Goal: Task Accomplishment & Management: Manage account settings

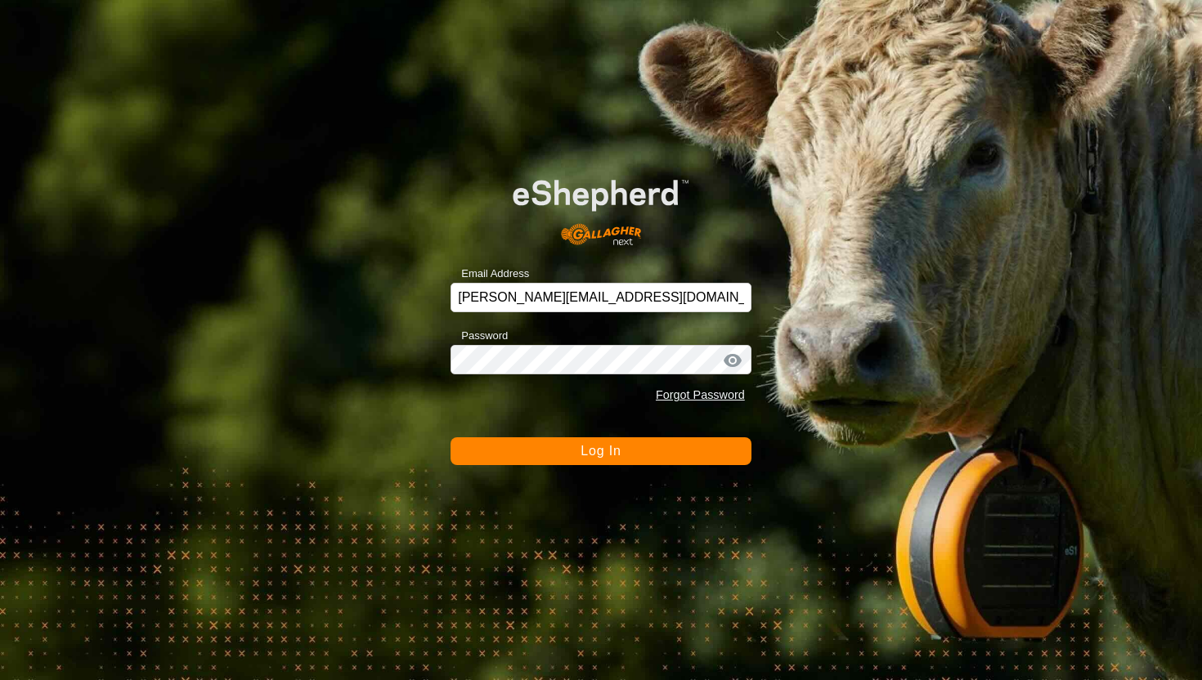
click at [617, 449] on span "Log In" at bounding box center [601, 451] width 40 height 14
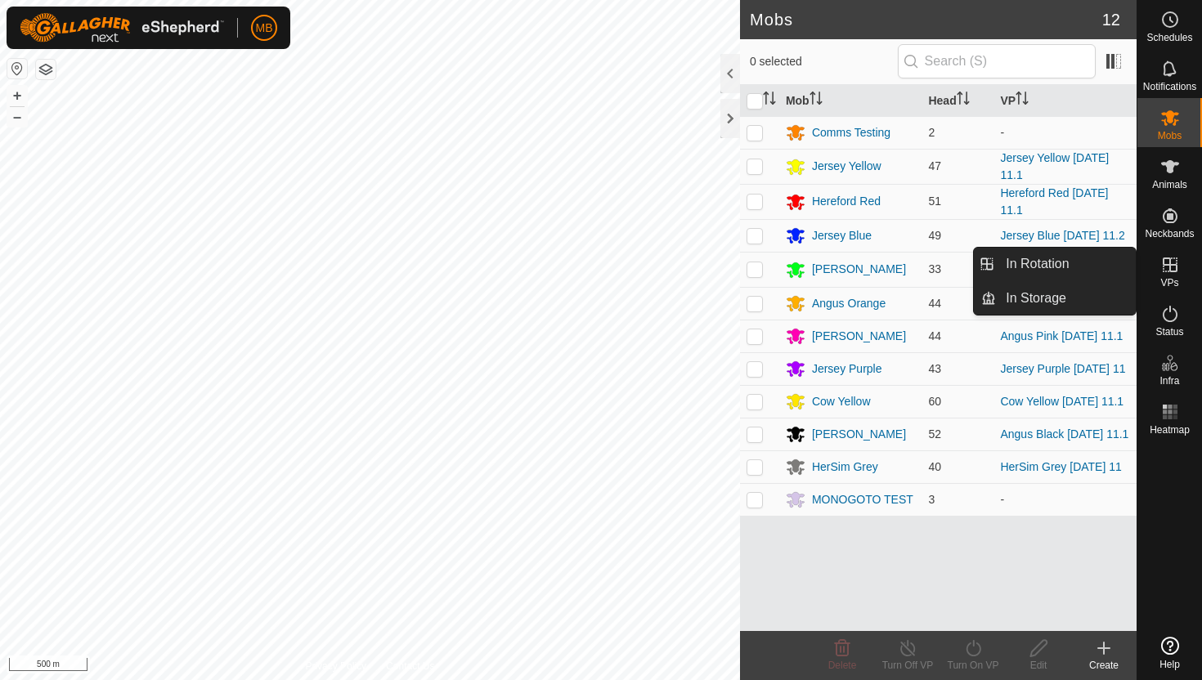
click at [1170, 269] on icon at bounding box center [1170, 265] width 20 height 20
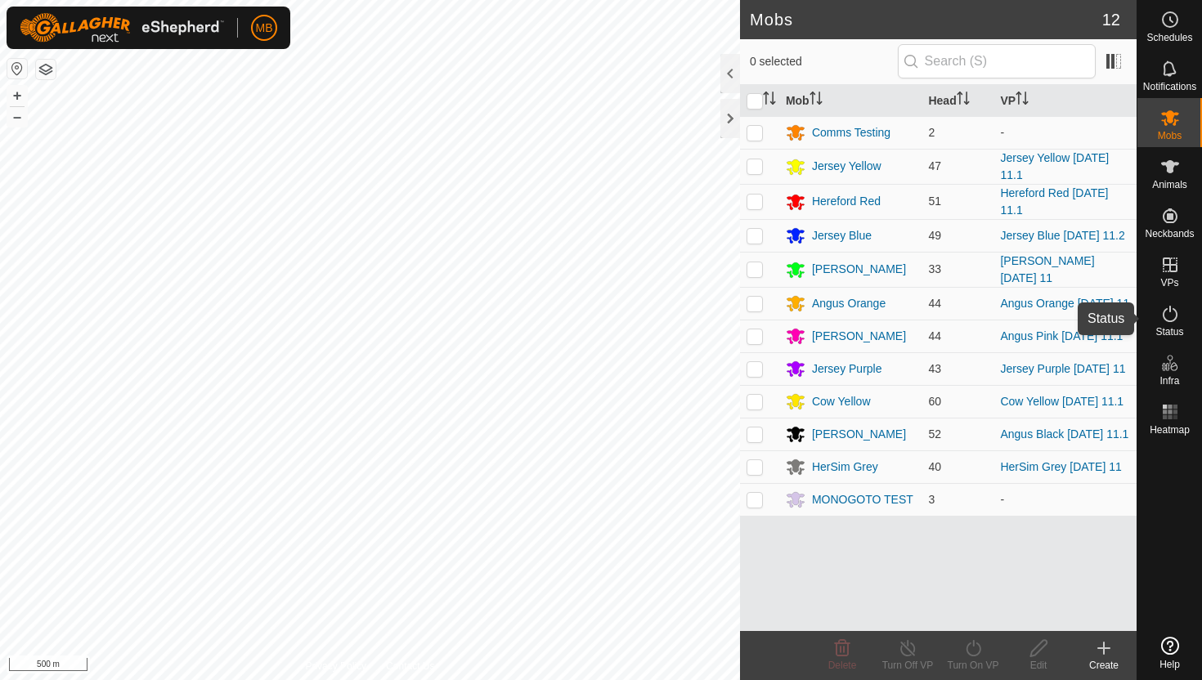
click at [1173, 310] on icon at bounding box center [1170, 314] width 20 height 20
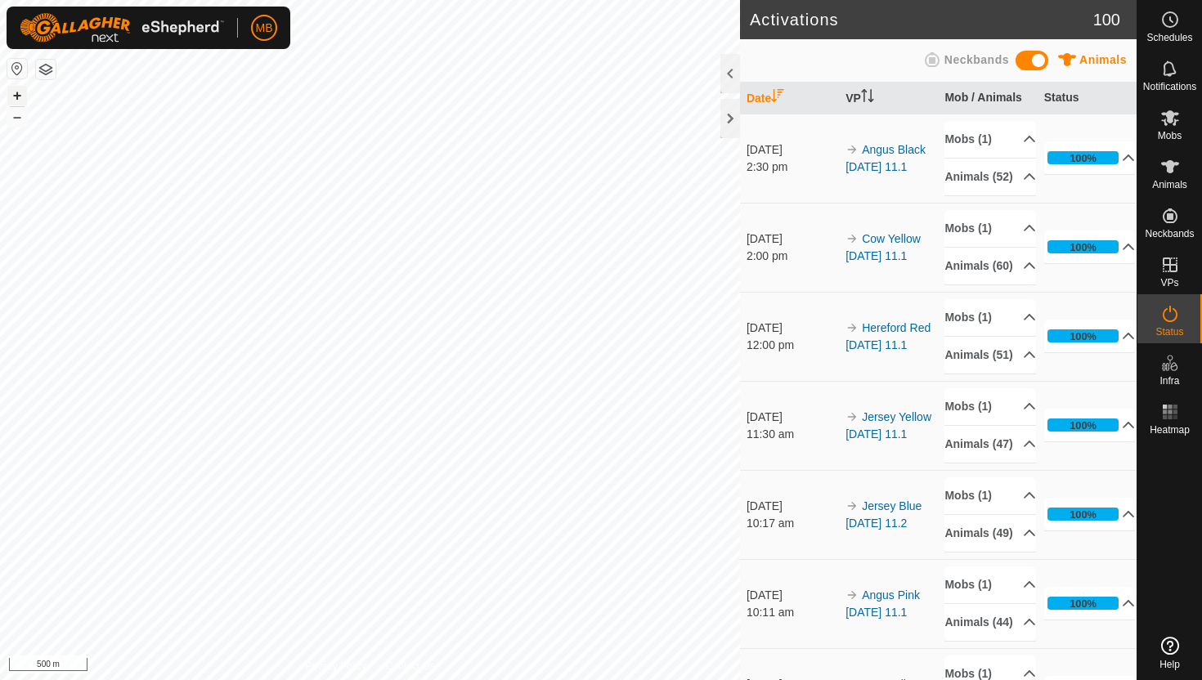
click at [21, 102] on button "+" at bounding box center [17, 96] width 20 height 20
click at [14, 90] on button "+" at bounding box center [17, 96] width 20 height 20
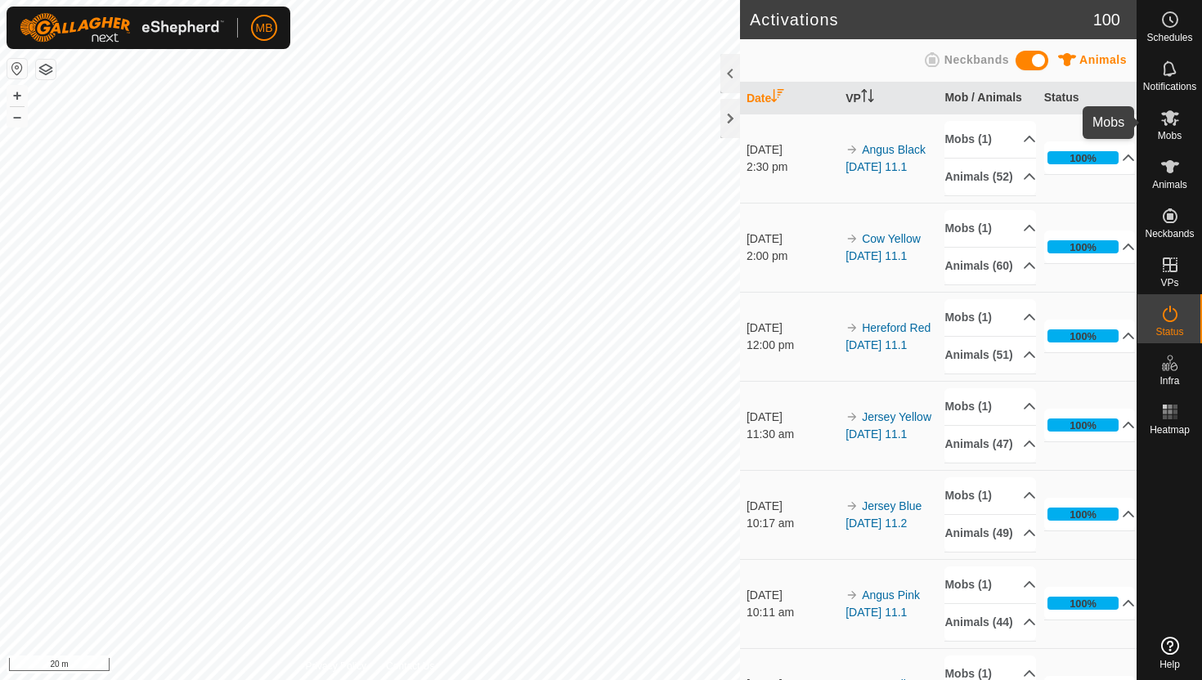
click at [1171, 123] on icon at bounding box center [1170, 118] width 20 height 20
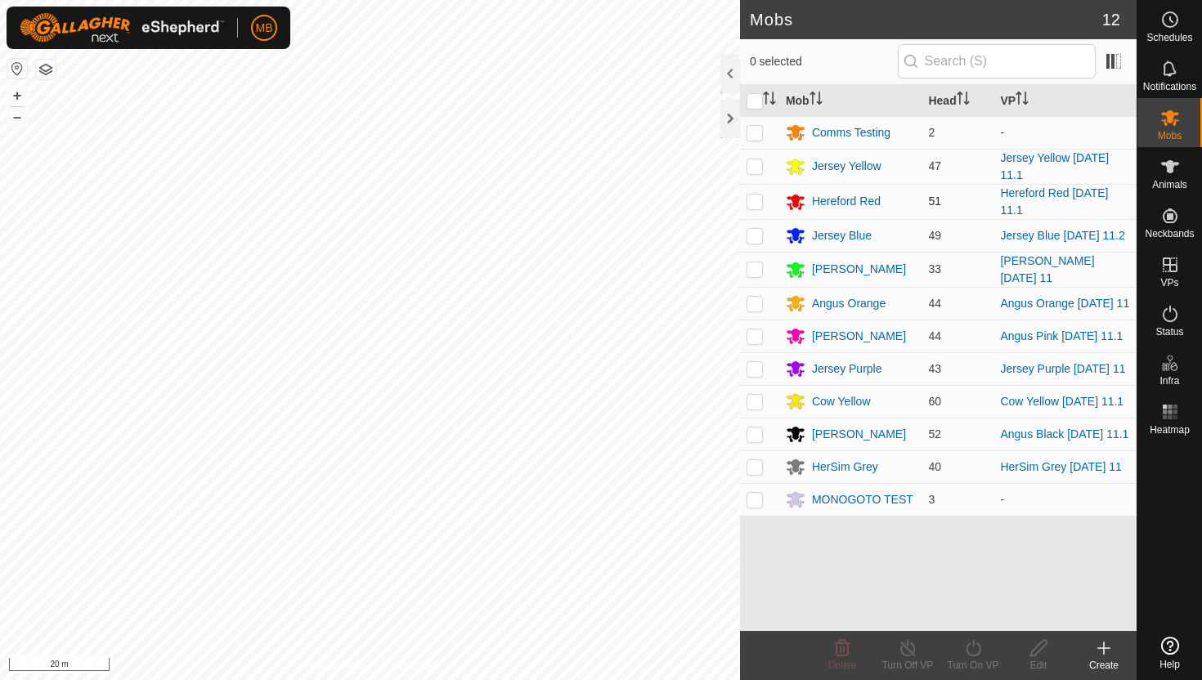
click at [756, 200] on p-checkbox at bounding box center [755, 201] width 16 height 13
checkbox input "true"
click at [972, 649] on icon at bounding box center [973, 649] width 20 height 20
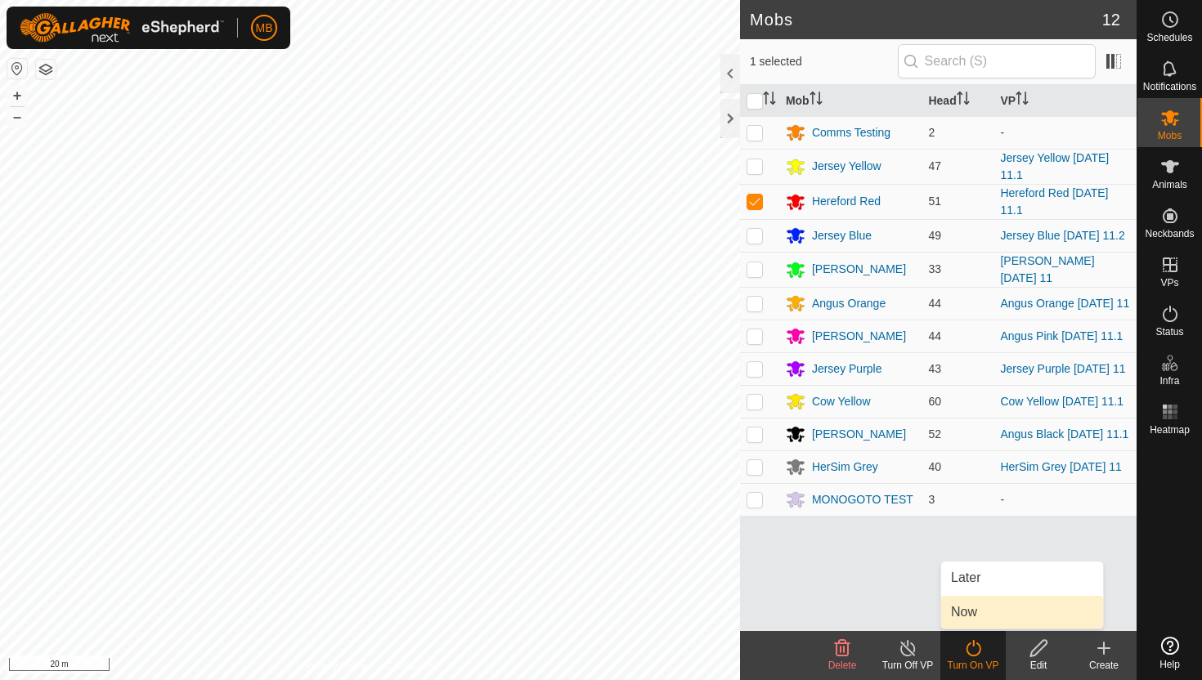
click at [972, 620] on link "Now" at bounding box center [1022, 612] width 162 height 33
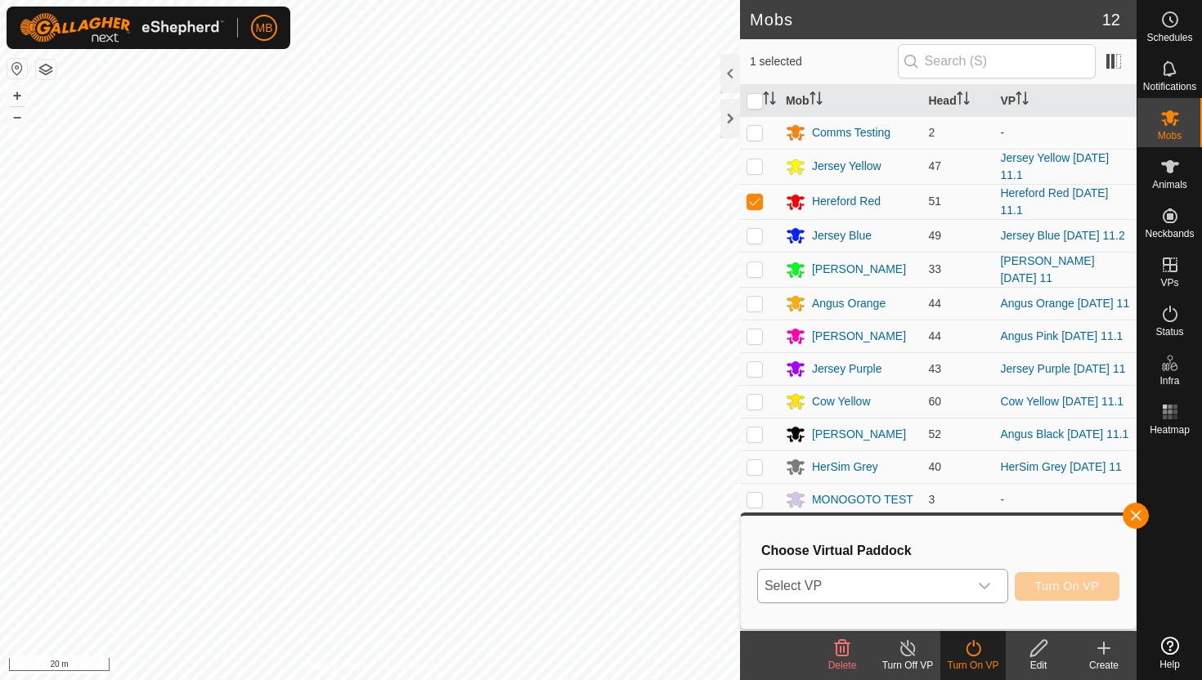
click at [986, 583] on icon "dropdown trigger" at bounding box center [984, 586] width 13 height 13
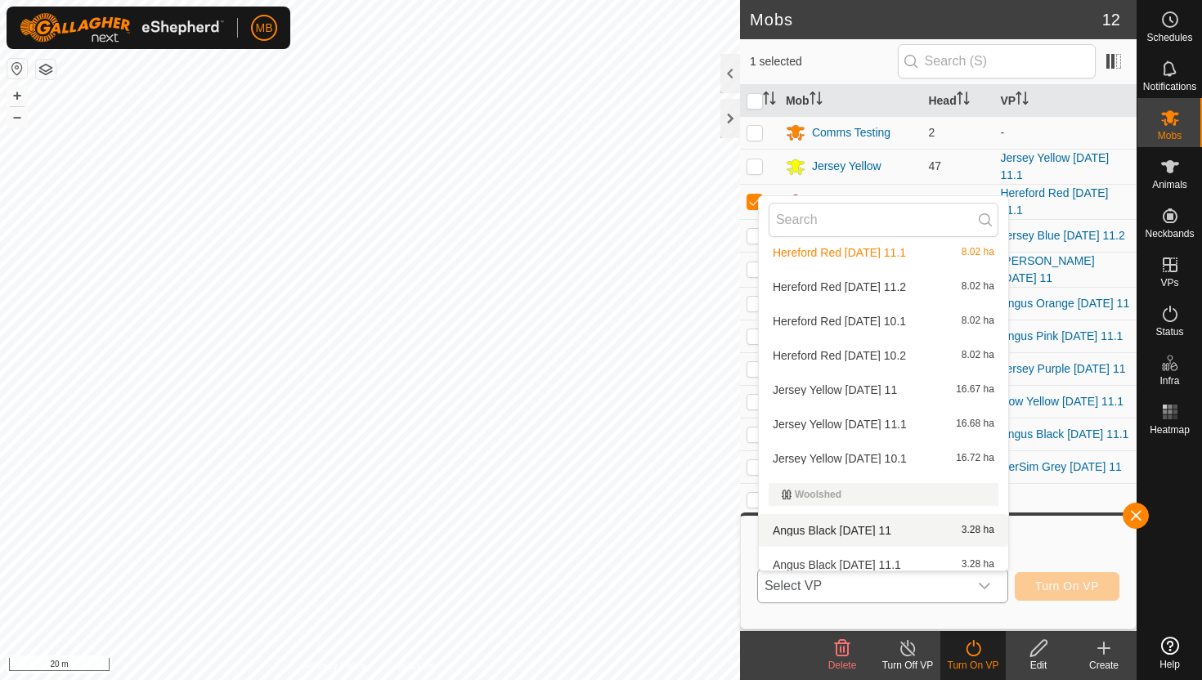
scroll to position [571, 0]
click at [857, 297] on li "Hereford Red Monday 11.2 8.02 ha" at bounding box center [883, 289] width 249 height 33
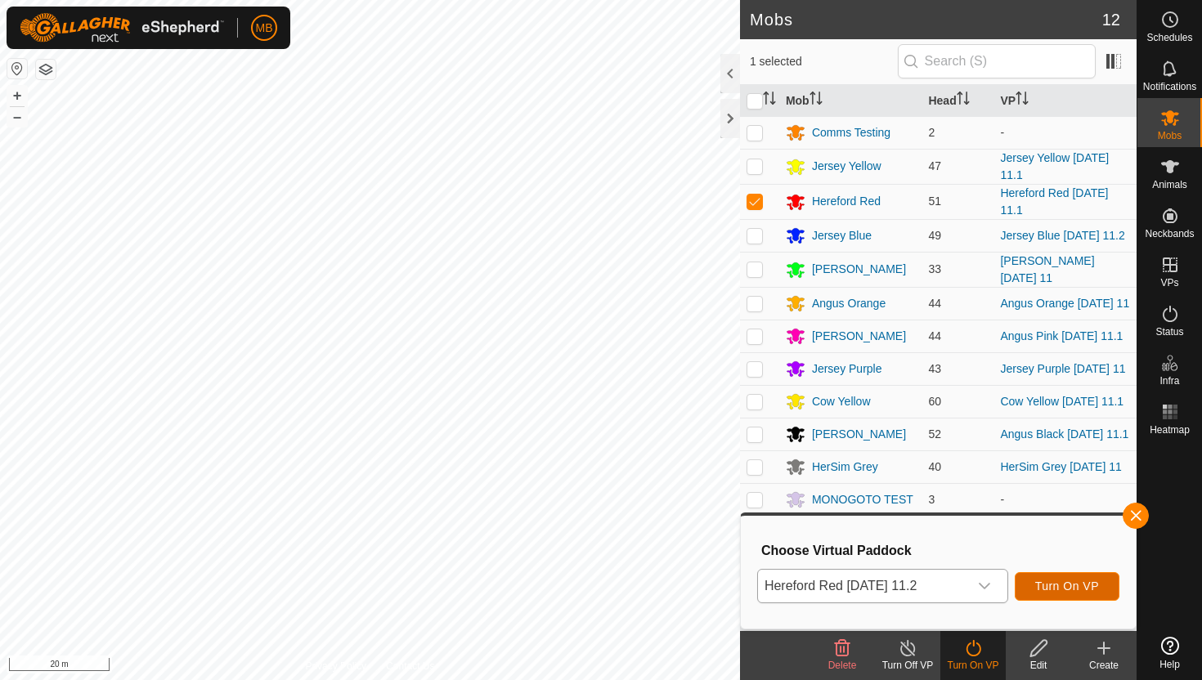
click at [1100, 580] on button "Turn On VP" at bounding box center [1067, 586] width 105 height 29
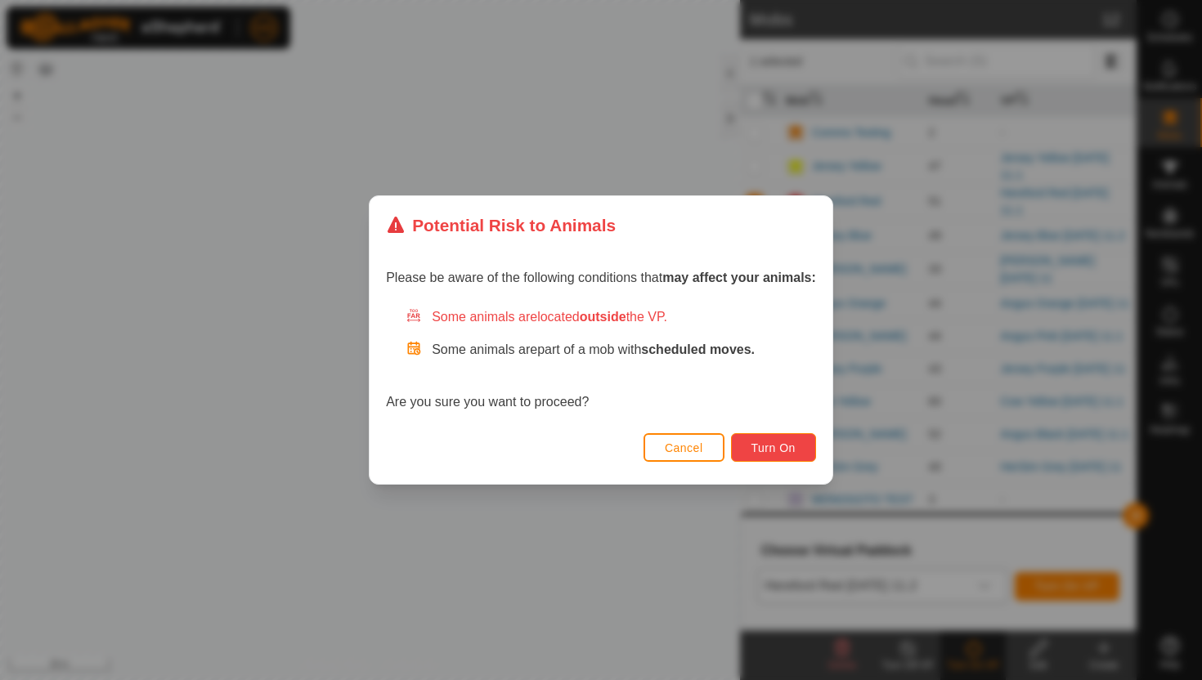
click at [789, 446] on span "Turn On" at bounding box center [774, 448] width 44 height 13
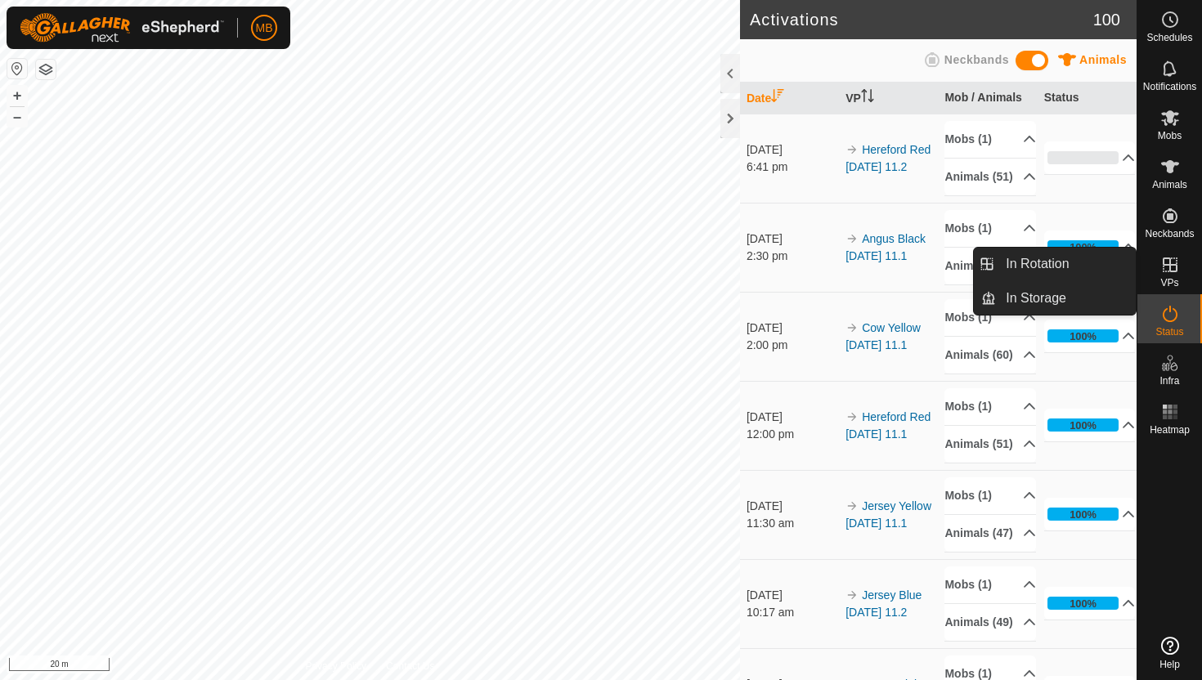
click at [1169, 267] on icon at bounding box center [1170, 265] width 20 height 20
click at [1077, 269] on link "In Rotation" at bounding box center [1066, 264] width 140 height 33
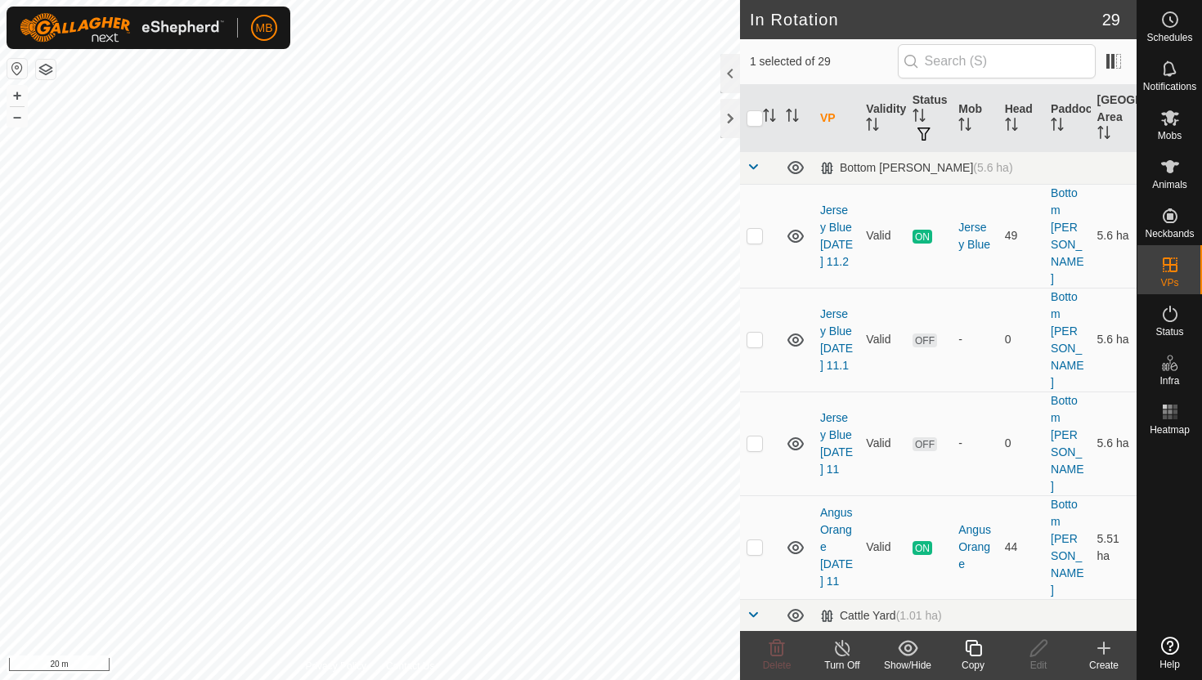
checkbox input "true"
checkbox input "false"
click at [15, 122] on button "–" at bounding box center [17, 117] width 20 height 20
click at [14, 119] on button "–" at bounding box center [17, 117] width 20 height 20
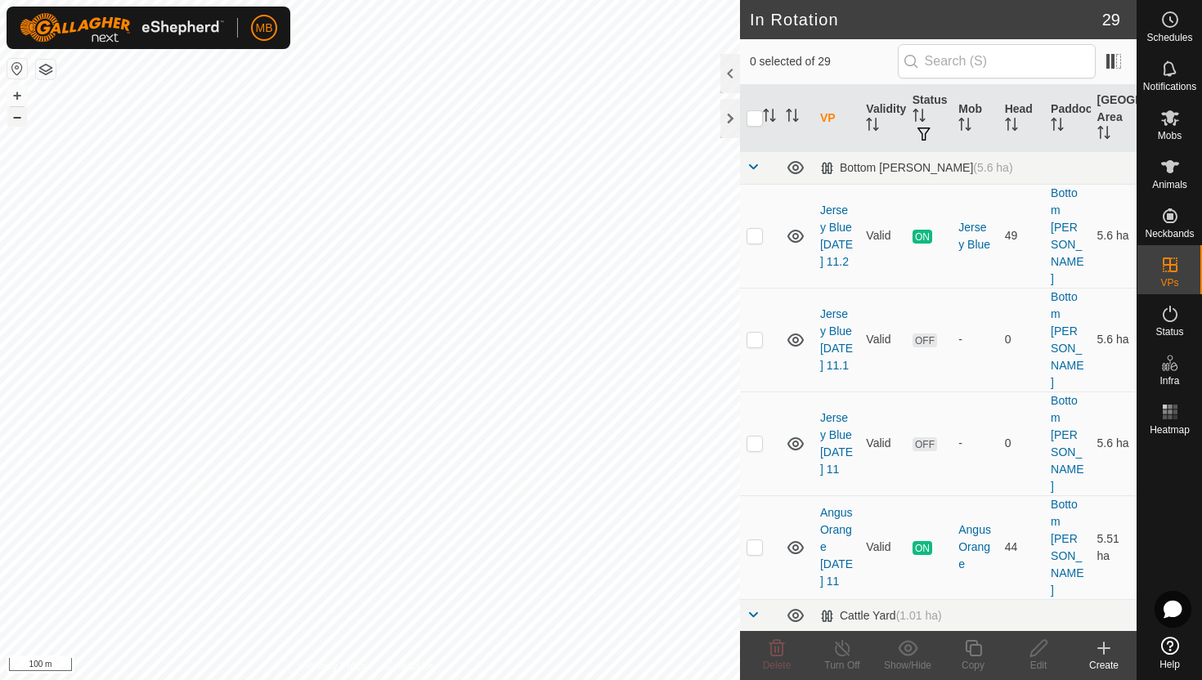
click at [18, 120] on button "–" at bounding box center [17, 117] width 20 height 20
click at [756, 229] on p-checkbox at bounding box center [755, 235] width 16 height 13
checkbox input "true"
click at [976, 648] on icon at bounding box center [973, 649] width 20 height 20
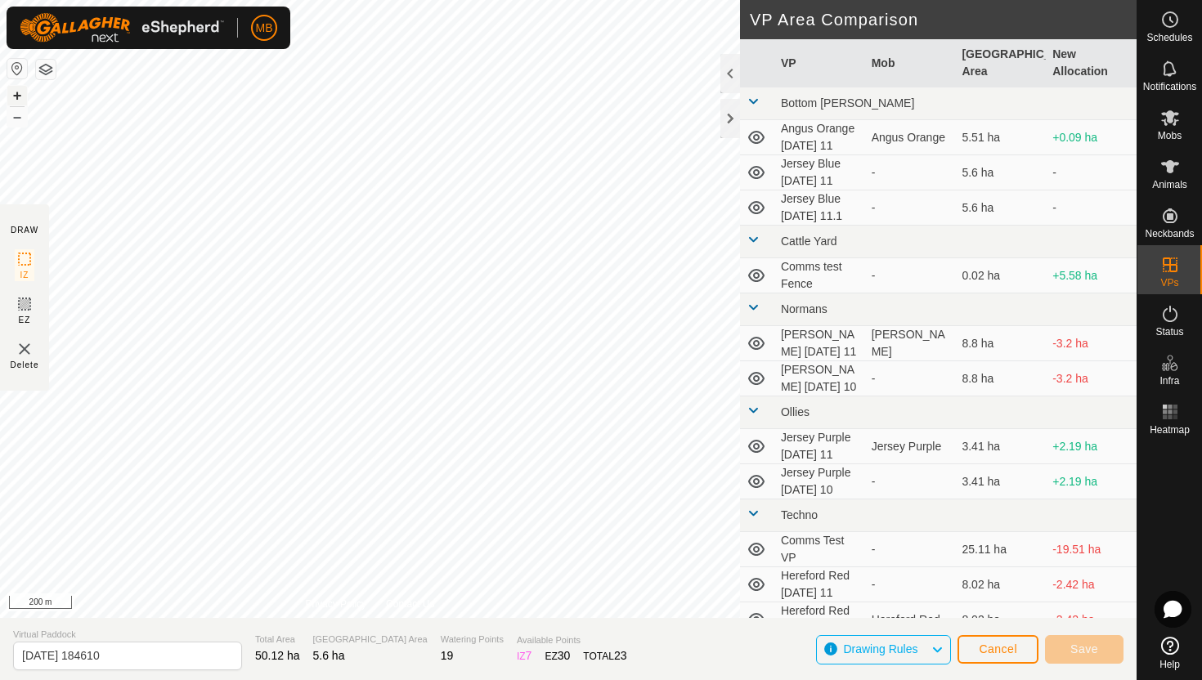
click at [19, 96] on button "+" at bounding box center [17, 96] width 20 height 20
click at [17, 93] on button "+" at bounding box center [17, 96] width 20 height 20
click at [20, 90] on button "+" at bounding box center [17, 96] width 20 height 20
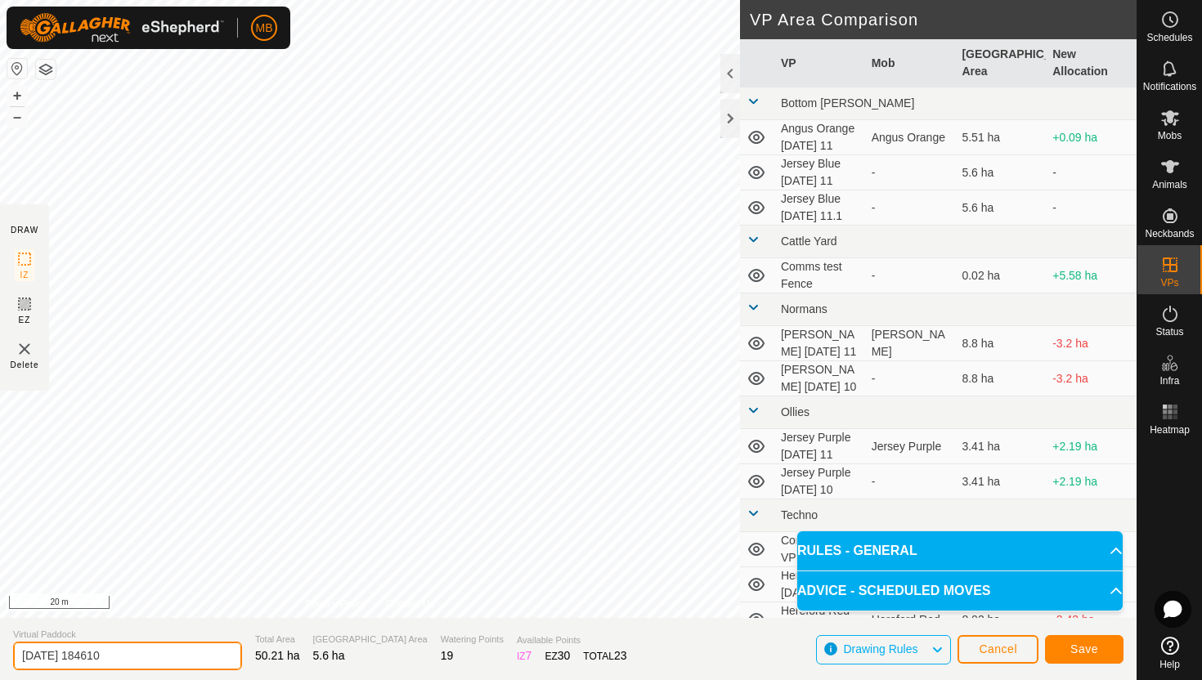
click at [163, 649] on input "2025-08-11 184610" at bounding box center [127, 656] width 229 height 29
type input "2"
type input "Jersey Blue [DATE] 12"
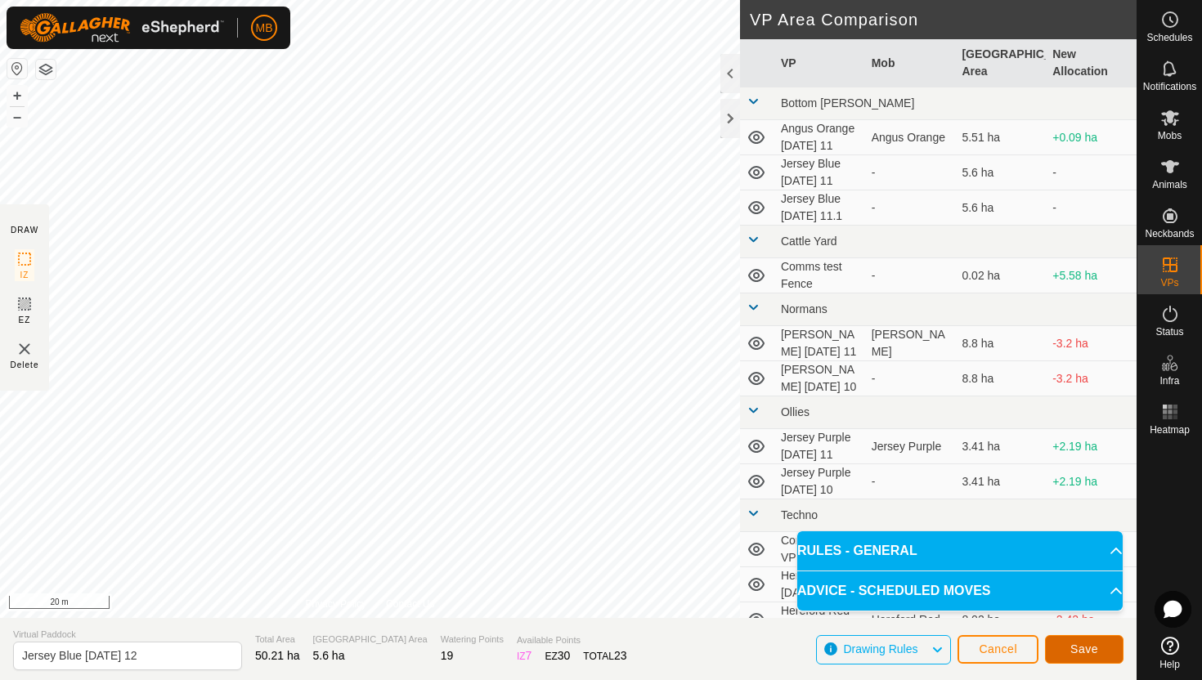
click at [1099, 648] on button "Save" at bounding box center [1084, 649] width 79 height 29
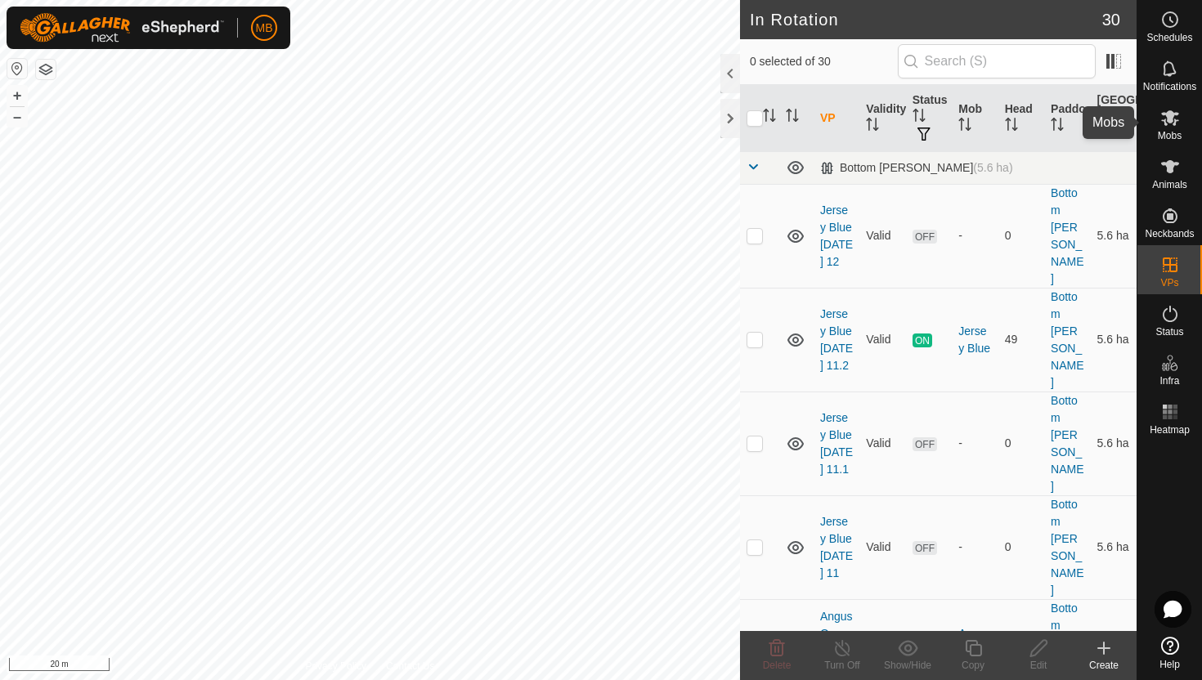
click at [1172, 124] on icon at bounding box center [1170, 118] width 20 height 20
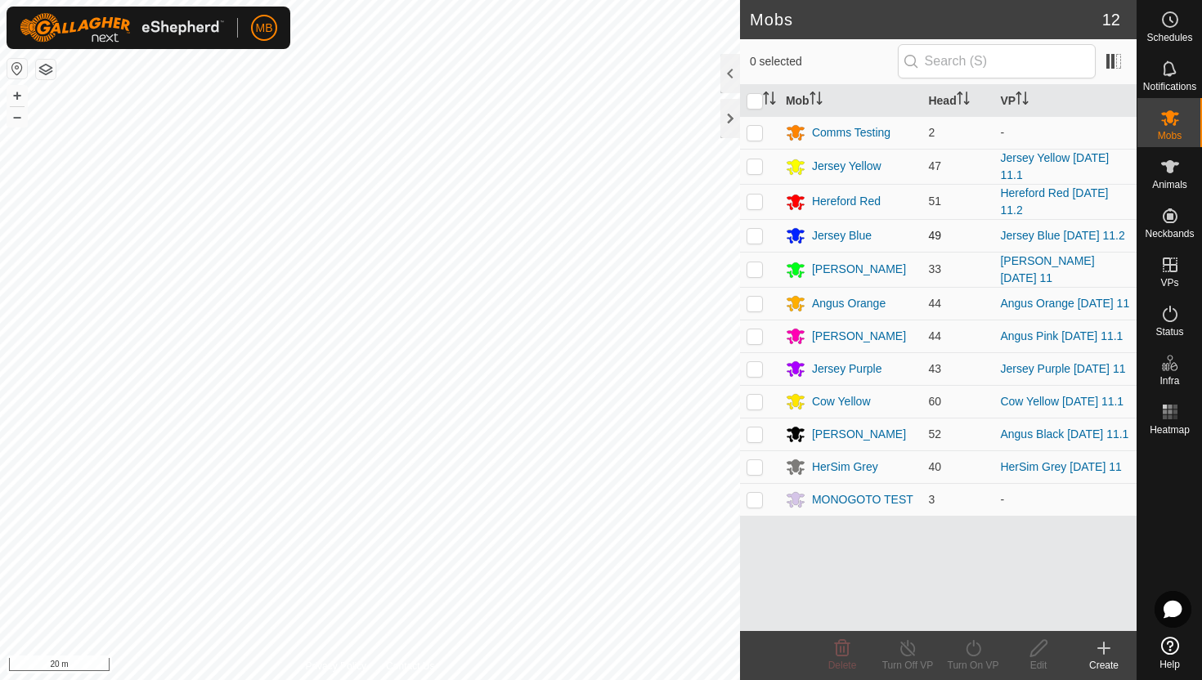
click at [752, 239] on p-checkbox at bounding box center [755, 235] width 16 height 13
checkbox input "true"
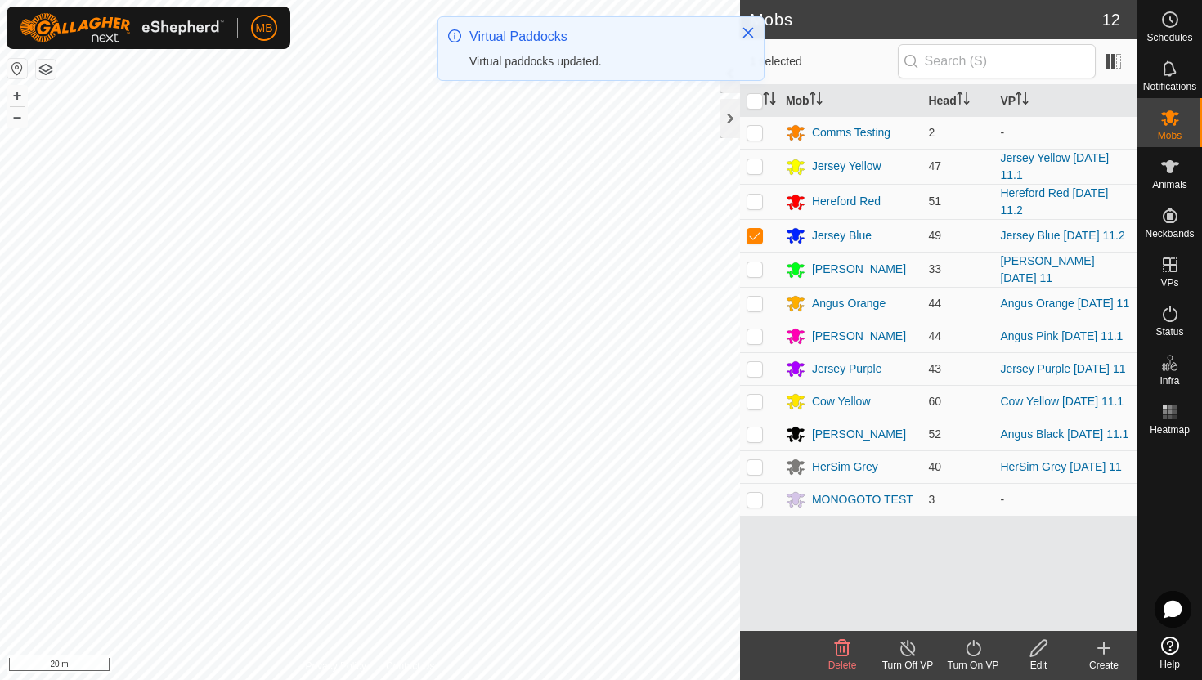
click at [971, 645] on icon at bounding box center [973, 649] width 20 height 20
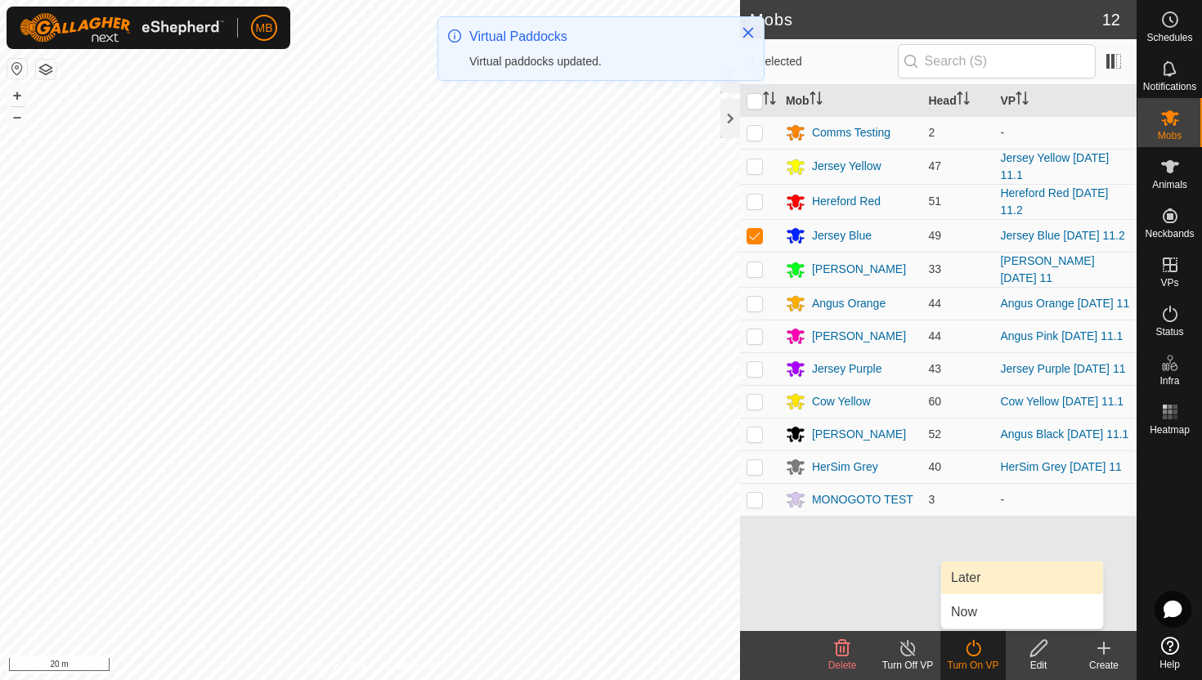
click at [985, 583] on link "Later" at bounding box center [1022, 578] width 162 height 33
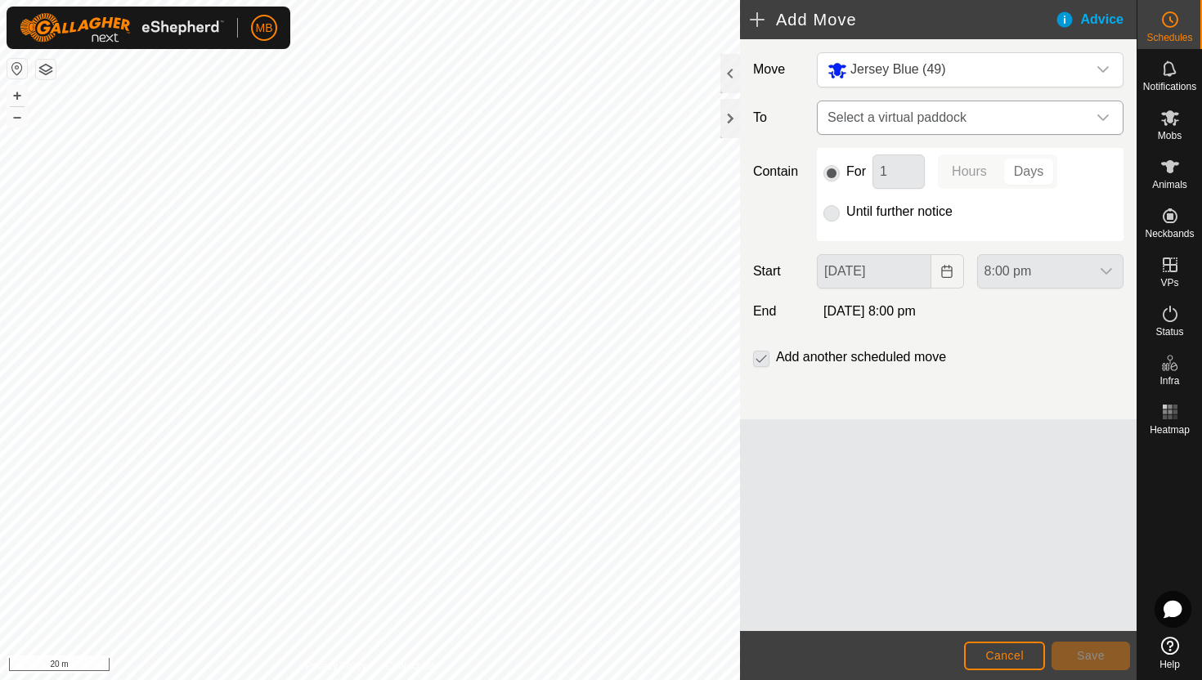
click at [1084, 114] on span "Select a virtual paddock" at bounding box center [954, 117] width 266 height 33
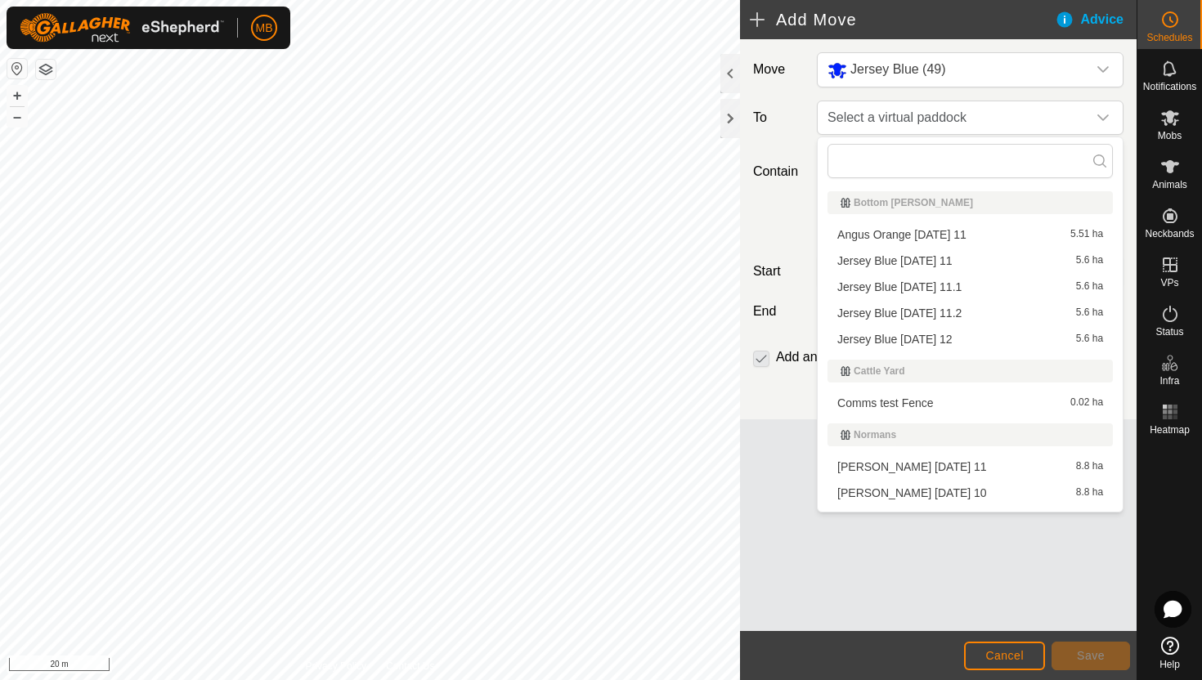
click at [937, 338] on li "Jersey Blue Tuesday 12 5.6 ha" at bounding box center [970, 339] width 285 height 25
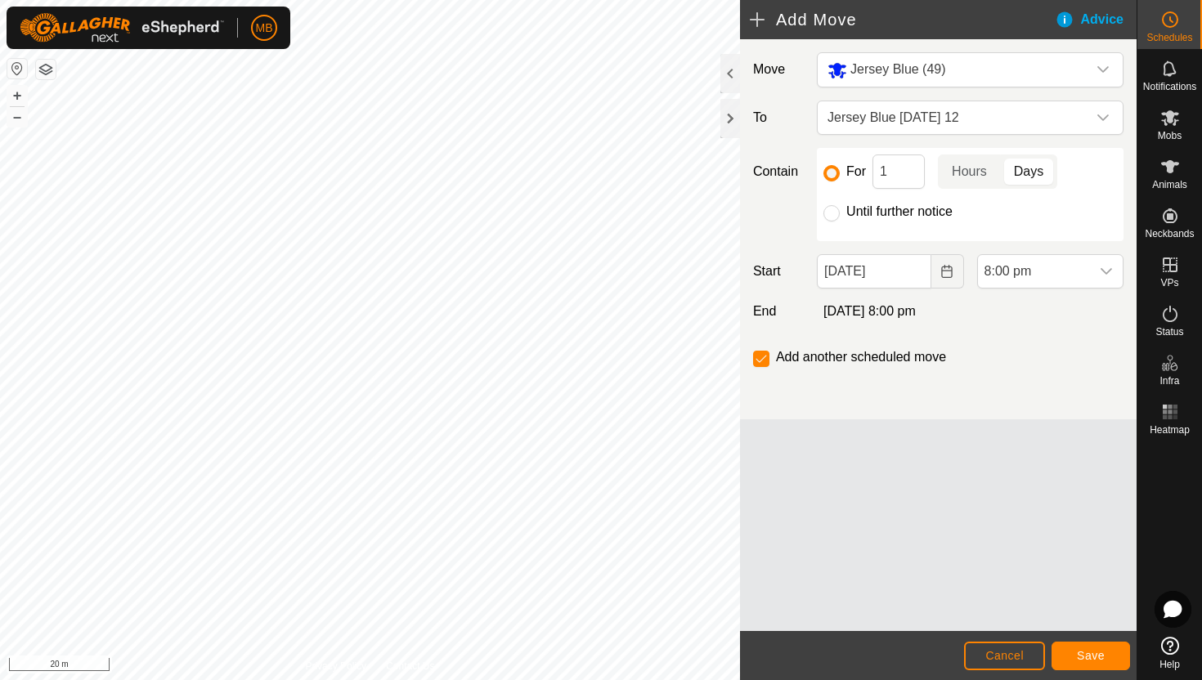
click at [922, 213] on label "Until further notice" at bounding box center [899, 211] width 106 height 13
click at [840, 213] on input "Until further notice" at bounding box center [832, 213] width 16 height 16
radio input "true"
checkbox input "false"
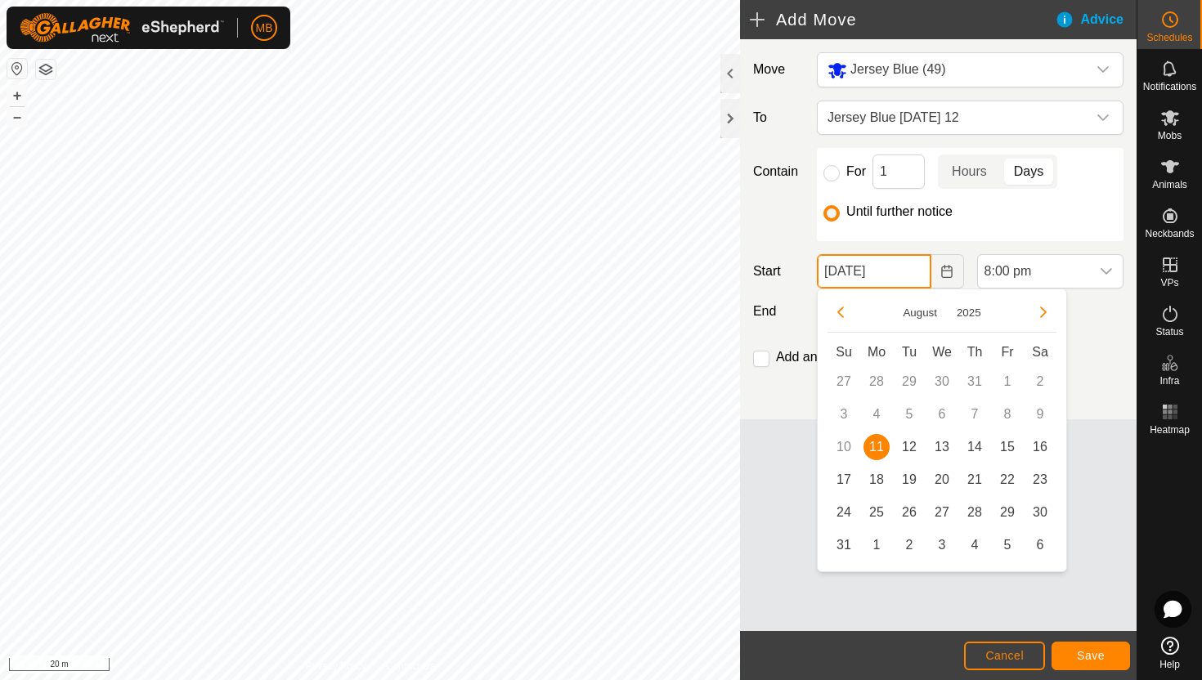
click at [914, 271] on input "[DATE]" at bounding box center [874, 271] width 114 height 34
click at [910, 446] on span "12" at bounding box center [909, 447] width 26 height 26
type input "[DATE]"
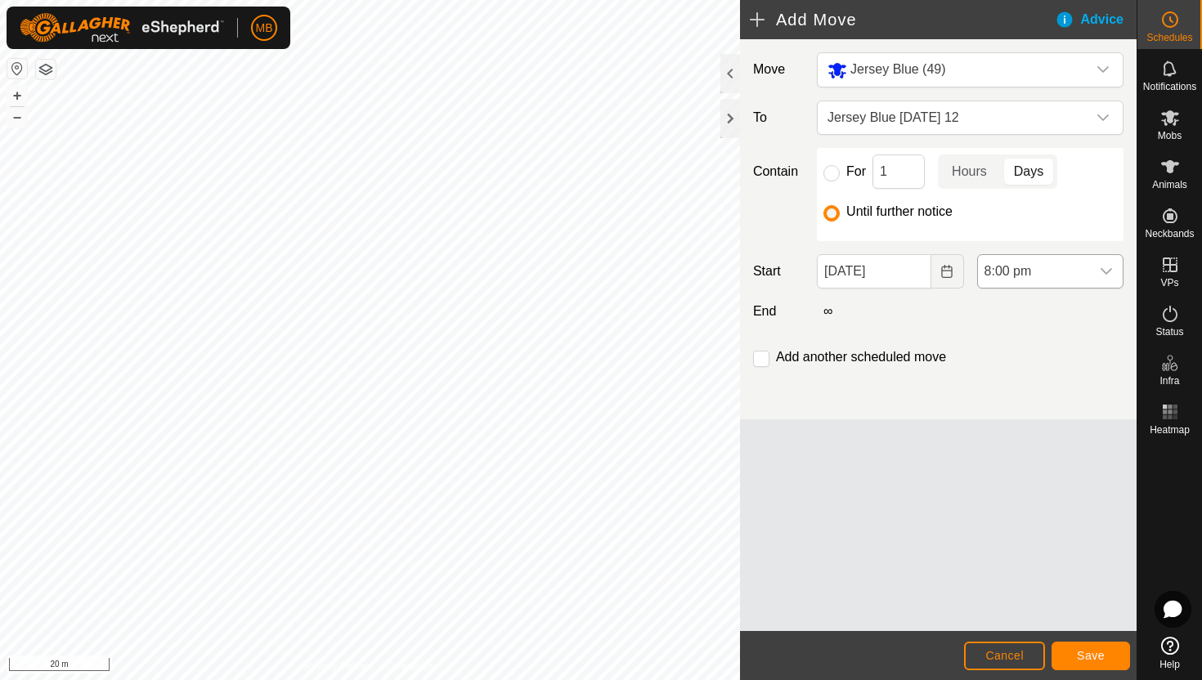
click at [1070, 272] on span "8:00 pm" at bounding box center [1034, 271] width 112 height 33
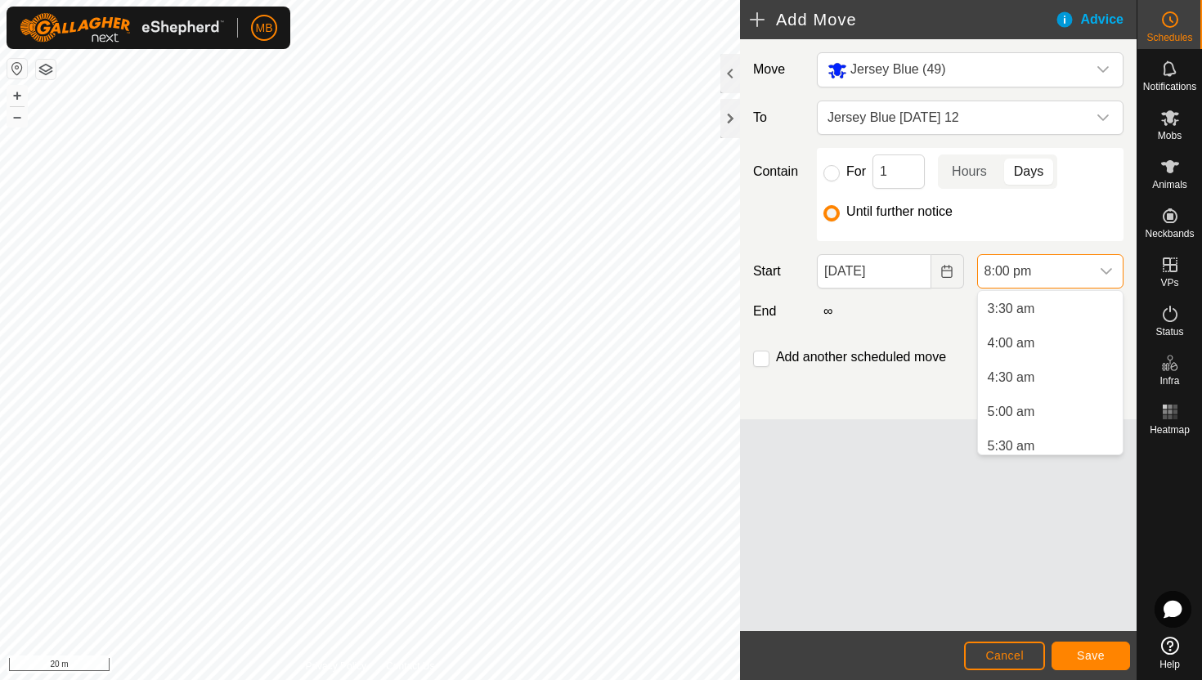
scroll to position [230, 0]
click at [1041, 384] on li "4:30 am" at bounding box center [1050, 386] width 145 height 33
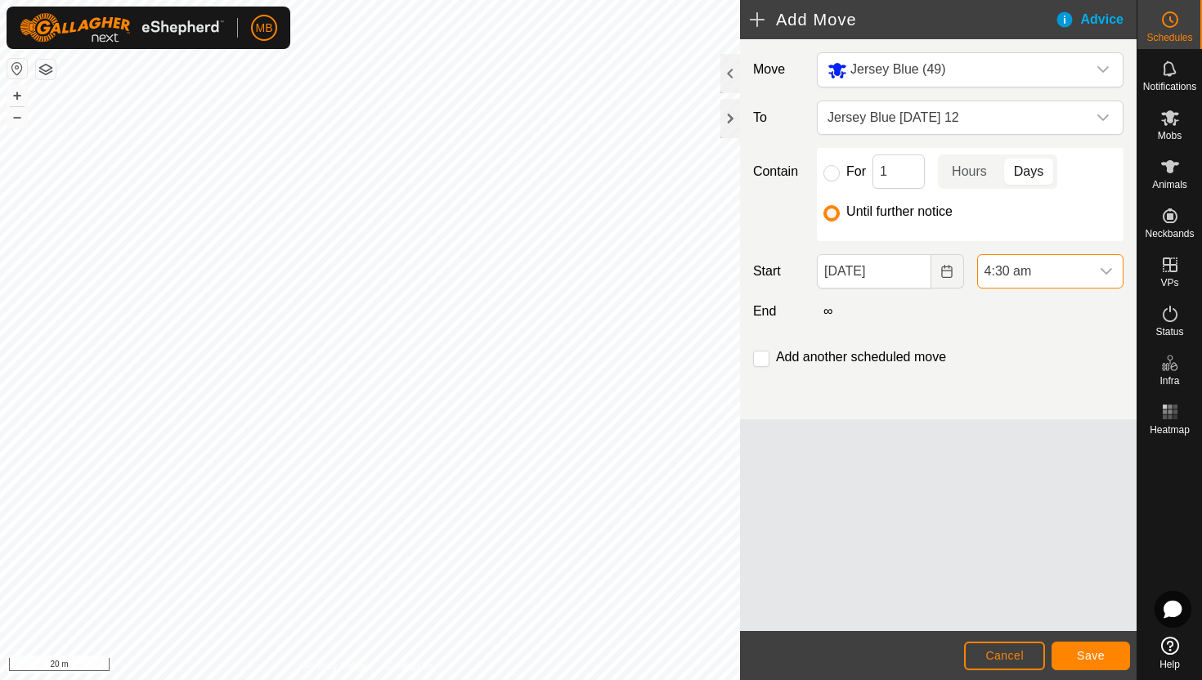
scroll to position [1243, 0]
click at [1093, 653] on span "Save" at bounding box center [1091, 655] width 28 height 13
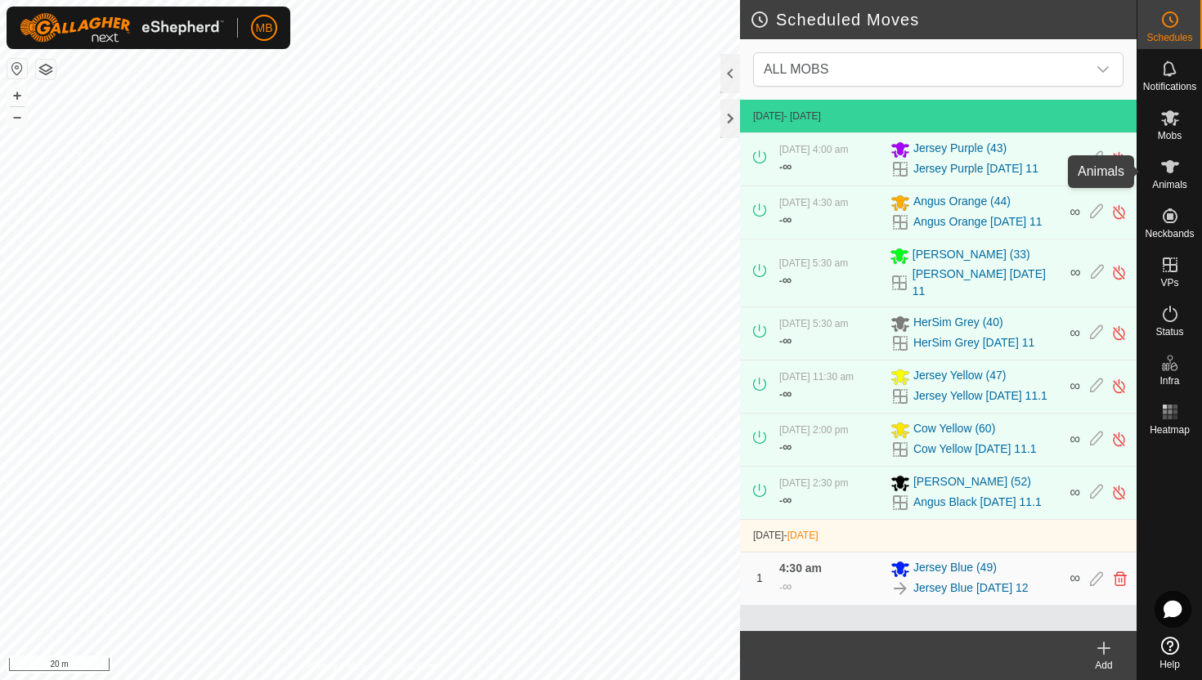
click at [1169, 165] on icon at bounding box center [1170, 166] width 18 height 13
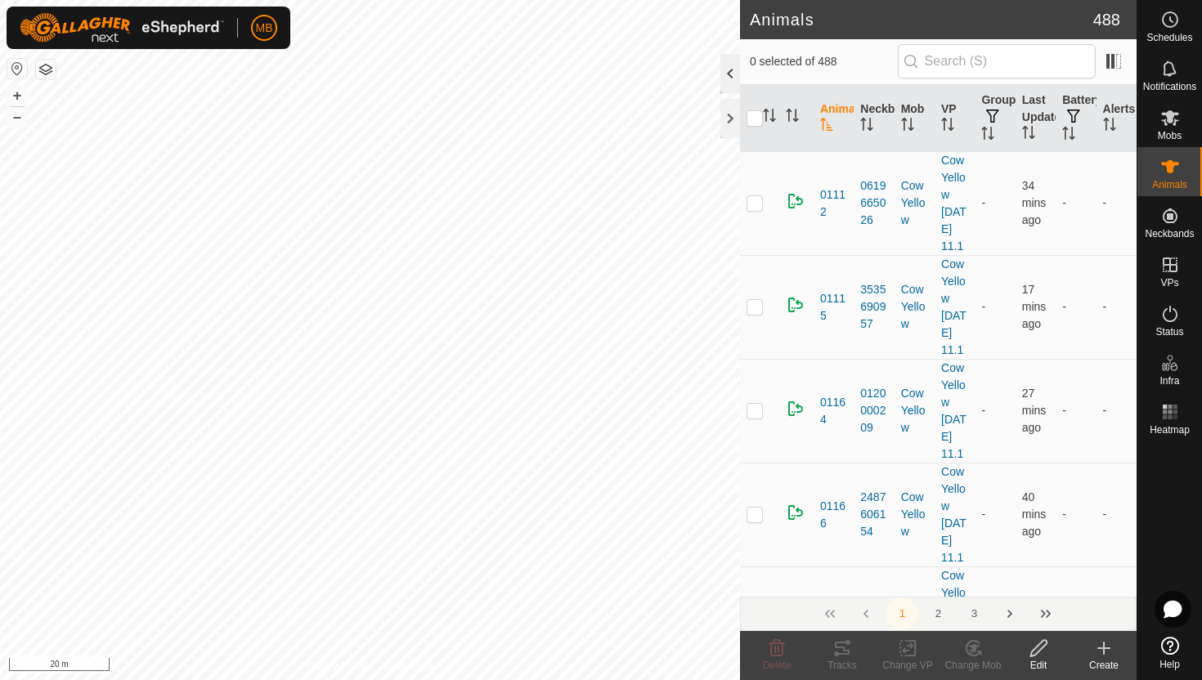
click at [725, 78] on div at bounding box center [730, 73] width 20 height 39
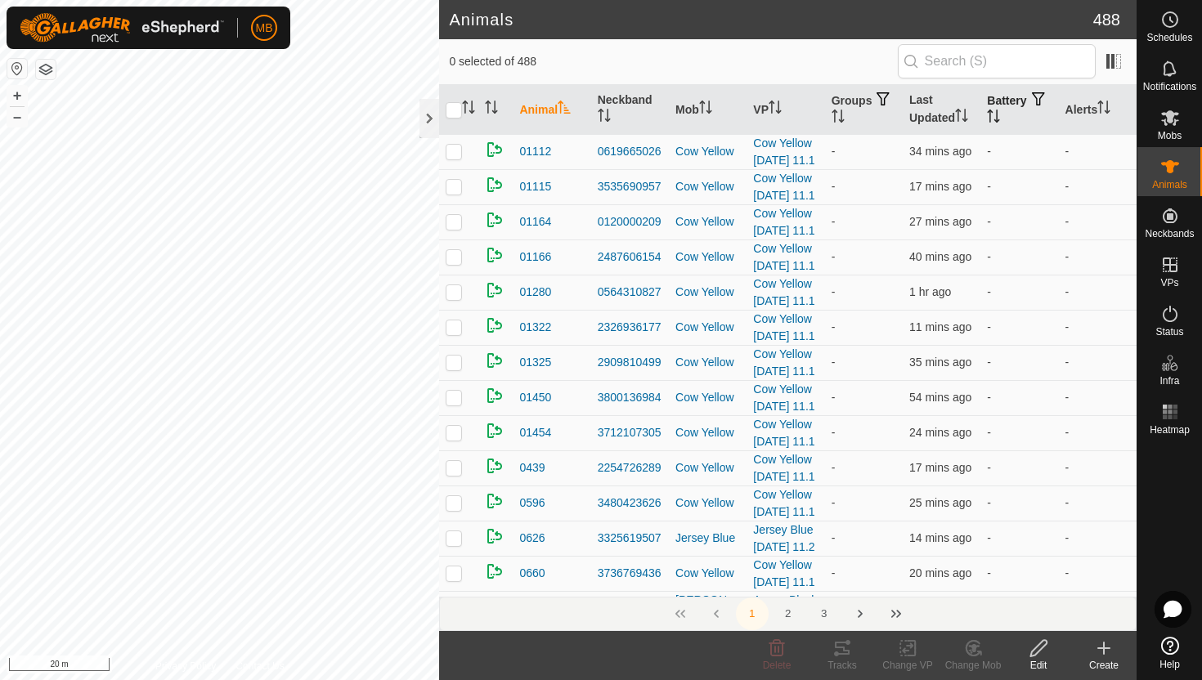
click at [991, 112] on icon "Activate to sort" at bounding box center [991, 116] width 2 height 13
click at [1000, 112] on icon "Activate to sort" at bounding box center [994, 116] width 12 height 13
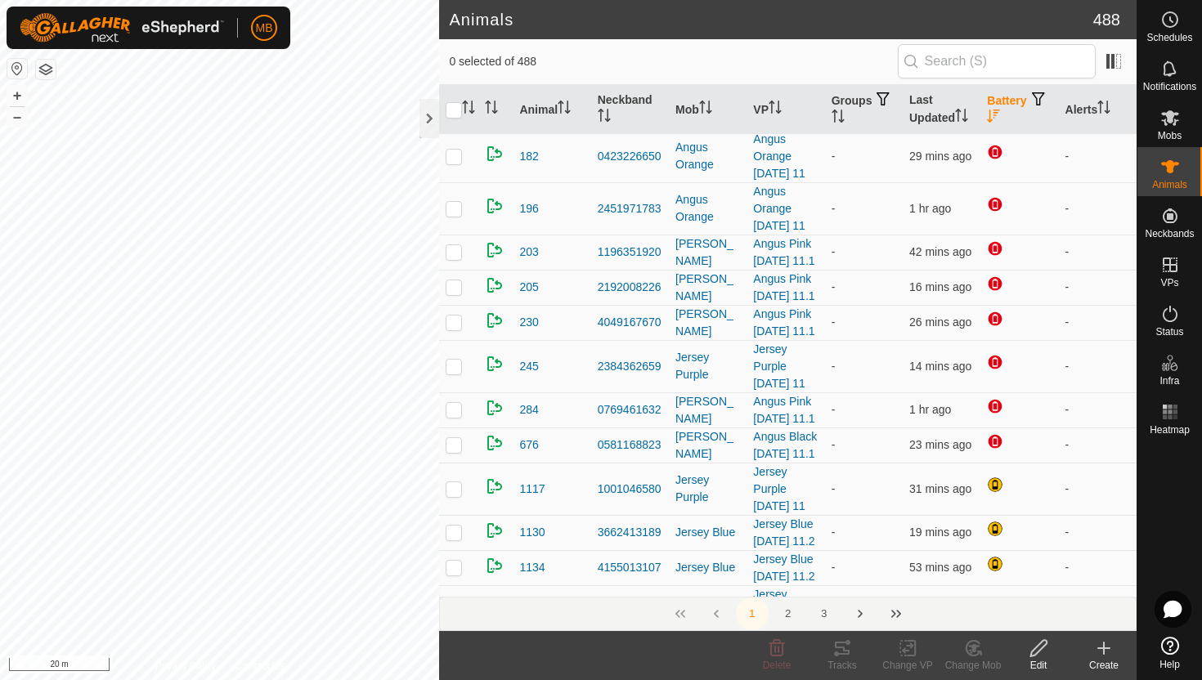
scroll to position [313, 0]
click at [1106, 108] on icon "Activate to sort" at bounding box center [1103, 107] width 13 height 13
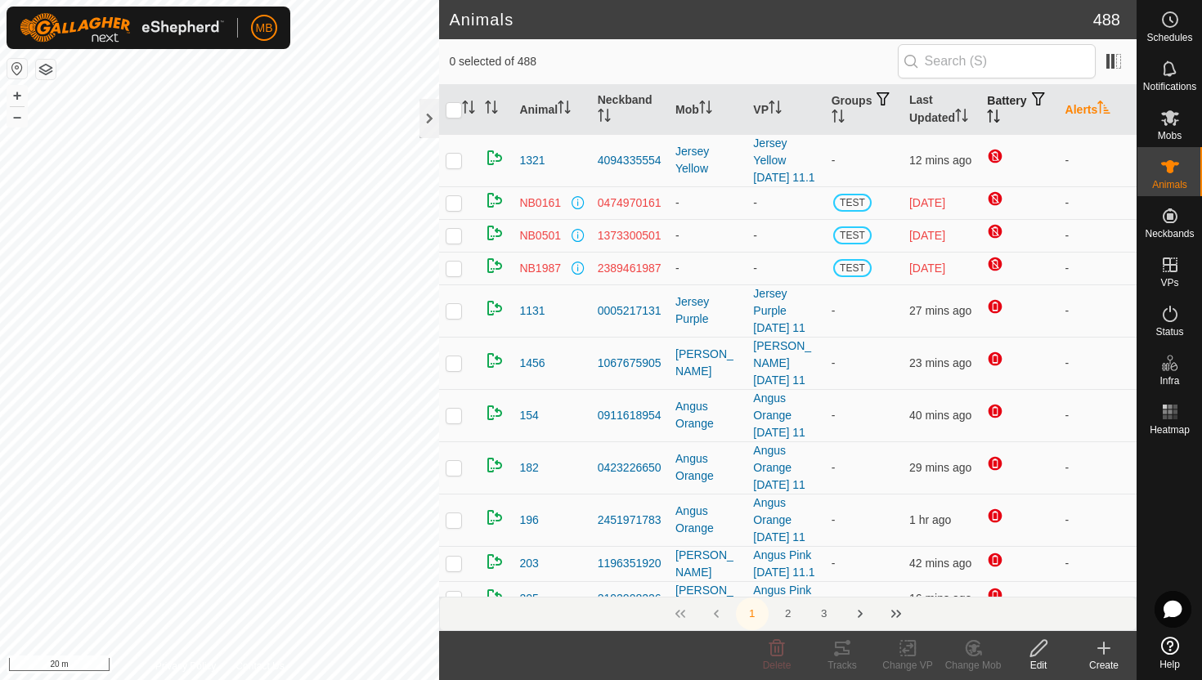
click at [1106, 108] on icon "Activate to sort" at bounding box center [1103, 107] width 13 height 13
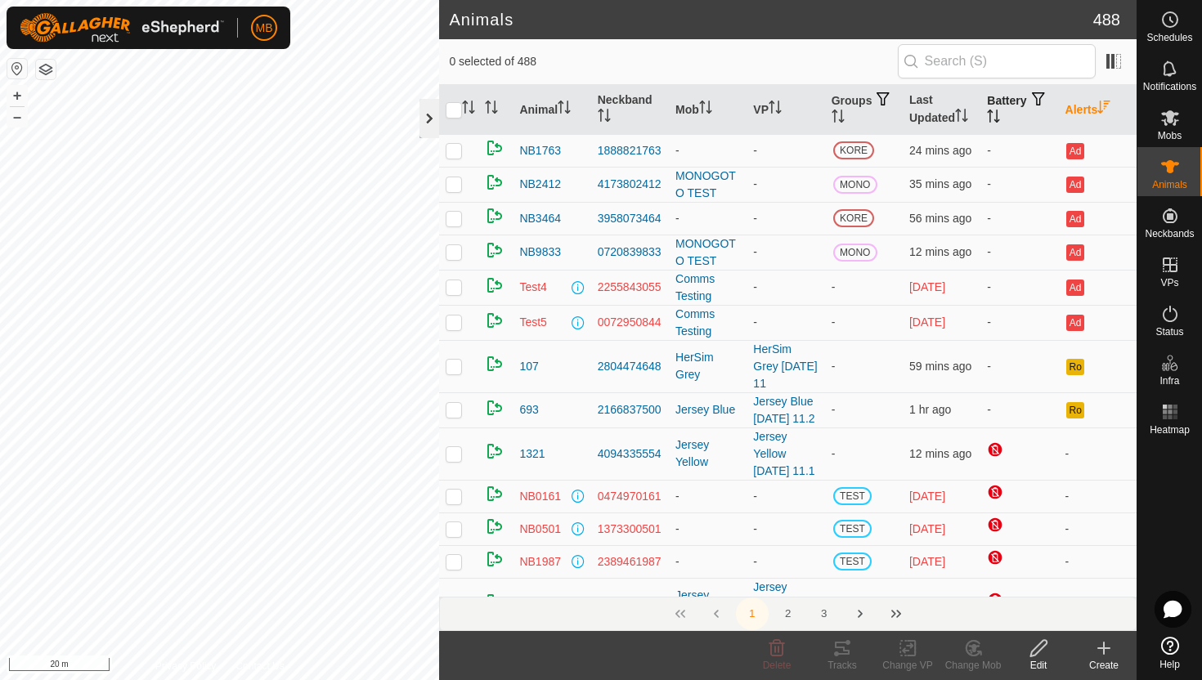
click at [432, 116] on div at bounding box center [430, 118] width 20 height 39
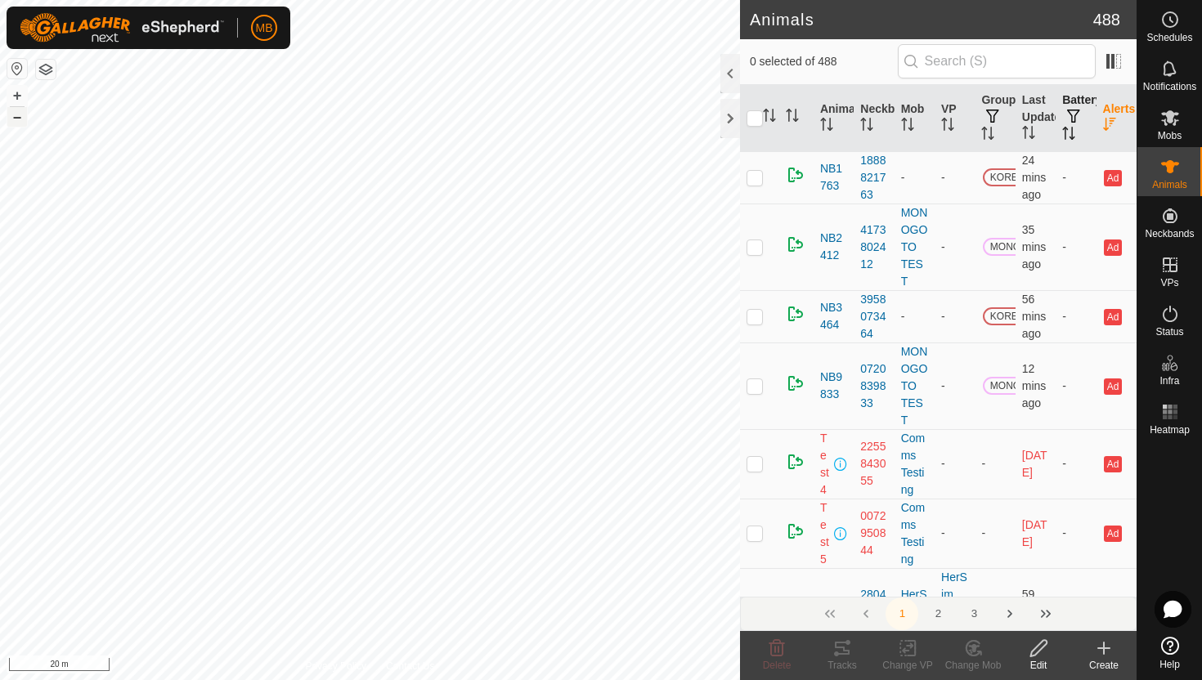
click at [16, 120] on button "–" at bounding box center [17, 117] width 20 height 20
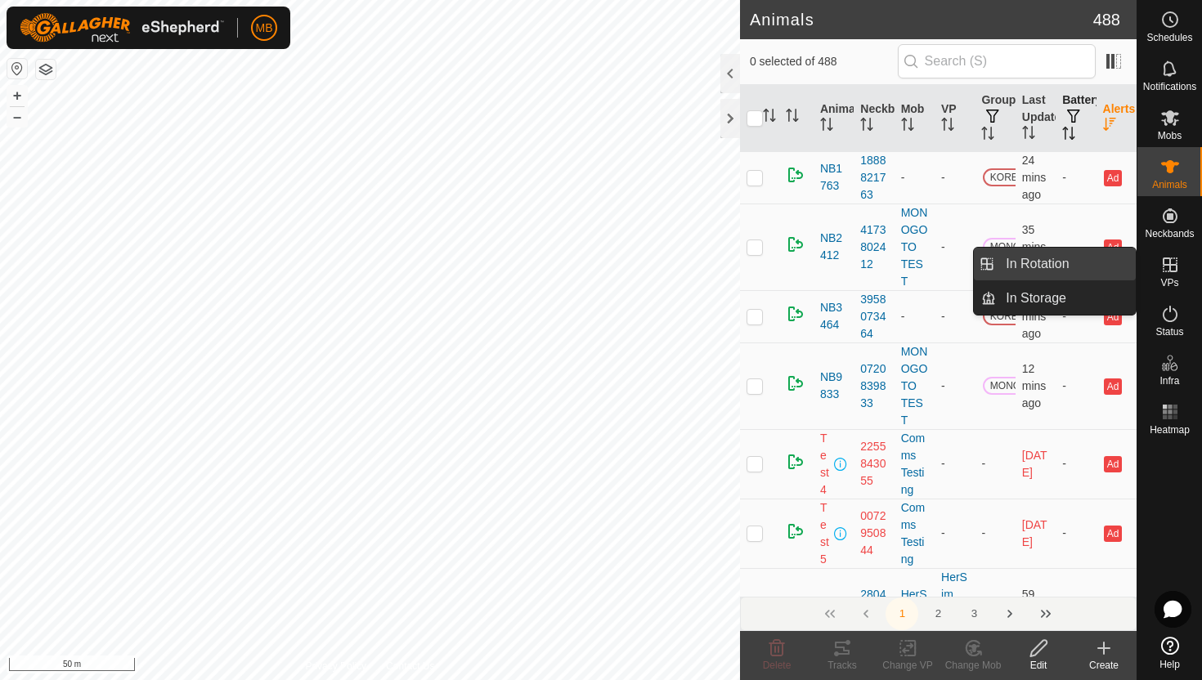
click at [1088, 271] on link "In Rotation" at bounding box center [1066, 264] width 140 height 33
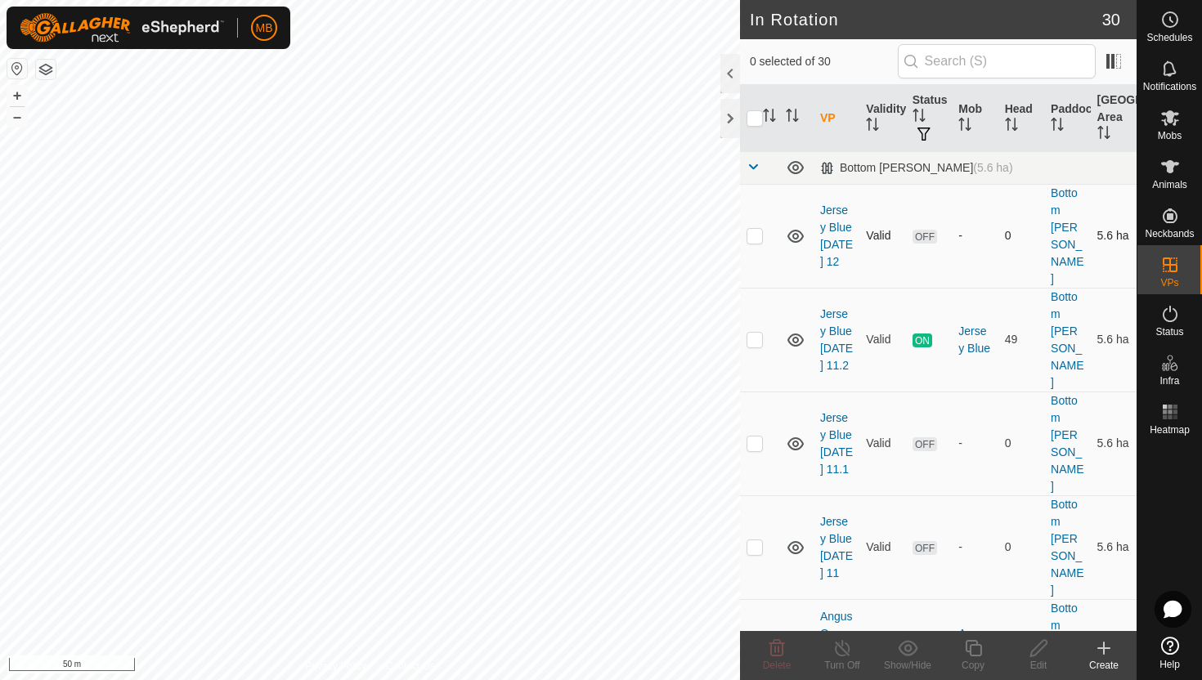
click at [752, 229] on p-checkbox at bounding box center [755, 235] width 16 height 13
checkbox input "true"
click at [1174, 23] on icon at bounding box center [1170, 20] width 20 height 20
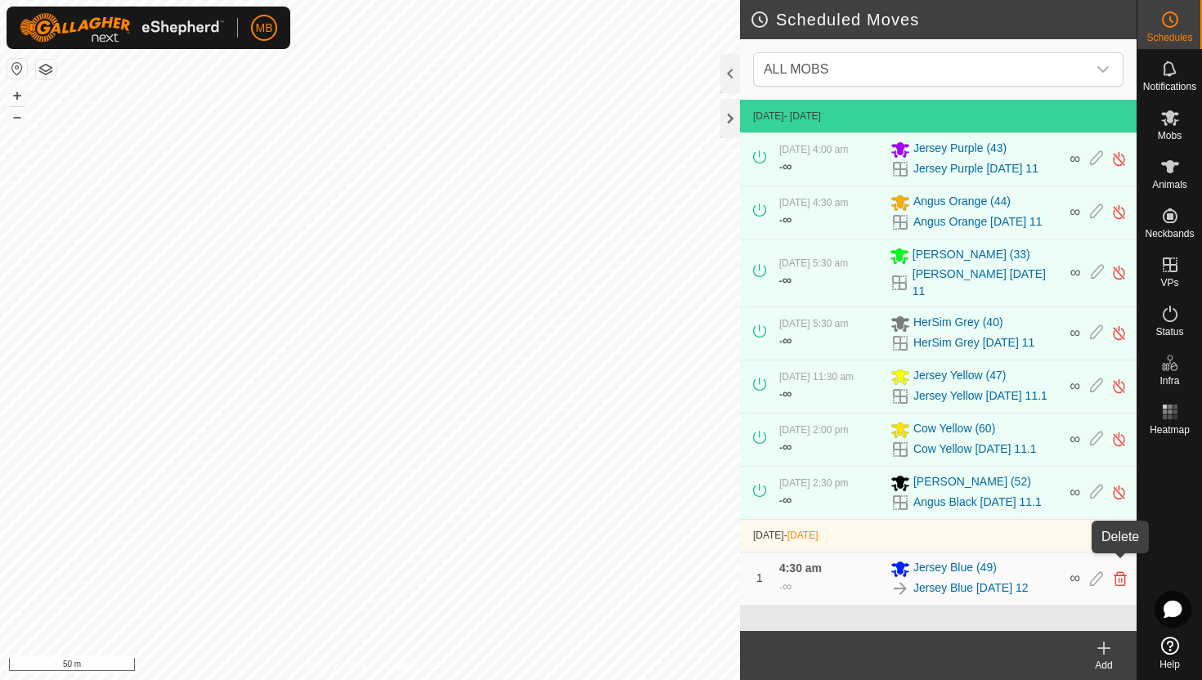
click at [1122, 572] on icon at bounding box center [1120, 579] width 13 height 15
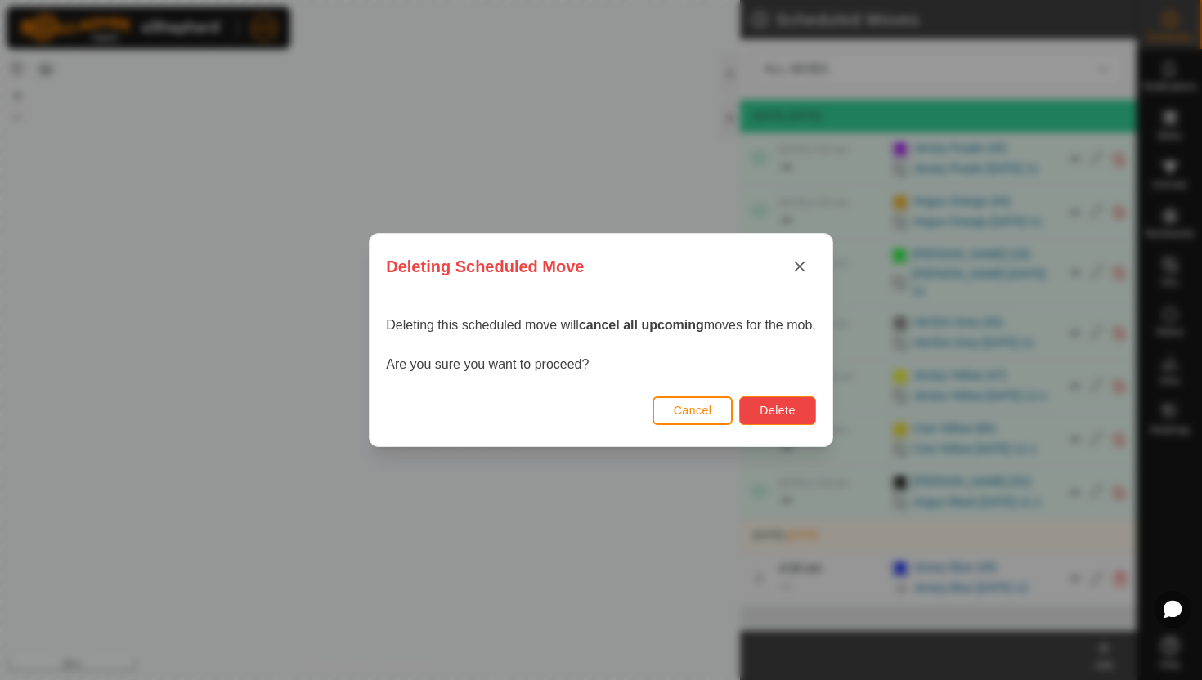
click at [801, 411] on button "Delete" at bounding box center [777, 411] width 76 height 29
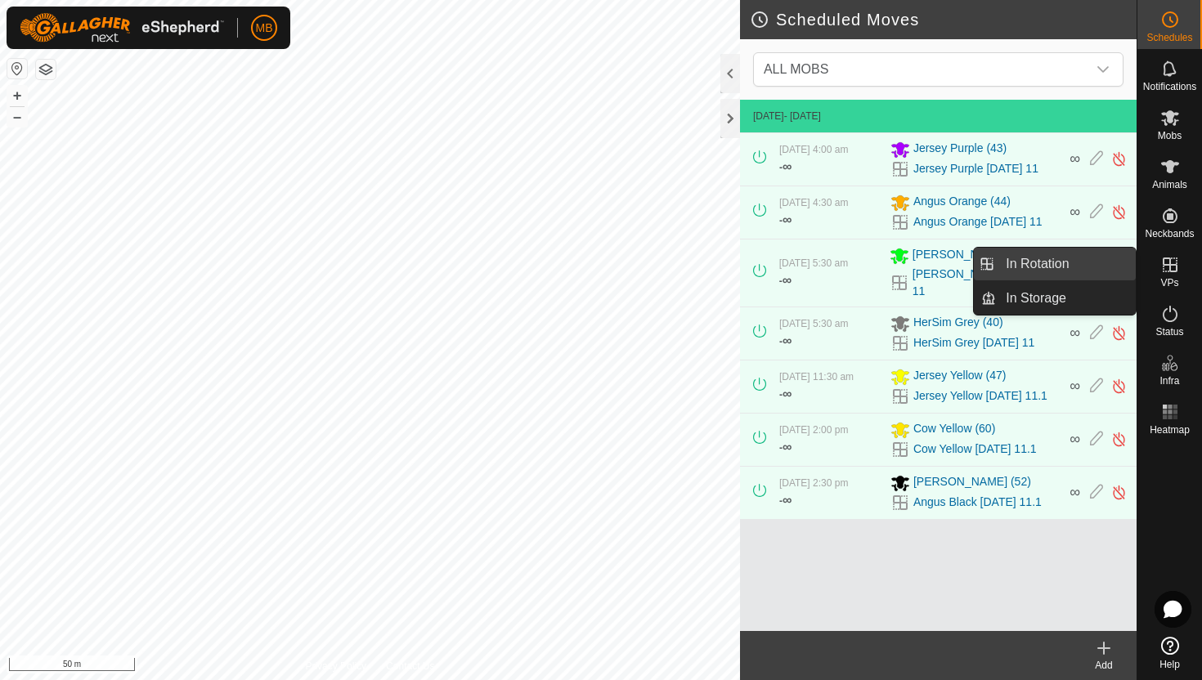
click at [1065, 263] on link "In Rotation" at bounding box center [1066, 264] width 140 height 33
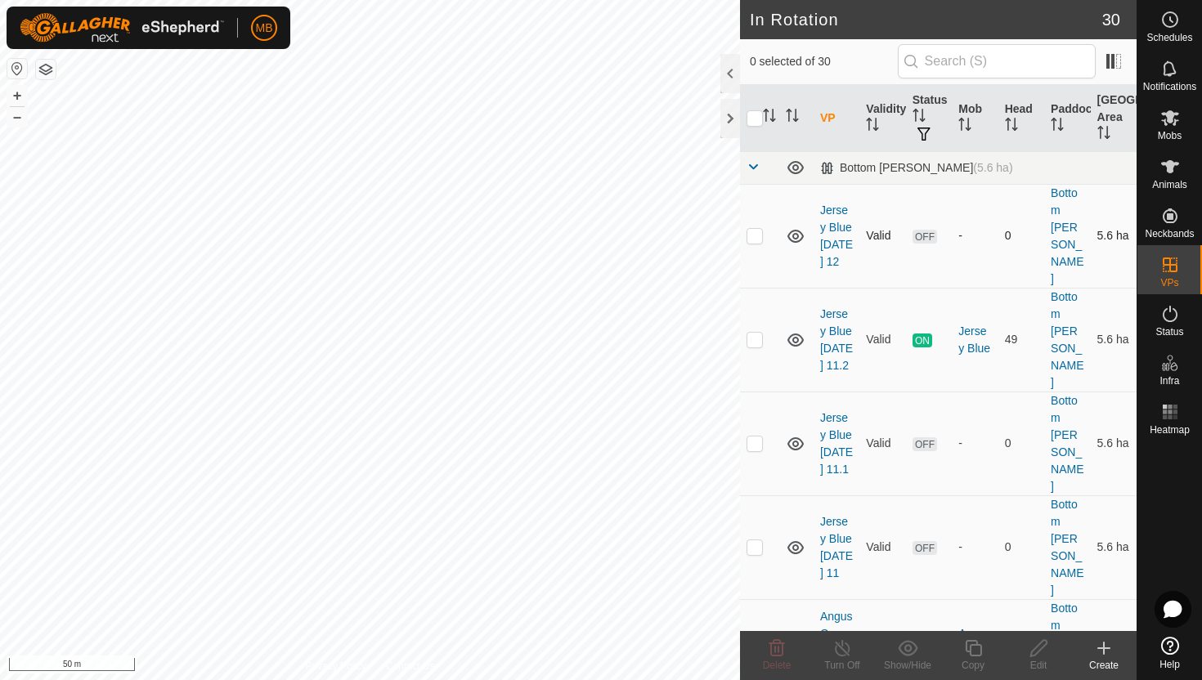
click at [755, 229] on p-checkbox at bounding box center [755, 235] width 16 height 13
checkbox input "true"
click at [1036, 649] on icon at bounding box center [1039, 649] width 20 height 20
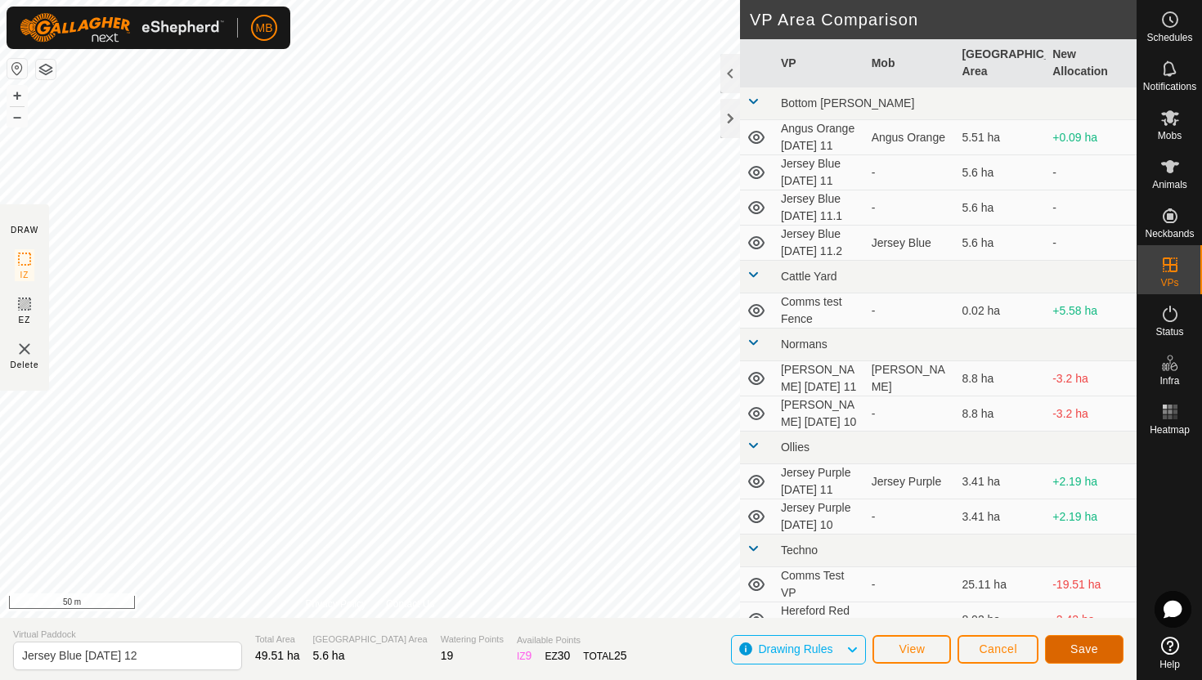
click at [1075, 649] on span "Save" at bounding box center [1084, 649] width 28 height 13
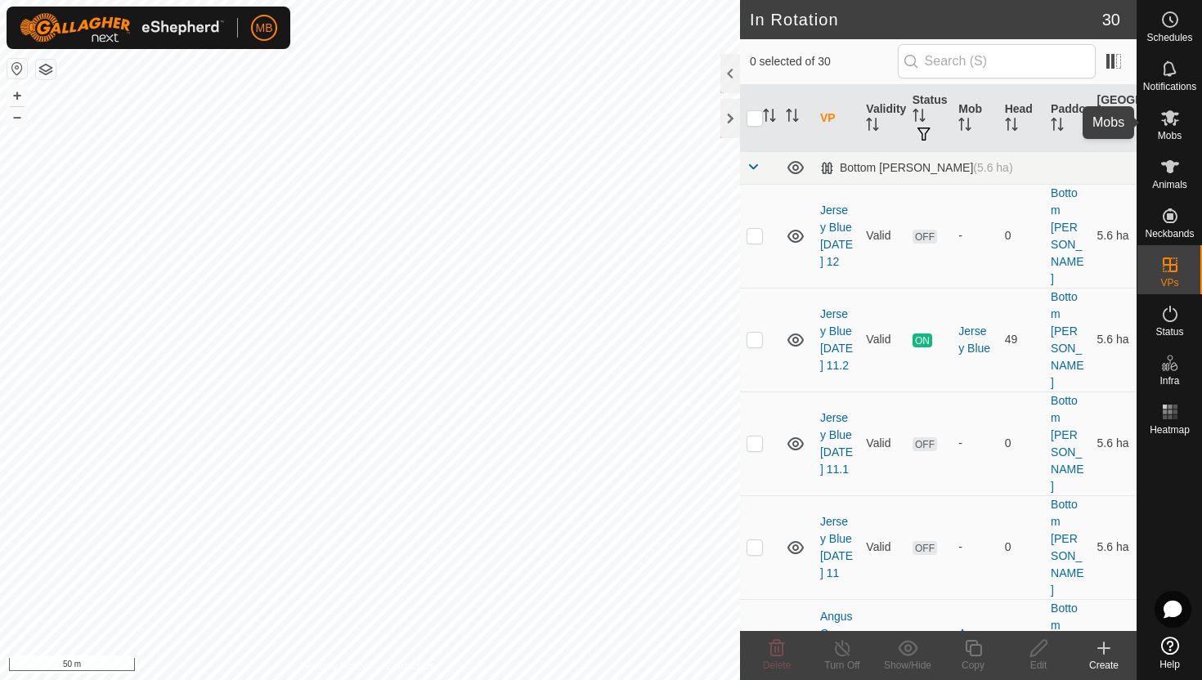
click at [1172, 123] on icon at bounding box center [1170, 118] width 20 height 20
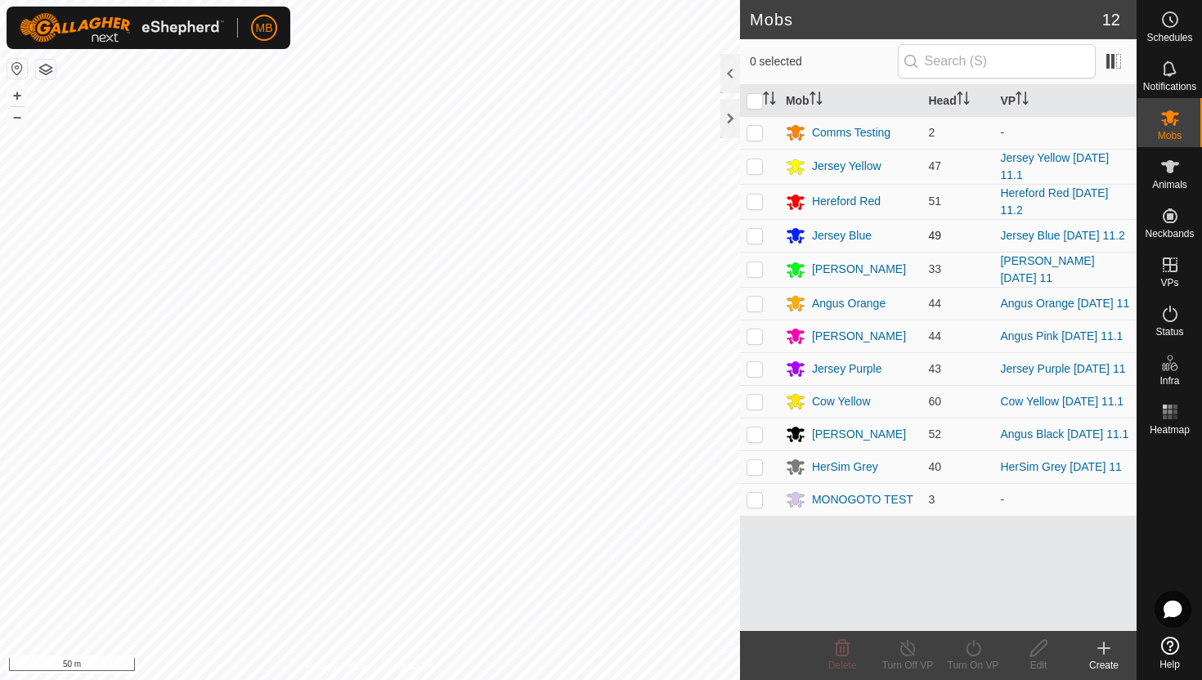
click at [754, 236] on p-checkbox at bounding box center [755, 235] width 16 height 13
checkbox input "true"
click at [971, 647] on icon at bounding box center [973, 649] width 20 height 20
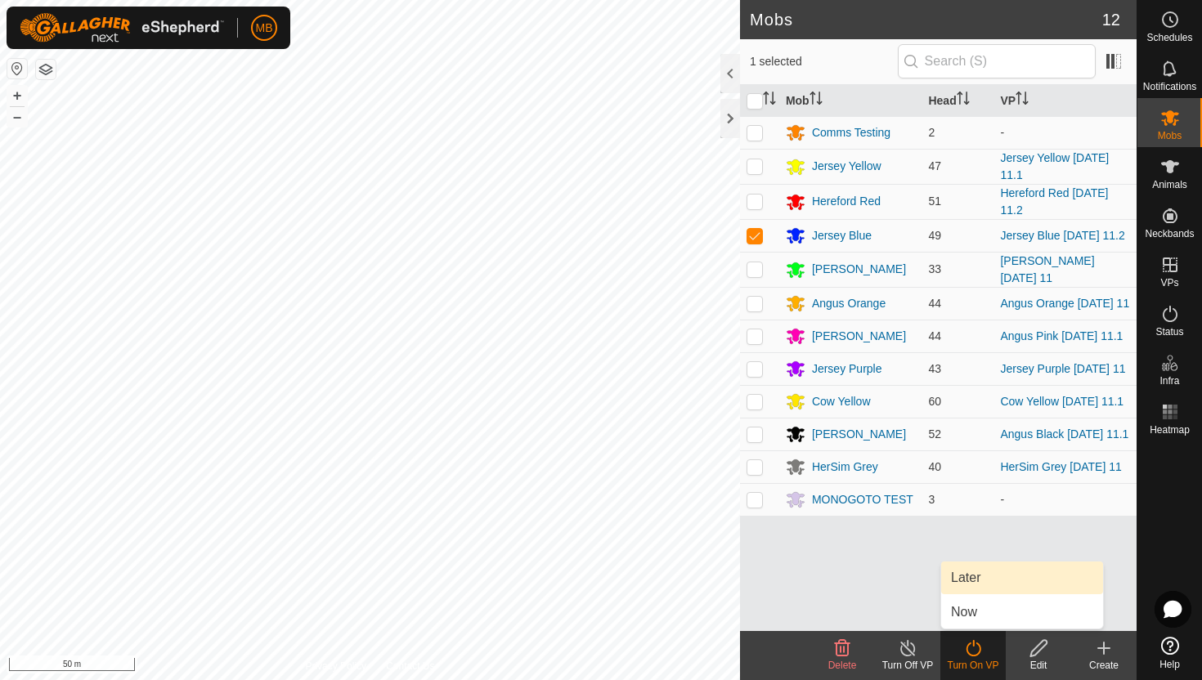
click at [972, 576] on link "Later" at bounding box center [1022, 578] width 162 height 33
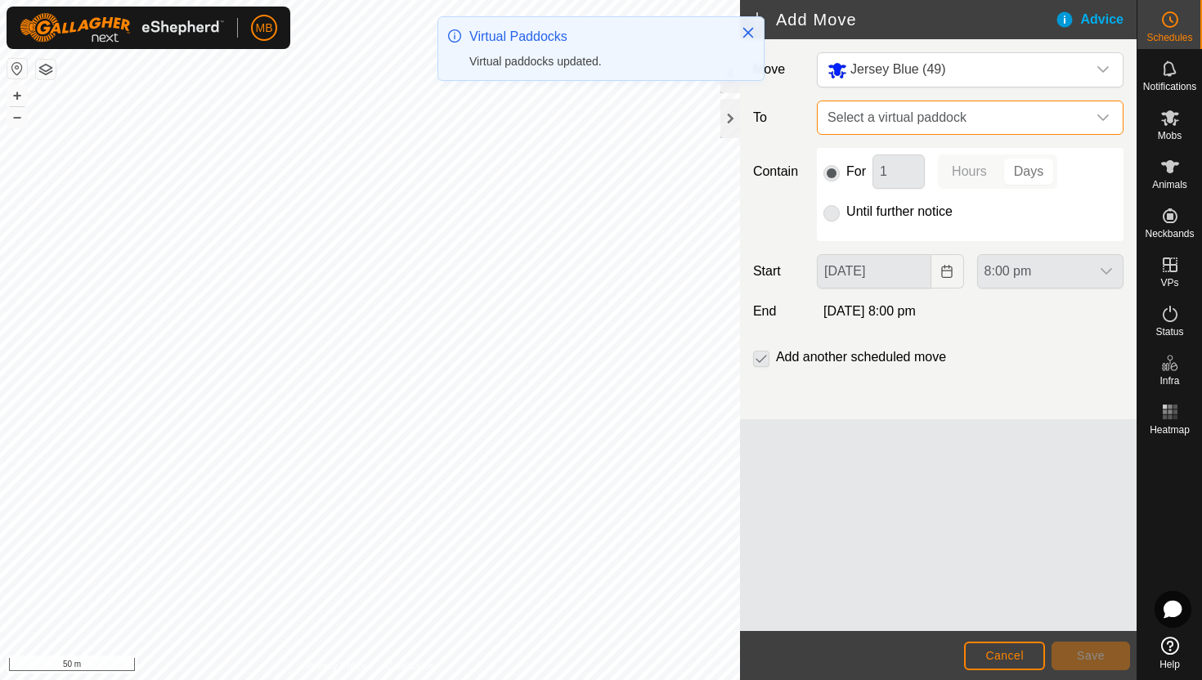
click at [1069, 118] on span "Select a virtual paddock" at bounding box center [954, 117] width 266 height 33
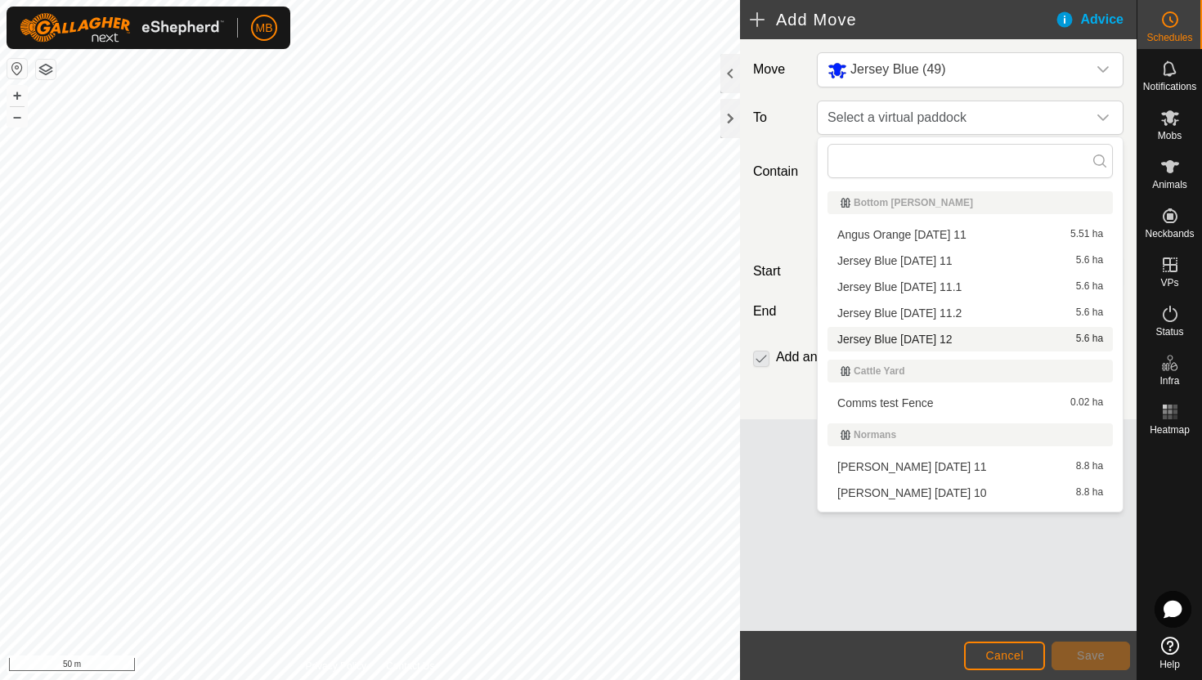
click at [932, 339] on li "Jersey Blue Tuesday 12 5.6 ha" at bounding box center [970, 339] width 285 height 25
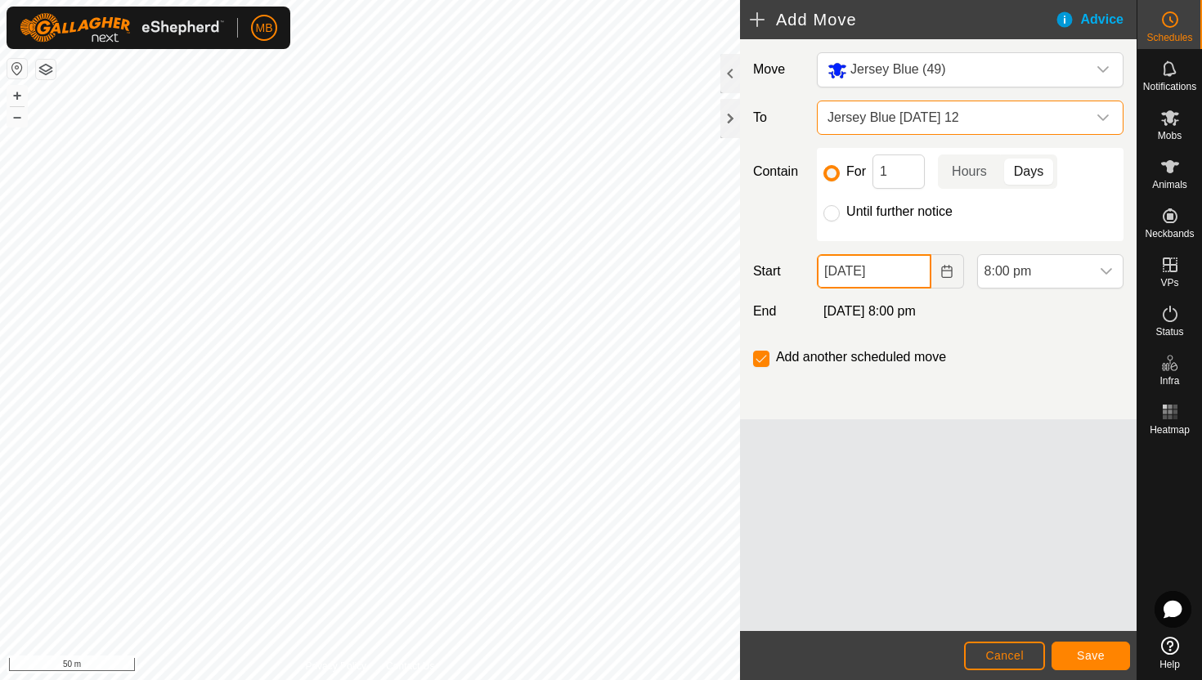
click at [916, 275] on input "11 Aug, 2025" at bounding box center [874, 271] width 114 height 34
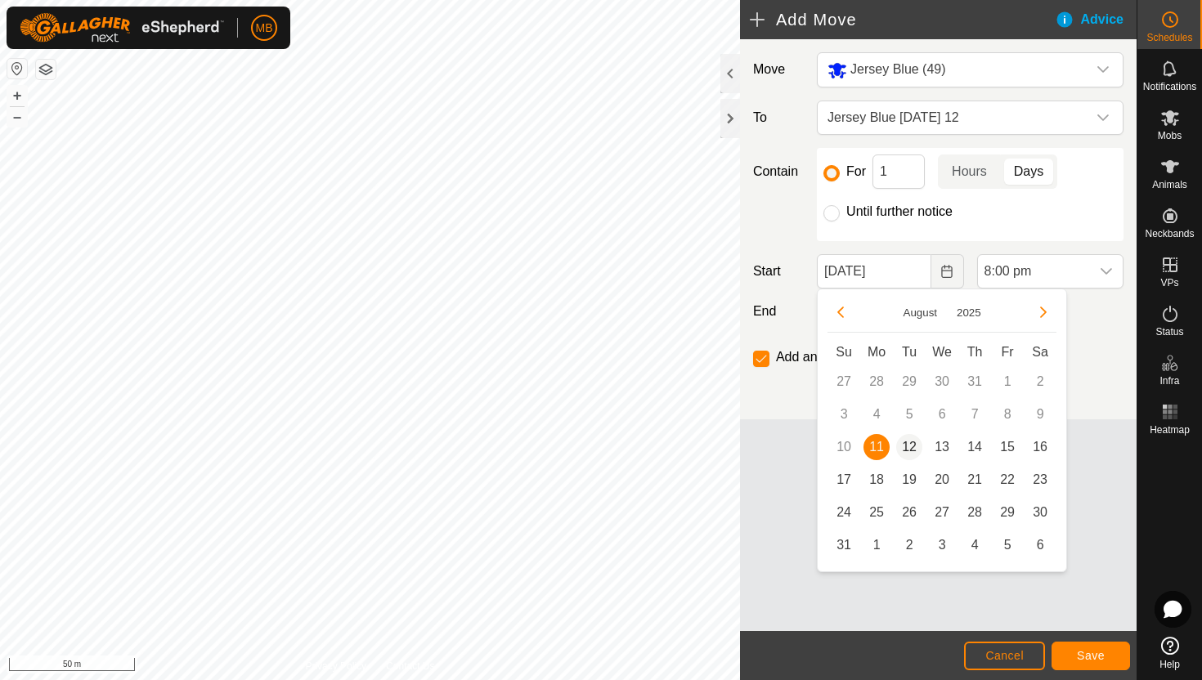
click at [912, 448] on span "12" at bounding box center [909, 447] width 26 height 26
type input "12 Aug, 2025"
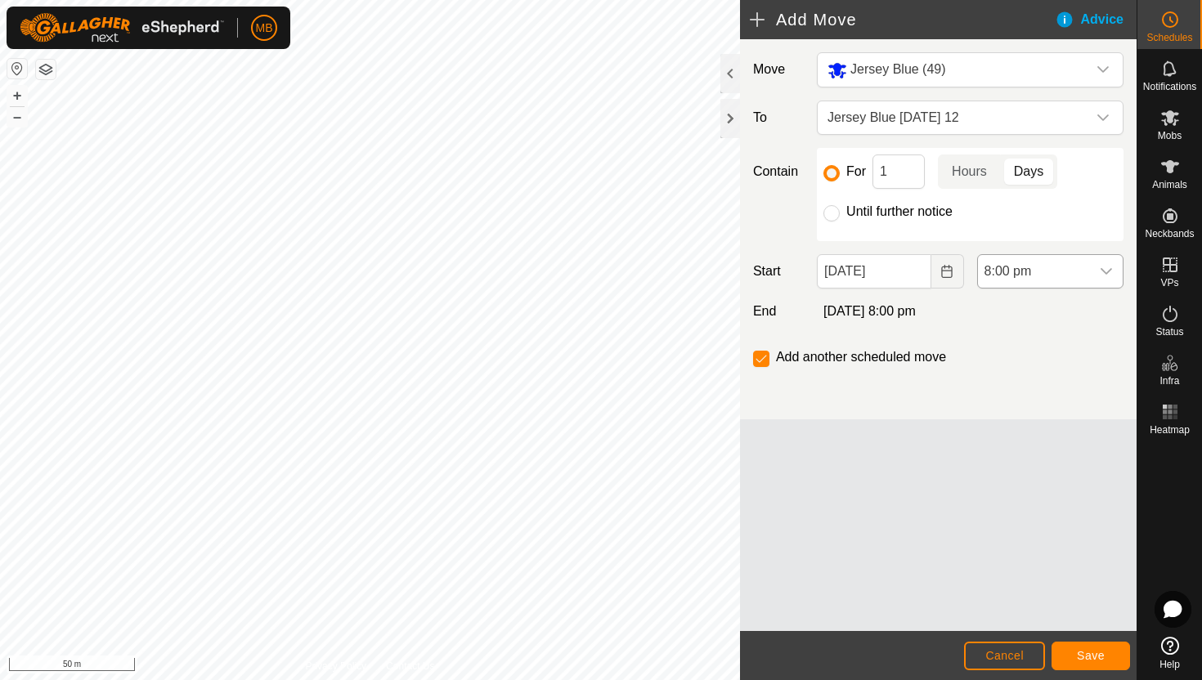
click at [1113, 270] on div "dropdown trigger" at bounding box center [1106, 271] width 33 height 33
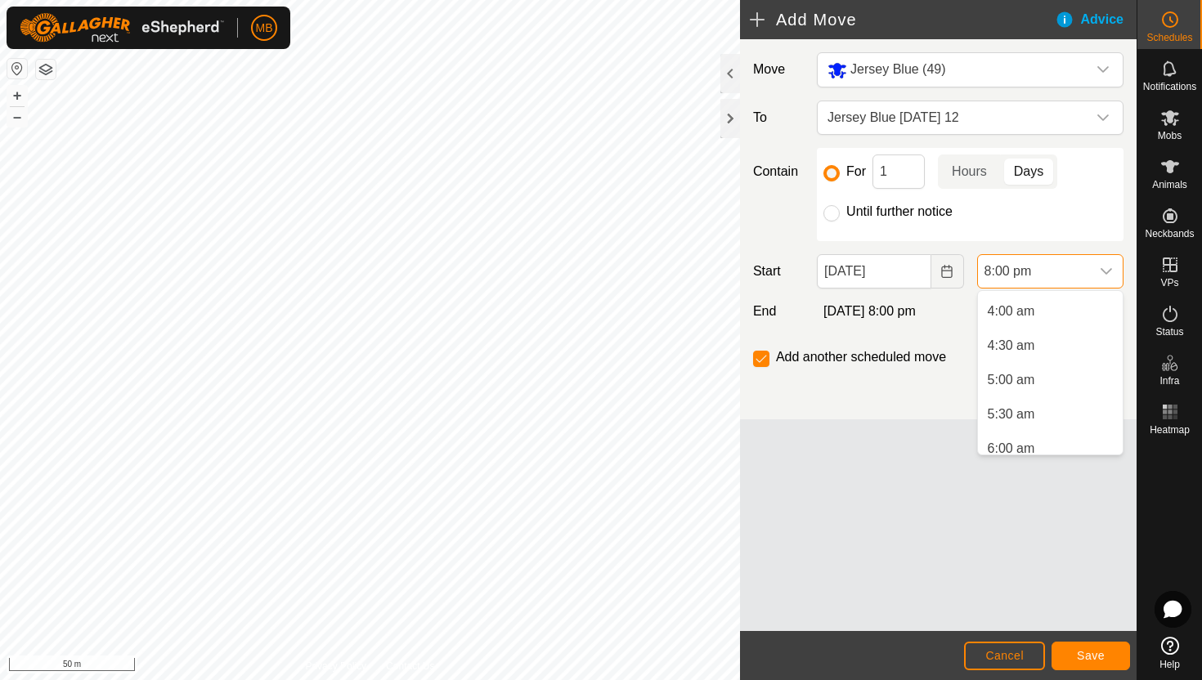
scroll to position [266, 0]
click at [1044, 348] on li "4:30 am" at bounding box center [1050, 350] width 145 height 33
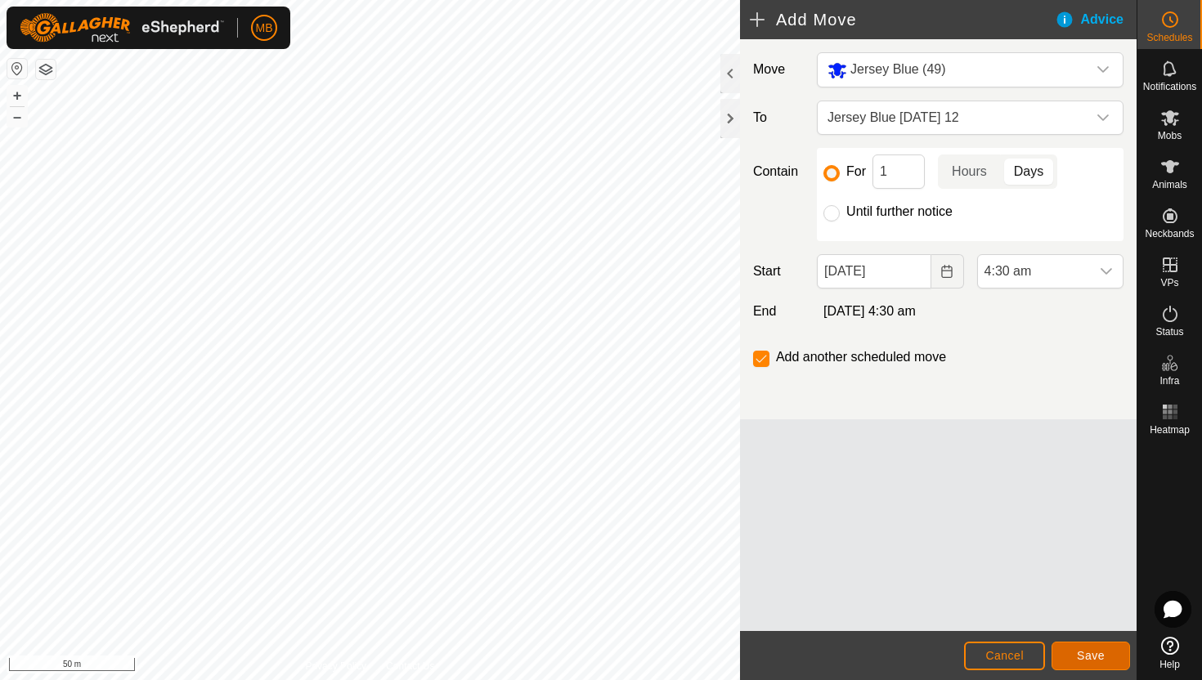
click at [1087, 653] on span "Save" at bounding box center [1091, 655] width 28 height 13
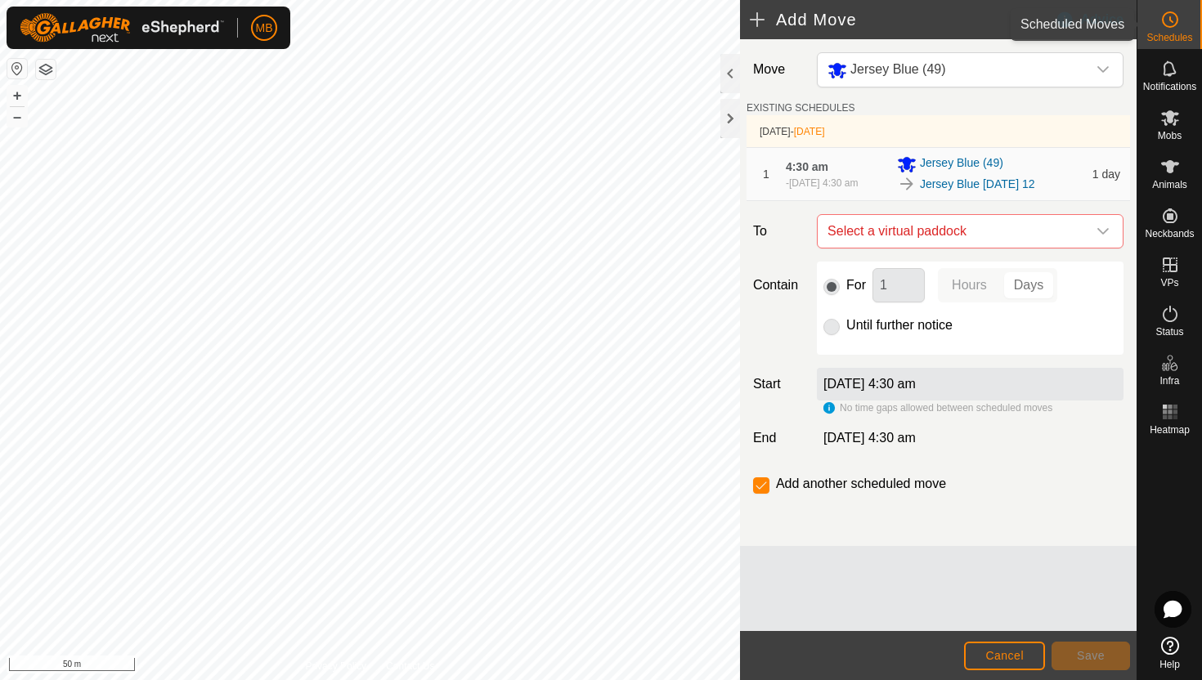
click at [1182, 28] on es-schedule-vp-svg-icon at bounding box center [1170, 20] width 29 height 26
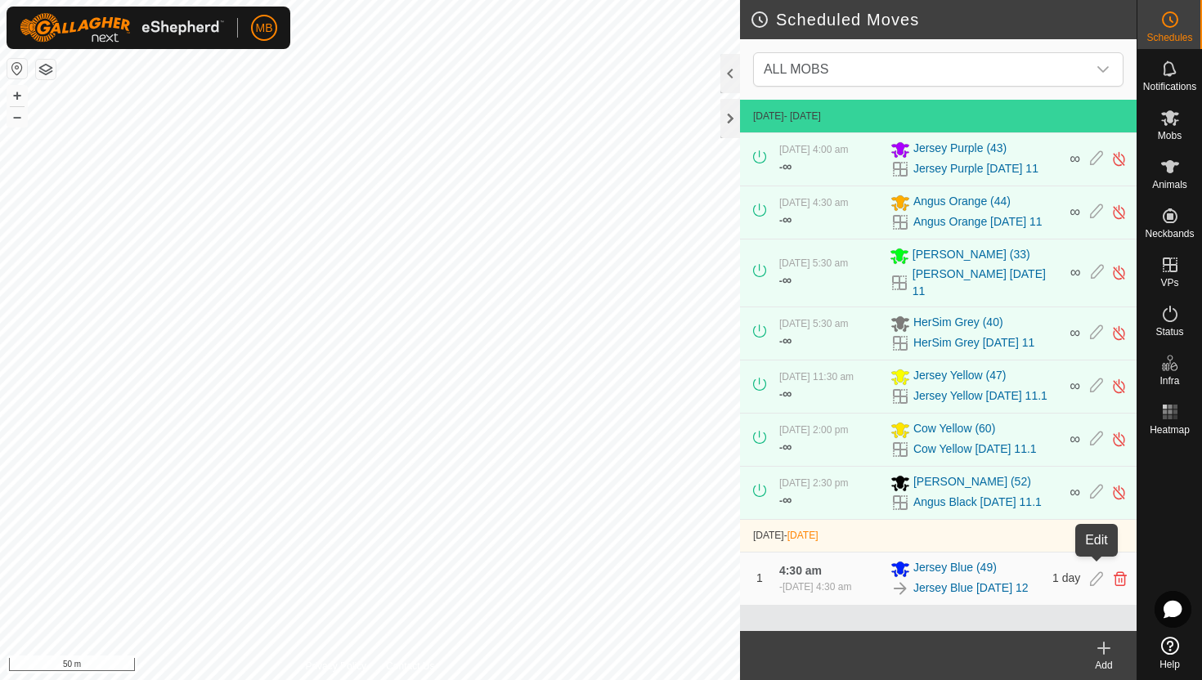
click at [1093, 572] on icon at bounding box center [1096, 579] width 13 height 15
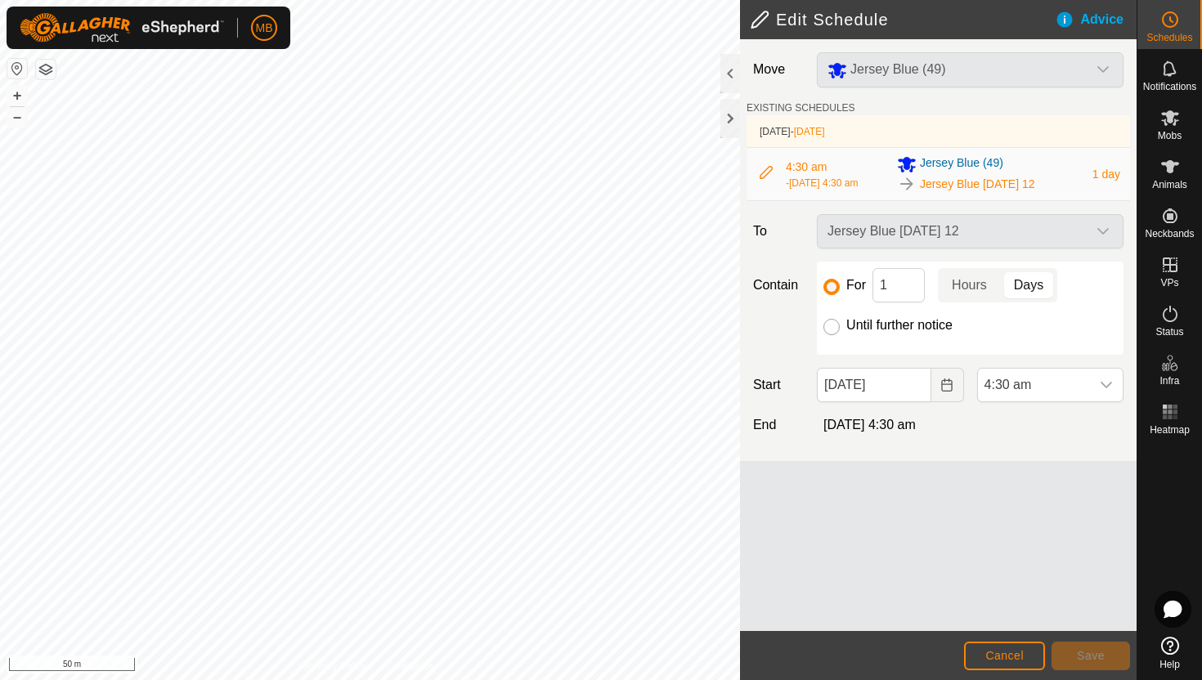
click at [832, 333] on input "Until further notice" at bounding box center [832, 327] width 16 height 16
radio input "true"
click at [1082, 653] on span "Save" at bounding box center [1091, 655] width 28 height 13
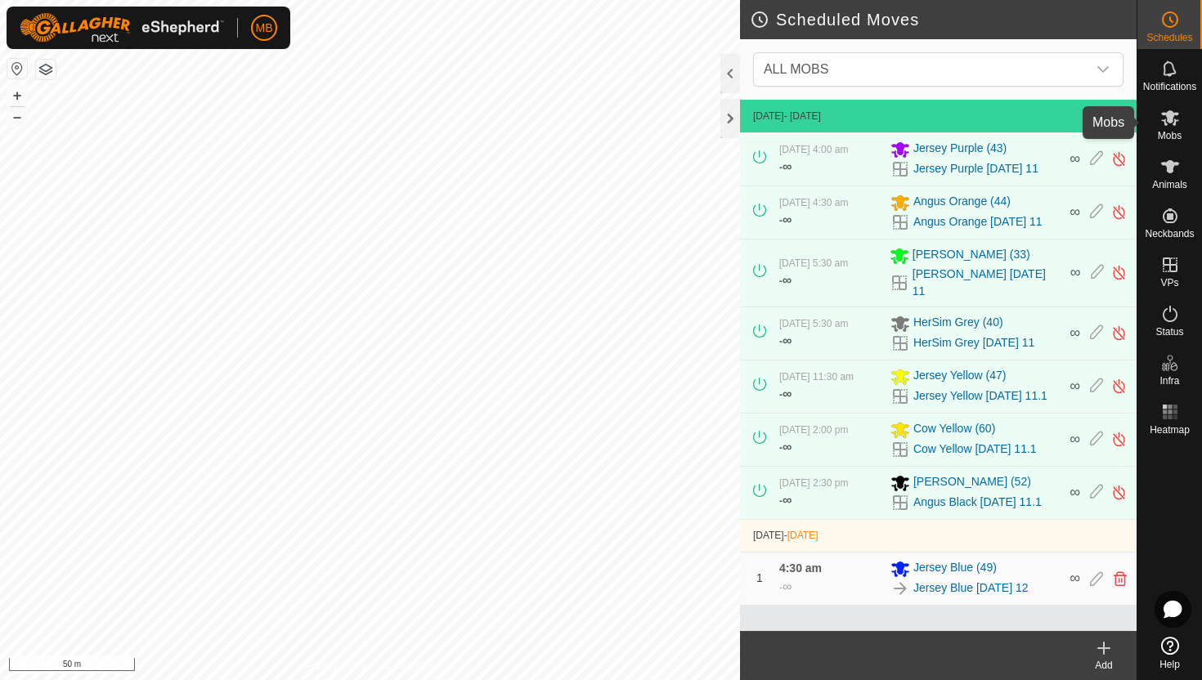
click at [1170, 127] on icon at bounding box center [1170, 118] width 20 height 20
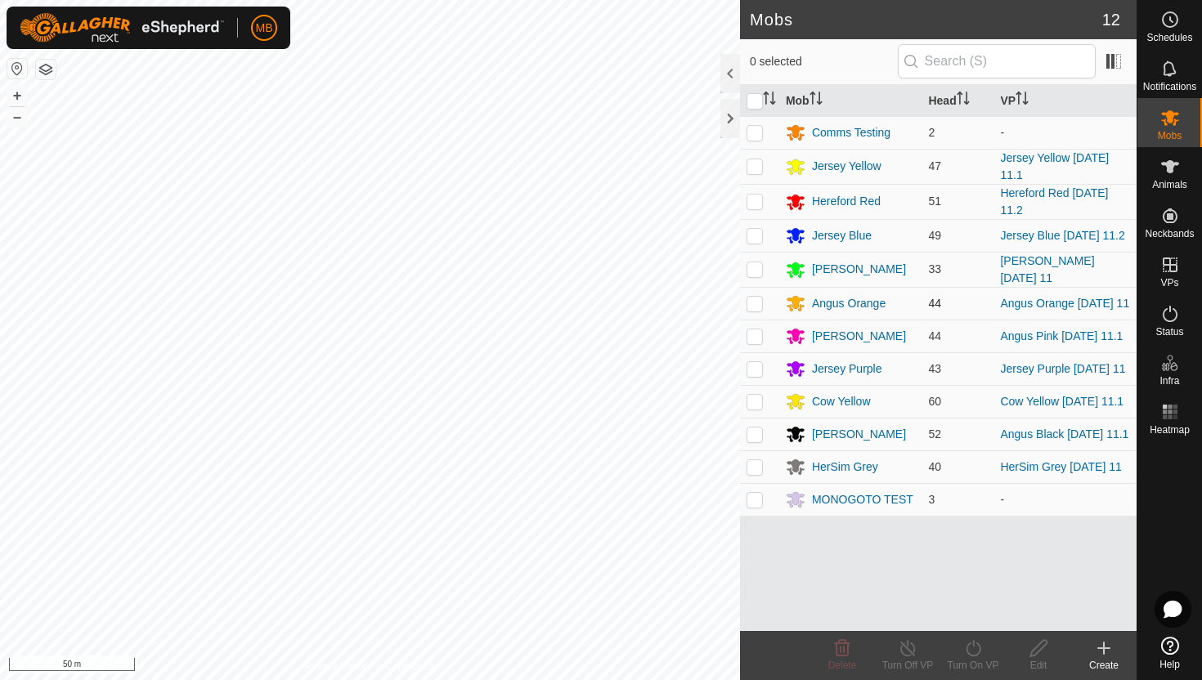
click at [754, 302] on p-checkbox at bounding box center [755, 303] width 16 height 13
click at [972, 649] on icon at bounding box center [973, 649] width 20 height 20
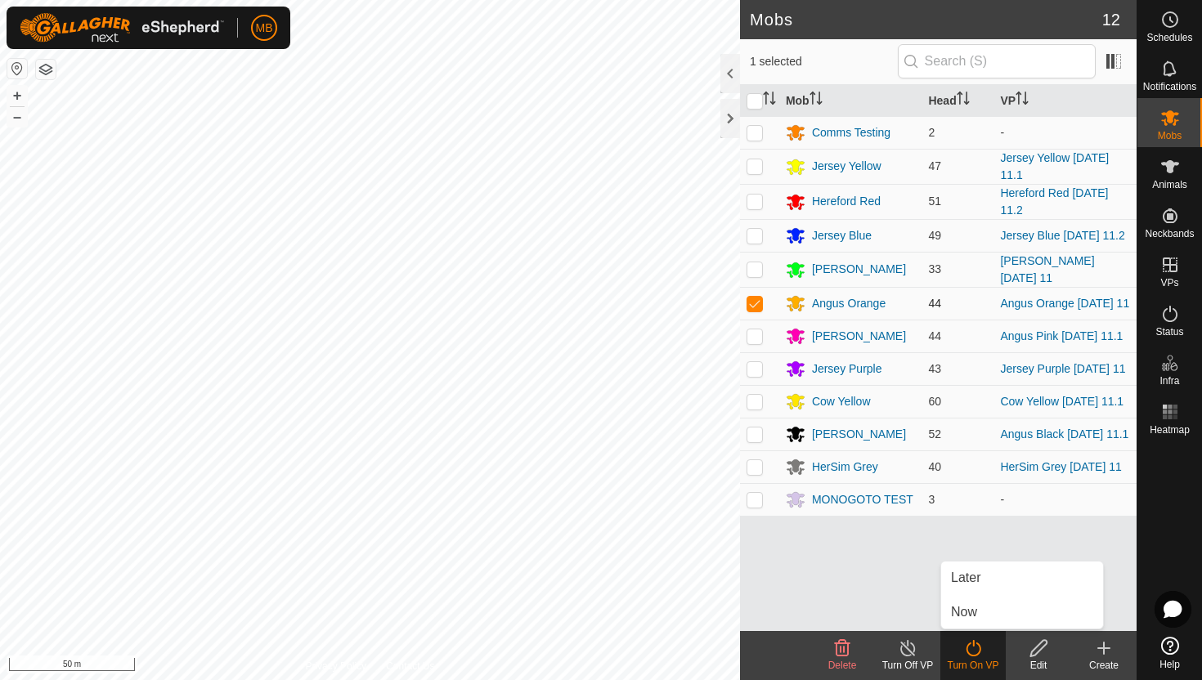
click at [753, 301] on p-checkbox at bounding box center [755, 303] width 16 height 13
checkbox input "false"
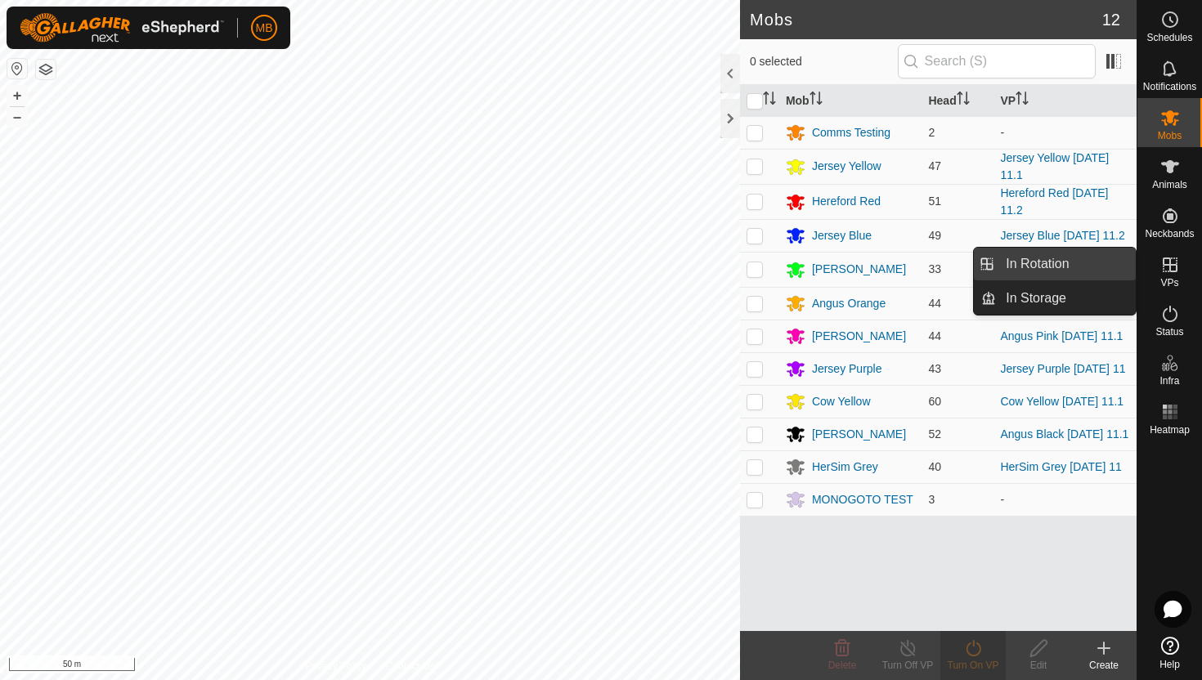
click at [1073, 267] on link "In Rotation" at bounding box center [1066, 264] width 140 height 33
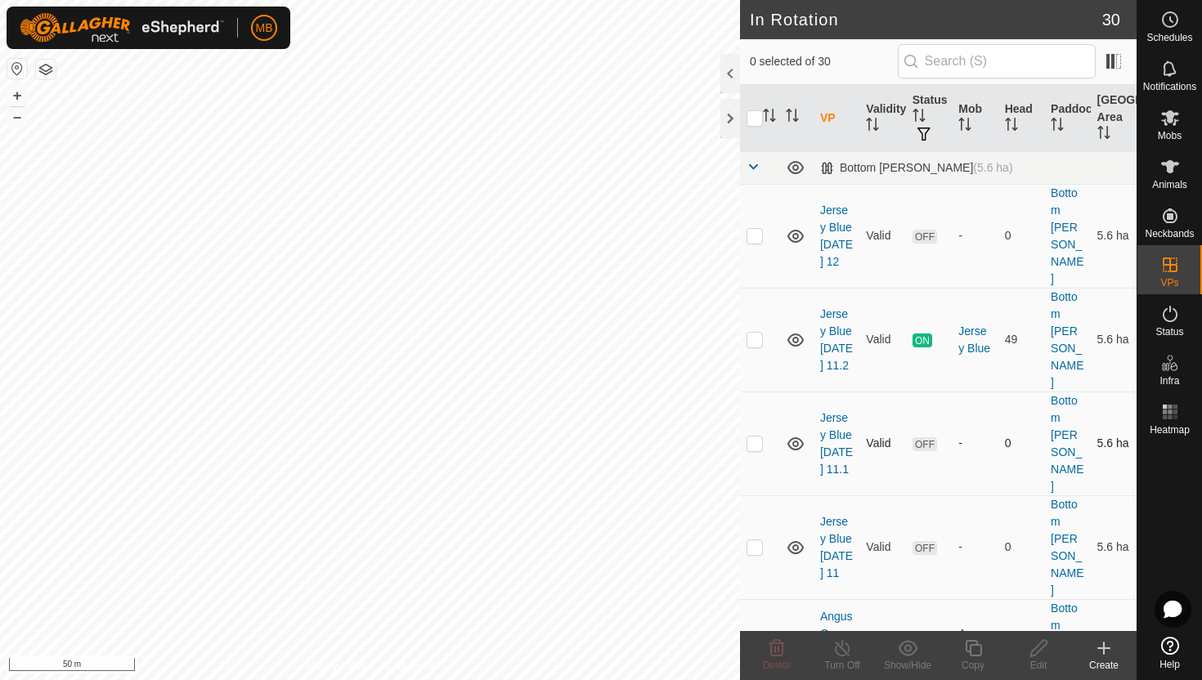
scroll to position [42, 0]
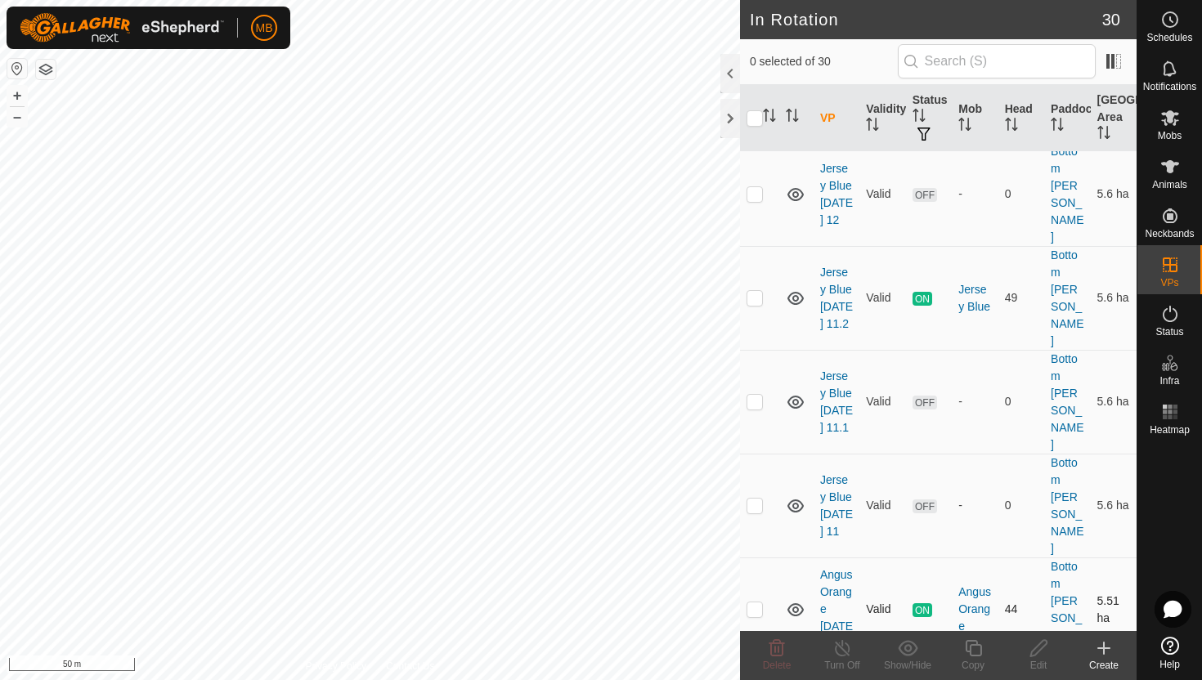
click at [753, 603] on p-checkbox at bounding box center [755, 609] width 16 height 13
checkbox input "true"
click at [972, 648] on icon at bounding box center [973, 649] width 20 height 20
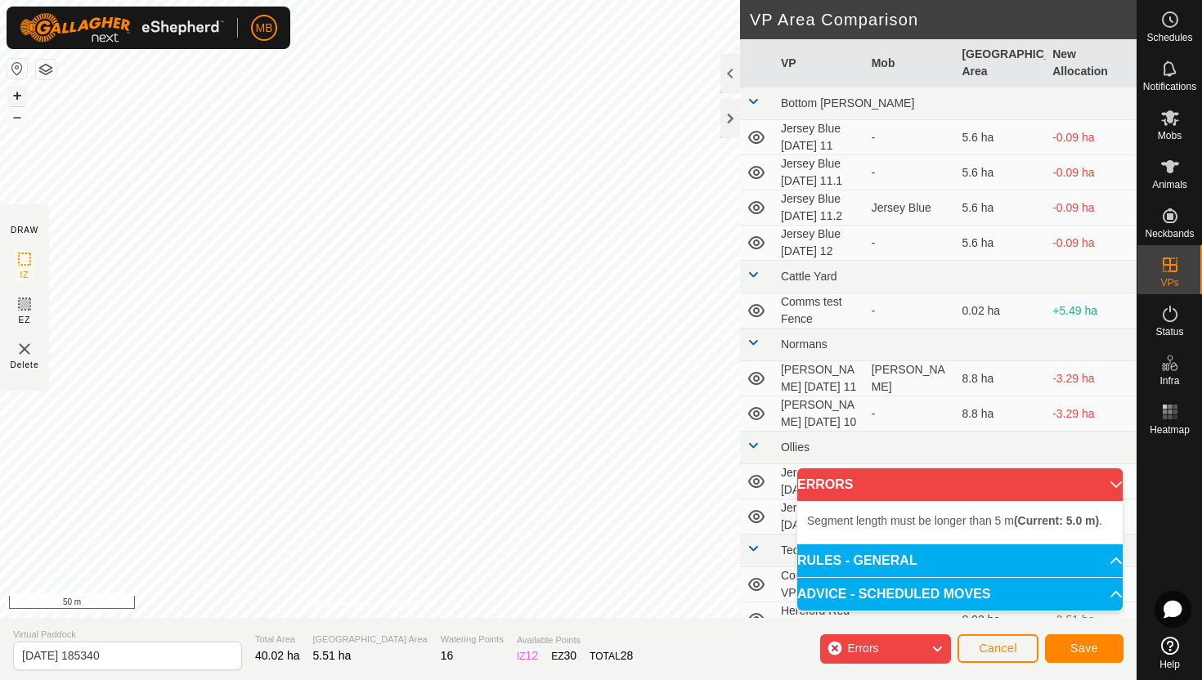
click at [15, 89] on button "+" at bounding box center [17, 96] width 20 height 20
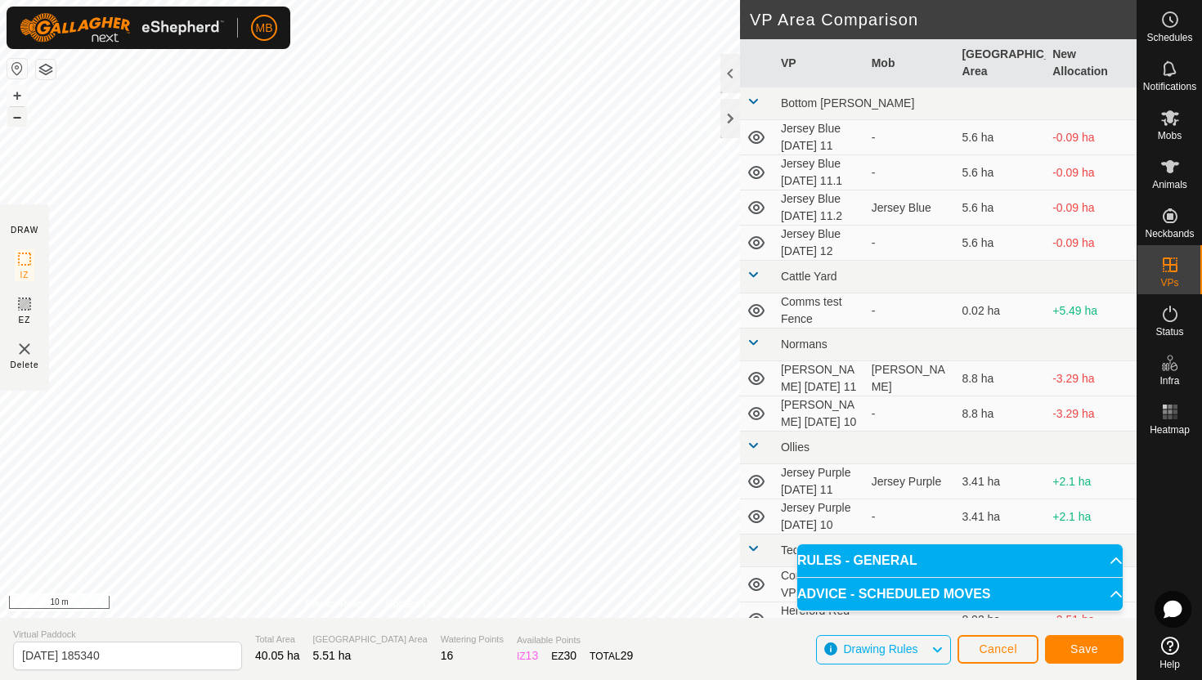
click at [20, 121] on button "–" at bounding box center [17, 117] width 20 height 20
click at [20, 118] on button "–" at bounding box center [17, 117] width 20 height 20
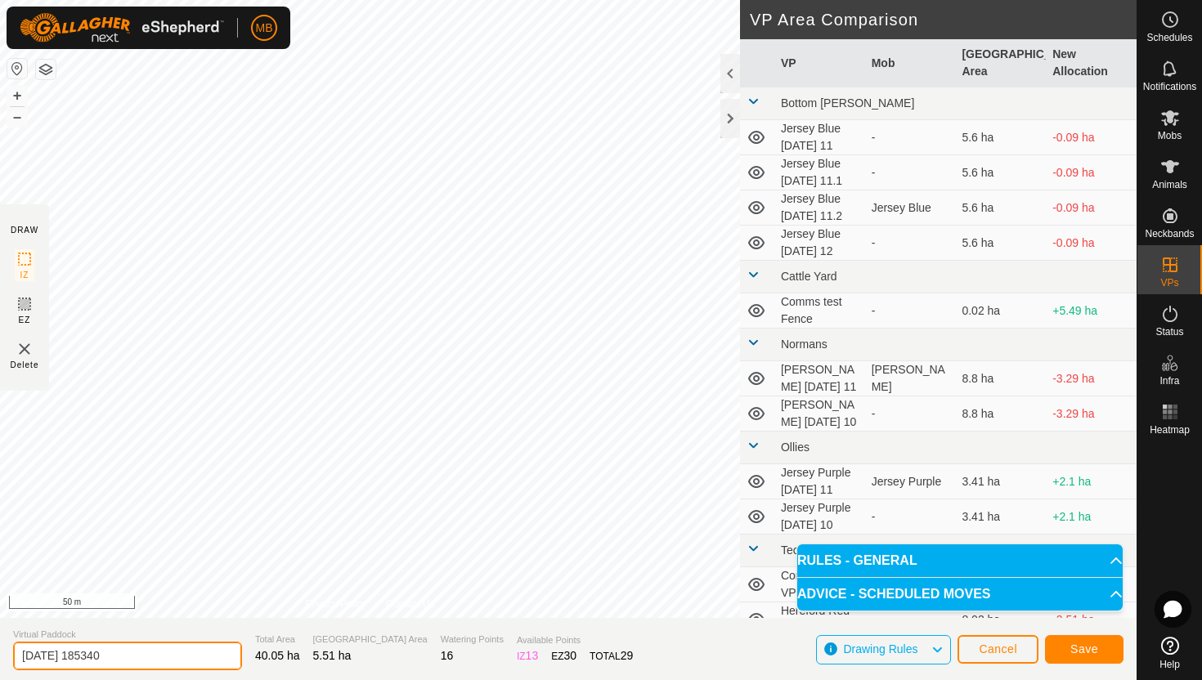
click at [159, 658] on input "2025-08-11 185340" at bounding box center [127, 656] width 229 height 29
type input "2"
type input "Angus Orange [DATE] 12"
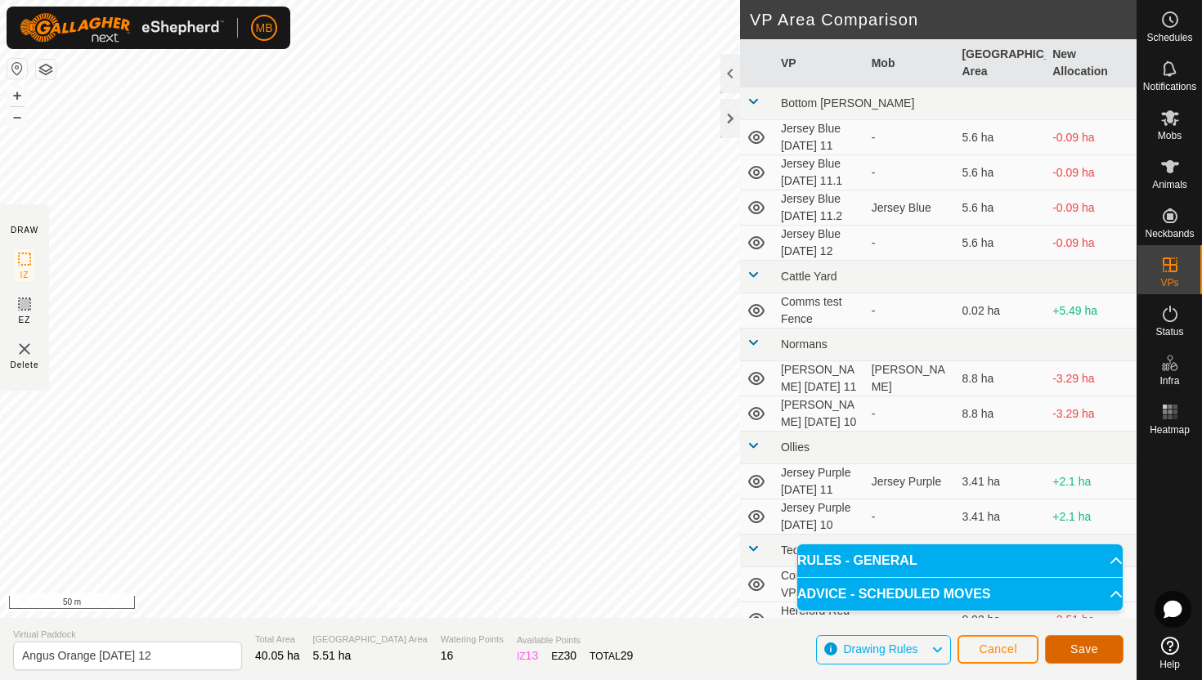
click at [1070, 647] on span "Save" at bounding box center [1084, 649] width 28 height 13
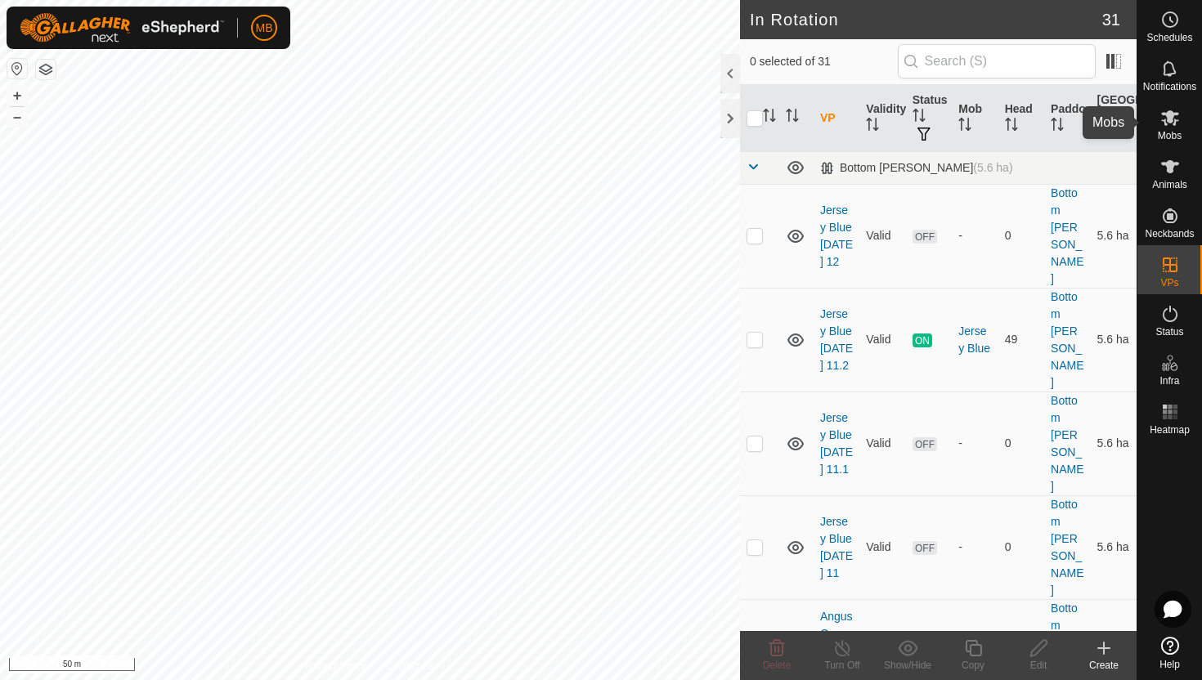
click at [1172, 121] on icon at bounding box center [1170, 118] width 18 height 16
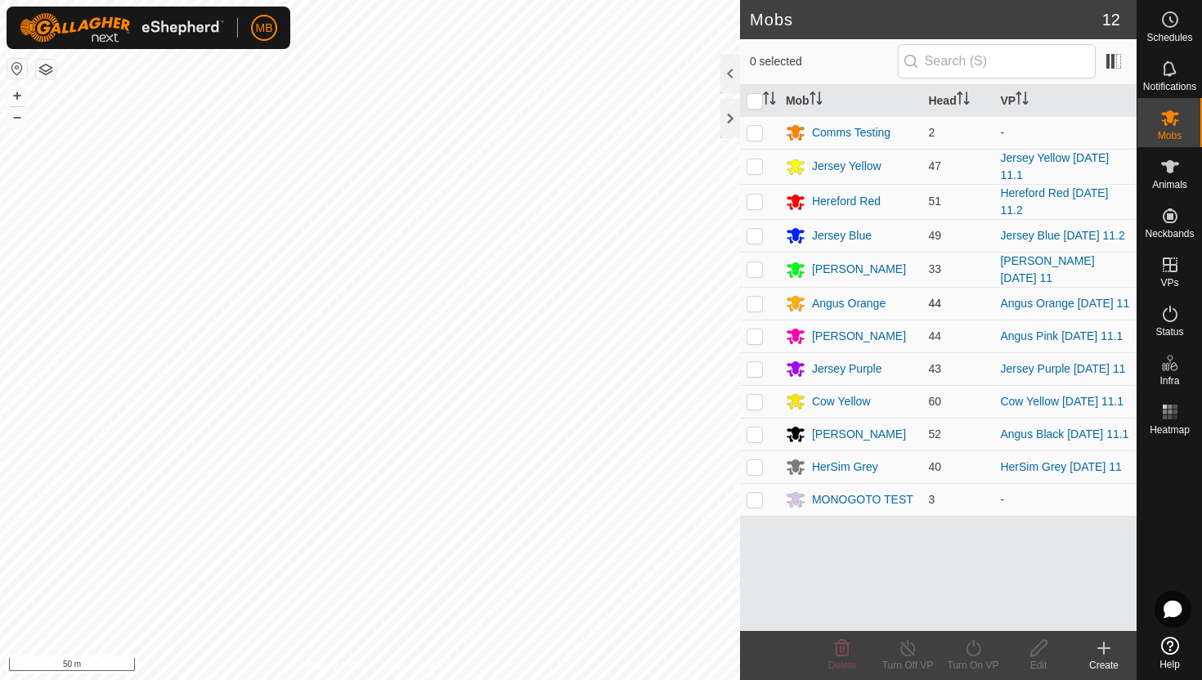
click at [752, 303] on p-checkbox at bounding box center [755, 303] width 16 height 13
checkbox input "true"
click at [973, 649] on icon at bounding box center [973, 649] width 20 height 20
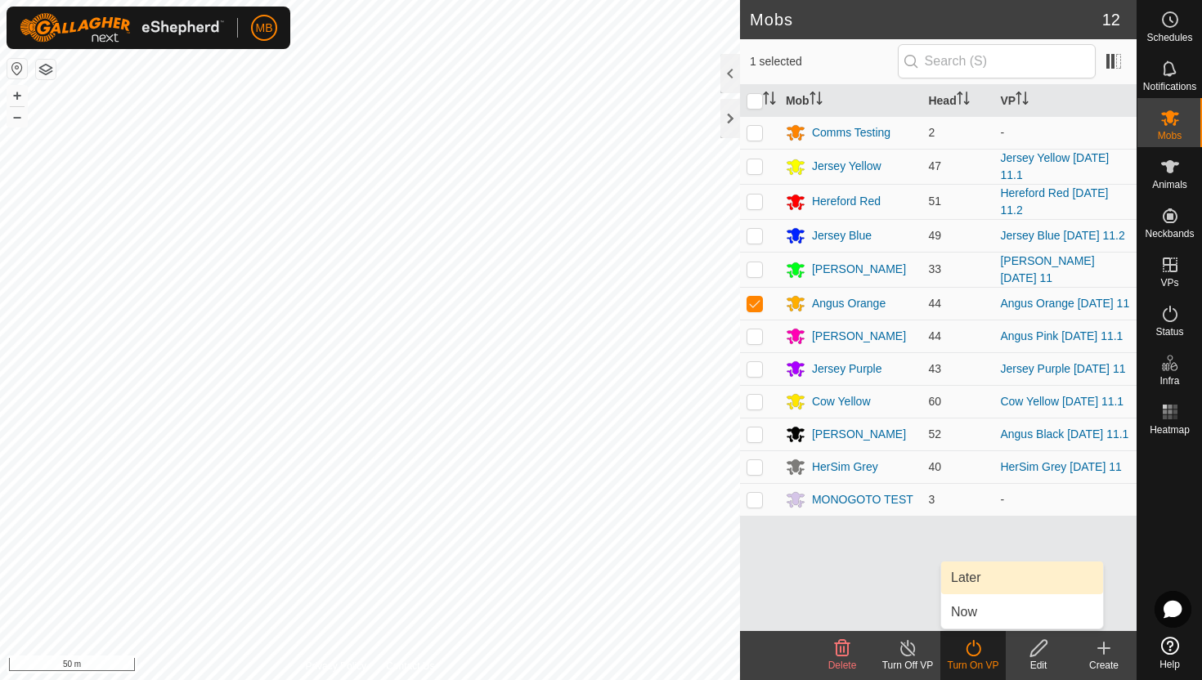
click at [972, 575] on link "Later" at bounding box center [1022, 578] width 162 height 33
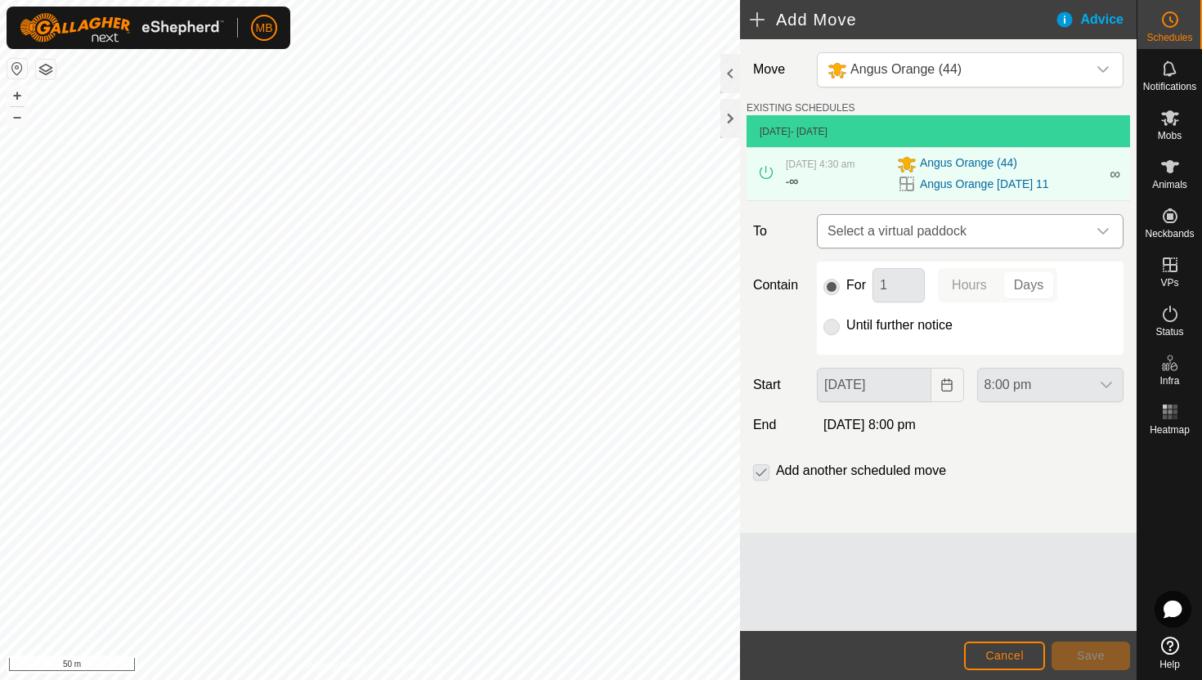
click at [1088, 233] on div "dropdown trigger" at bounding box center [1103, 231] width 33 height 33
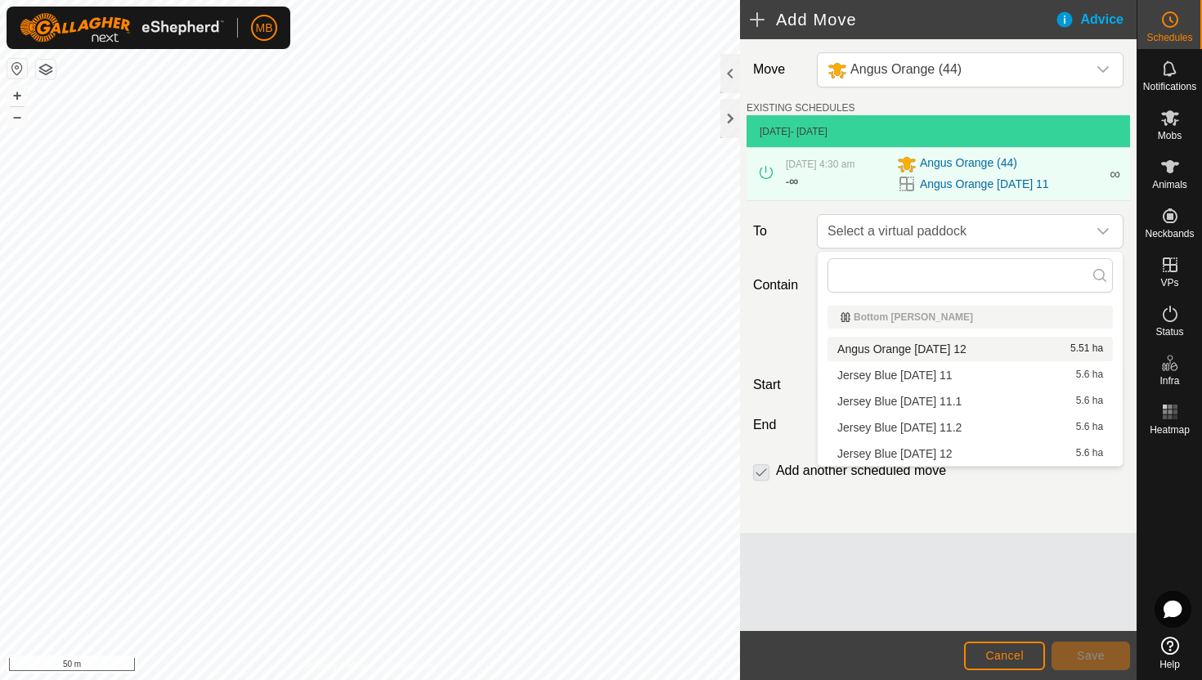
click at [953, 347] on li "Angus Orange Tuesday 12 5.51 ha" at bounding box center [970, 349] width 285 height 25
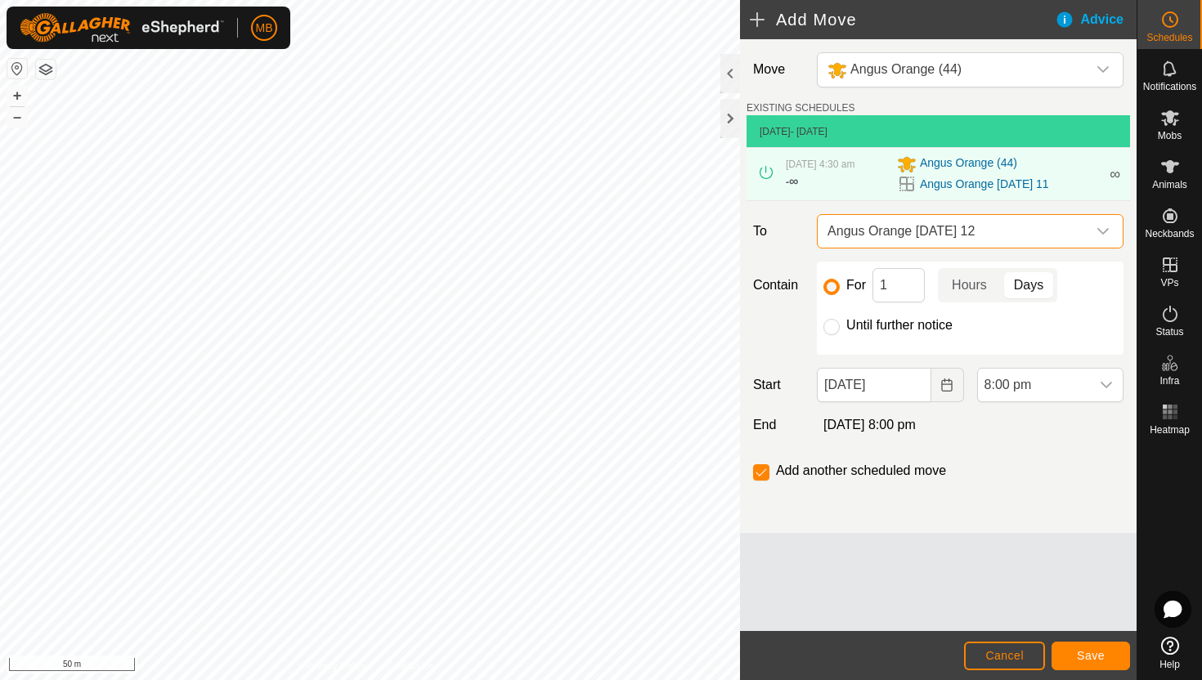
click at [900, 323] on label "Until further notice" at bounding box center [899, 325] width 106 height 13
click at [840, 323] on input "Until further notice" at bounding box center [832, 327] width 16 height 16
radio input "true"
checkbox input "false"
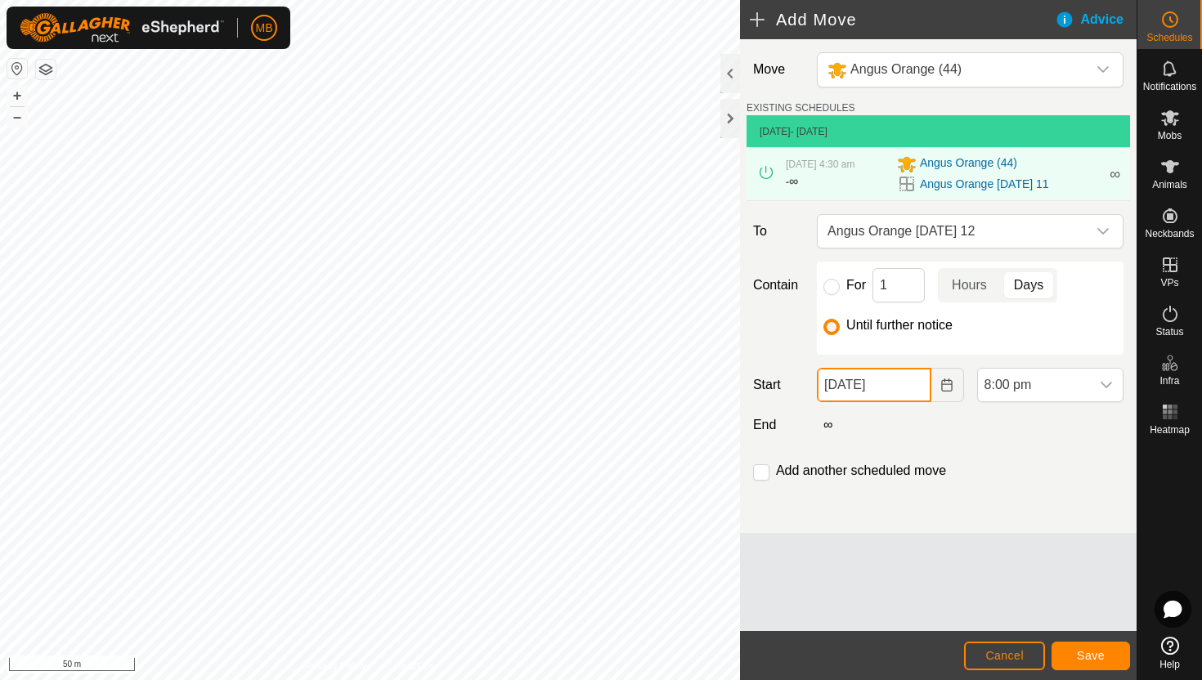
click at [903, 382] on input "11 Aug, 2025" at bounding box center [874, 385] width 114 height 34
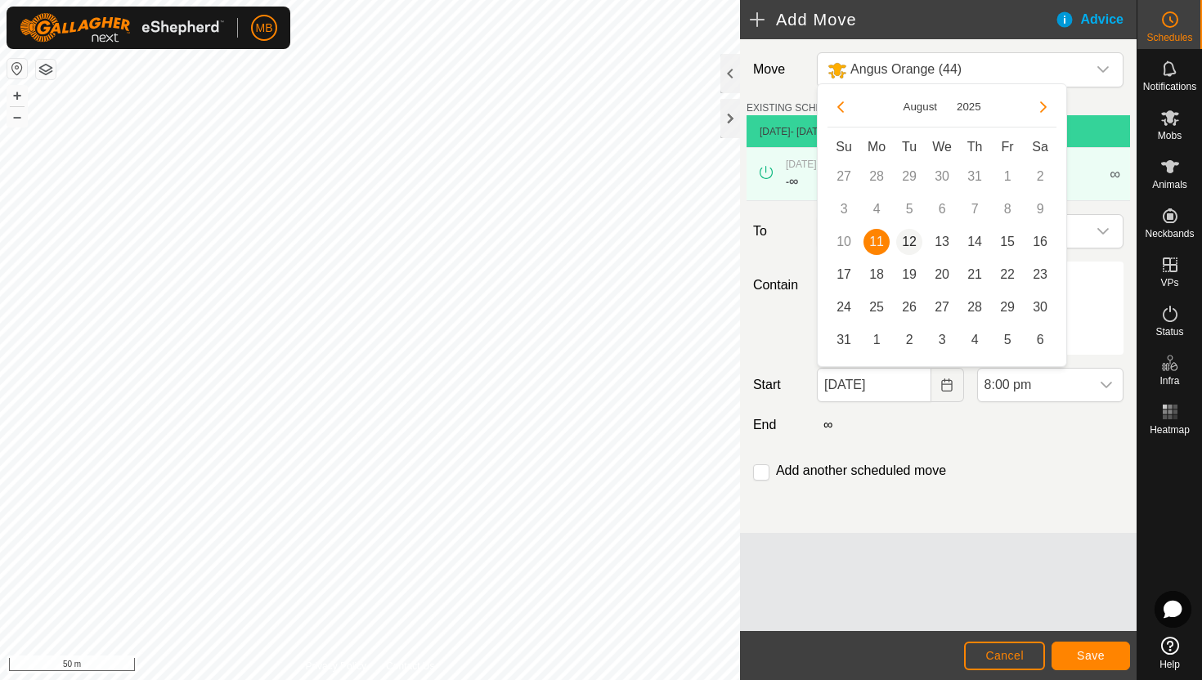
click at [912, 243] on span "12" at bounding box center [909, 242] width 26 height 26
type input "12 Aug, 2025"
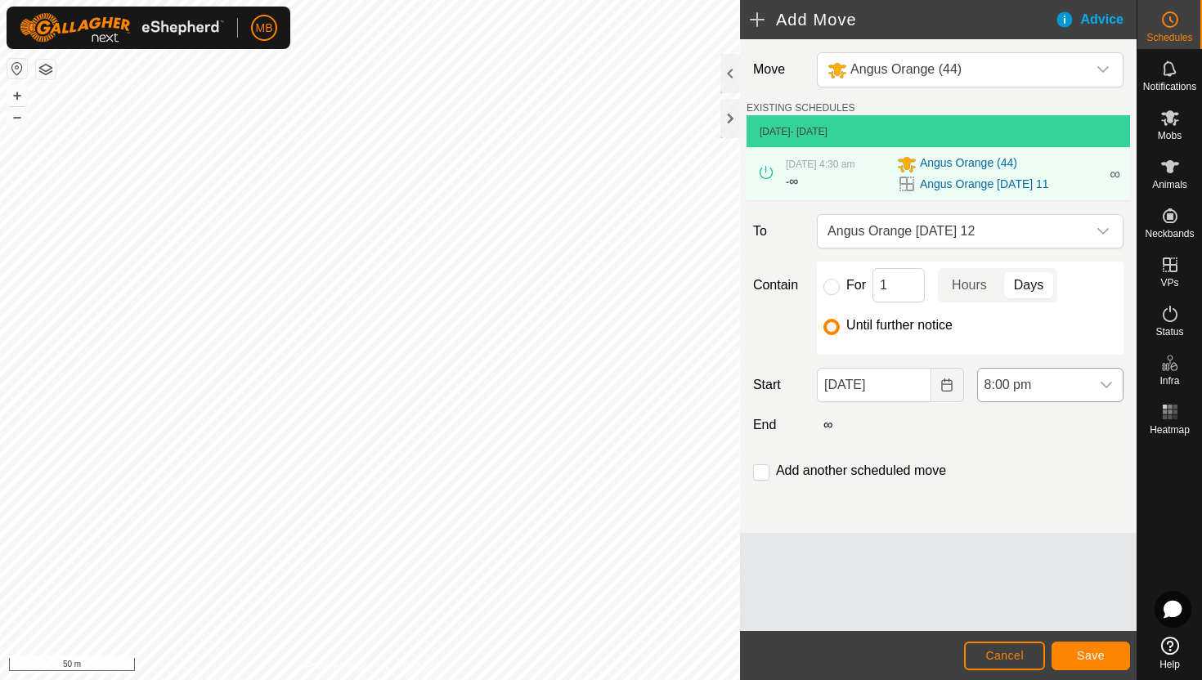
click at [1059, 378] on span "8:00 pm" at bounding box center [1034, 385] width 112 height 33
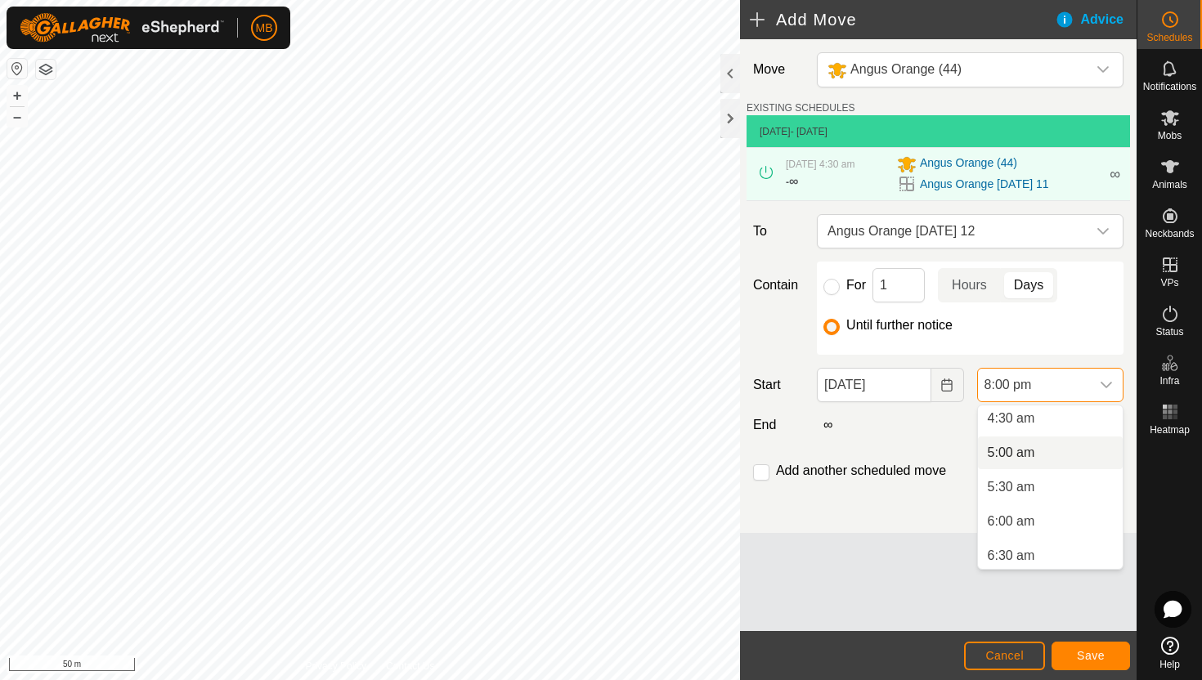
scroll to position [309, 0]
click at [1054, 425] on li "4:30 am" at bounding box center [1050, 422] width 145 height 33
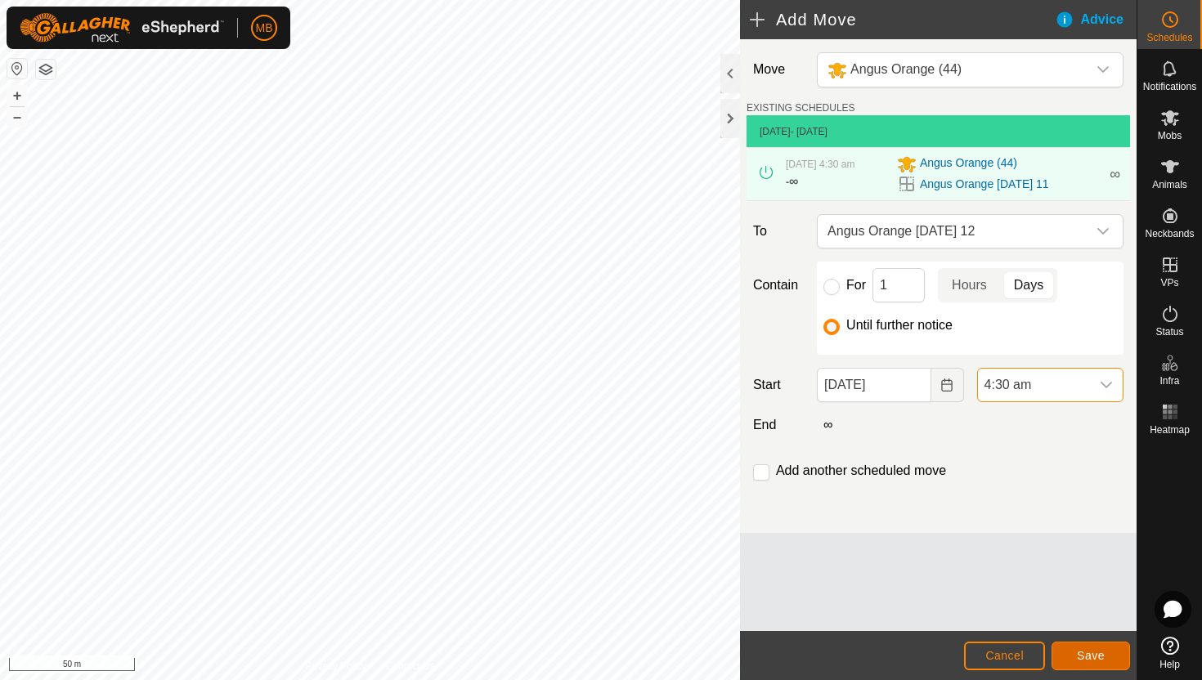
click at [1093, 652] on span "Save" at bounding box center [1091, 655] width 28 height 13
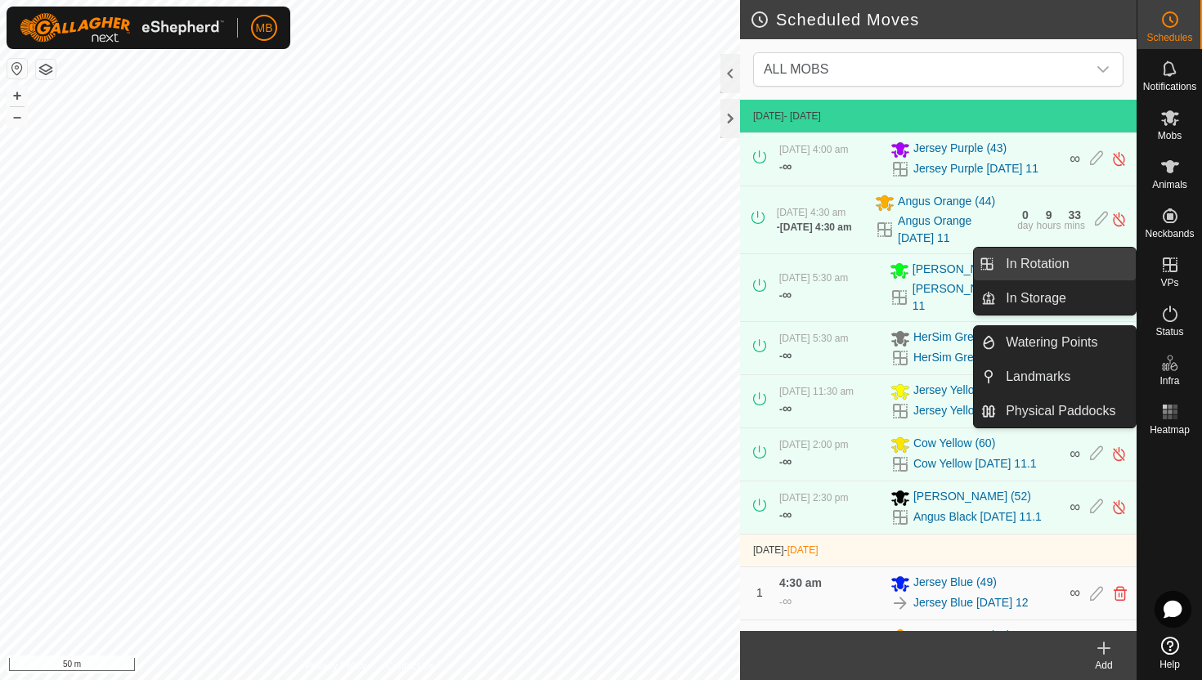
click at [1077, 268] on link "In Rotation" at bounding box center [1066, 264] width 140 height 33
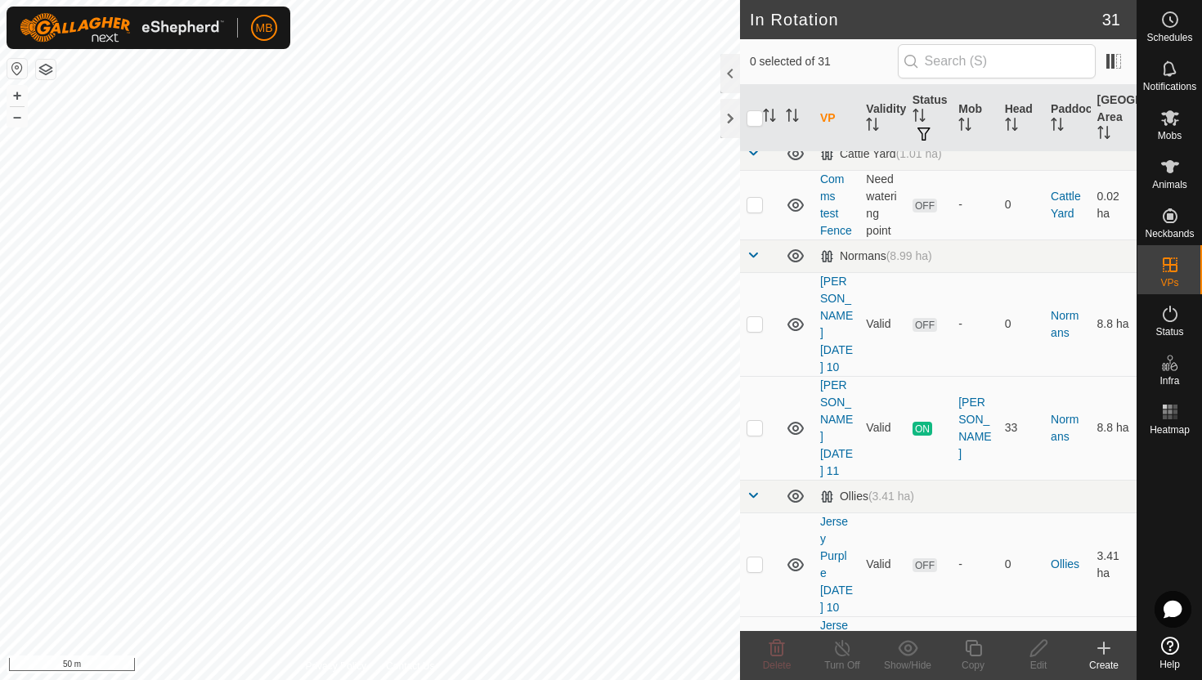
scroll to position [677, 0]
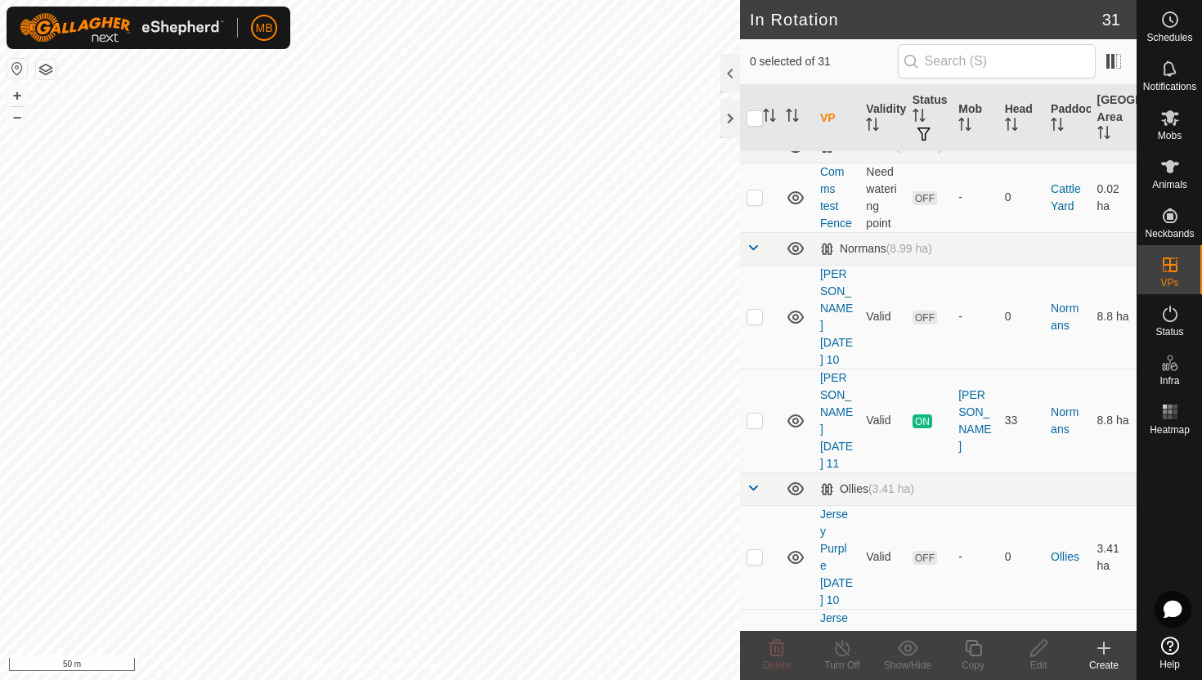
click at [756, 654] on p-checkbox at bounding box center [755, 660] width 16 height 13
checkbox input "true"
click at [976, 651] on icon at bounding box center [973, 649] width 20 height 20
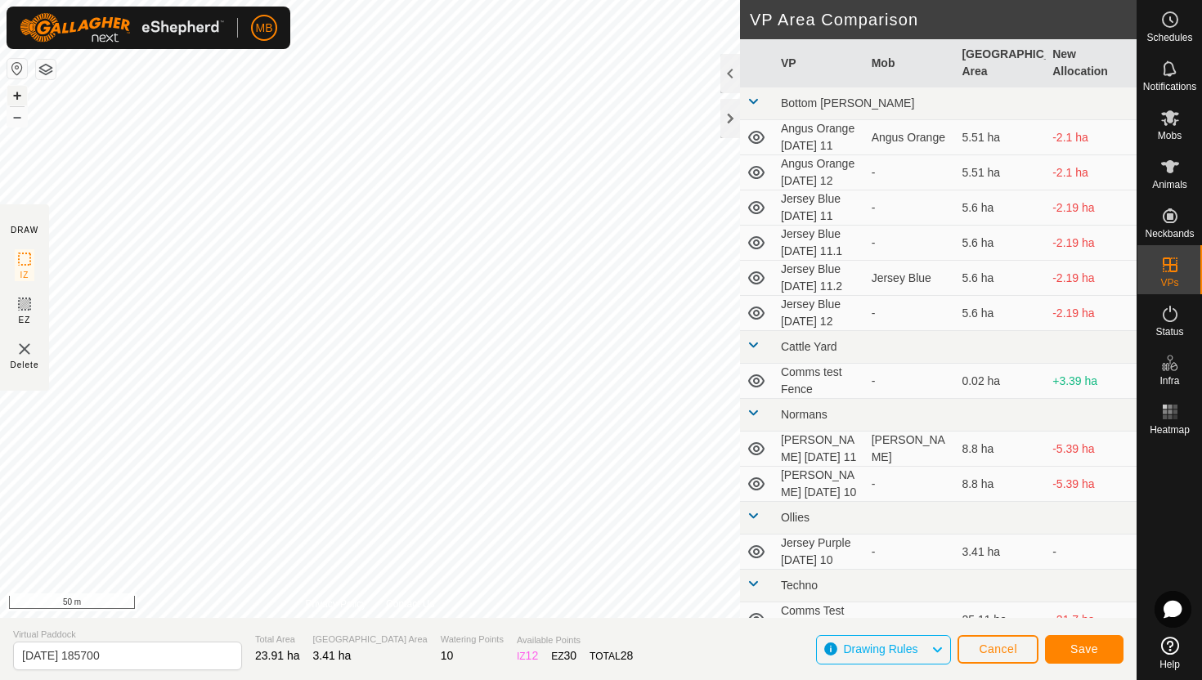
click at [14, 95] on button "+" at bounding box center [17, 96] width 20 height 20
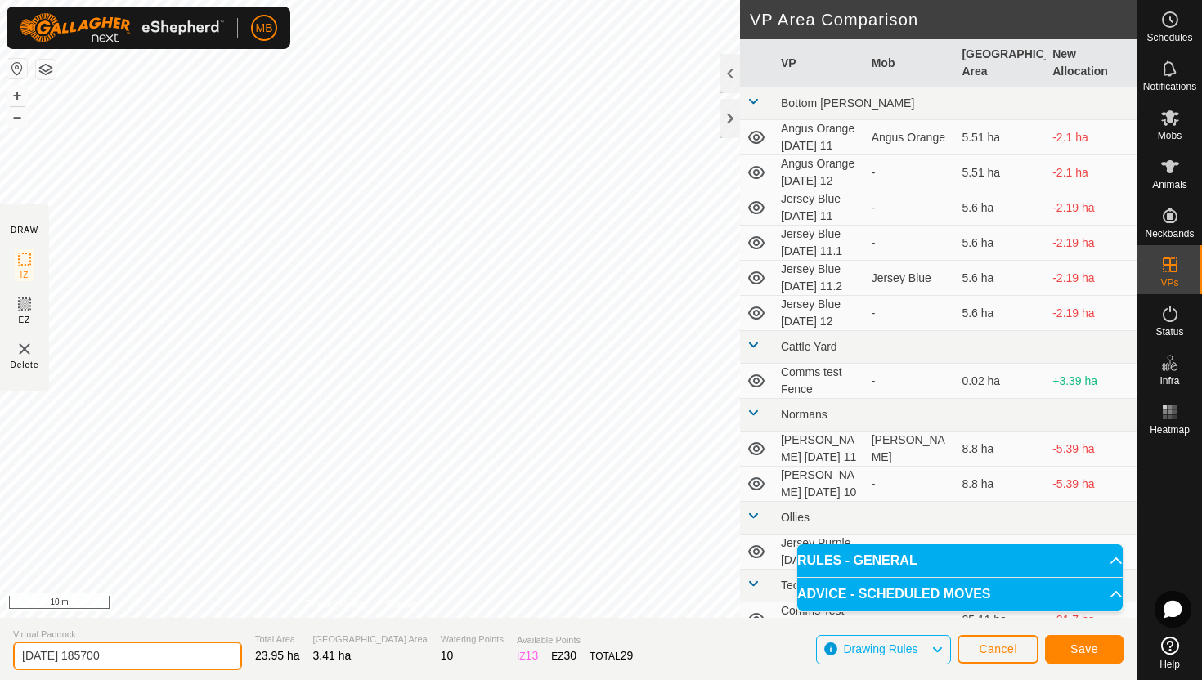
click at [146, 657] on input "2025-08-11 185700" at bounding box center [127, 656] width 229 height 29
type input "2"
type input "Jersey Purple [DATE] 12"
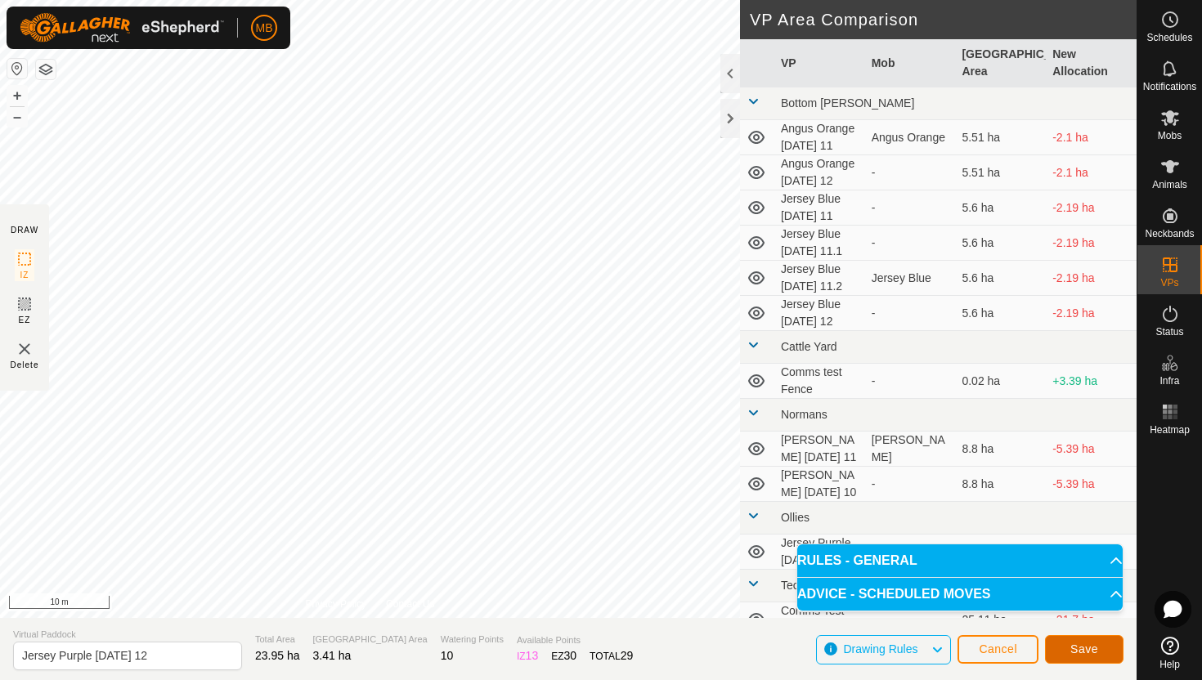
click at [1093, 653] on span "Save" at bounding box center [1084, 649] width 28 height 13
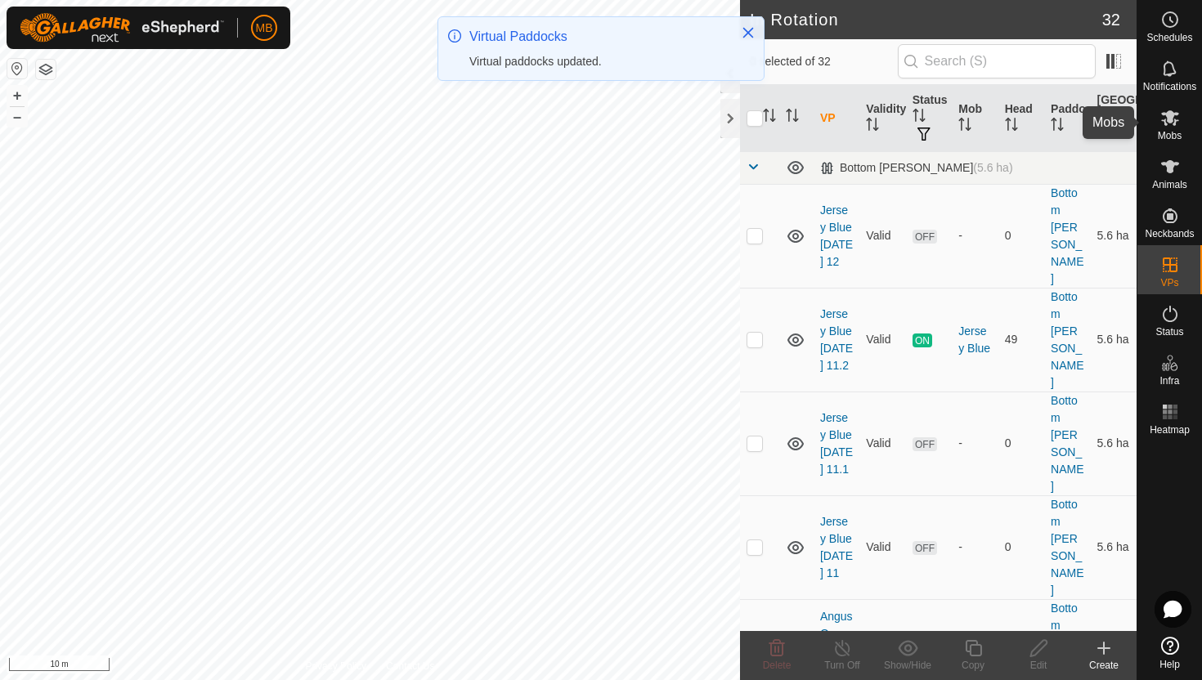
click at [1169, 124] on icon at bounding box center [1170, 118] width 20 height 20
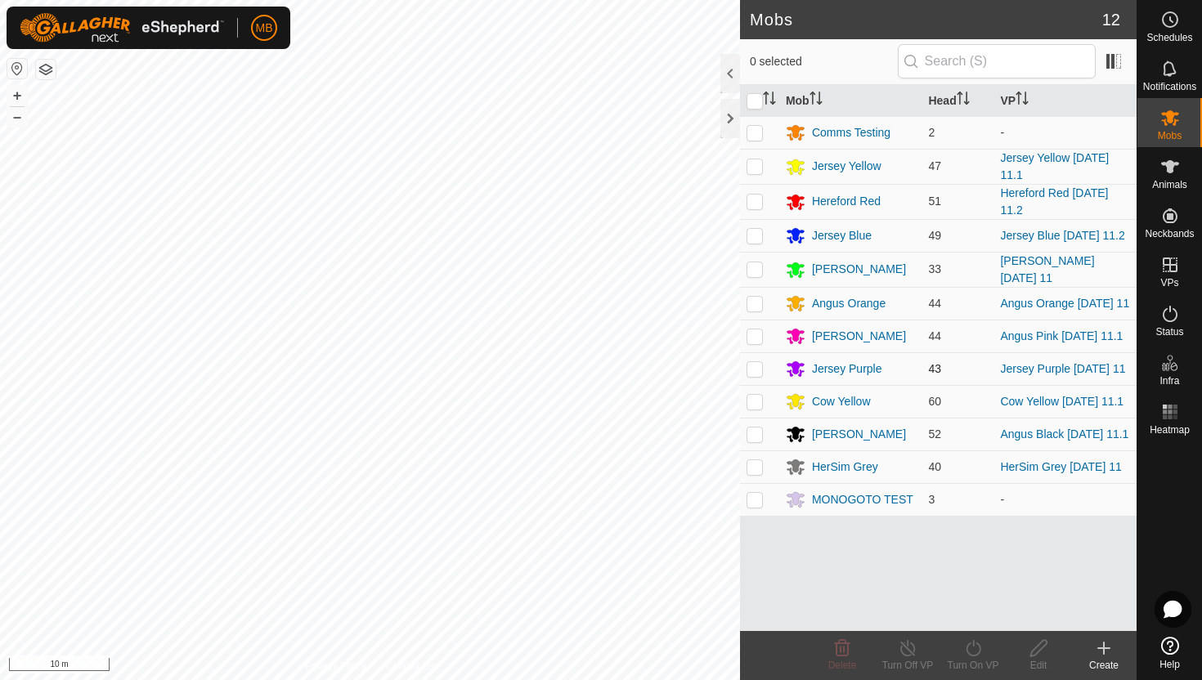
click at [753, 372] on p-checkbox at bounding box center [755, 368] width 16 height 13
checkbox input "true"
click at [974, 649] on icon at bounding box center [973, 649] width 20 height 20
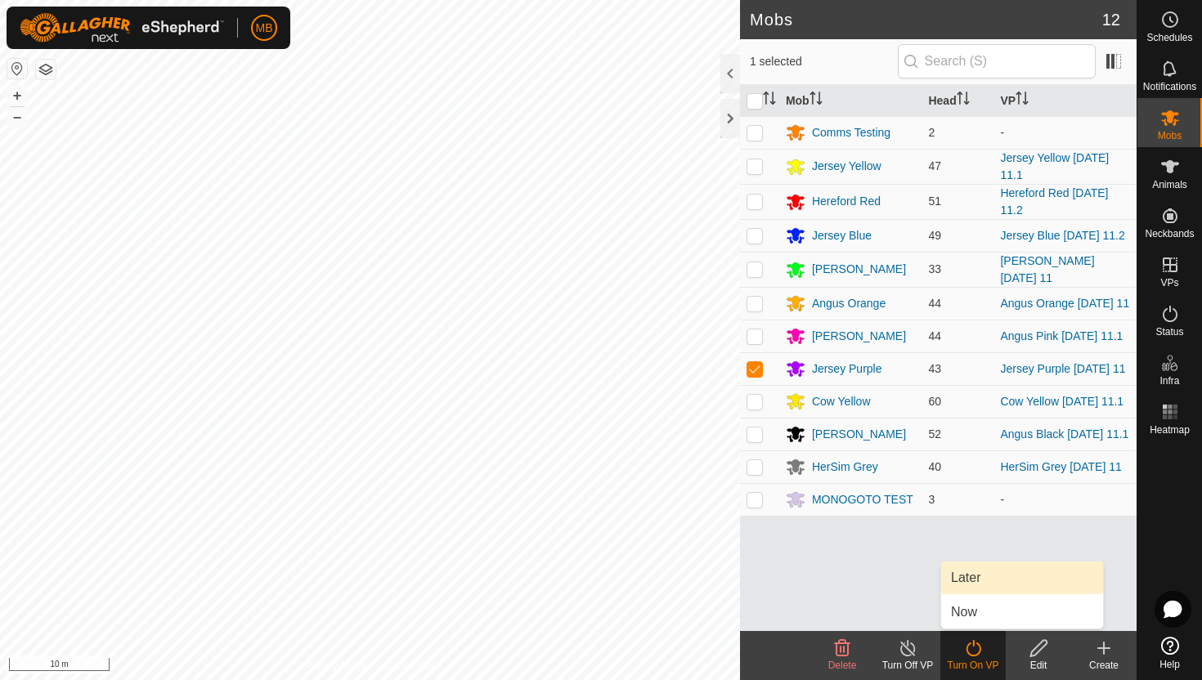
click at [985, 584] on link "Later" at bounding box center [1022, 578] width 162 height 33
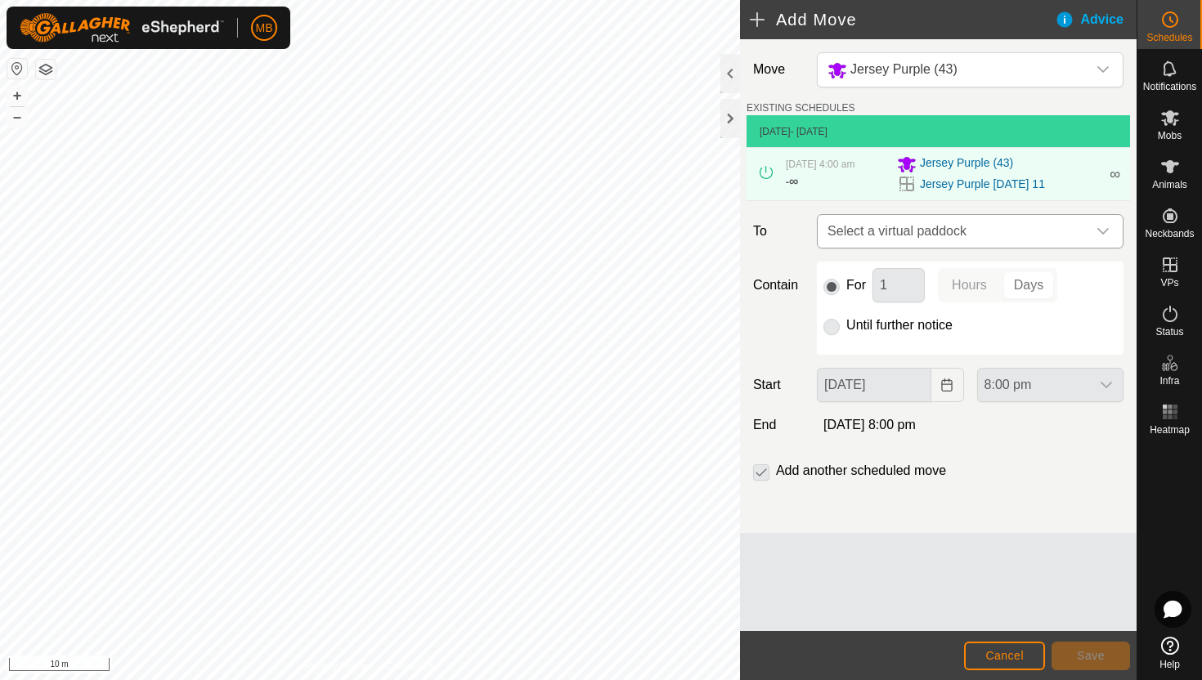
click at [1080, 230] on span "Select a virtual paddock" at bounding box center [954, 231] width 266 height 33
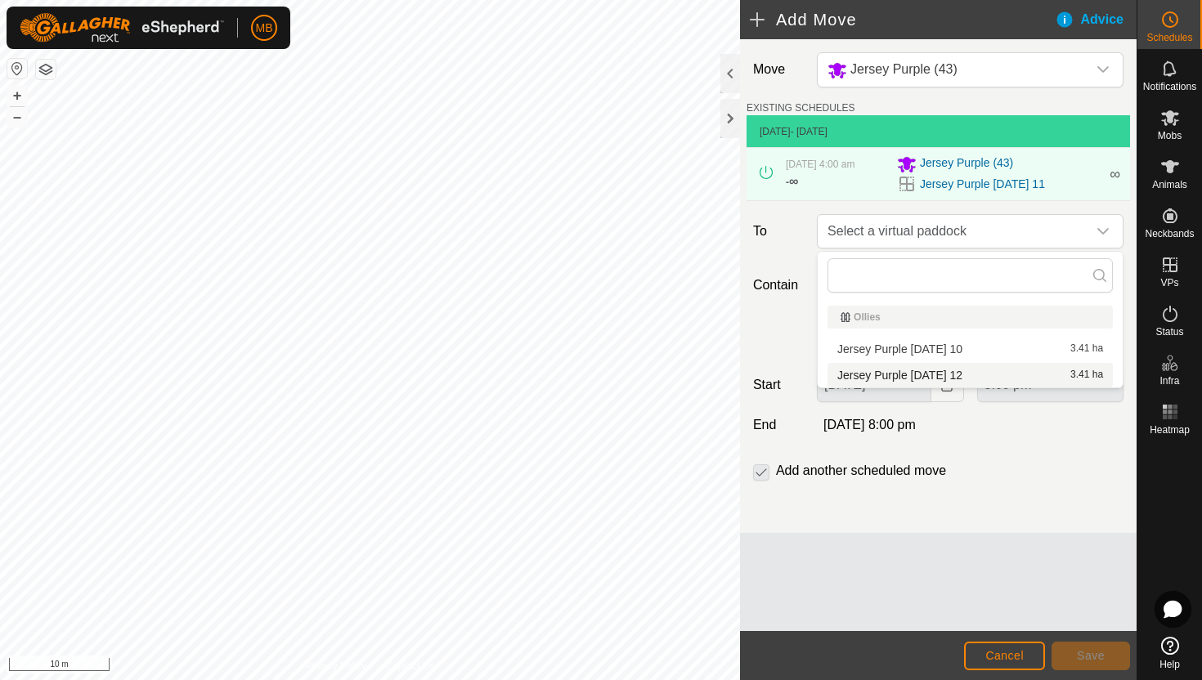
click at [945, 375] on li "Jersey Purple Tuesday 12 3.41 ha" at bounding box center [970, 375] width 285 height 25
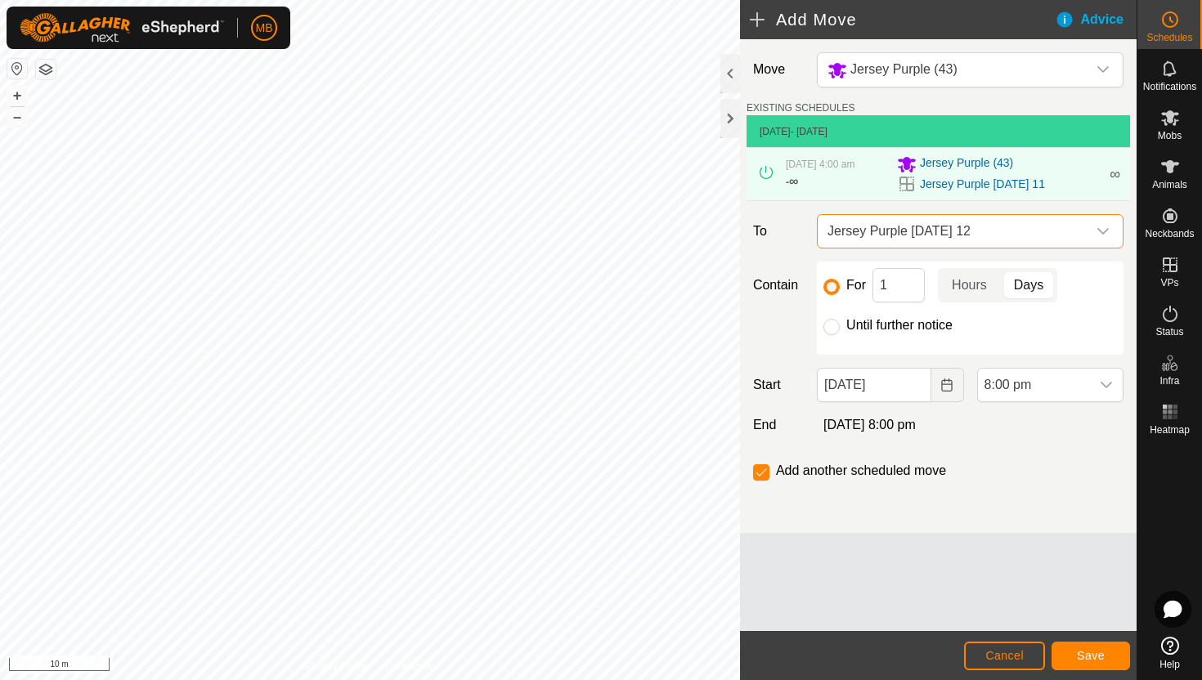
click at [901, 330] on label "Until further notice" at bounding box center [899, 325] width 106 height 13
click at [840, 330] on input "Until further notice" at bounding box center [832, 327] width 16 height 16
radio input "true"
checkbox input "false"
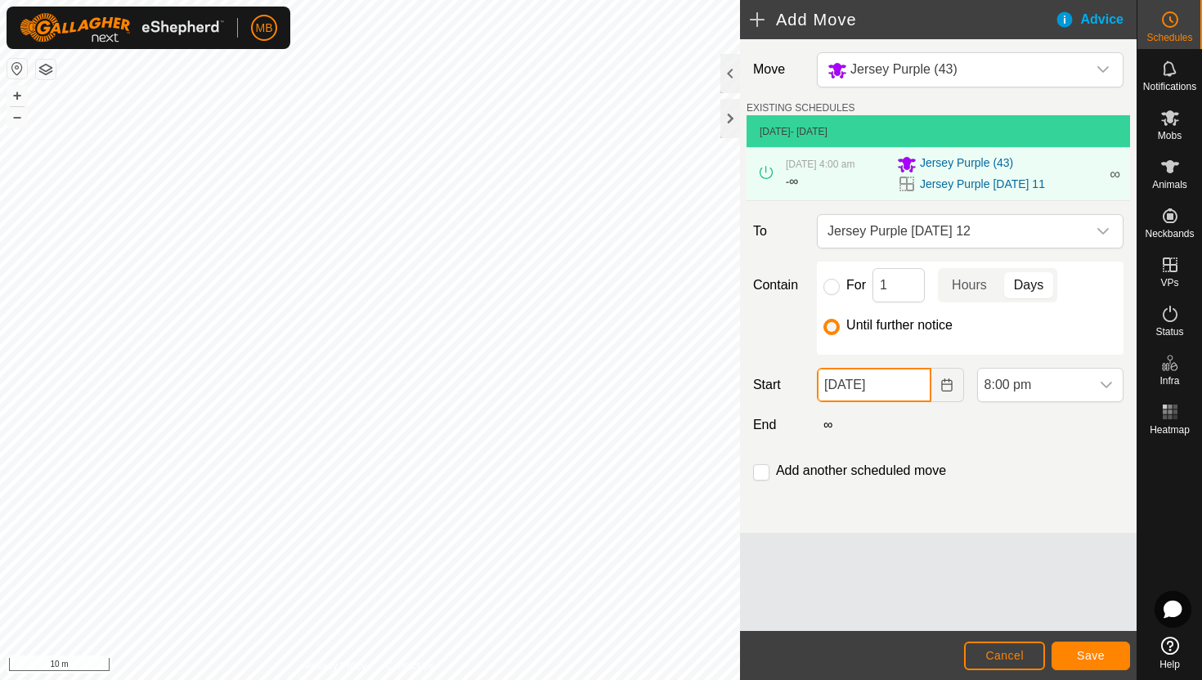
click at [914, 386] on input "11 Aug, 2025" at bounding box center [874, 385] width 114 height 34
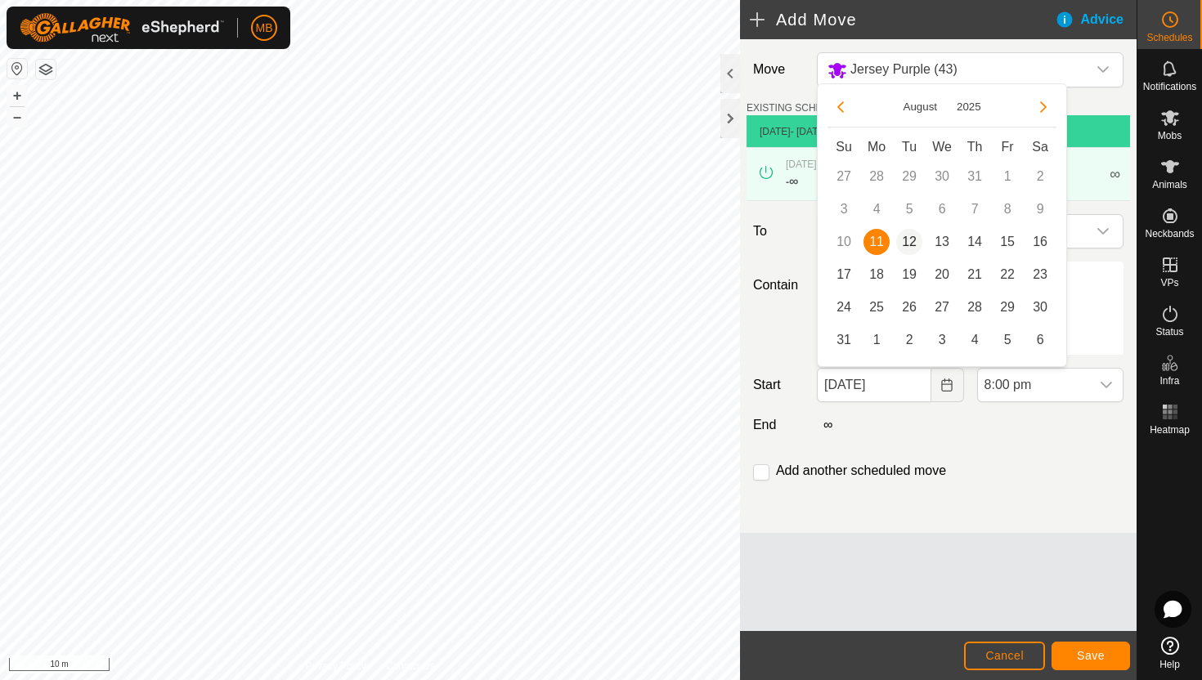
click at [909, 246] on span "12" at bounding box center [909, 242] width 26 height 26
type input "12 Aug, 2025"
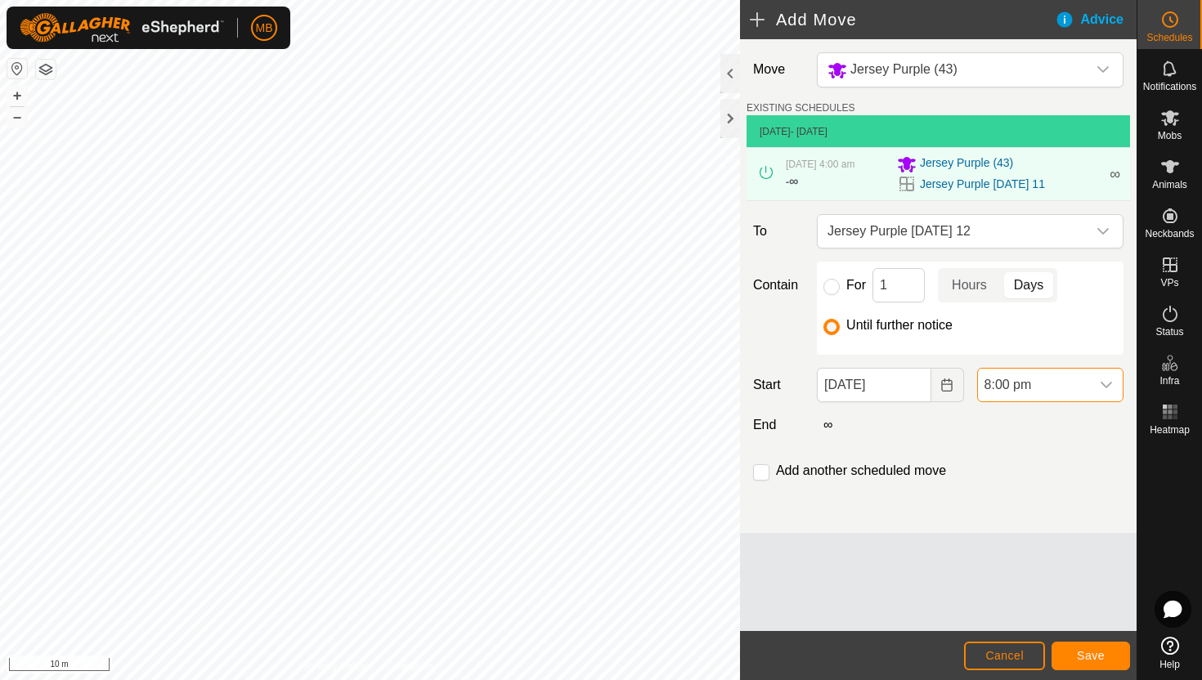
click at [1048, 382] on span "8:00 pm" at bounding box center [1034, 385] width 112 height 33
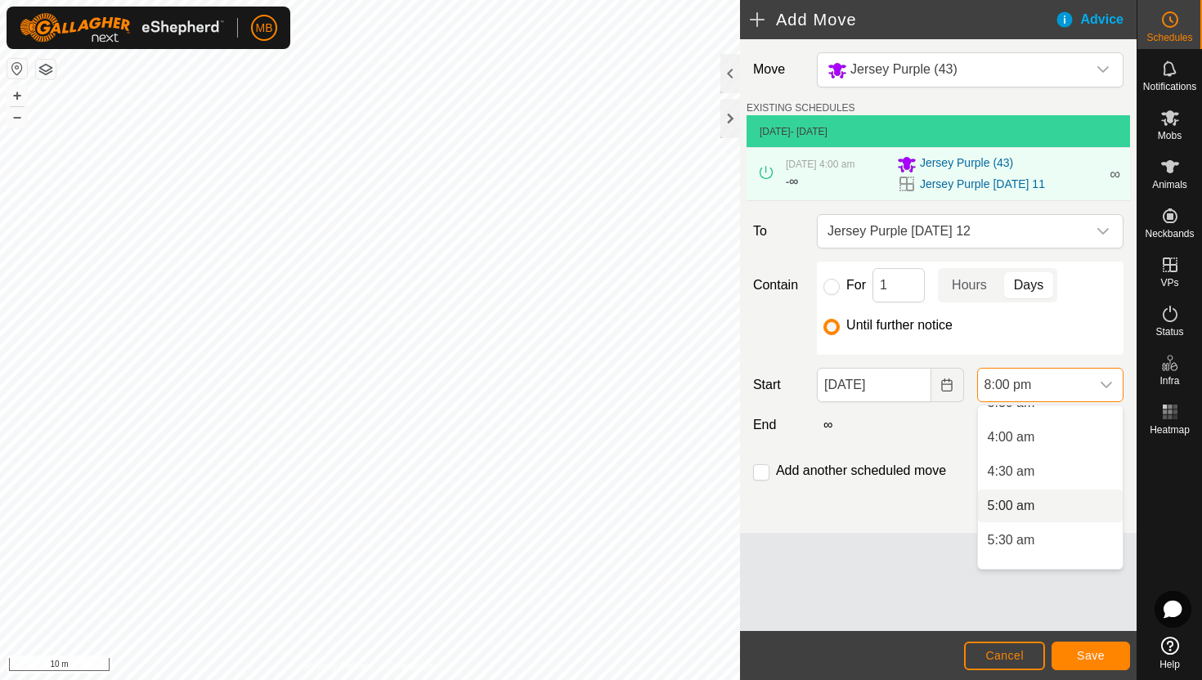
scroll to position [253, 0]
click at [1053, 447] on li "4:00 am" at bounding box center [1050, 444] width 145 height 33
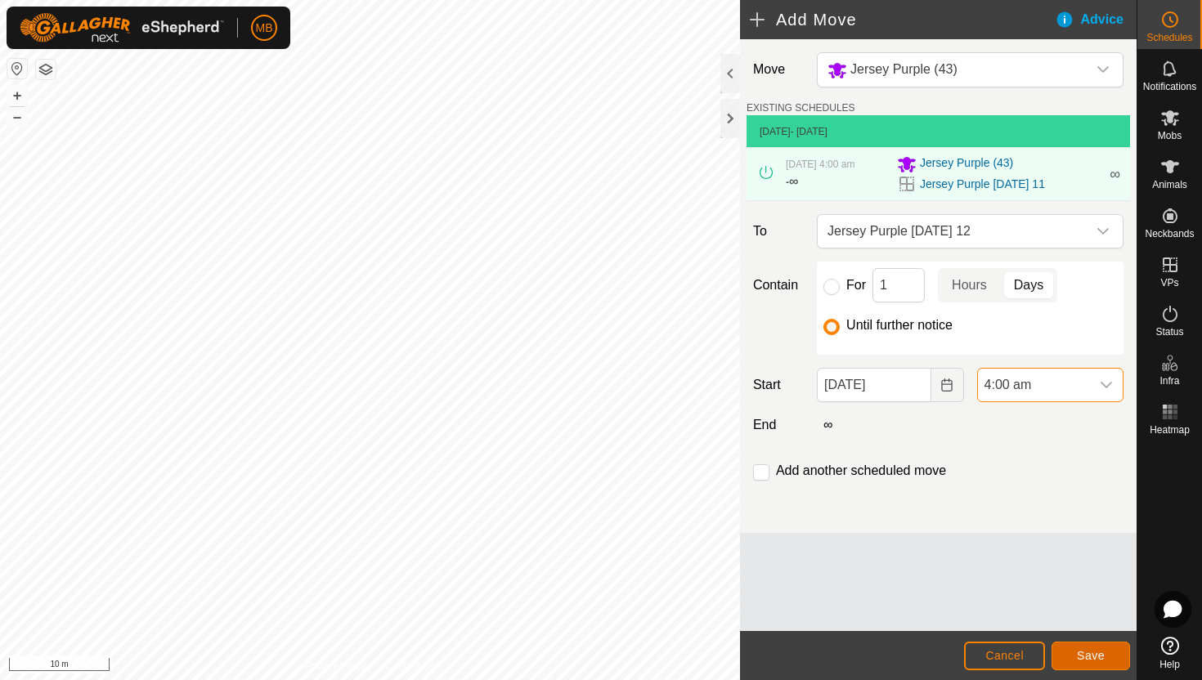
click at [1089, 651] on span "Save" at bounding box center [1091, 655] width 28 height 13
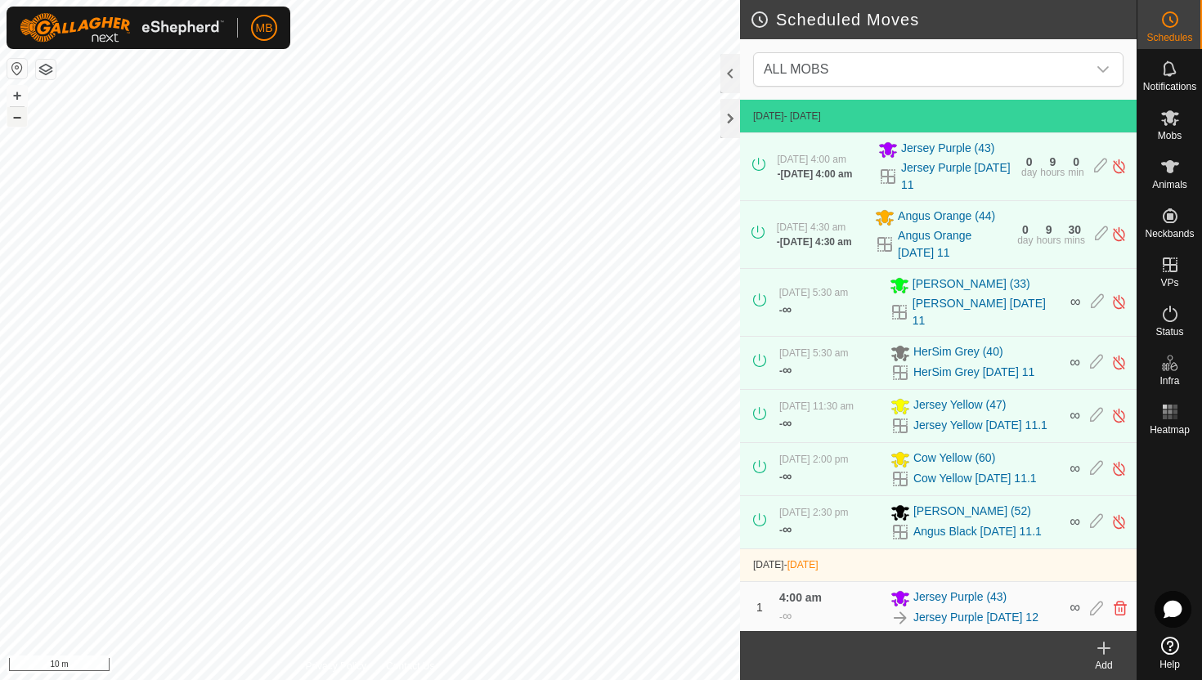
click at [20, 116] on button "–" at bounding box center [17, 117] width 20 height 20
click at [16, 122] on button "–" at bounding box center [17, 117] width 20 height 20
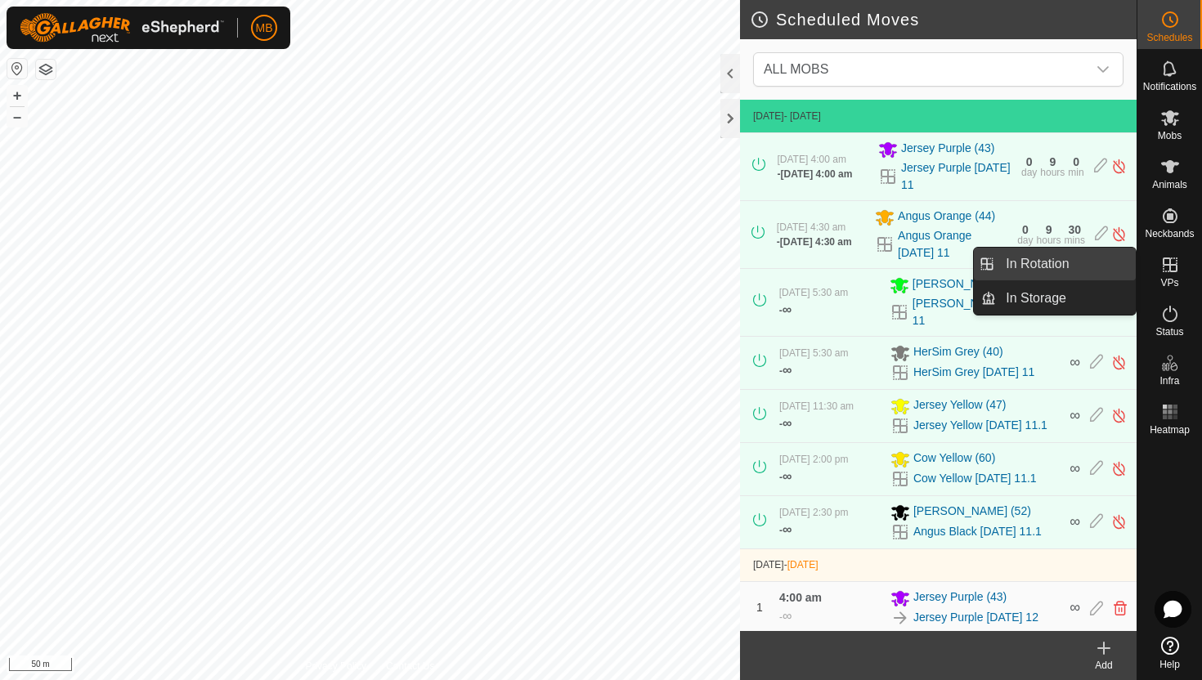
click at [1080, 265] on link "In Rotation" at bounding box center [1066, 264] width 140 height 33
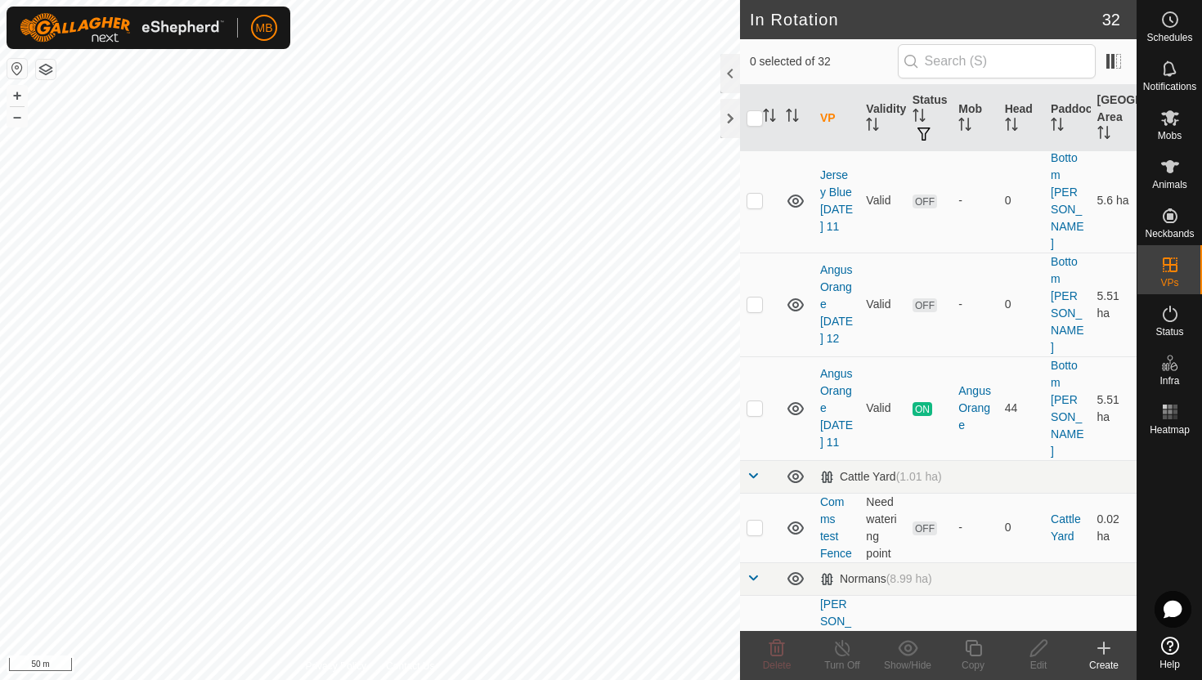
scroll to position [375, 0]
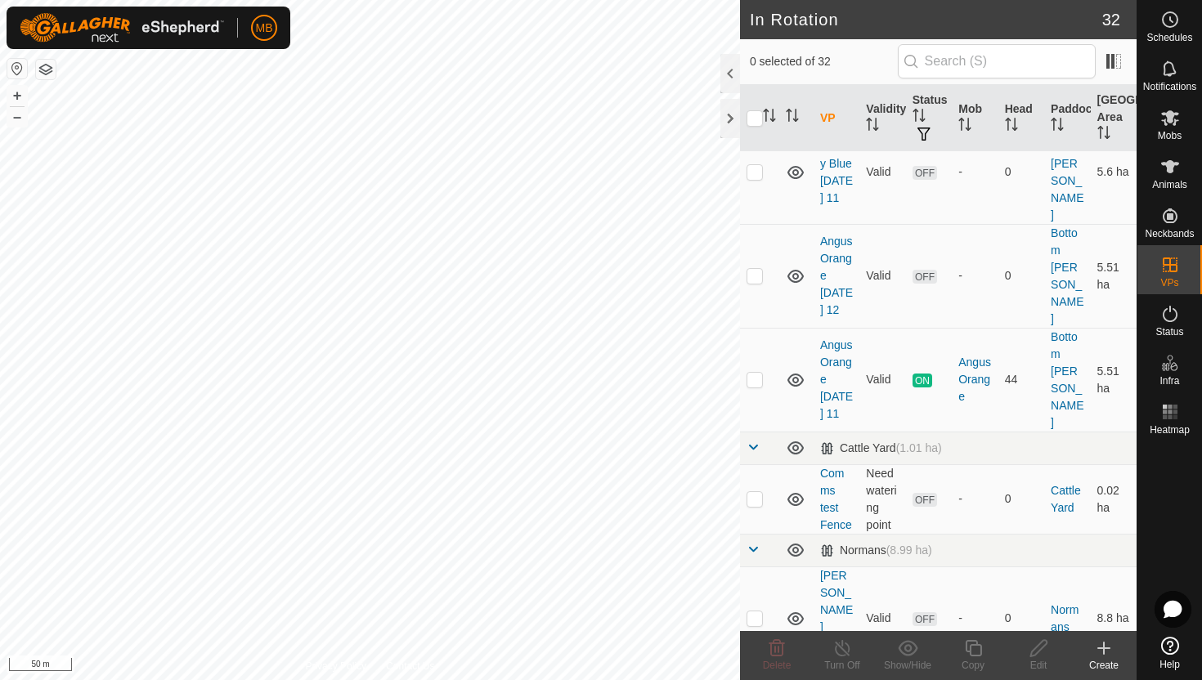
checkbox input "true"
click at [976, 652] on icon at bounding box center [973, 649] width 20 height 20
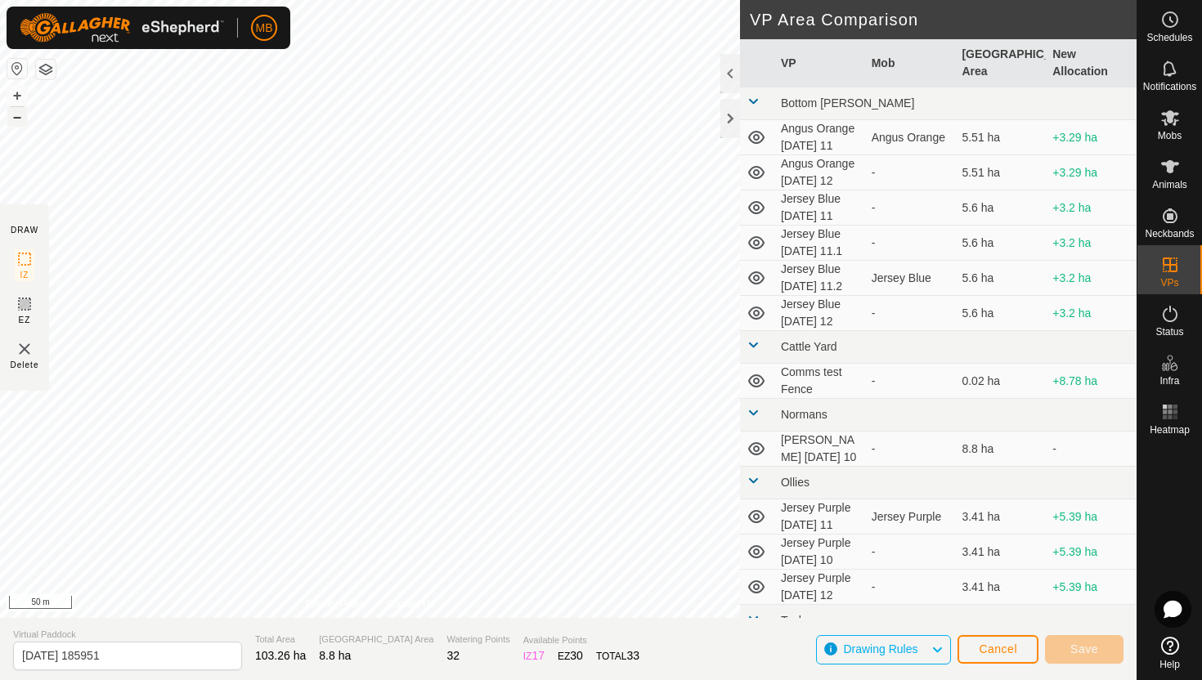
click at [18, 117] on button "–" at bounding box center [17, 117] width 20 height 20
click at [21, 93] on button "+" at bounding box center [17, 96] width 20 height 20
click at [16, 90] on button "+" at bounding box center [17, 96] width 20 height 20
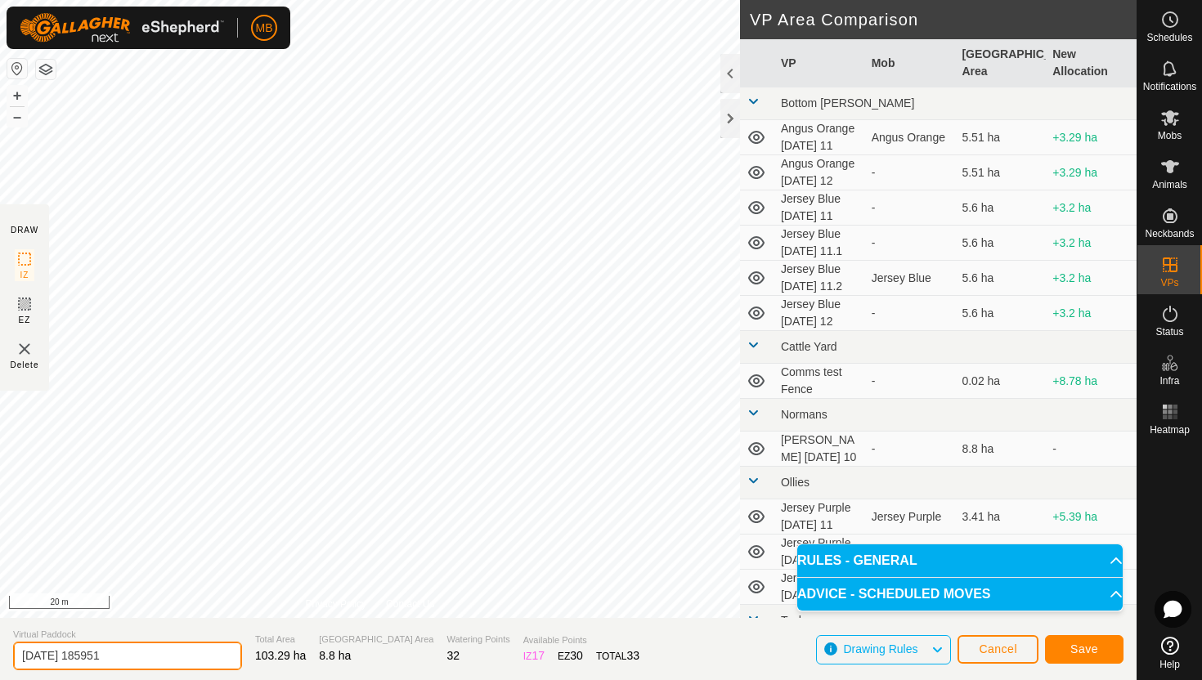
click at [150, 659] on input "2025-08-11 185951" at bounding box center [127, 656] width 229 height 29
type input "2"
type input "[PERSON_NAME] [DATE] 12"
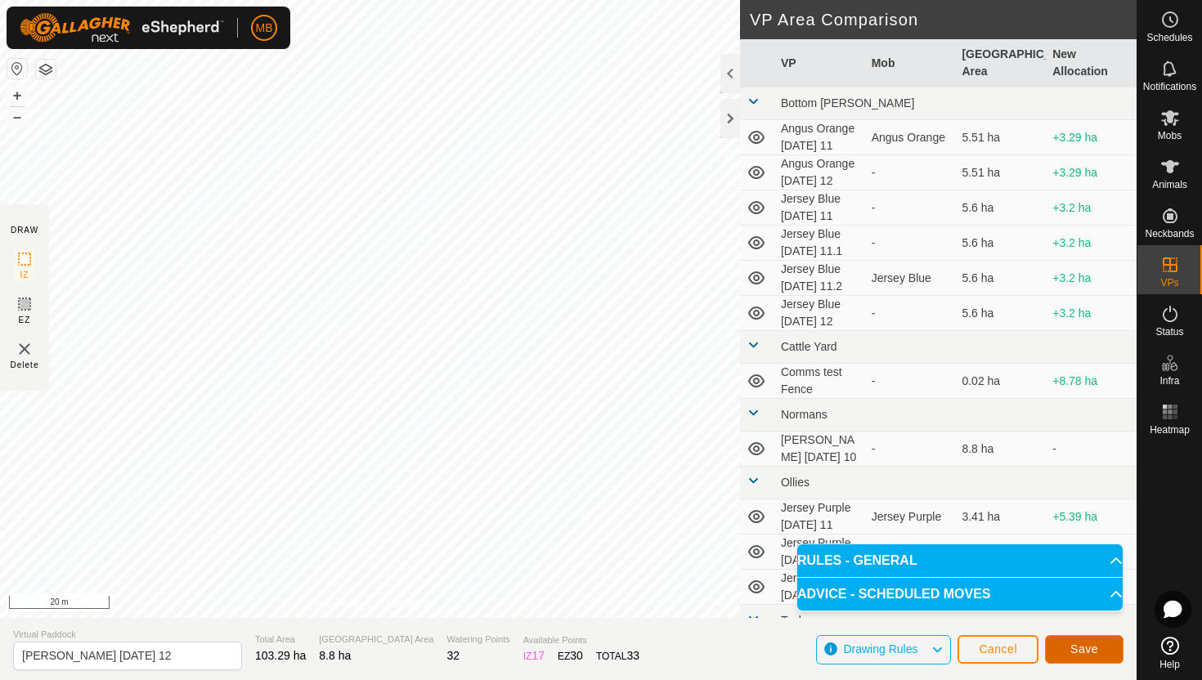
click at [1074, 647] on span "Save" at bounding box center [1084, 649] width 28 height 13
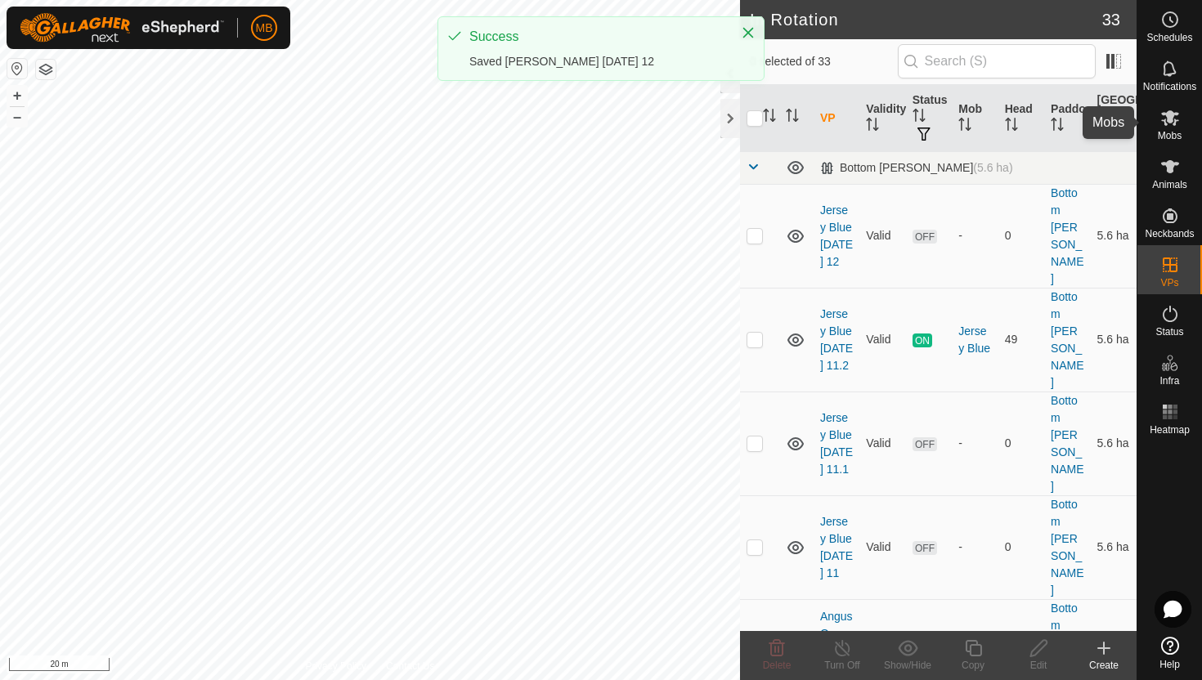
click at [1170, 126] on icon at bounding box center [1170, 118] width 20 height 20
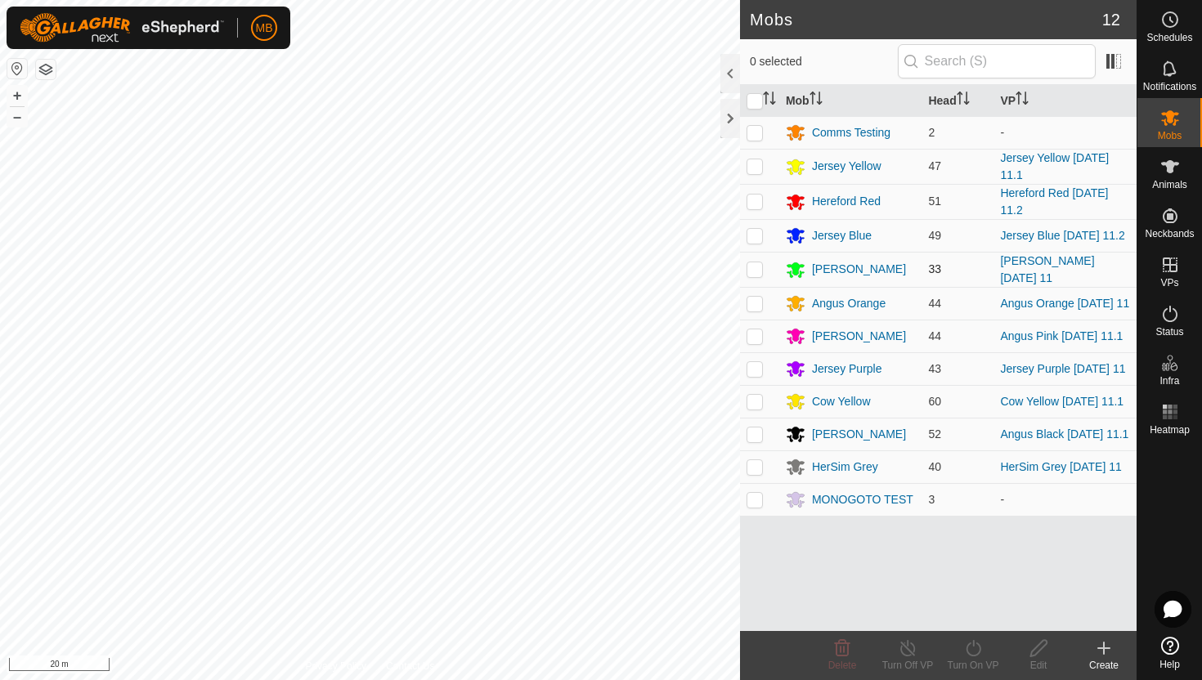
click at [759, 269] on p-checkbox at bounding box center [755, 269] width 16 height 13
checkbox input "true"
click at [976, 644] on icon at bounding box center [973, 649] width 20 height 20
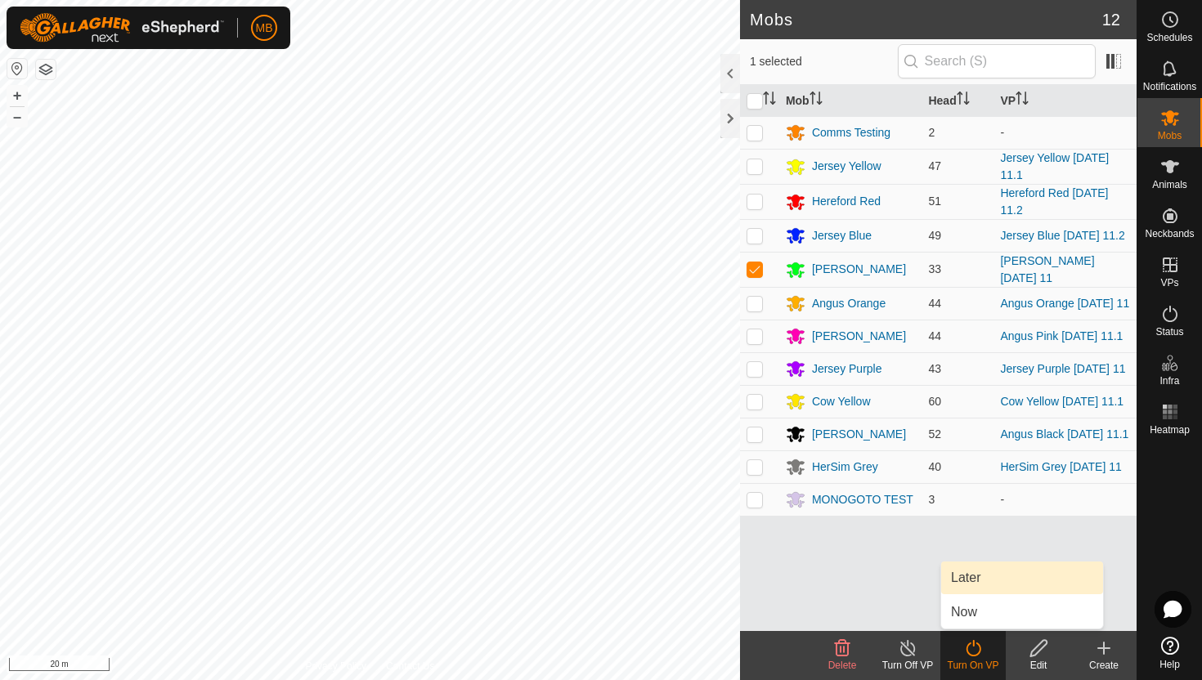
click at [976, 580] on link "Later" at bounding box center [1022, 578] width 162 height 33
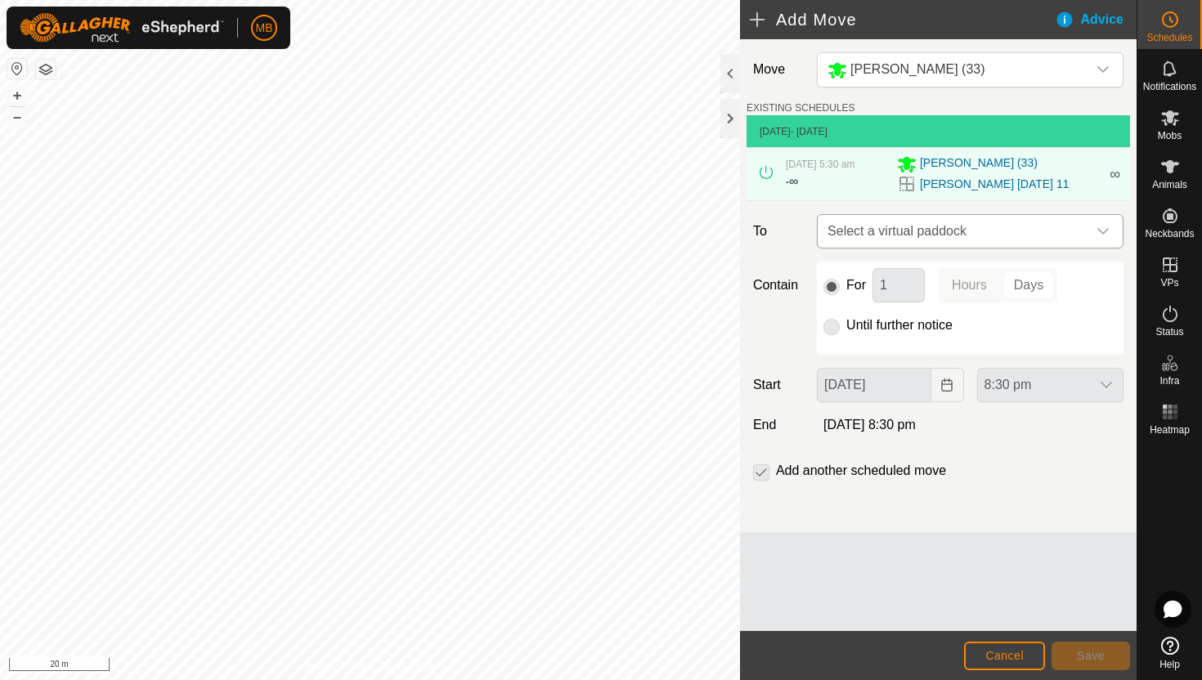
click at [1045, 233] on span "Select a virtual paddock" at bounding box center [954, 231] width 266 height 33
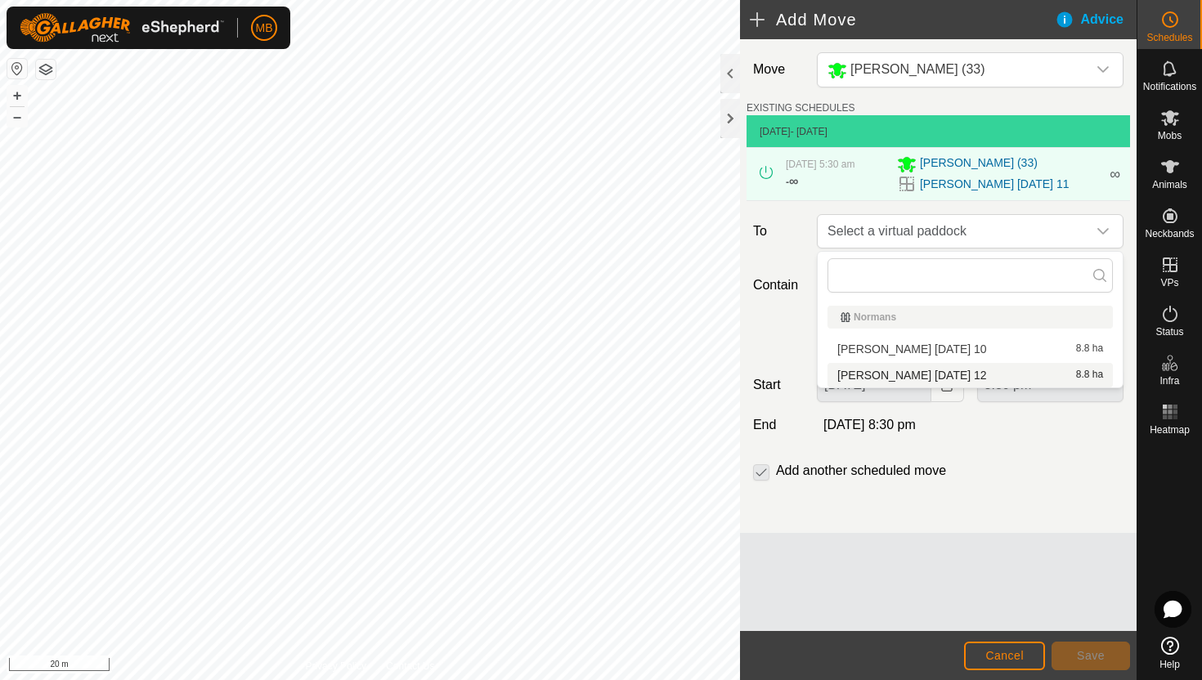
click at [949, 373] on li "Angus Green Tuesday 12 8.8 ha" at bounding box center [970, 375] width 285 height 25
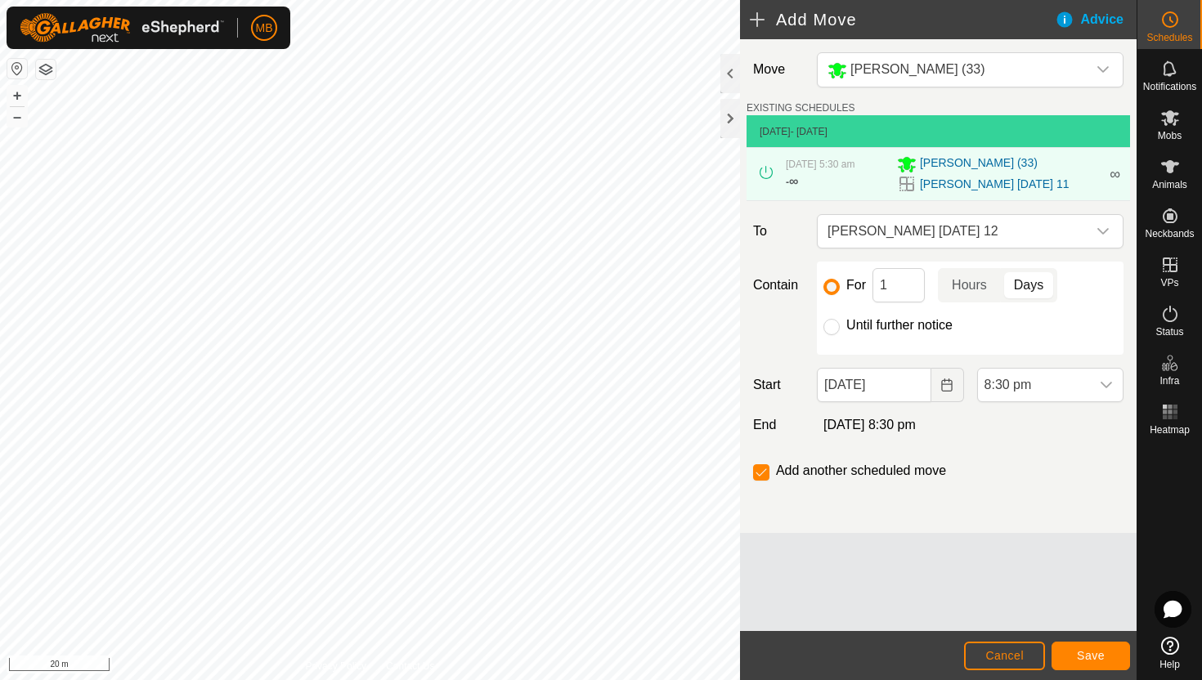
click at [905, 325] on label "Until further notice" at bounding box center [899, 325] width 106 height 13
click at [840, 325] on input "Until further notice" at bounding box center [832, 327] width 16 height 16
radio input "true"
checkbox input "false"
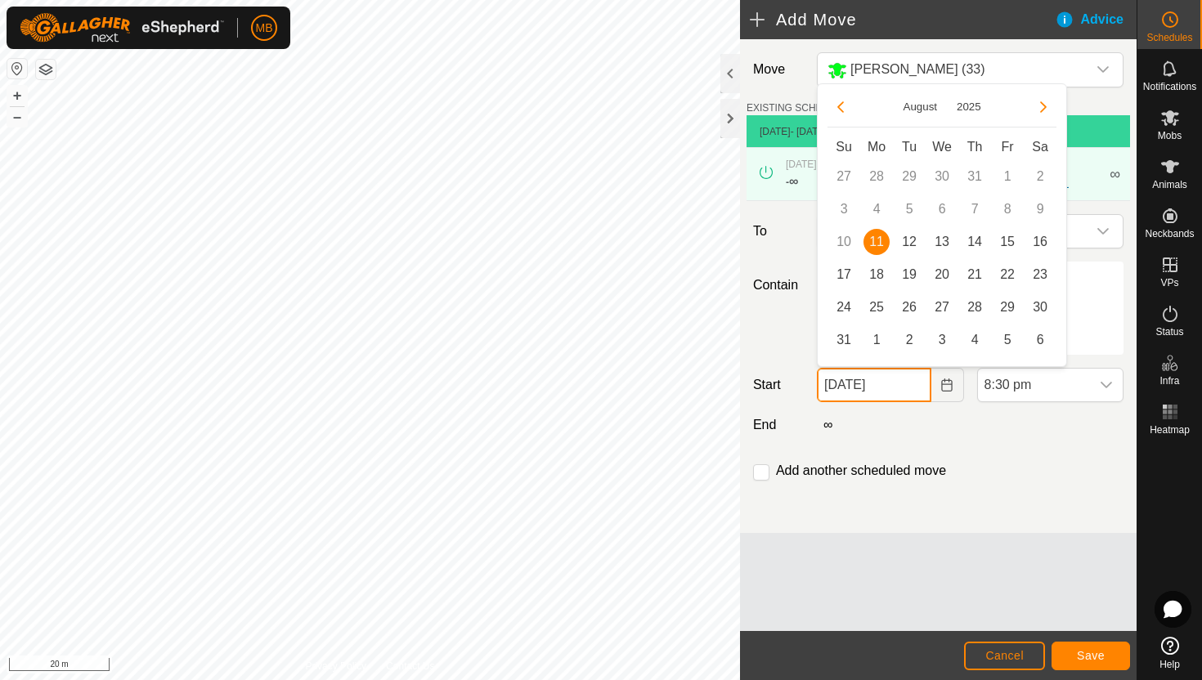
click at [913, 386] on input "11 Aug, 2025" at bounding box center [874, 385] width 114 height 34
click at [913, 242] on span "12" at bounding box center [909, 242] width 26 height 26
type input "12 Aug, 2025"
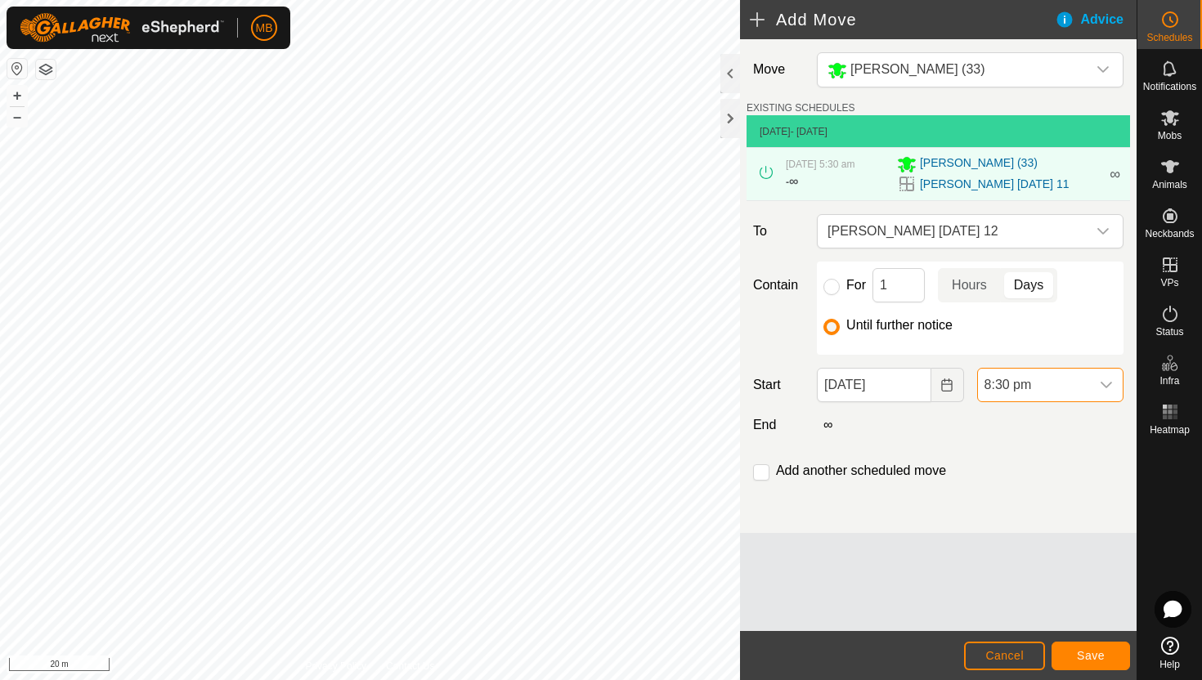
click at [1050, 388] on span "8:30 pm" at bounding box center [1034, 385] width 112 height 33
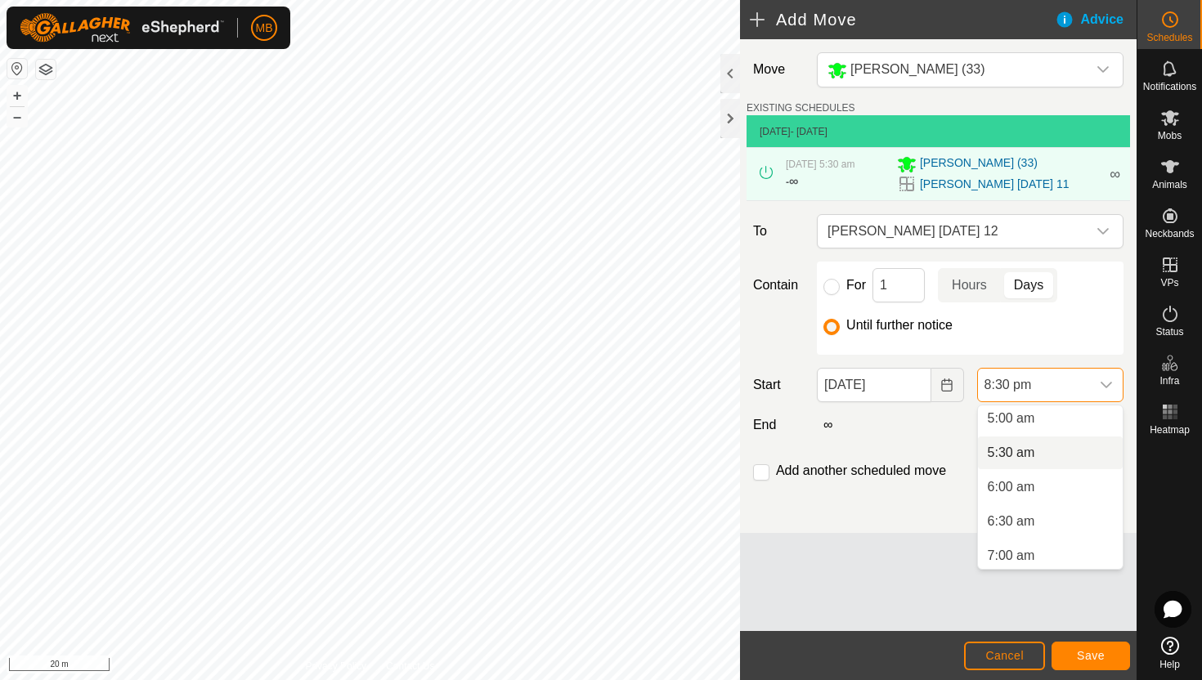
scroll to position [329, 0]
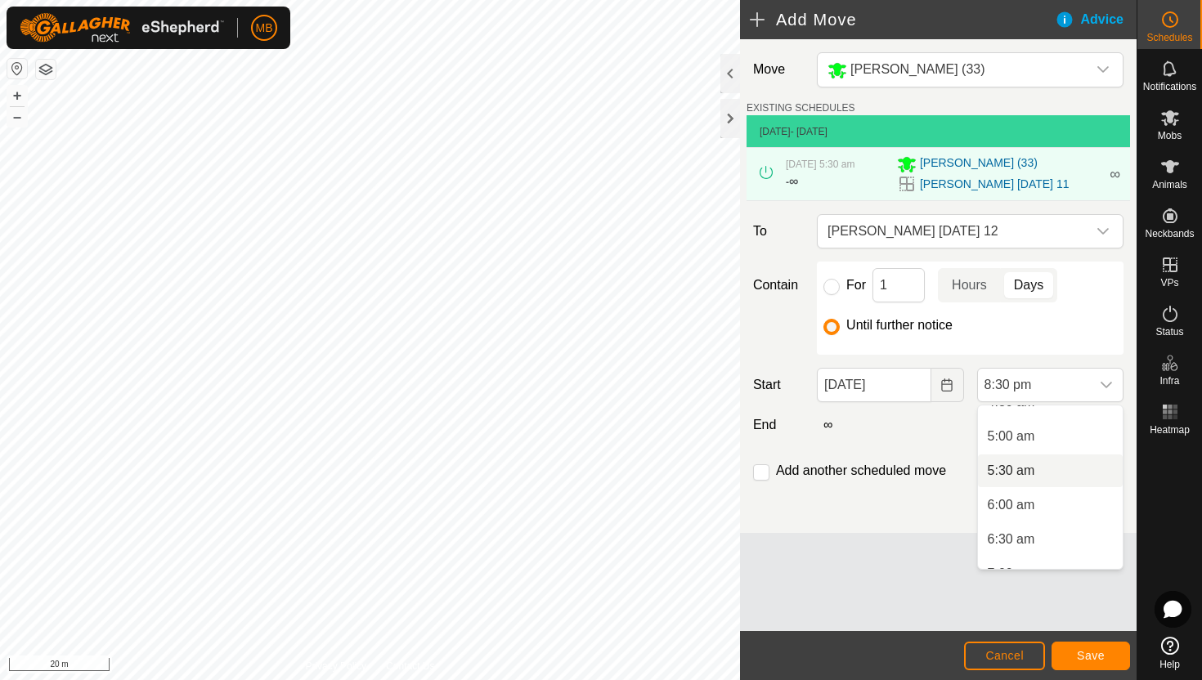
click at [1042, 471] on li "5:30 am" at bounding box center [1050, 471] width 145 height 33
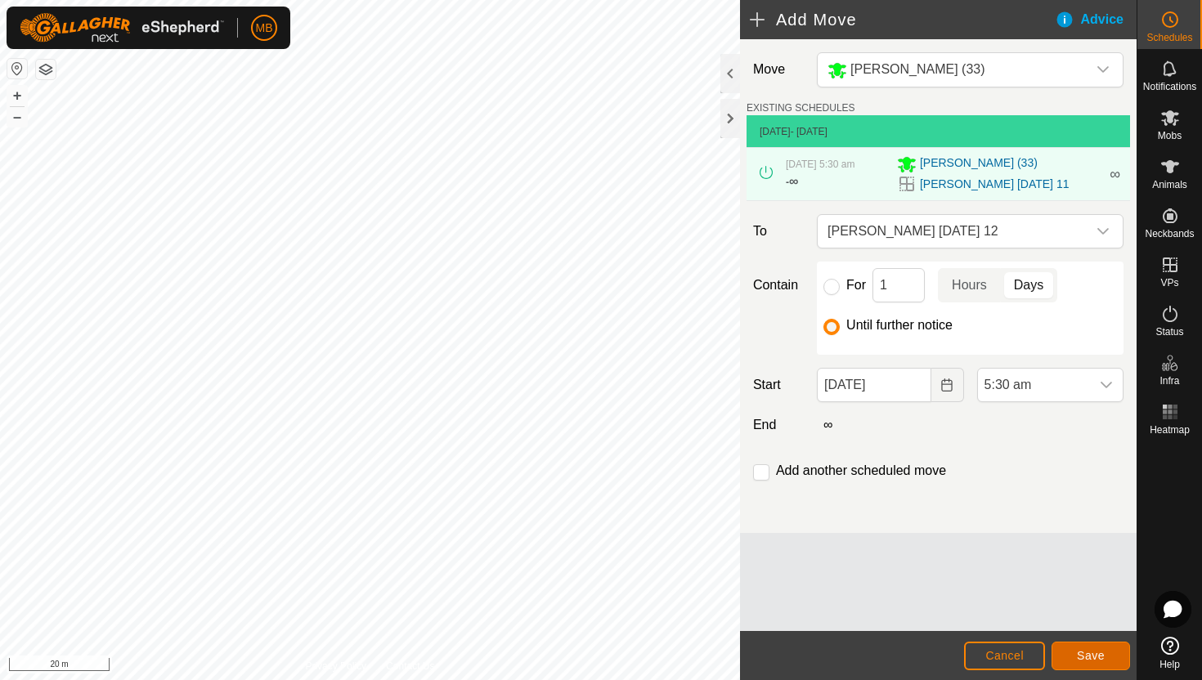
click at [1078, 658] on span "Save" at bounding box center [1091, 655] width 28 height 13
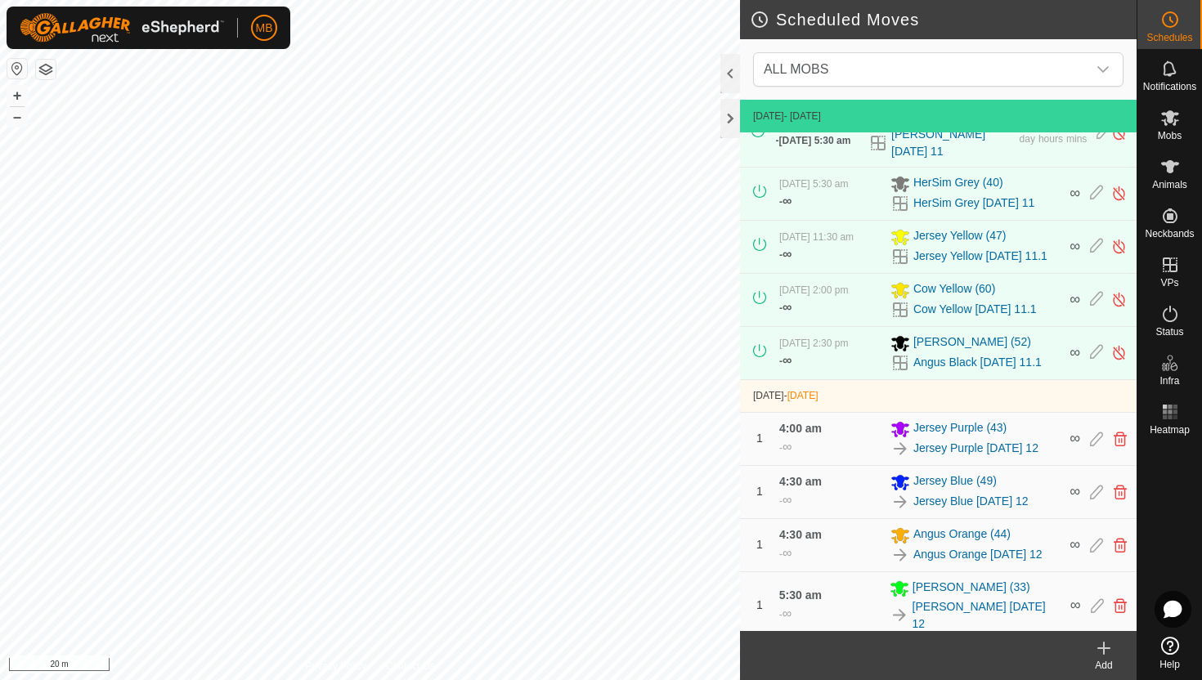
scroll to position [177, 0]
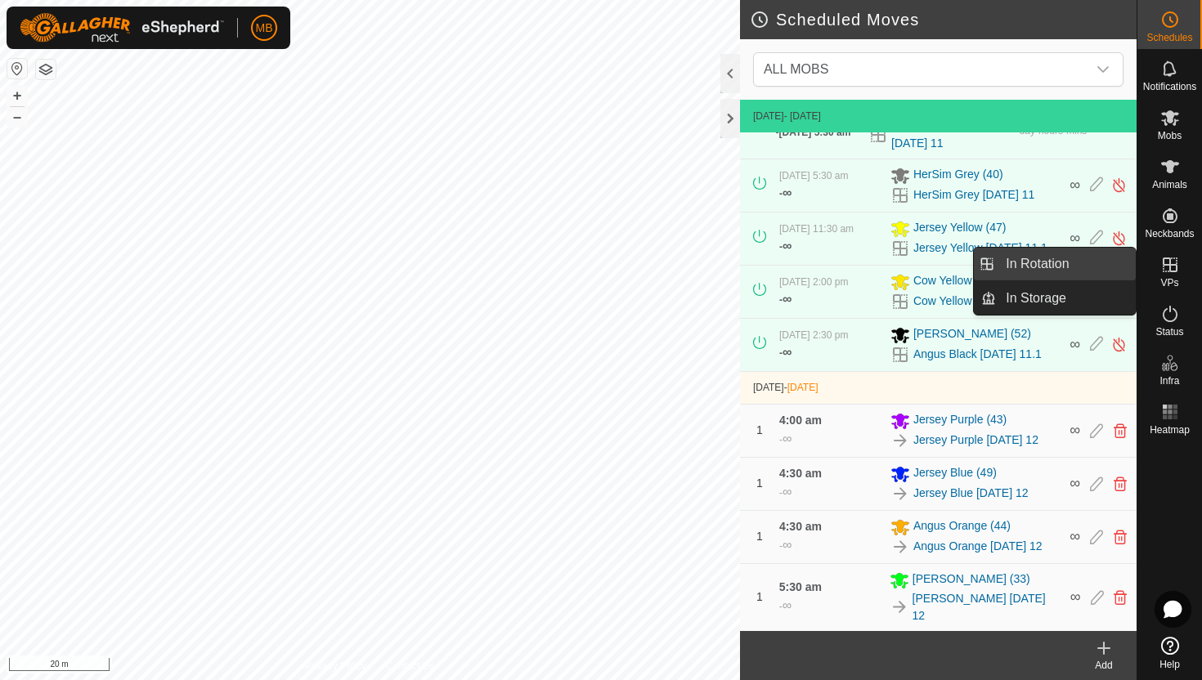
click at [1100, 257] on link "In Rotation" at bounding box center [1066, 264] width 140 height 33
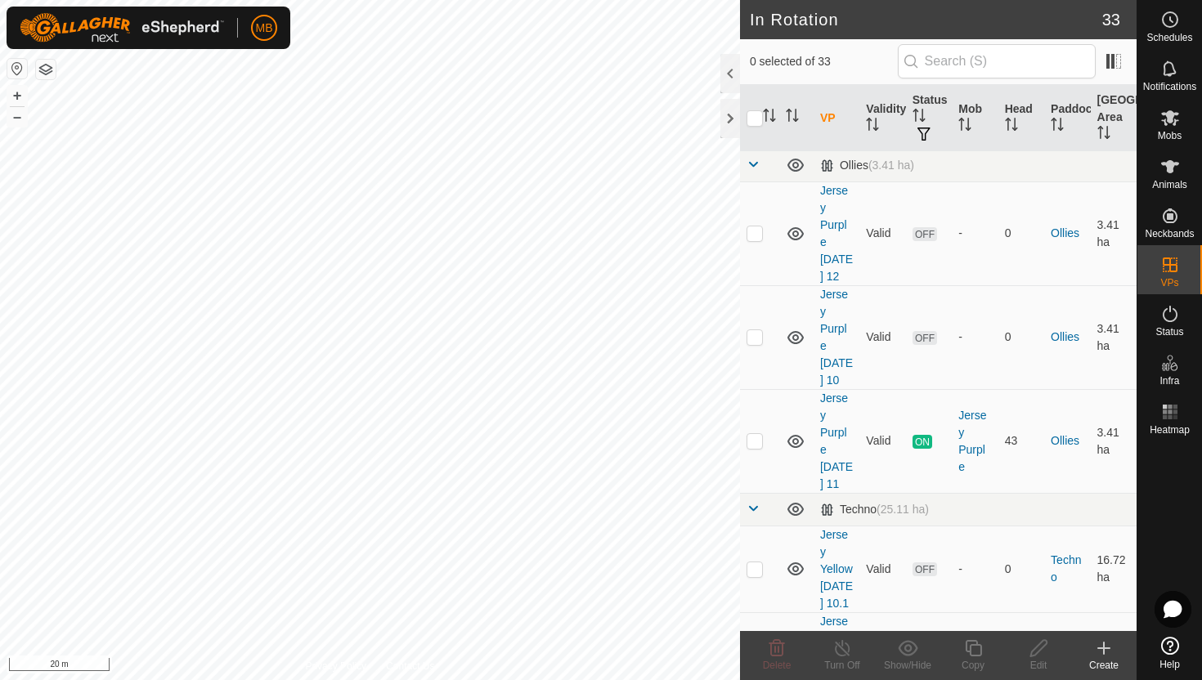
scroll to position [1110, 0]
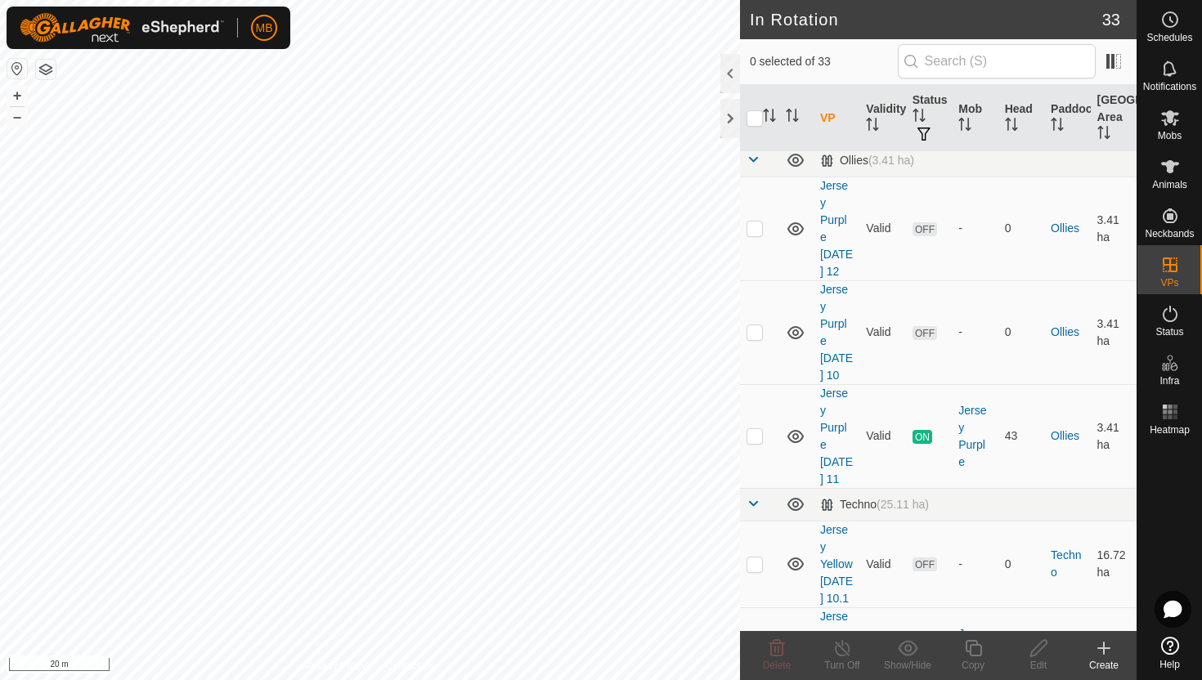
click at [757, 644] on p-checkbox at bounding box center [755, 650] width 16 height 13
checkbox input "true"
click at [975, 643] on icon at bounding box center [973, 649] width 20 height 20
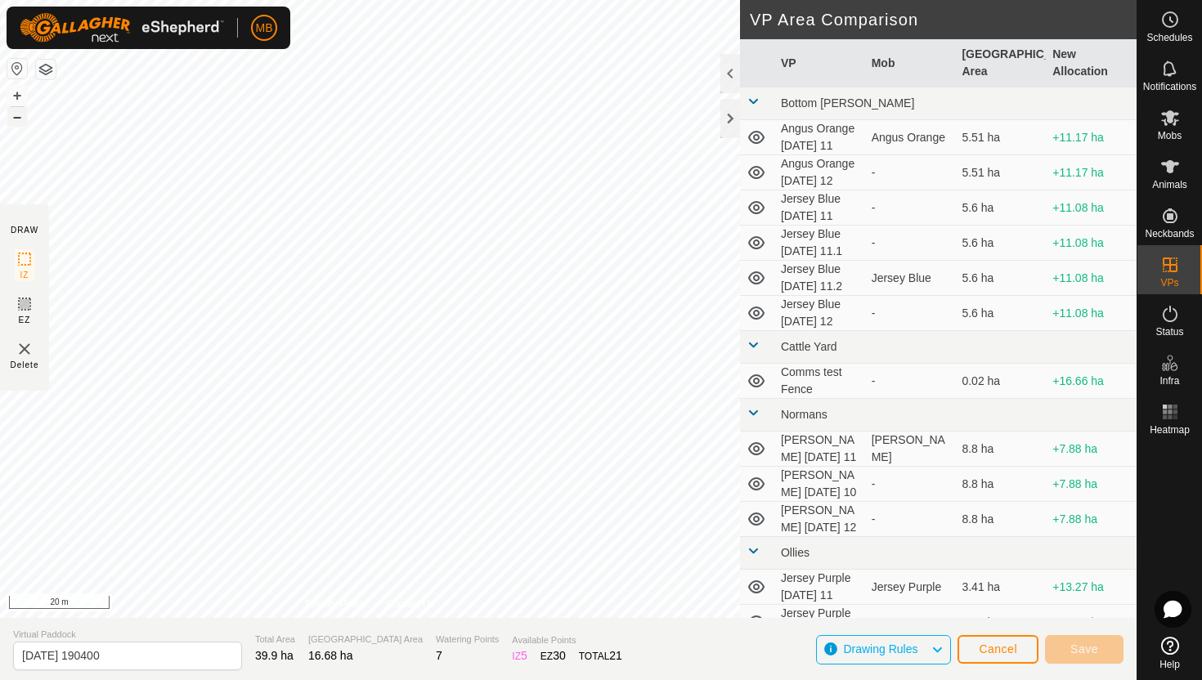
click at [12, 116] on button "–" at bounding box center [17, 117] width 20 height 20
click at [16, 119] on button "–" at bounding box center [17, 117] width 20 height 20
click at [16, 95] on button "+" at bounding box center [17, 96] width 20 height 20
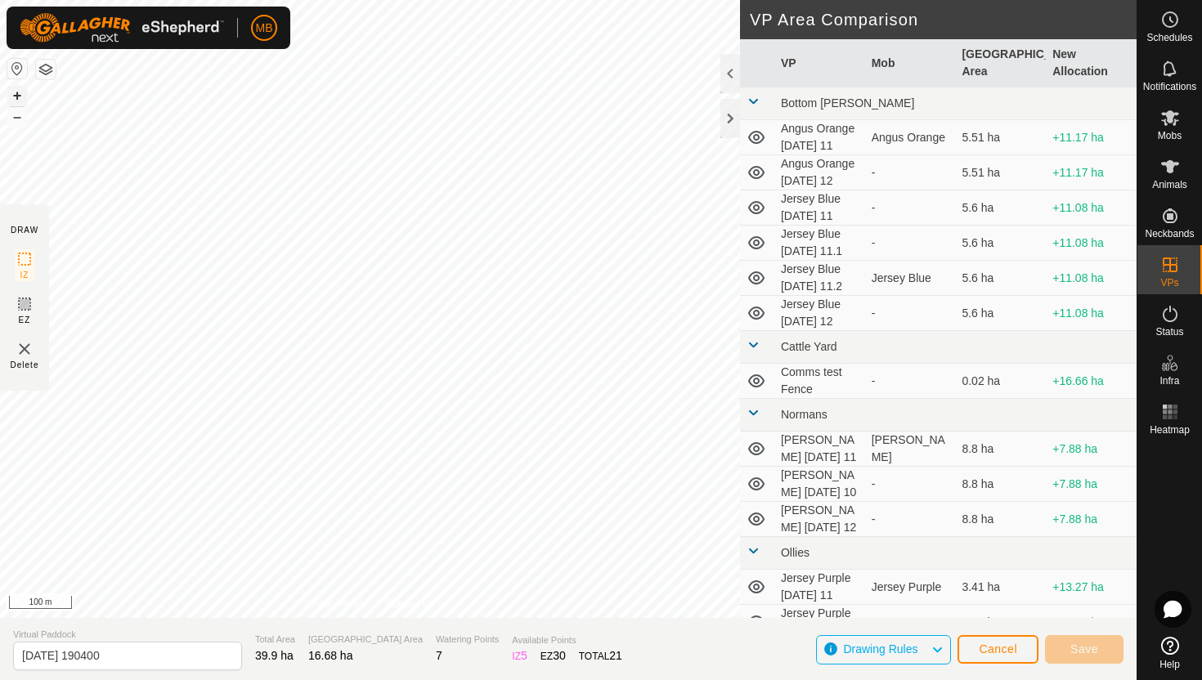
click at [16, 95] on button "+" at bounding box center [17, 96] width 20 height 20
click at [19, 93] on button "+" at bounding box center [17, 96] width 20 height 20
click at [16, 94] on button "+" at bounding box center [17, 96] width 20 height 20
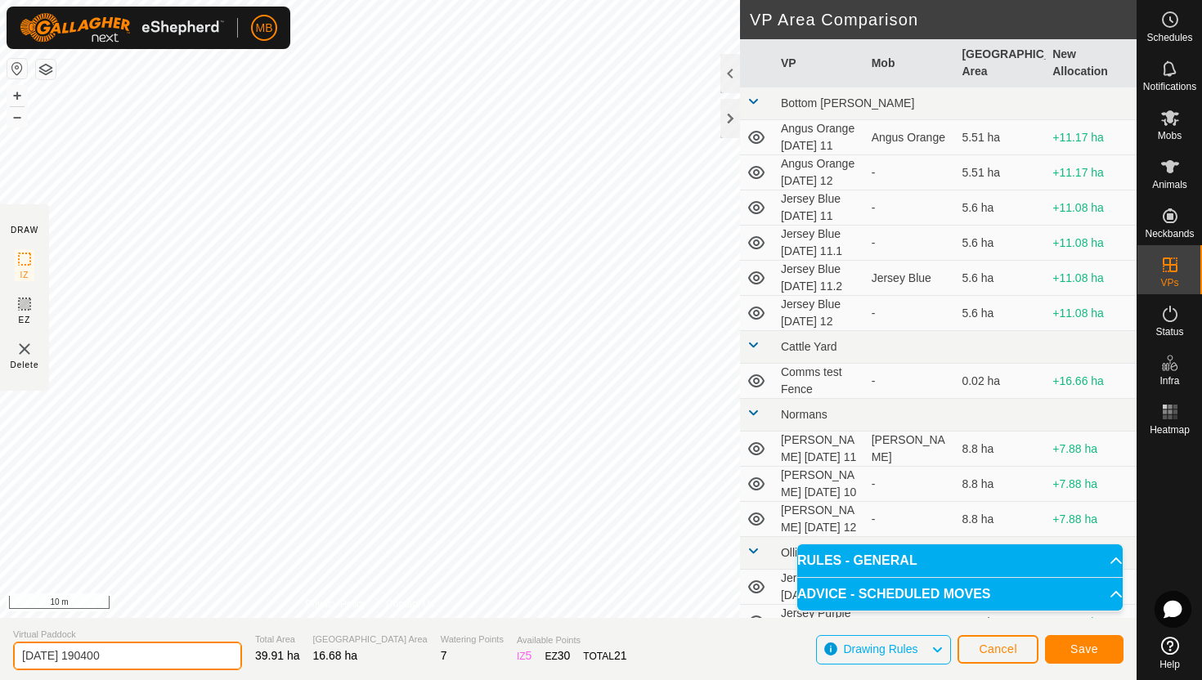
click at [178, 662] on input "2025-08-11 190400" at bounding box center [127, 656] width 229 height 29
type input "2"
type input "Jersey Yellow [DATE] 12"
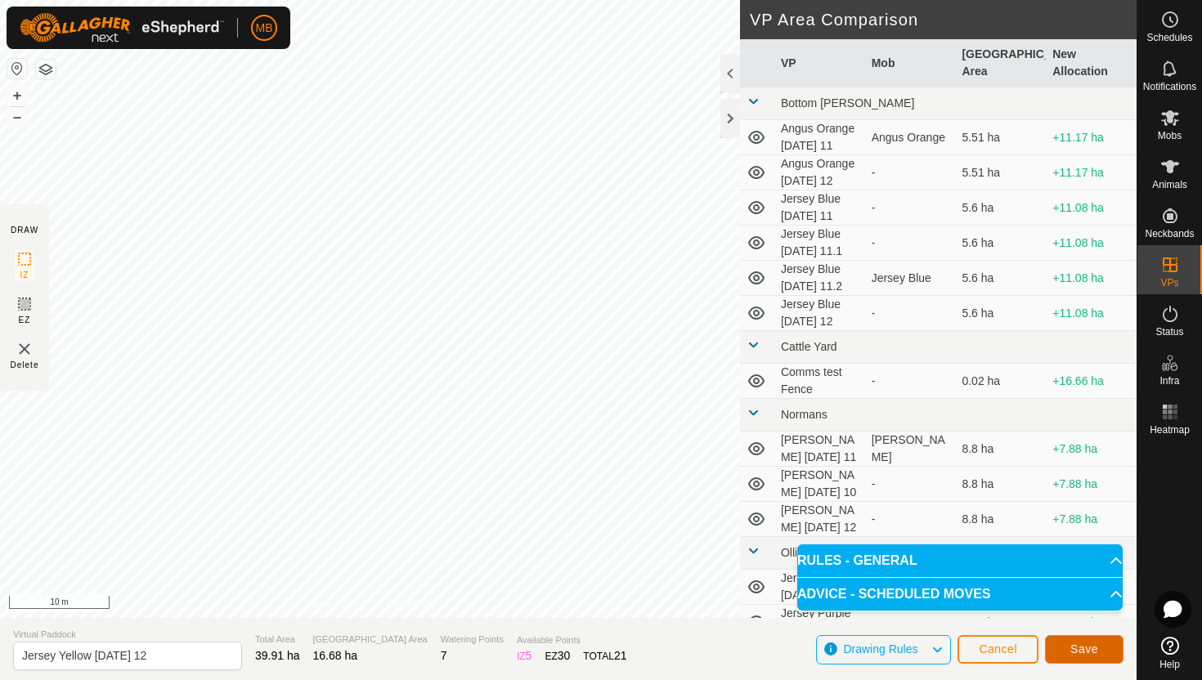
click at [1096, 650] on span "Save" at bounding box center [1084, 649] width 28 height 13
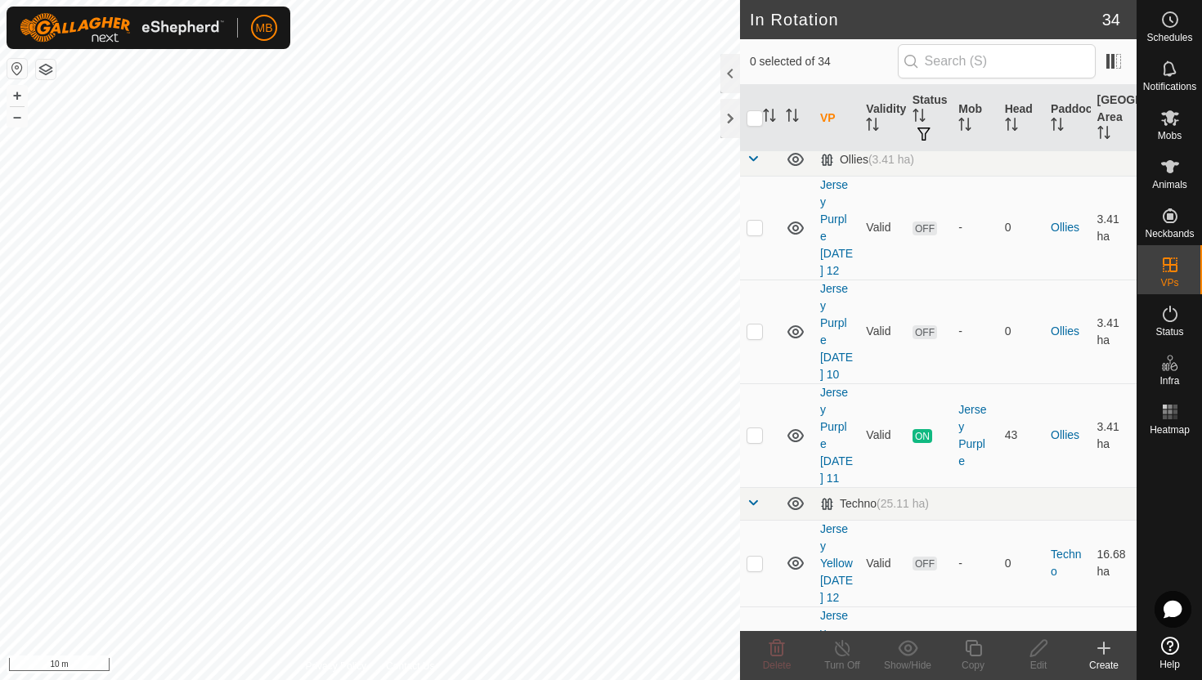
scroll to position [1114, 0]
click at [754, 554] on p-checkbox at bounding box center [755, 560] width 16 height 13
checkbox input "true"
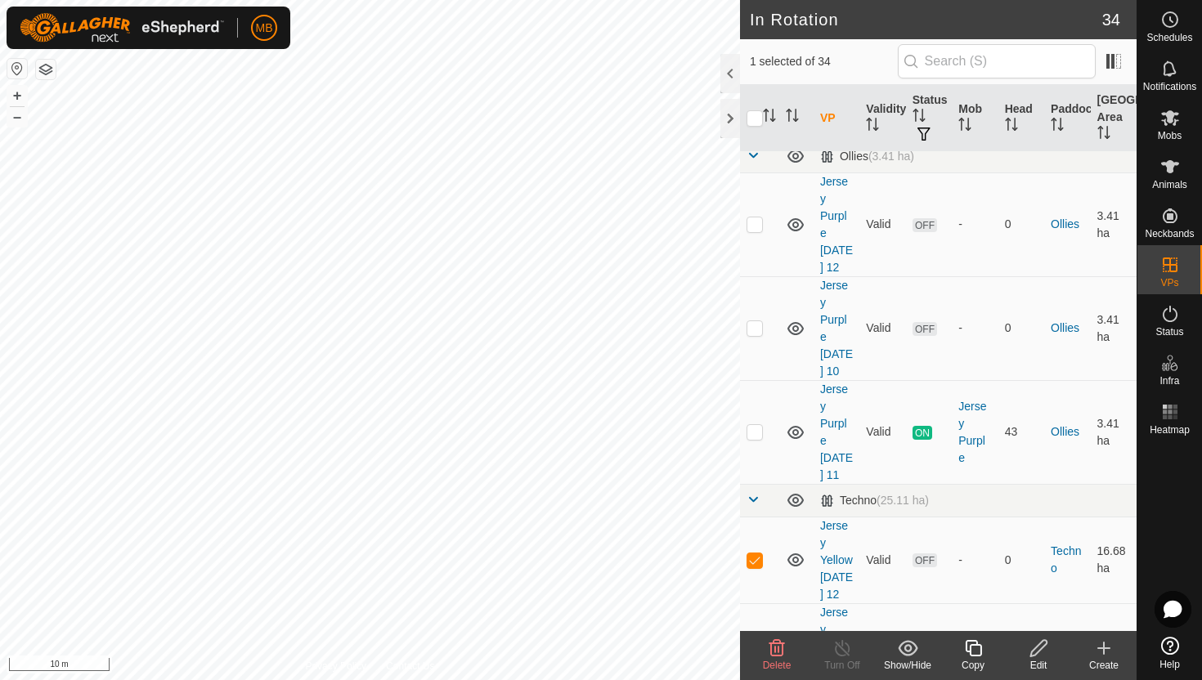
click at [973, 653] on icon at bounding box center [973, 649] width 20 height 20
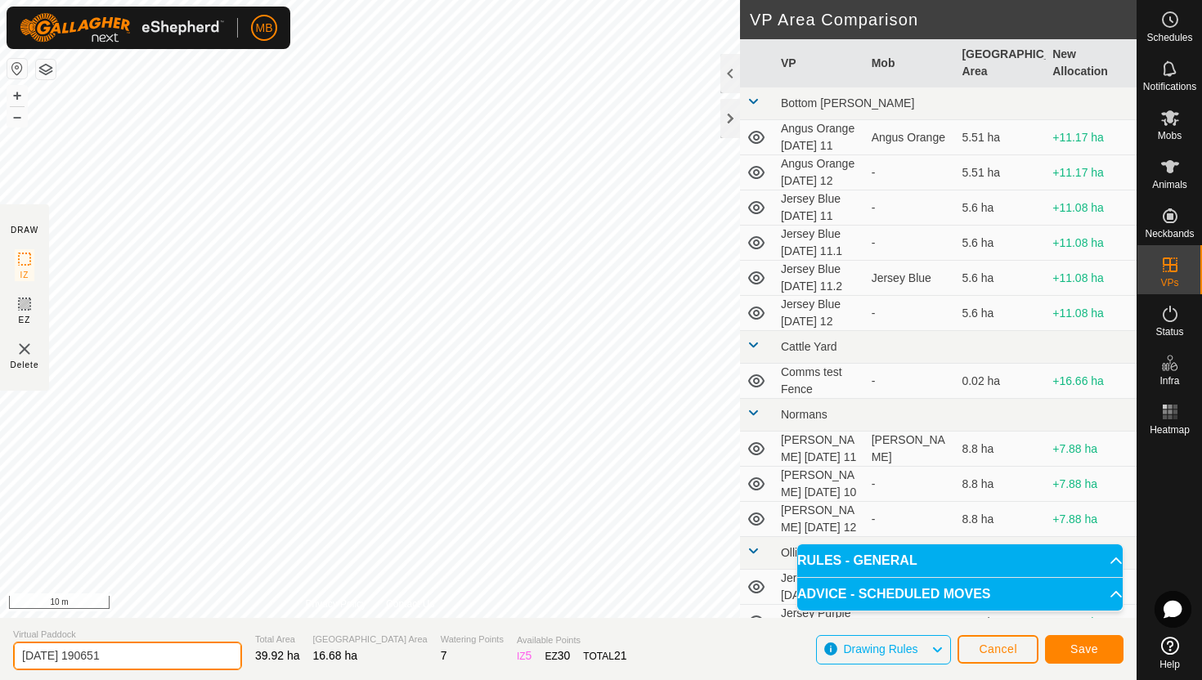
click at [172, 656] on input "2025-08-11 190651" at bounding box center [127, 656] width 229 height 29
type input "2"
type input "Jersey Yellow Tuesday 12.1"
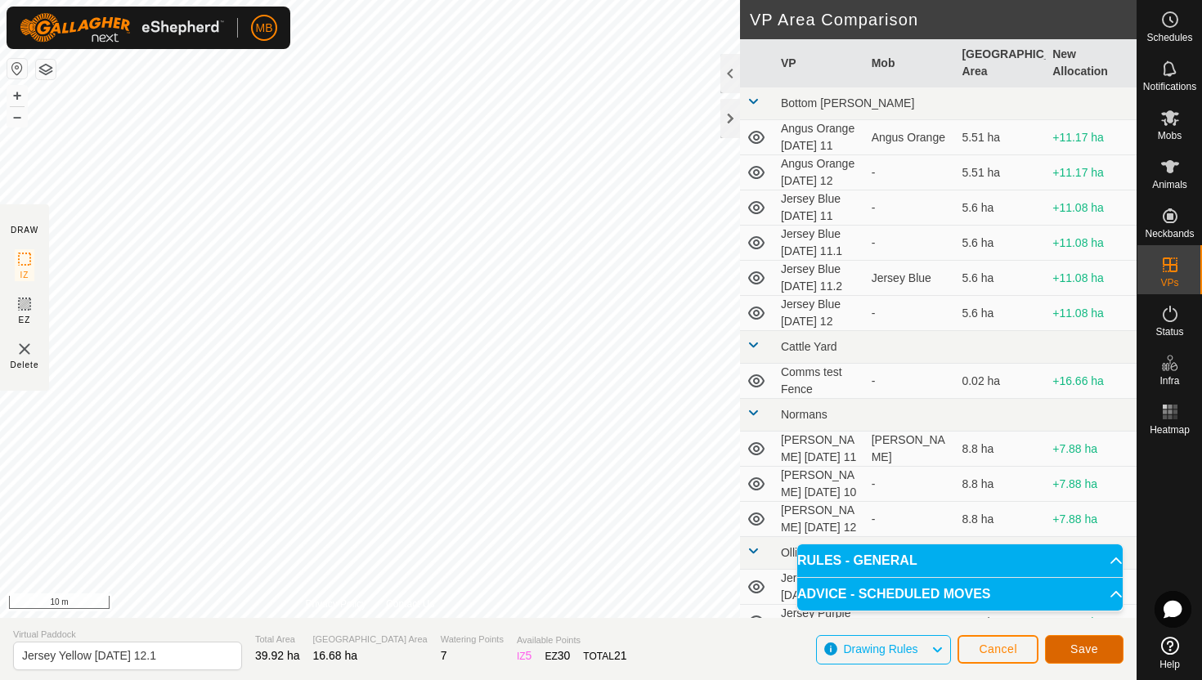
click at [1097, 644] on span "Save" at bounding box center [1084, 649] width 28 height 13
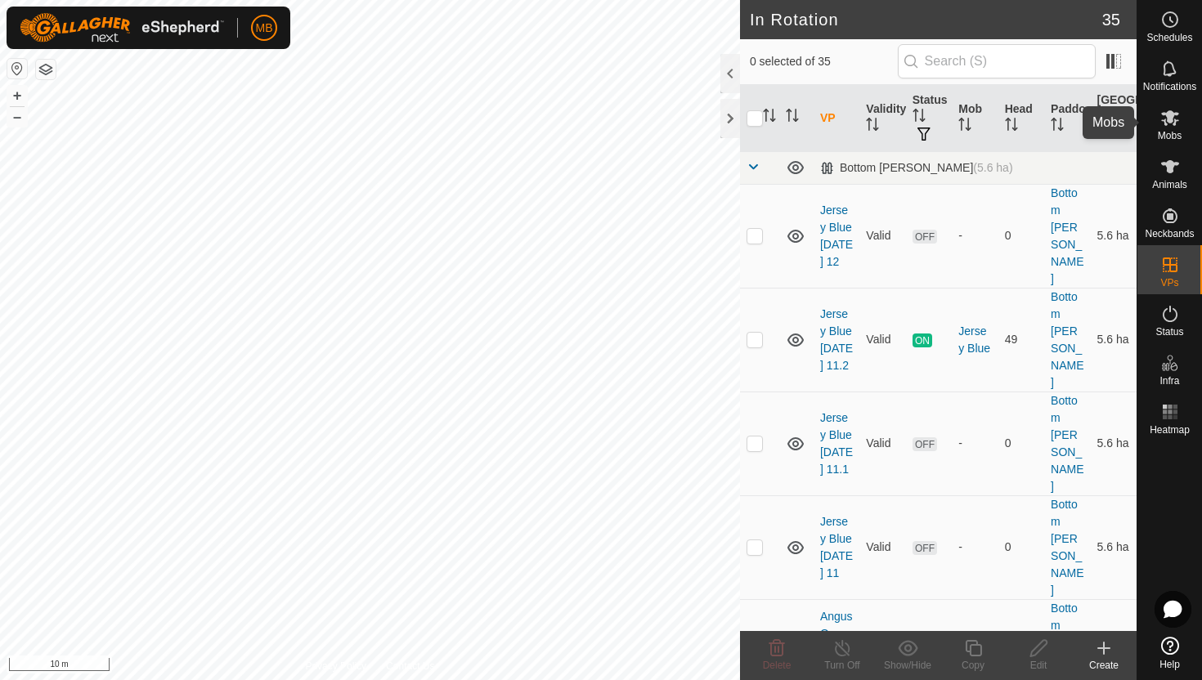
click at [1170, 119] on icon at bounding box center [1170, 118] width 18 height 16
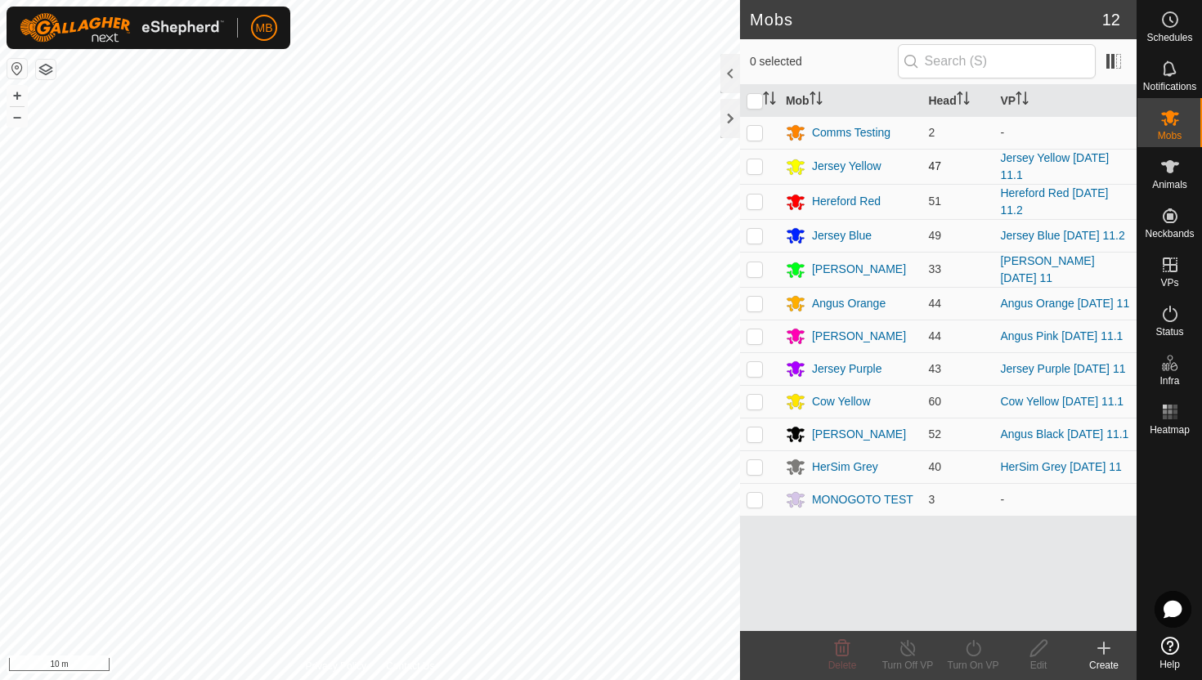
click at [753, 166] on p-checkbox at bounding box center [755, 165] width 16 height 13
checkbox input "true"
click at [971, 649] on icon at bounding box center [973, 649] width 20 height 20
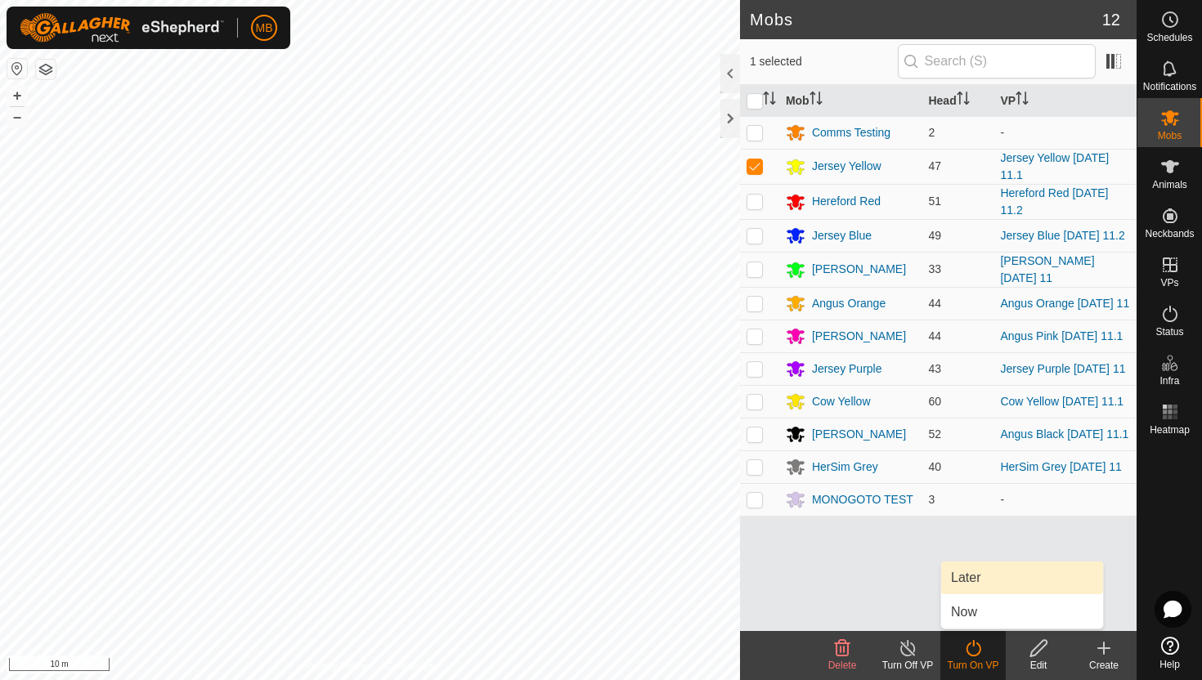
click at [979, 576] on link "Later" at bounding box center [1022, 578] width 162 height 33
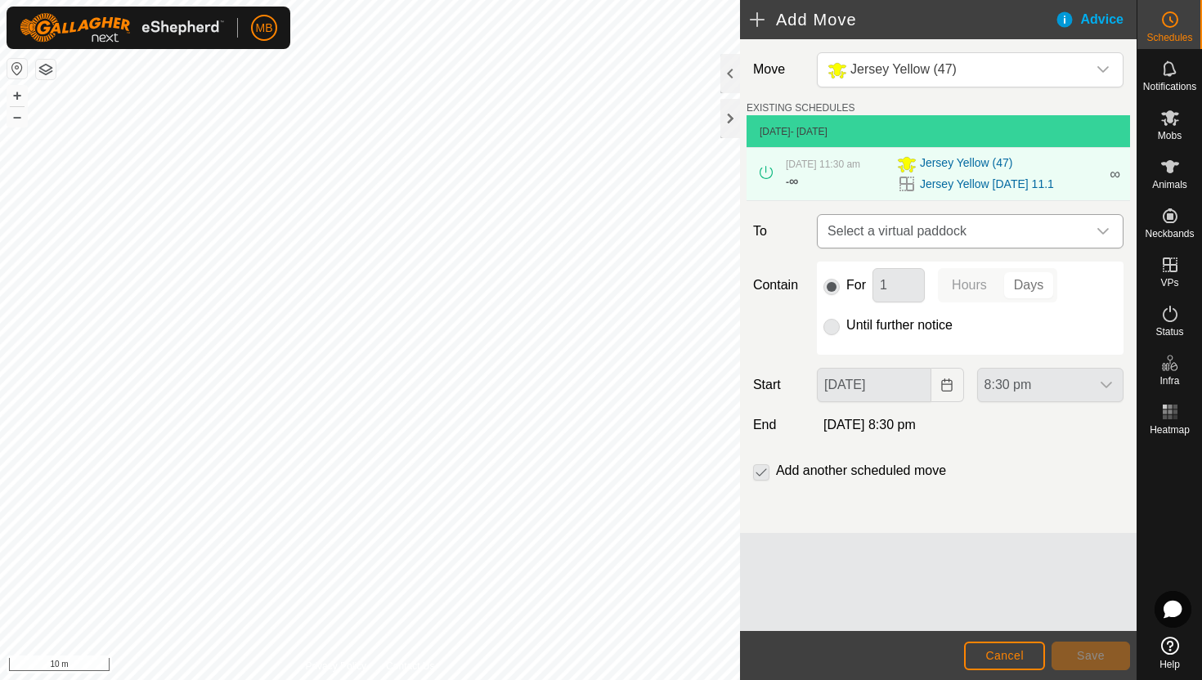
click at [1099, 231] on icon "dropdown trigger" at bounding box center [1103, 231] width 13 height 13
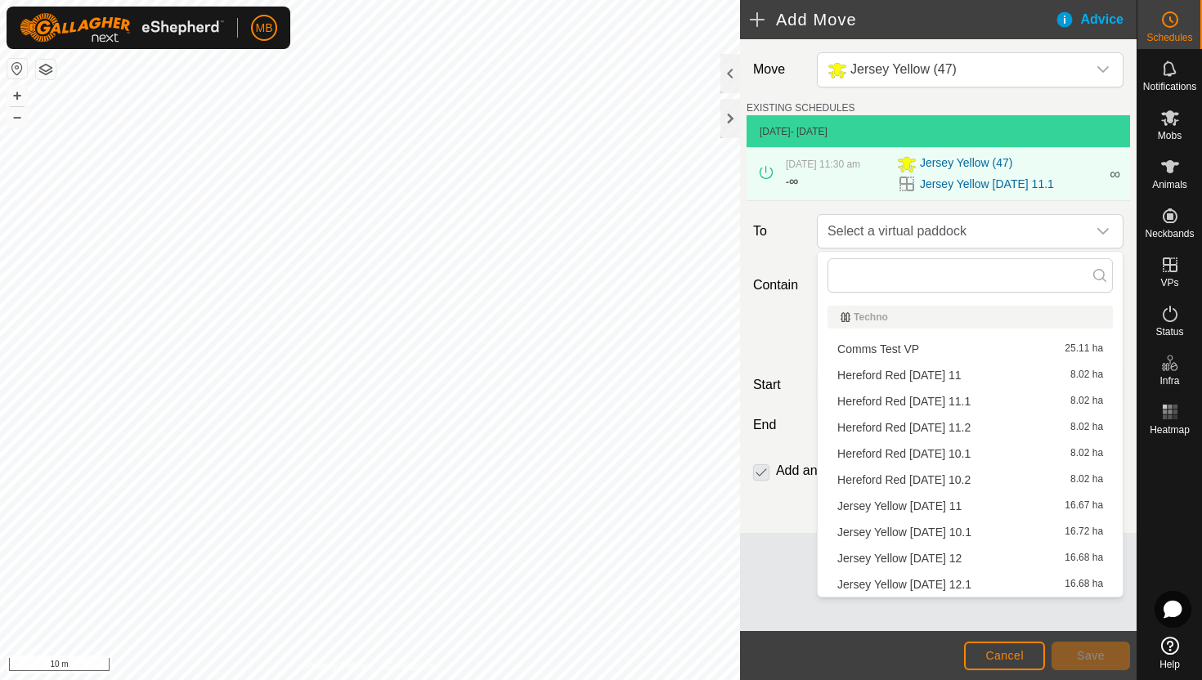
click at [947, 555] on li "Jersey Yellow Tuesday 12 16.68 ha" at bounding box center [970, 558] width 285 height 25
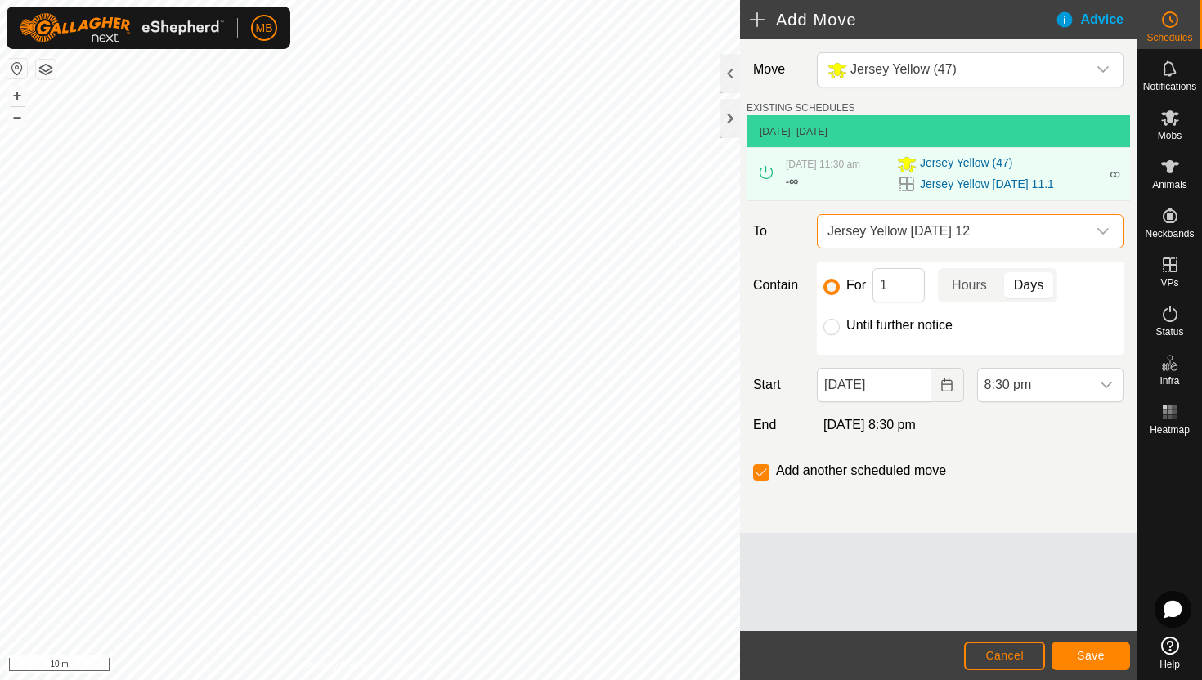
click at [888, 327] on label "Until further notice" at bounding box center [899, 325] width 106 height 13
click at [840, 327] on input "Until further notice" at bounding box center [832, 327] width 16 height 16
radio input "true"
checkbox input "false"
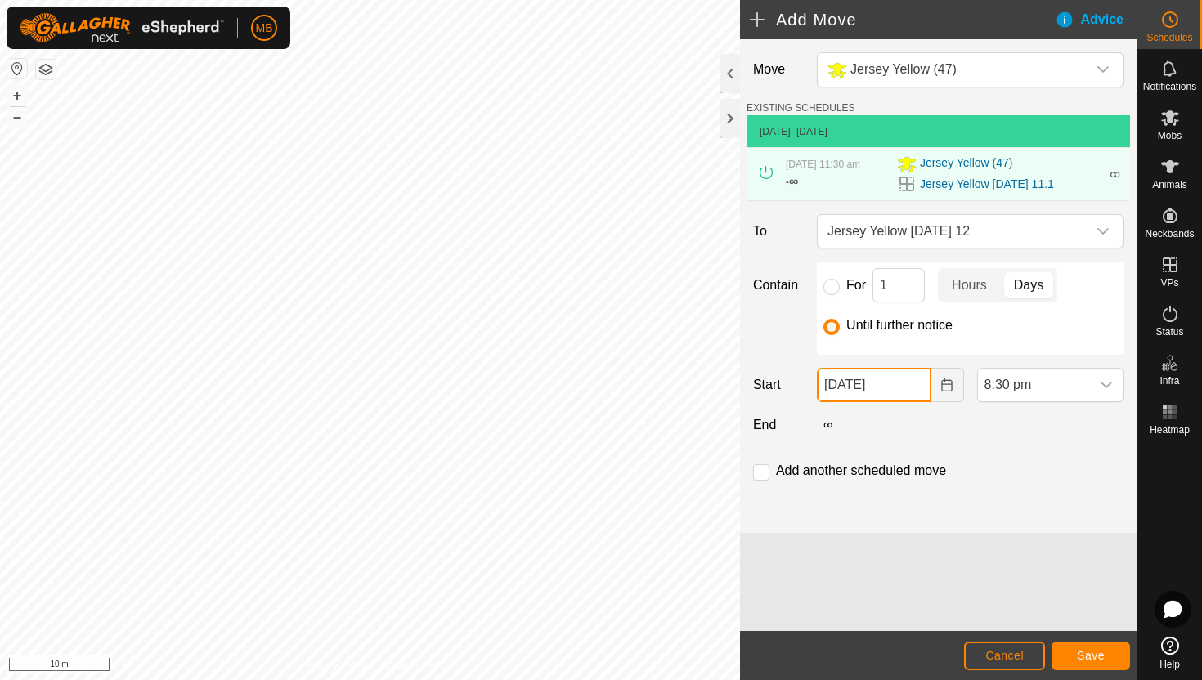
click at [909, 386] on input "11 Aug, 2025" at bounding box center [874, 385] width 114 height 34
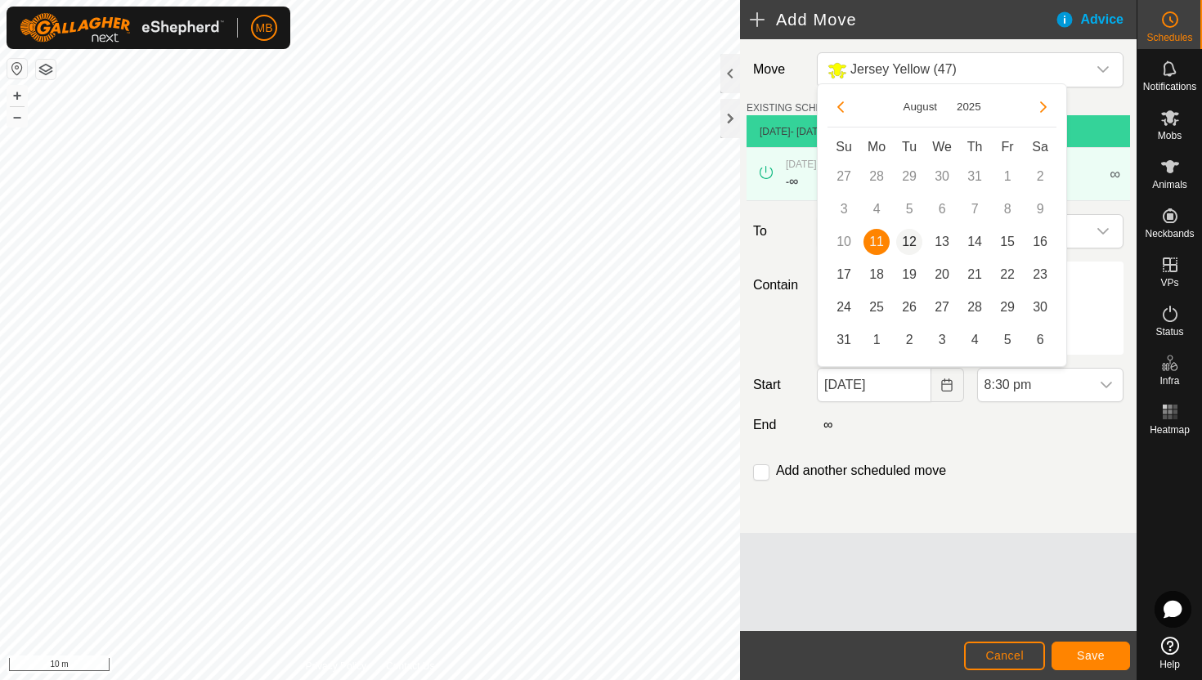
click at [909, 242] on span "12" at bounding box center [909, 242] width 26 height 26
type input "12 Aug, 2025"
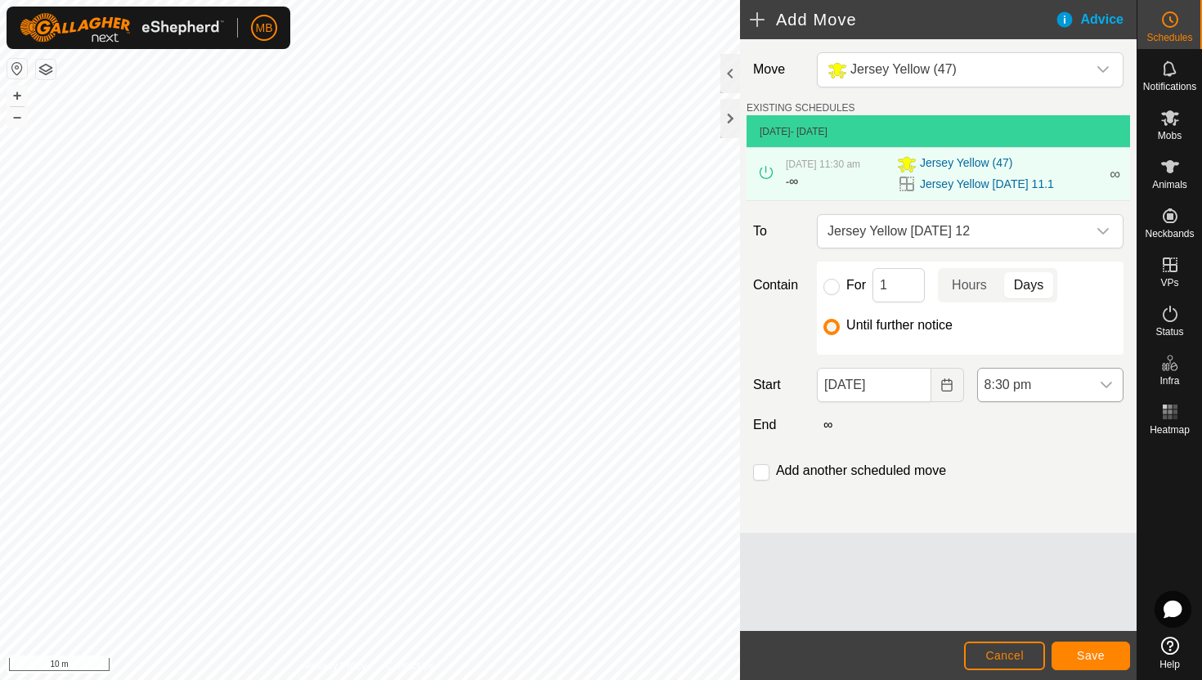
click at [1077, 391] on span "8:30 pm" at bounding box center [1034, 385] width 112 height 33
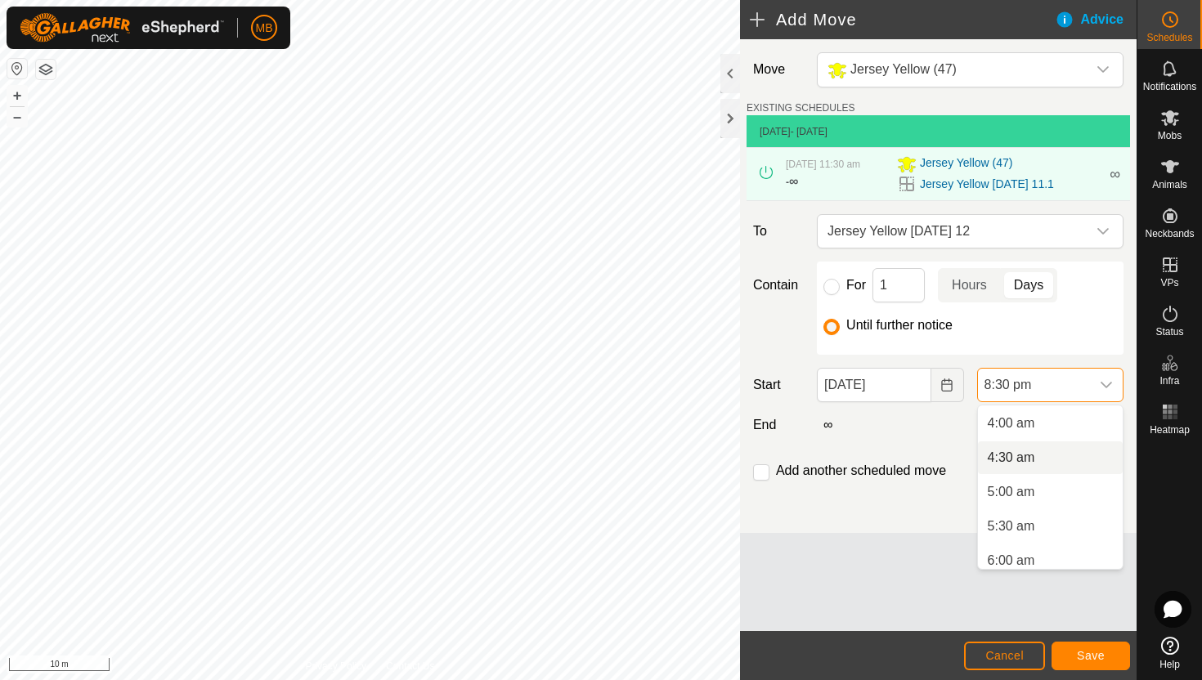
scroll to position [264, 0]
click at [1076, 435] on li "4:00 am" at bounding box center [1050, 432] width 145 height 33
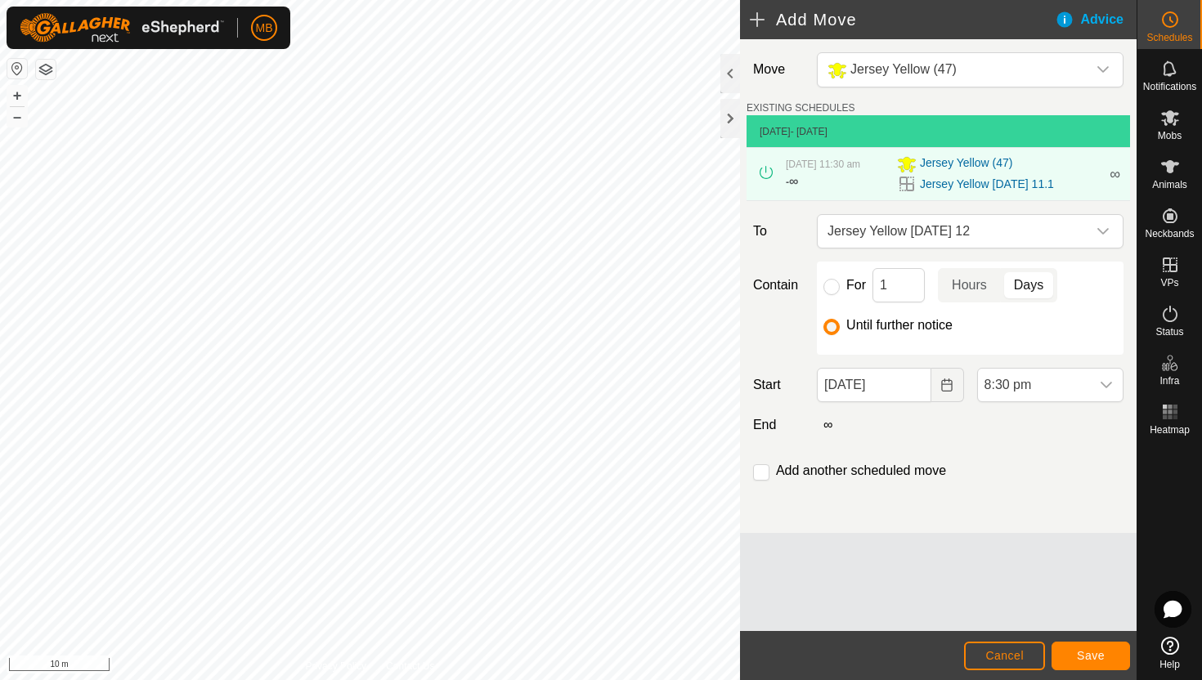
scroll to position [0, 0]
click at [1097, 654] on span "Save" at bounding box center [1091, 655] width 28 height 13
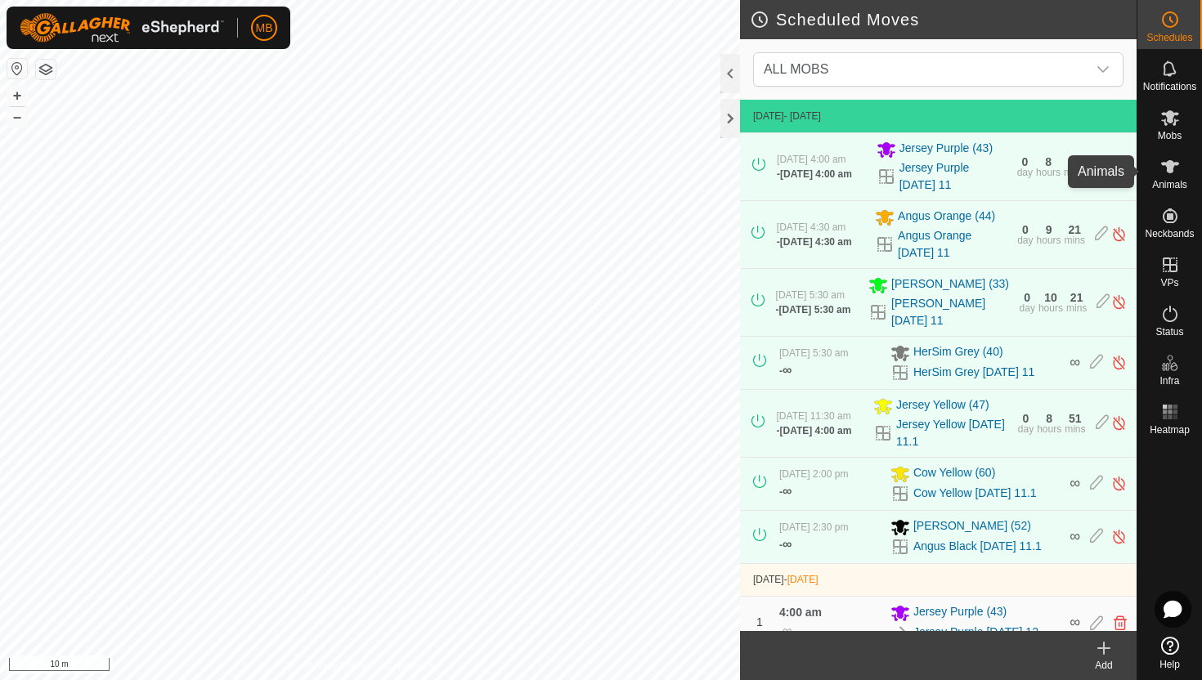
click at [1169, 165] on icon at bounding box center [1170, 166] width 18 height 13
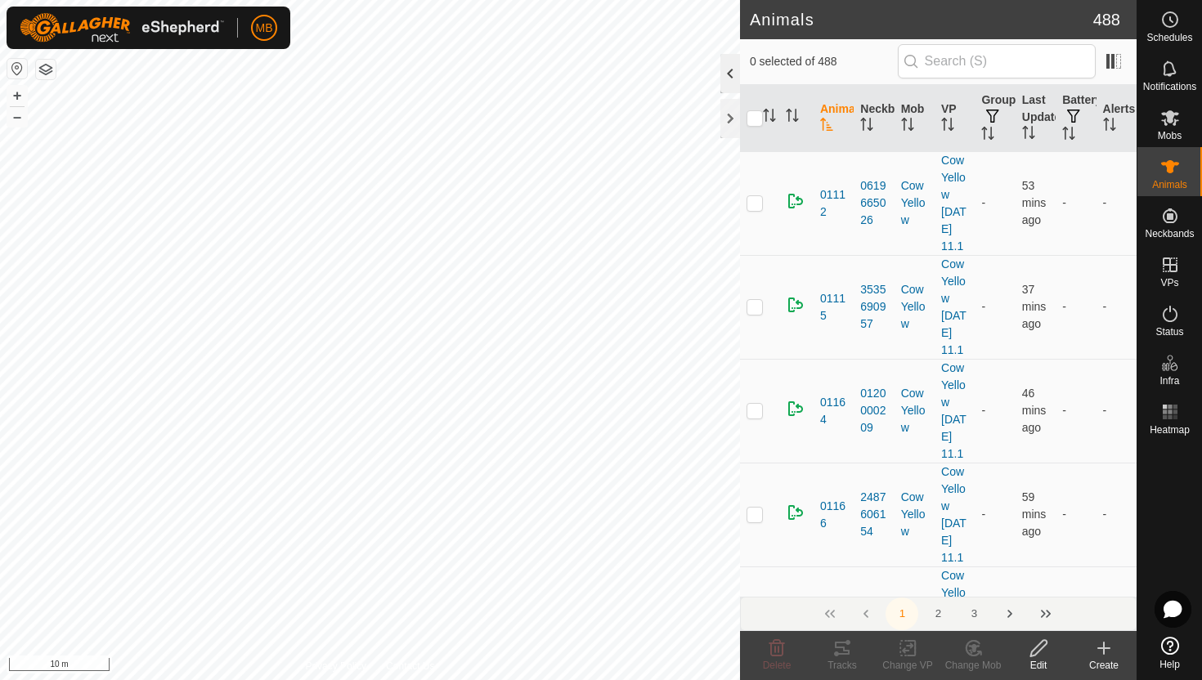
click at [728, 75] on div at bounding box center [730, 73] width 20 height 39
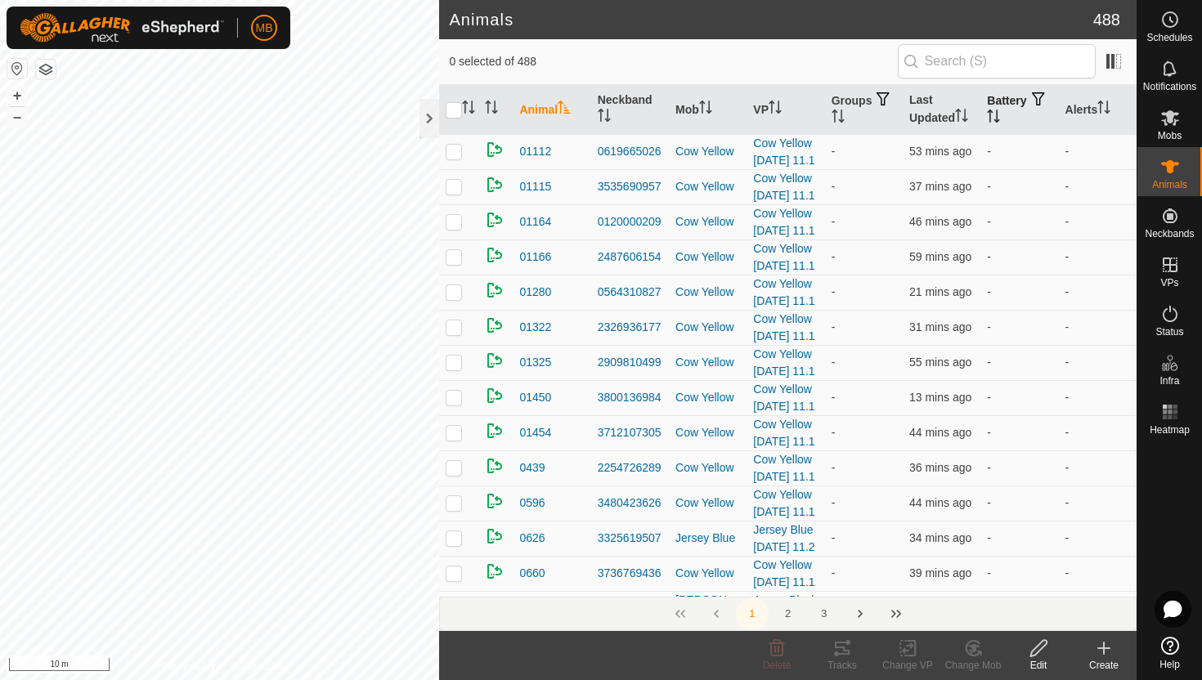
click at [1000, 114] on icon "Activate to sort" at bounding box center [993, 116] width 13 height 13
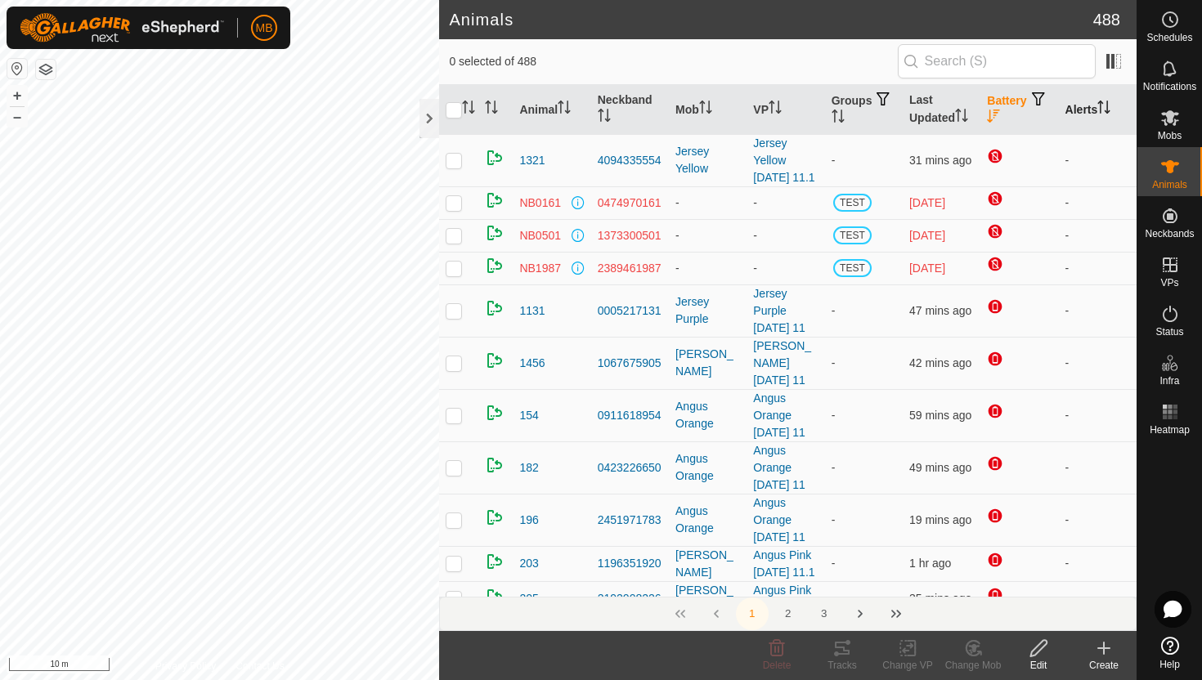
click at [1109, 106] on icon "Activate to sort" at bounding box center [1108, 107] width 2 height 13
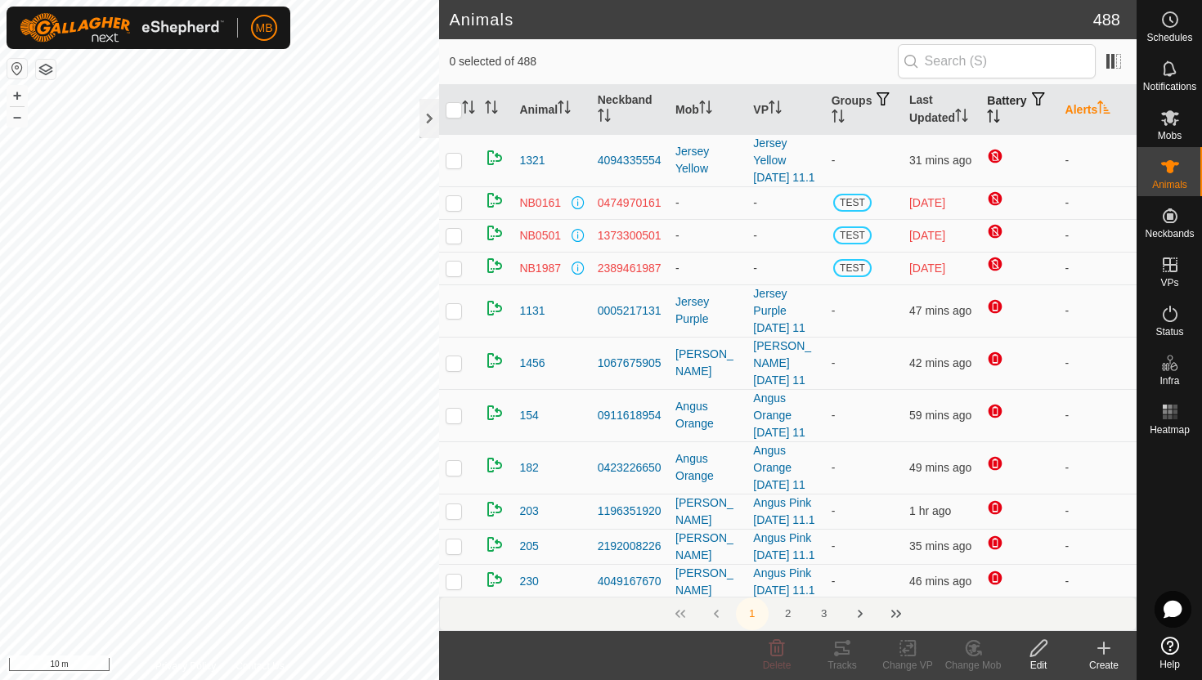
click at [1111, 106] on icon "Activate to sort" at bounding box center [1103, 107] width 13 height 13
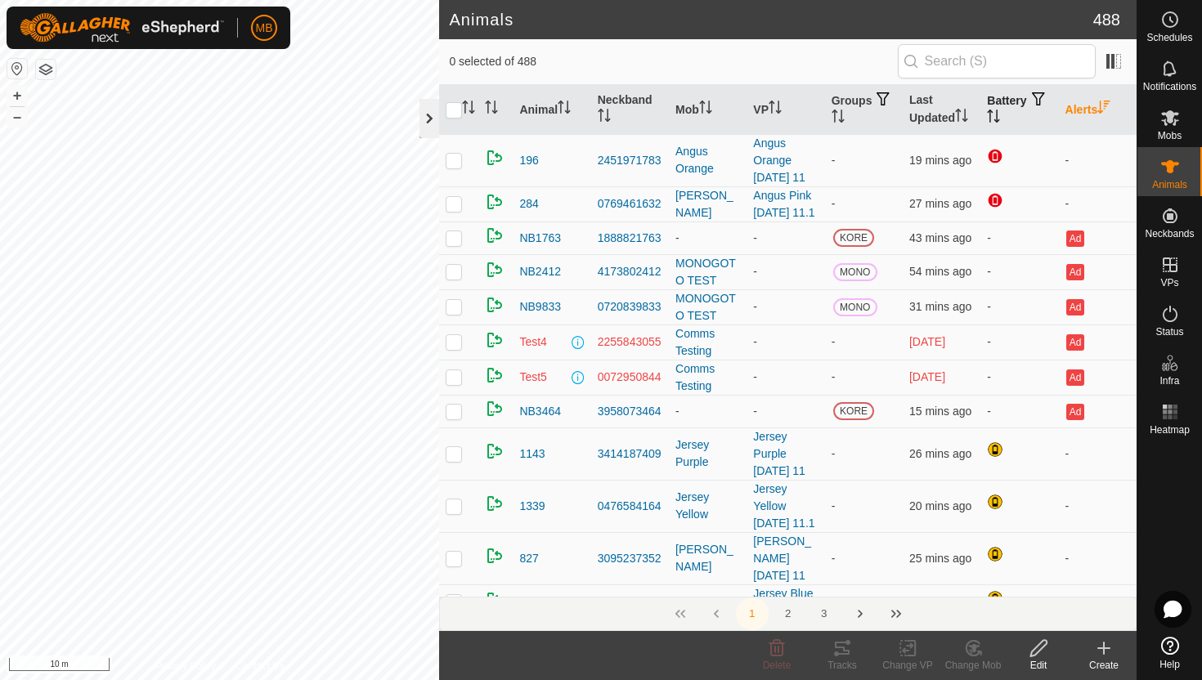
click at [430, 116] on div at bounding box center [430, 118] width 20 height 39
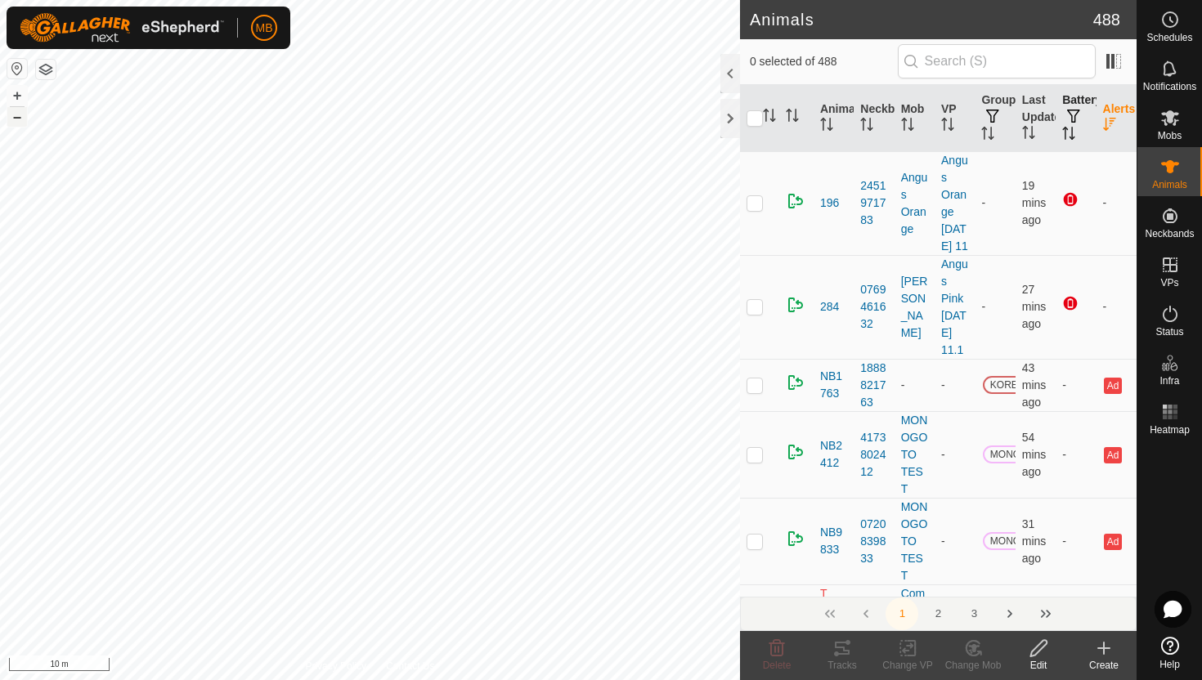
click at [20, 120] on button "–" at bounding box center [17, 117] width 20 height 20
click at [20, 122] on button "–" at bounding box center [17, 117] width 20 height 20
click at [148, 0] on html "MB Schedules Notifications Mobs Animals Neckbands VPs Status Infra Heatmap Help…" at bounding box center [601, 340] width 1202 height 680
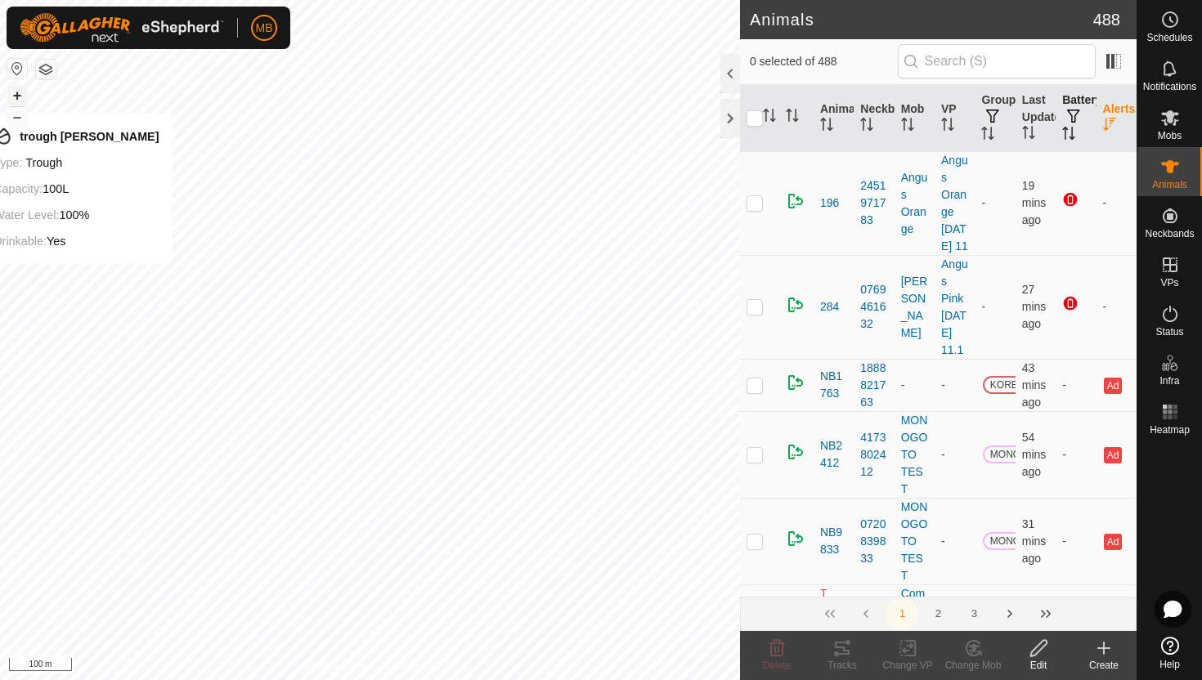
click at [19, 96] on button "+" at bounding box center [17, 96] width 20 height 20
click at [198, 9] on div "MB Schedules Notifications Mobs Animals Neckbands VPs Status Infra Heatmap Help…" at bounding box center [601, 340] width 1202 height 680
click at [1165, 316] on icon at bounding box center [1170, 314] width 20 height 20
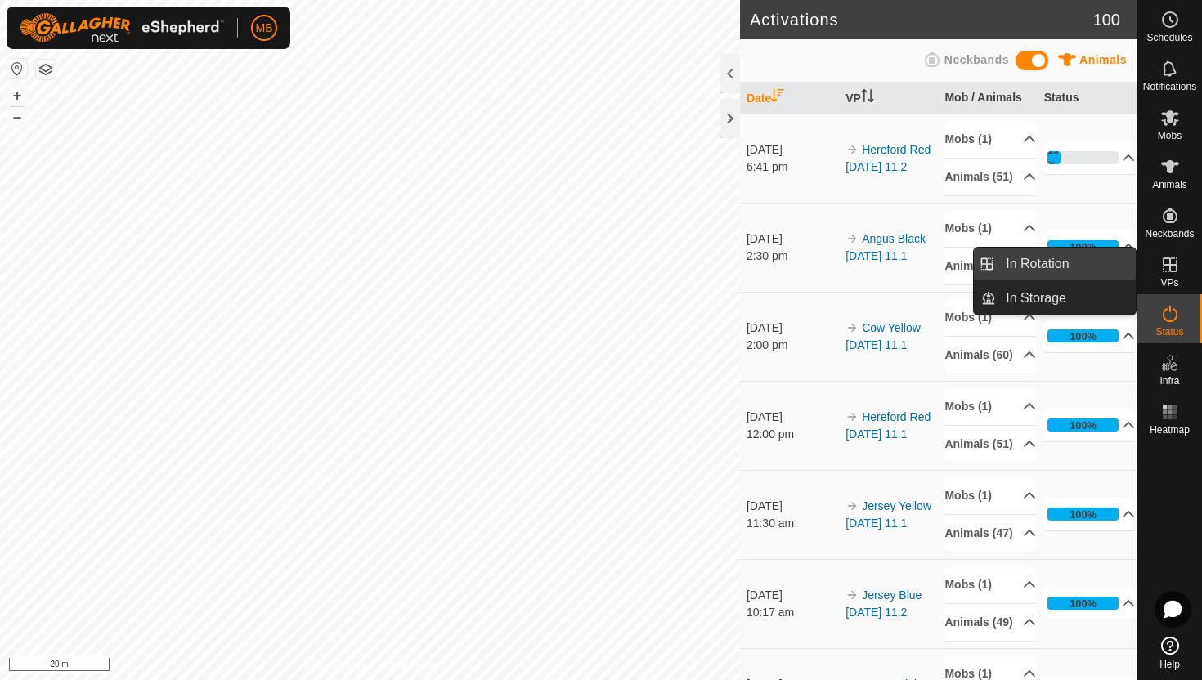
click at [1075, 257] on link "In Rotation" at bounding box center [1066, 264] width 140 height 33
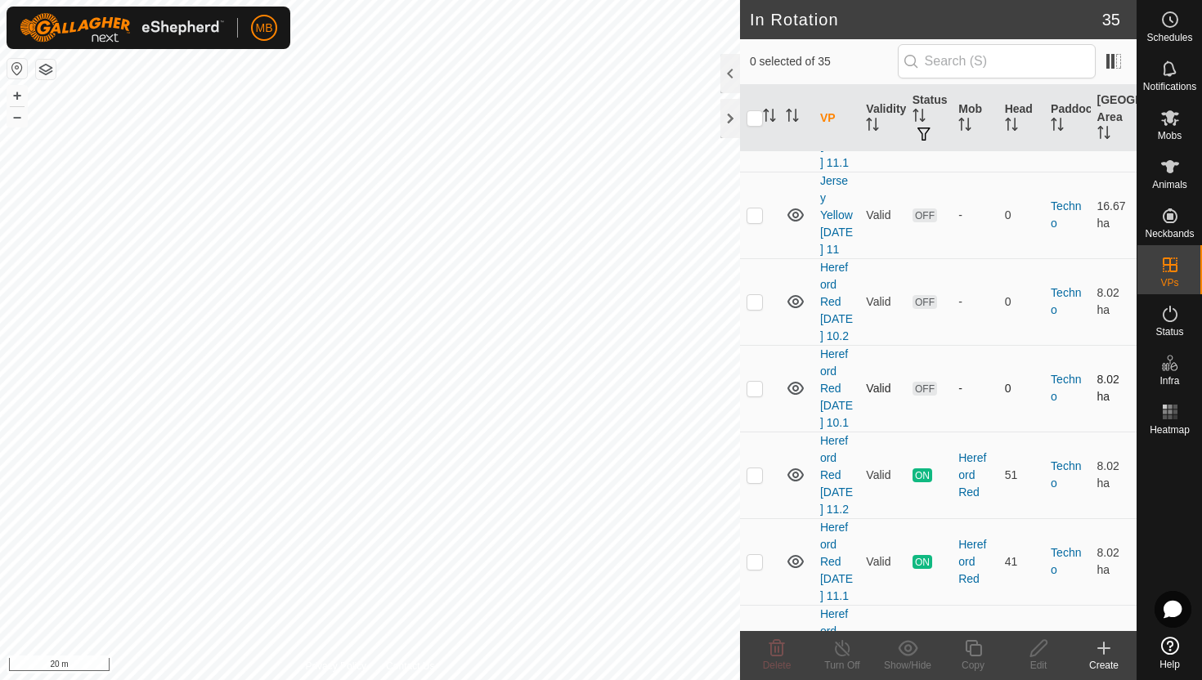
scroll to position [1812, 0]
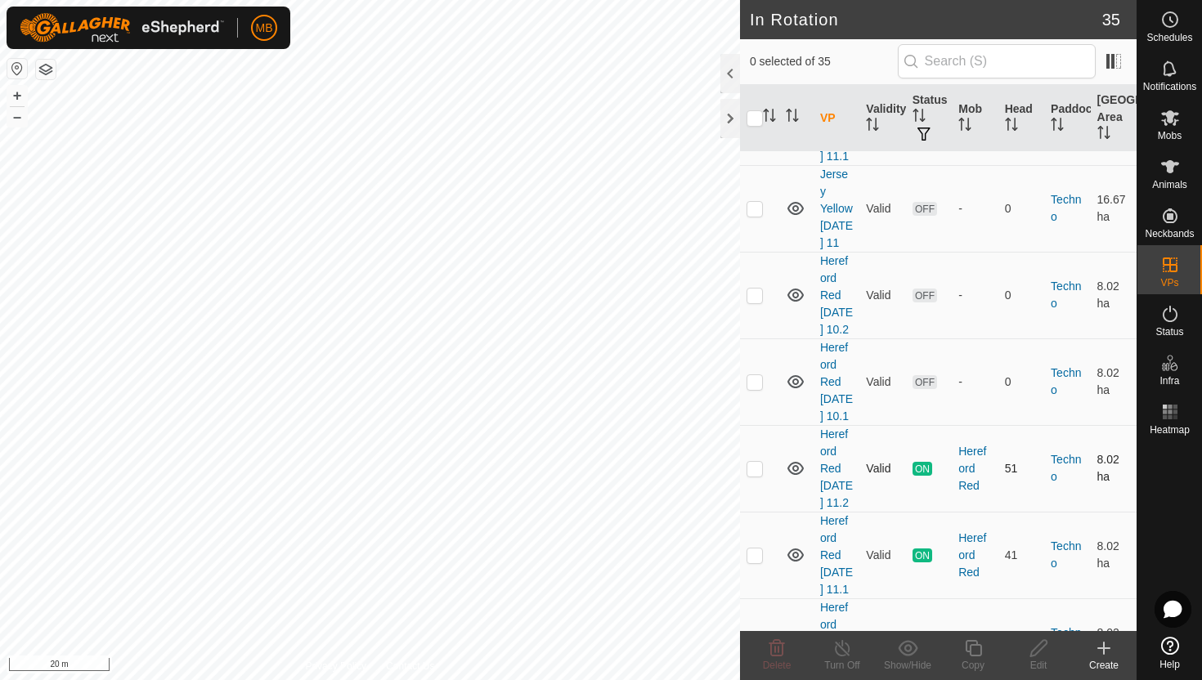
click at [758, 462] on p-checkbox at bounding box center [755, 468] width 16 height 13
checkbox input "true"
click at [974, 652] on icon at bounding box center [973, 649] width 20 height 20
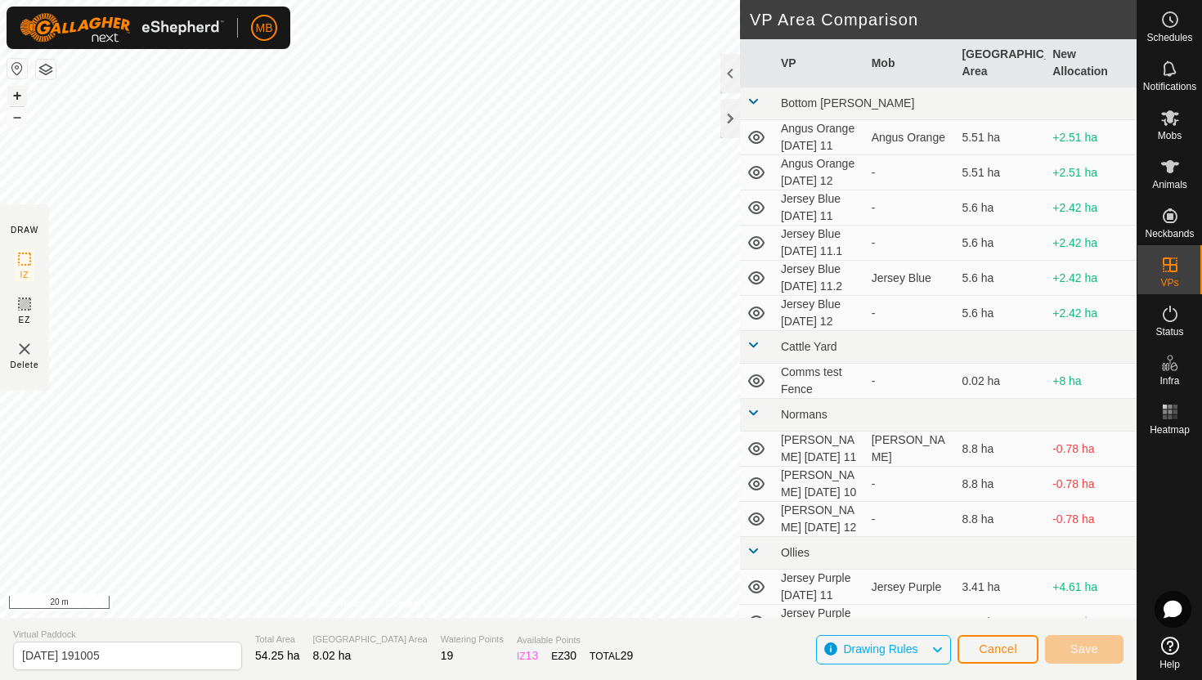
click at [20, 99] on button "+" at bounding box center [17, 96] width 20 height 20
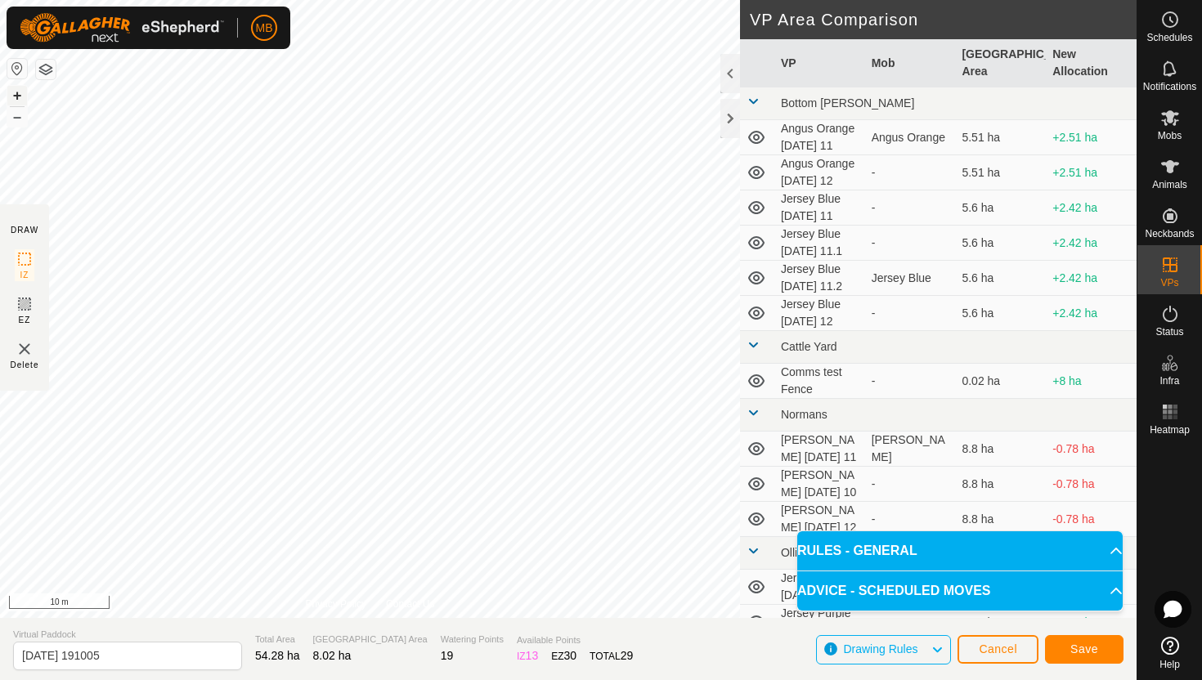
click at [16, 96] on button "+" at bounding box center [17, 96] width 20 height 20
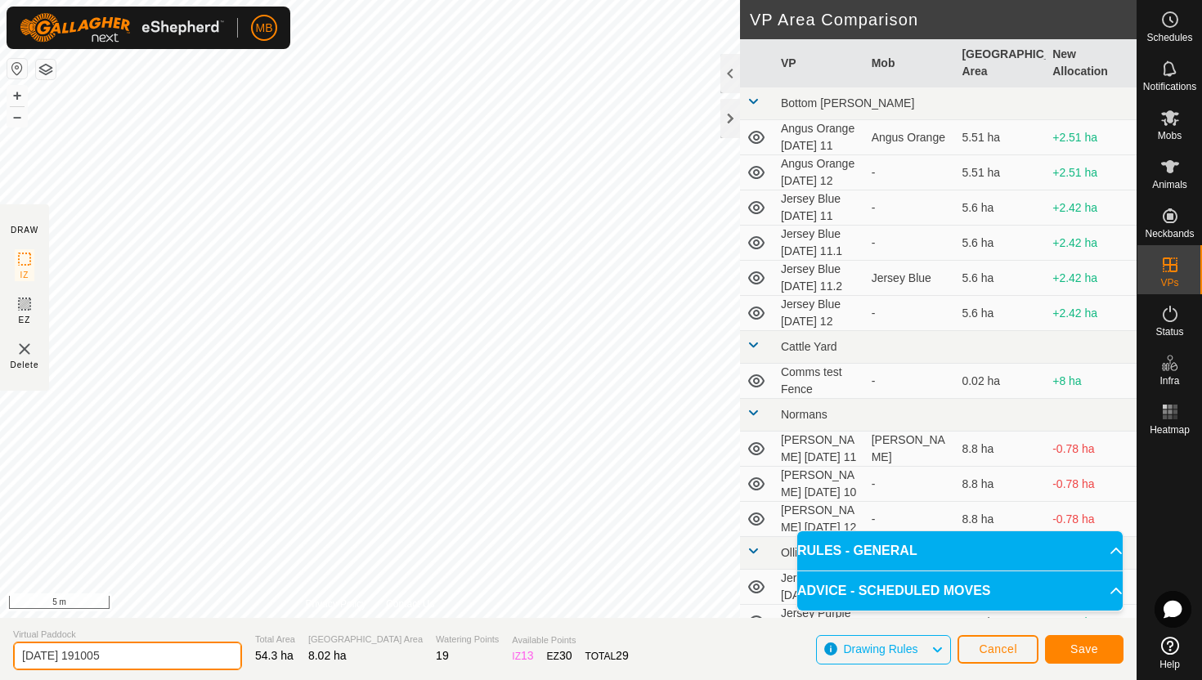
click at [167, 659] on input "[DATE] 191005" at bounding box center [127, 656] width 229 height 29
type input "2"
type input "Hereford Red [DATE] 12"
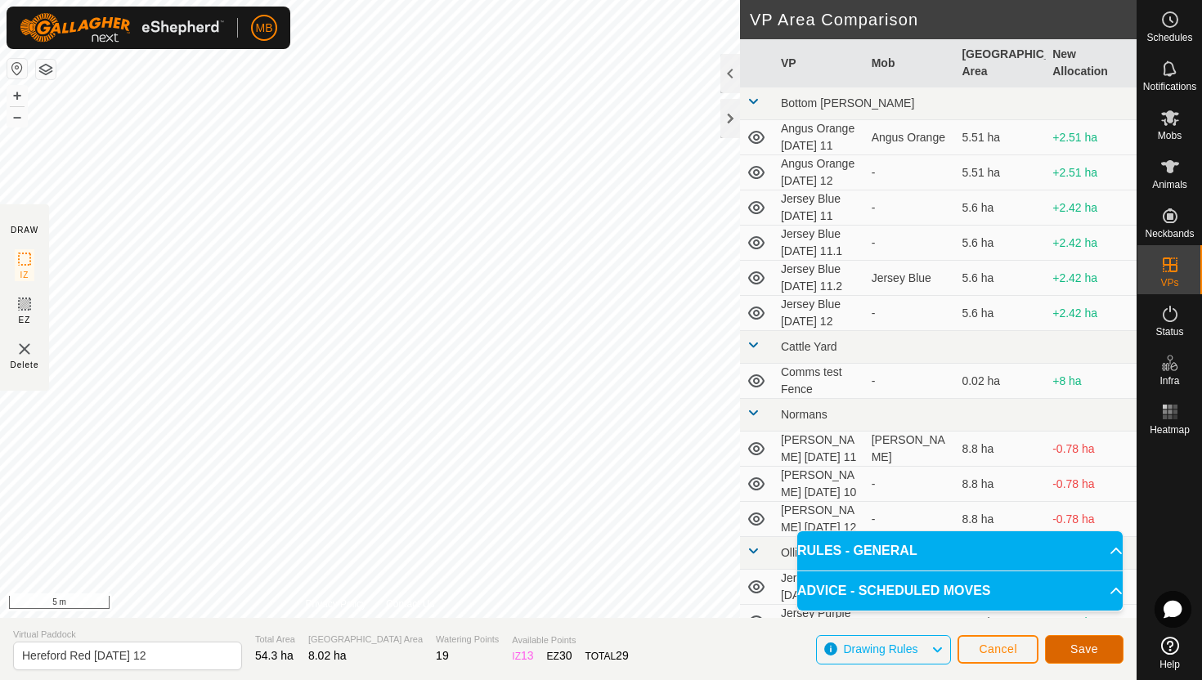
click at [1107, 650] on button "Save" at bounding box center [1084, 649] width 79 height 29
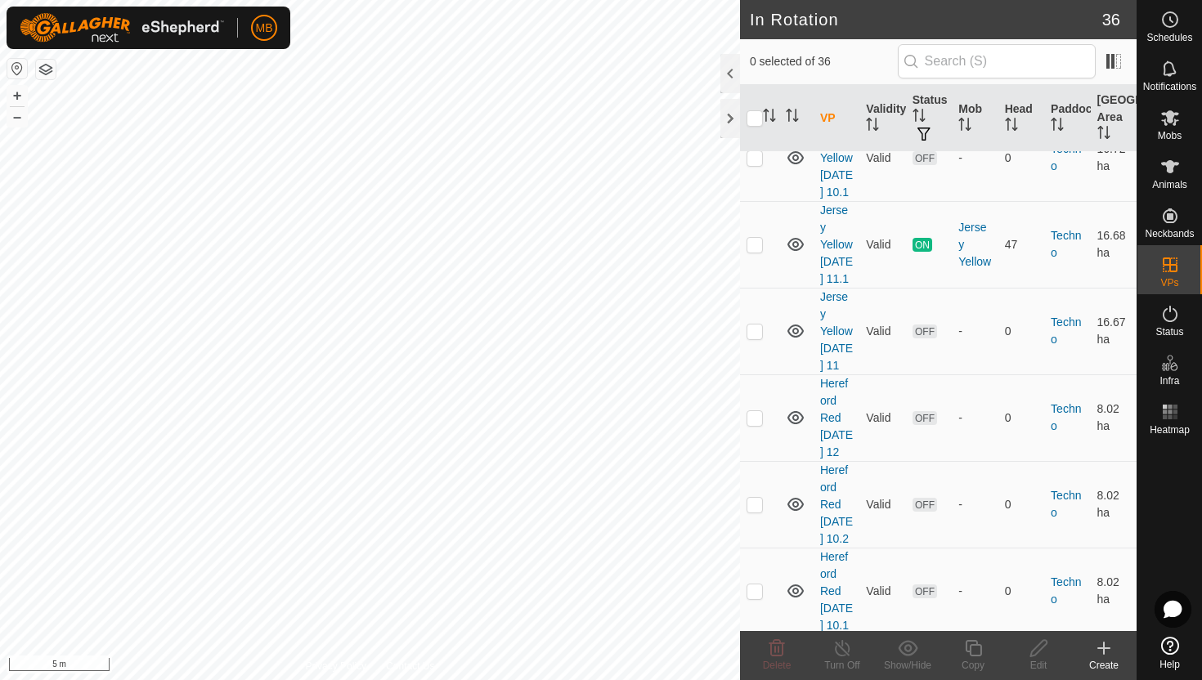
scroll to position [1693, 0]
click at [756, 408] on p-checkbox at bounding box center [755, 414] width 16 height 13
checkbox input "true"
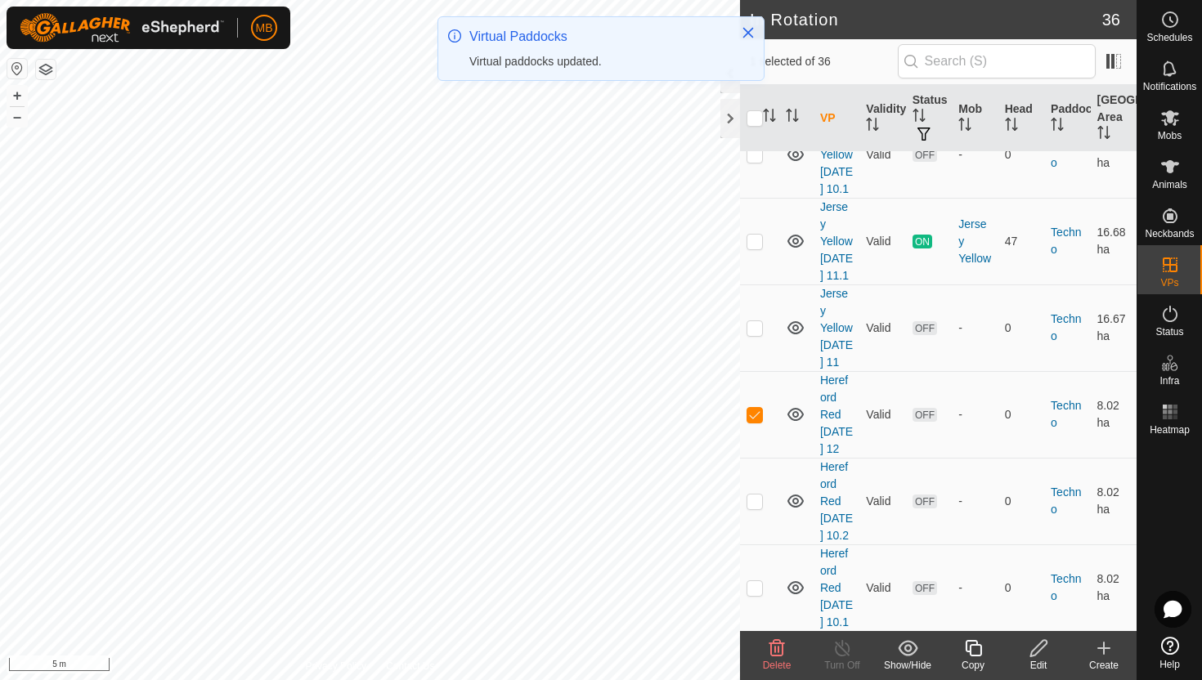
click at [979, 648] on icon at bounding box center [973, 649] width 20 height 20
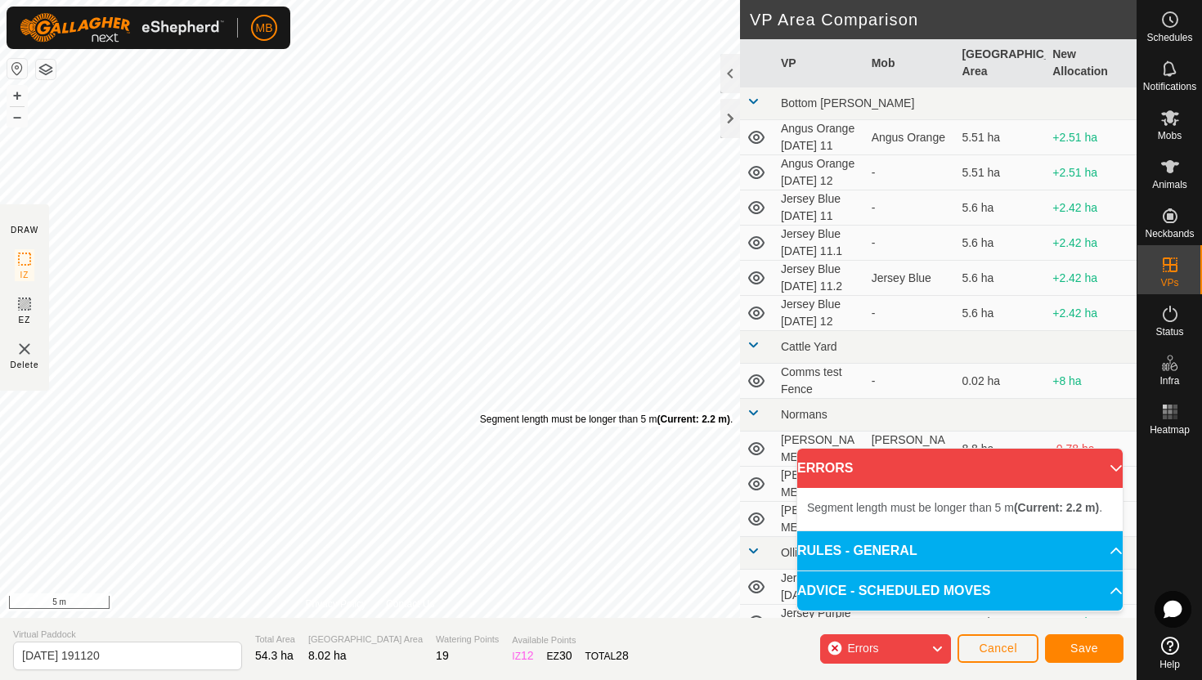
click at [480, 412] on div "Segment length must be longer than 5 m (Current: 2.2 m) ." at bounding box center [606, 419] width 253 height 15
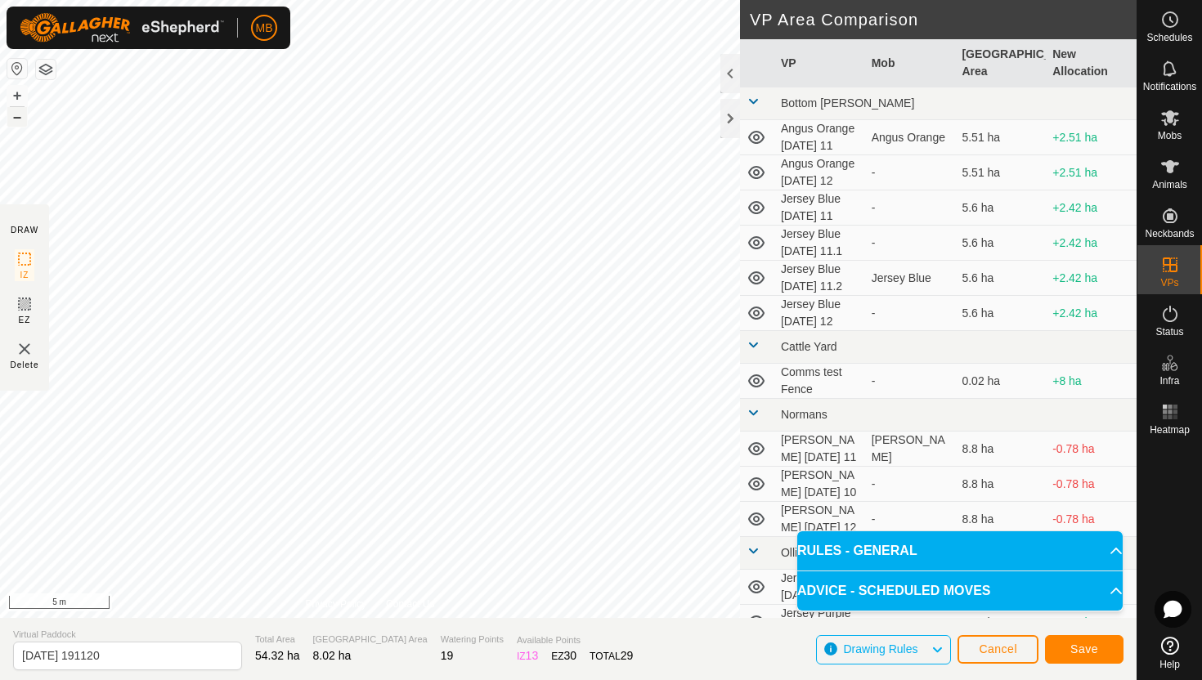
click at [13, 117] on button "–" at bounding box center [17, 117] width 20 height 20
click at [178, 654] on input "[DATE] 191120" at bounding box center [127, 656] width 229 height 29
type input "2"
type input "Hereford Red [DATE] 12.1"
click at [1082, 638] on button "Save" at bounding box center [1084, 649] width 79 height 29
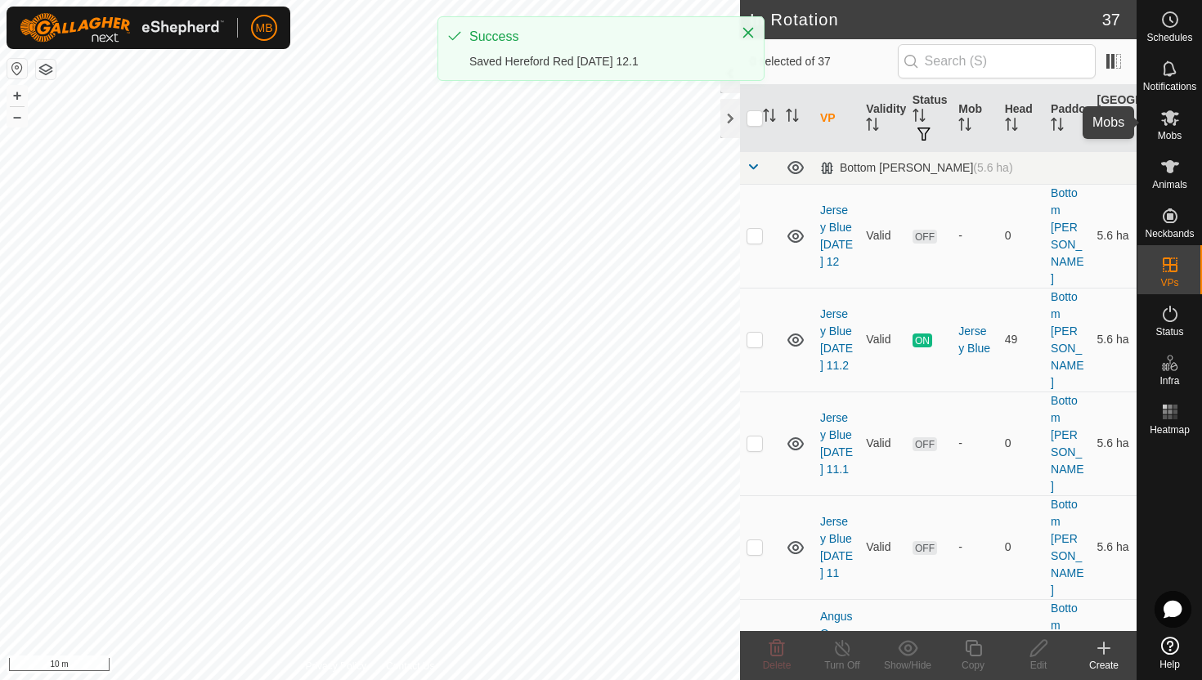
click at [1165, 120] on icon at bounding box center [1170, 118] width 18 height 16
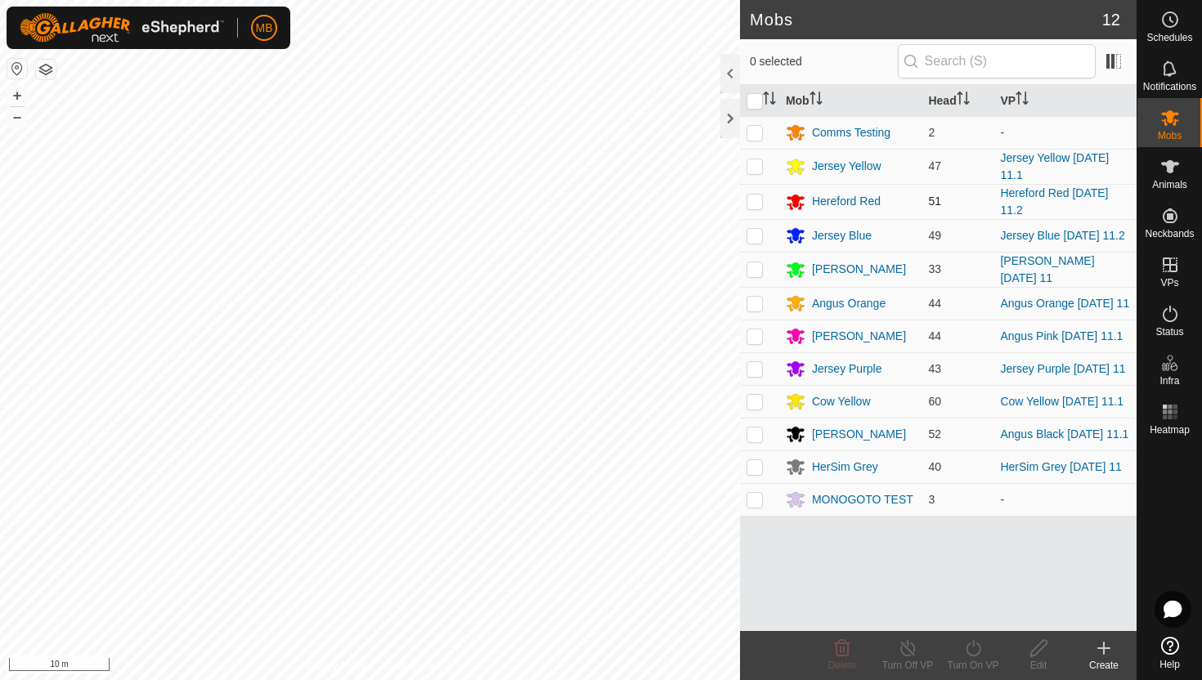
click at [752, 203] on p-checkbox at bounding box center [755, 201] width 16 height 13
checkbox input "true"
click at [976, 652] on icon at bounding box center [973, 649] width 20 height 20
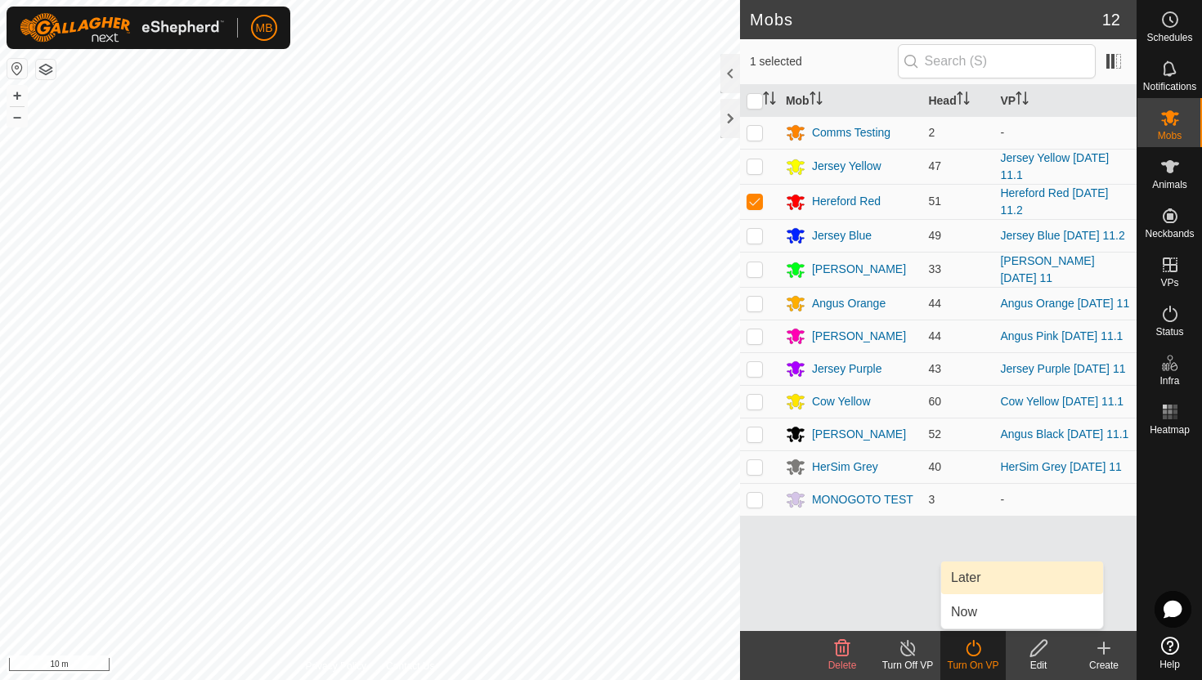
click at [975, 580] on link "Later" at bounding box center [1022, 578] width 162 height 33
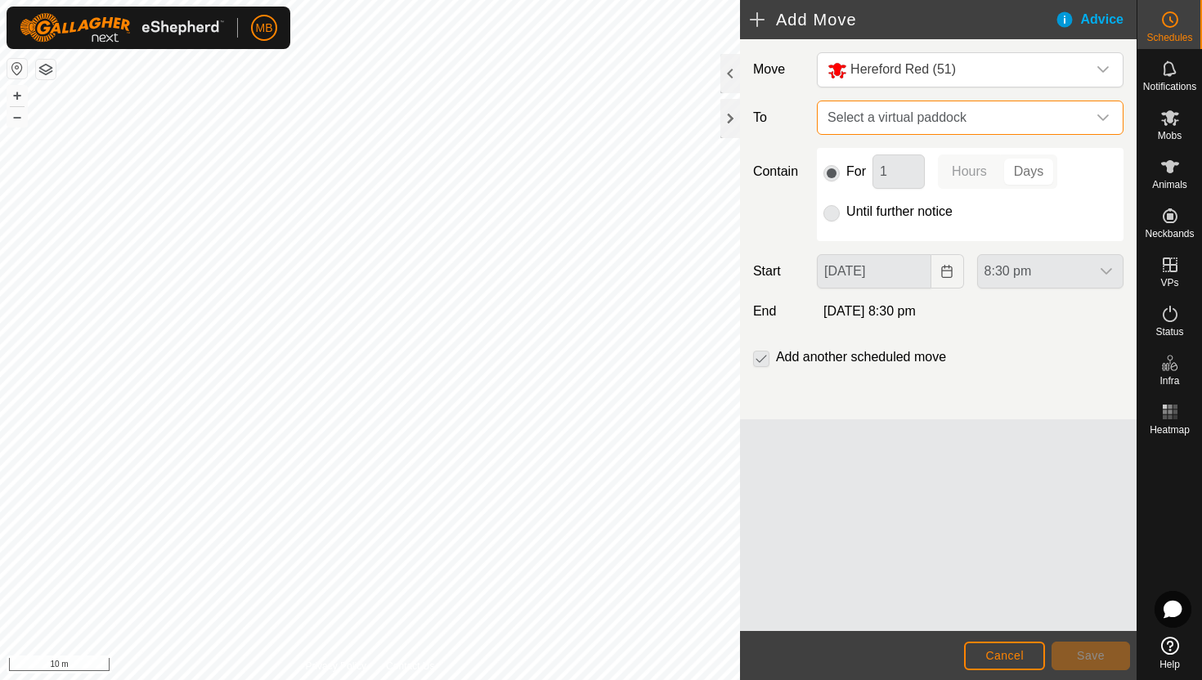
click at [1083, 113] on span "Select a virtual paddock" at bounding box center [954, 117] width 266 height 33
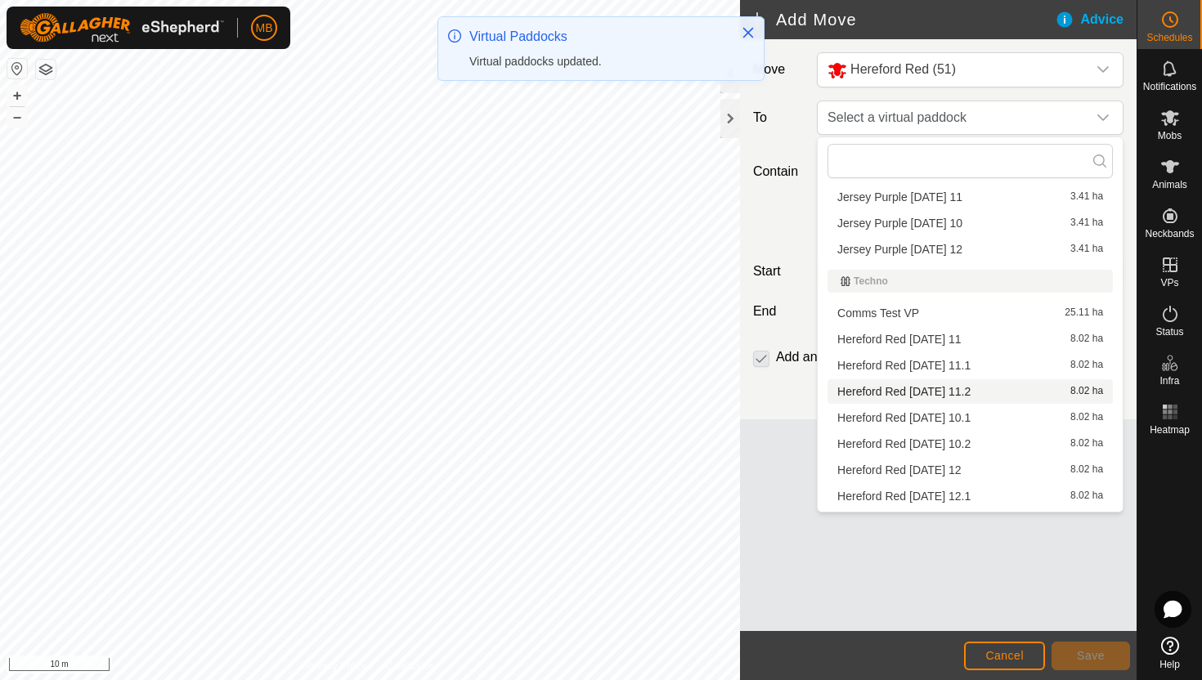
scroll to position [413, 0]
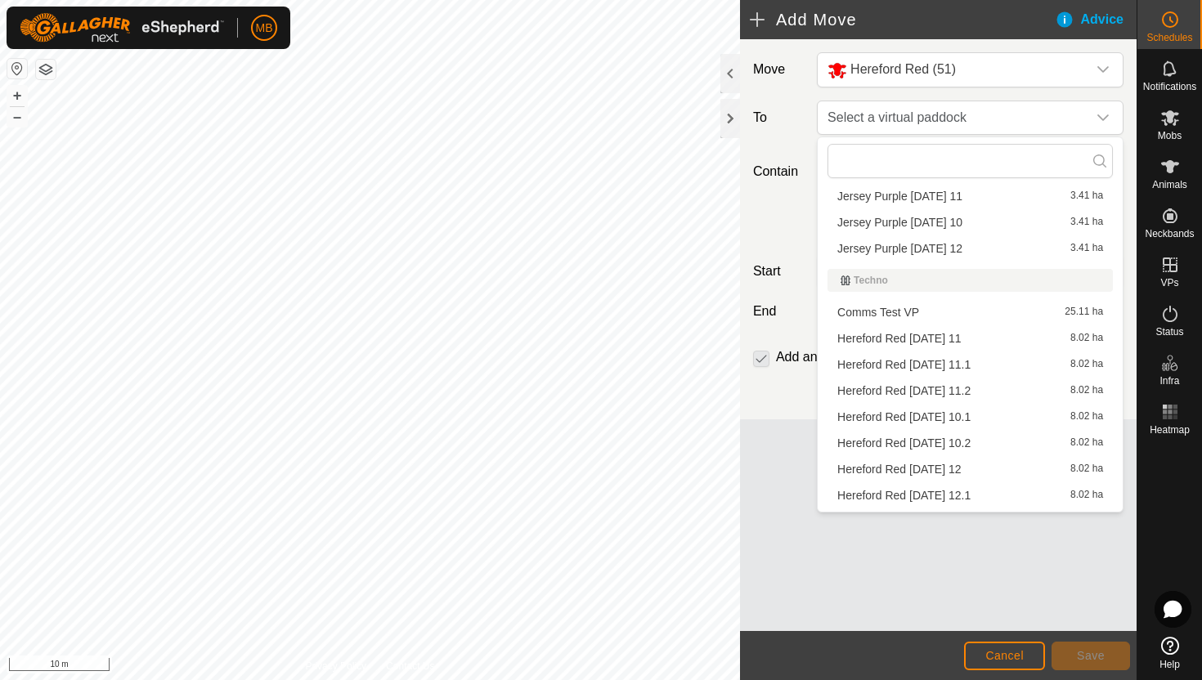
click at [936, 468] on li "Hereford Red [DATE] 12 8.02 ha" at bounding box center [970, 469] width 285 height 25
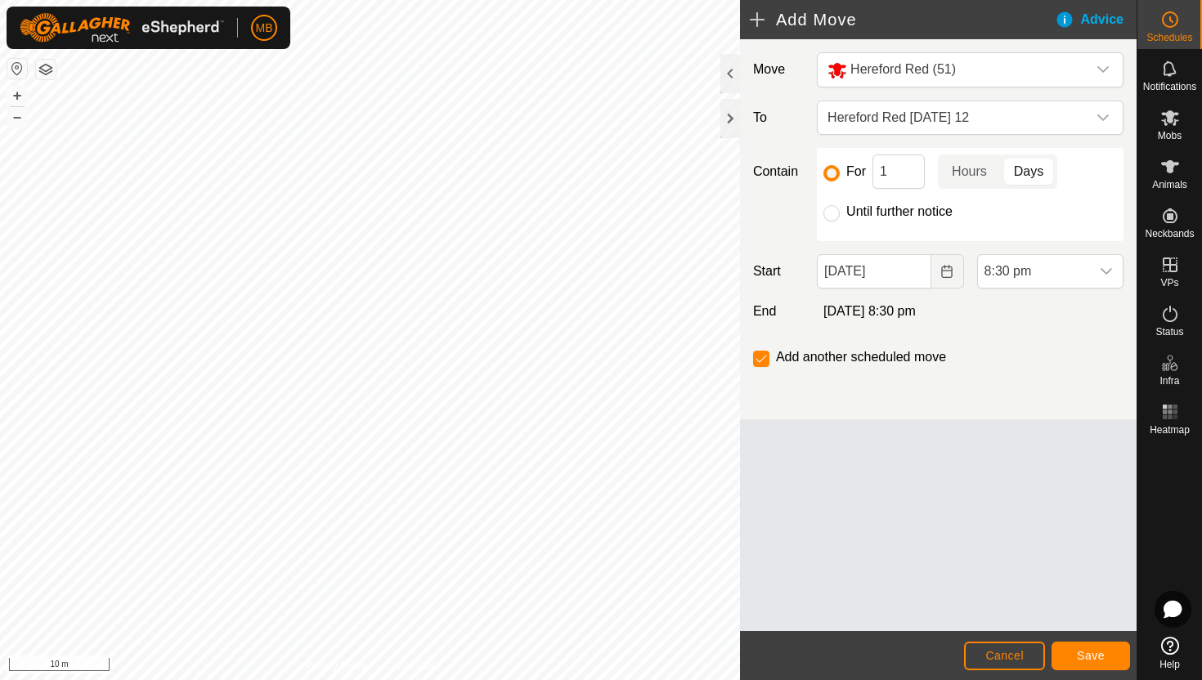
click at [882, 209] on label "Until further notice" at bounding box center [899, 211] width 106 height 13
click at [840, 209] on input "Until further notice" at bounding box center [832, 213] width 16 height 16
radio input "true"
checkbox input "false"
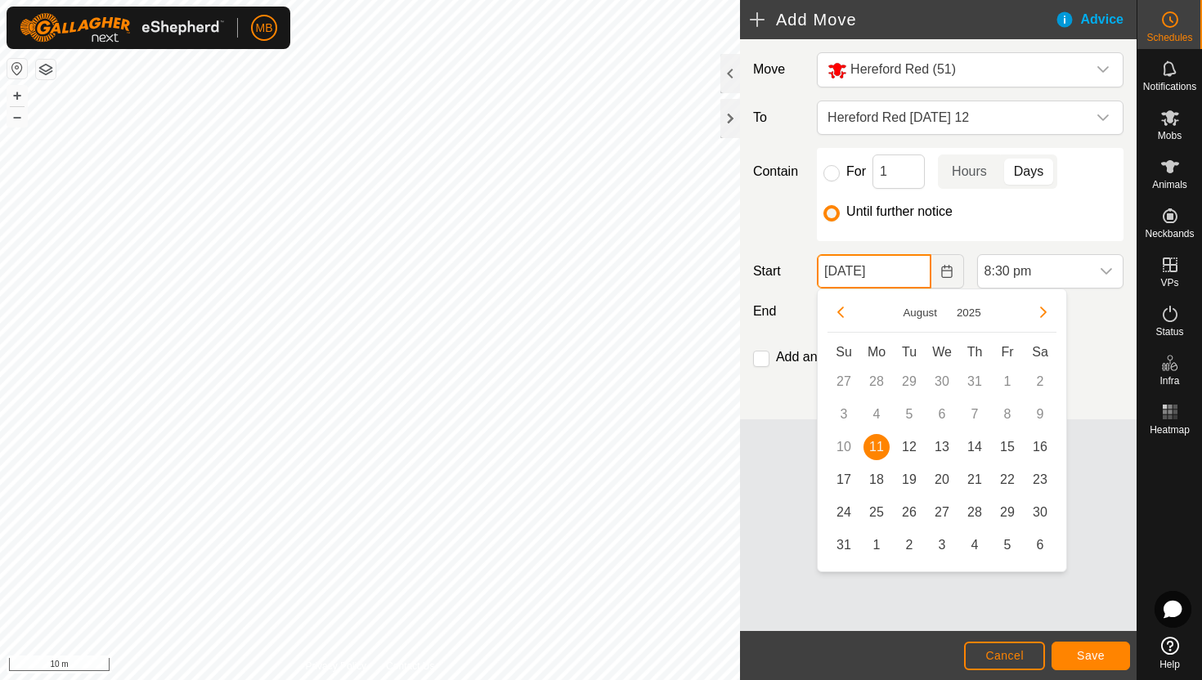
click at [918, 275] on input "[DATE]" at bounding box center [874, 271] width 114 height 34
click at [913, 449] on span "12" at bounding box center [909, 447] width 26 height 26
type input "[DATE]"
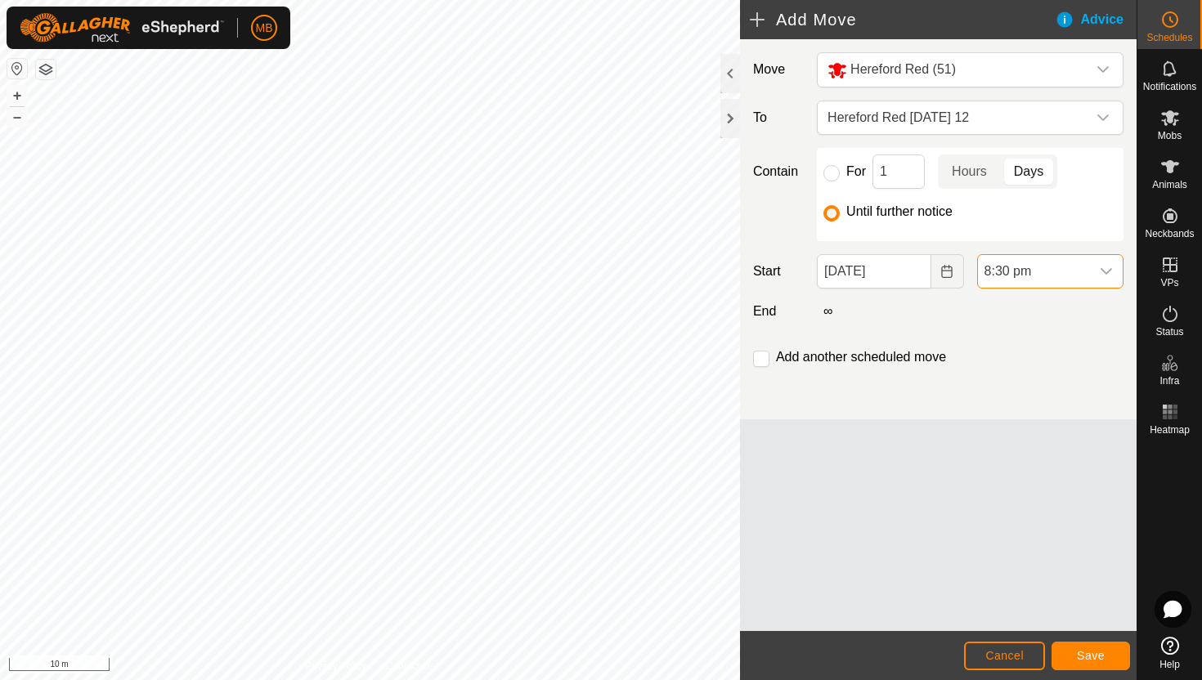
click at [1057, 268] on span "8:30 pm" at bounding box center [1034, 271] width 112 height 33
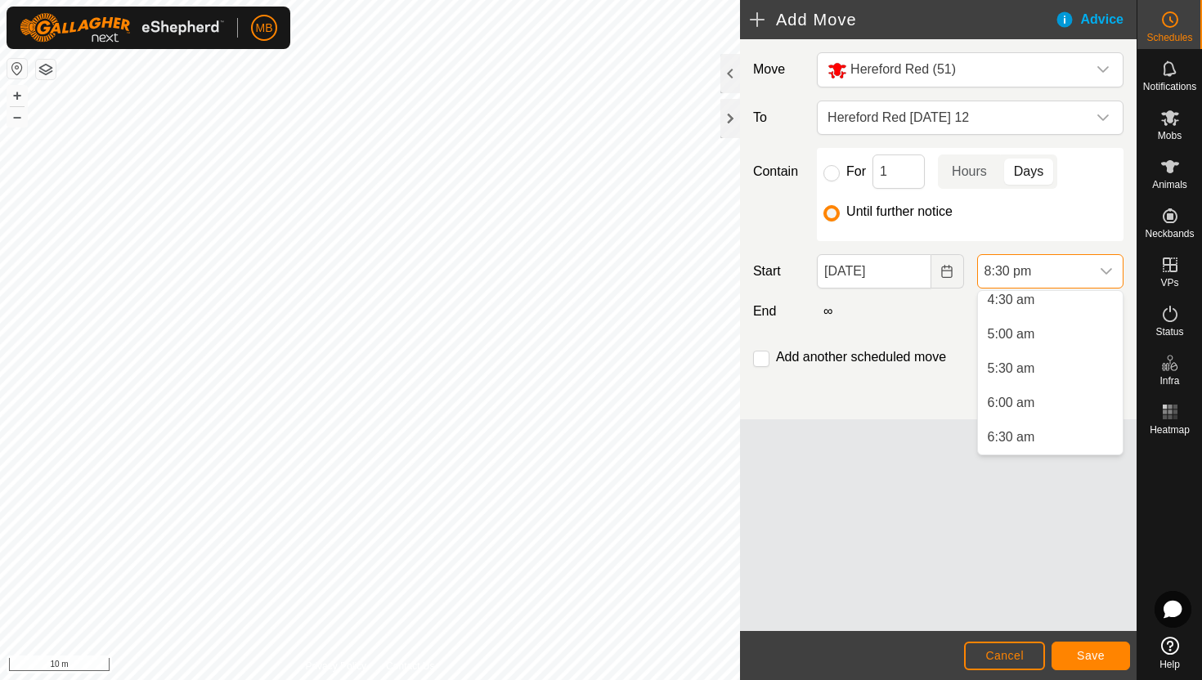
scroll to position [307, 0]
click at [1050, 372] on li "5:30 am" at bounding box center [1050, 378] width 145 height 33
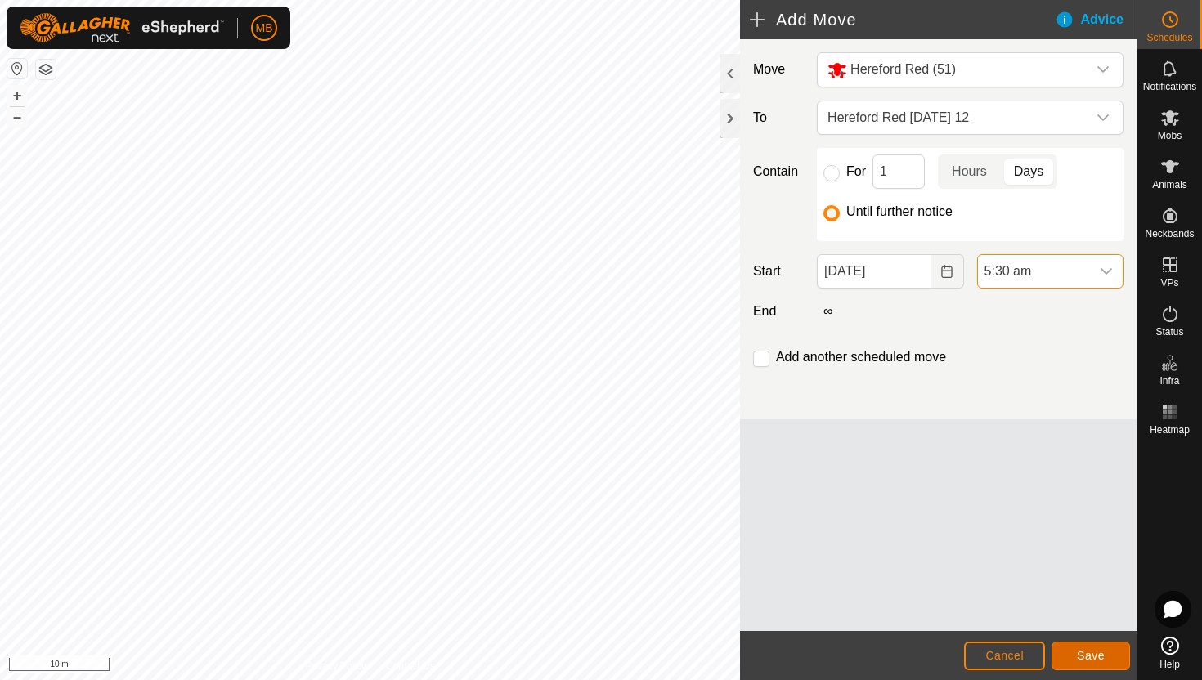
click at [1092, 649] on span "Save" at bounding box center [1091, 655] width 28 height 13
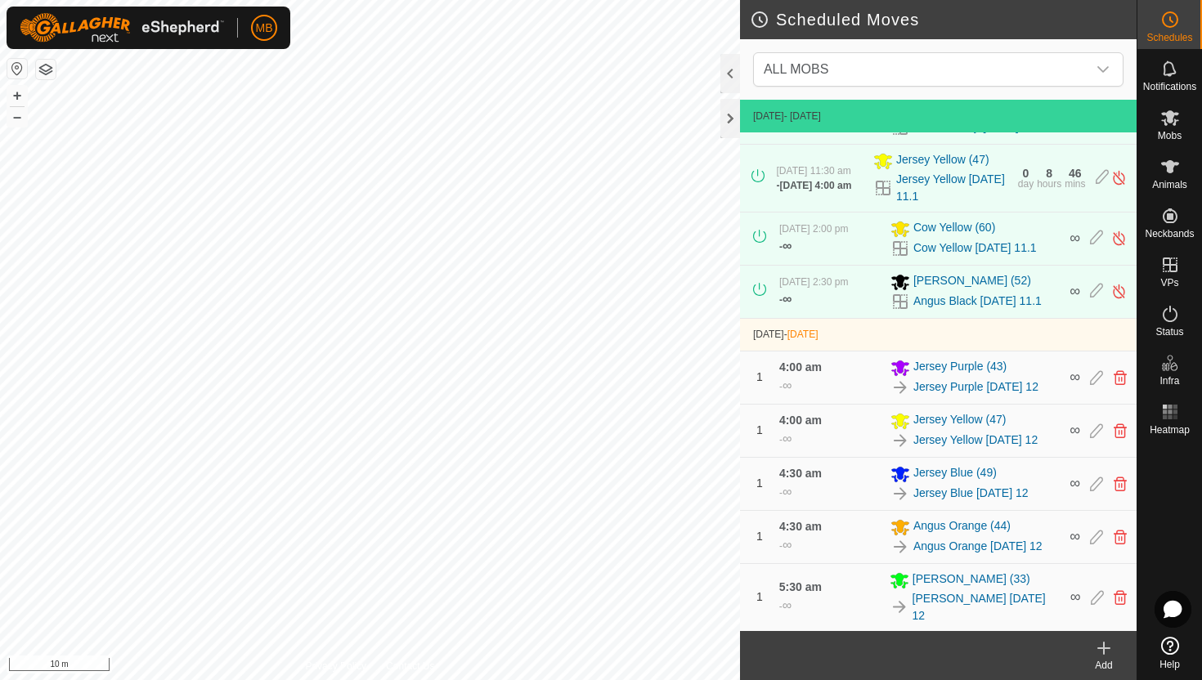
scroll to position [303, 0]
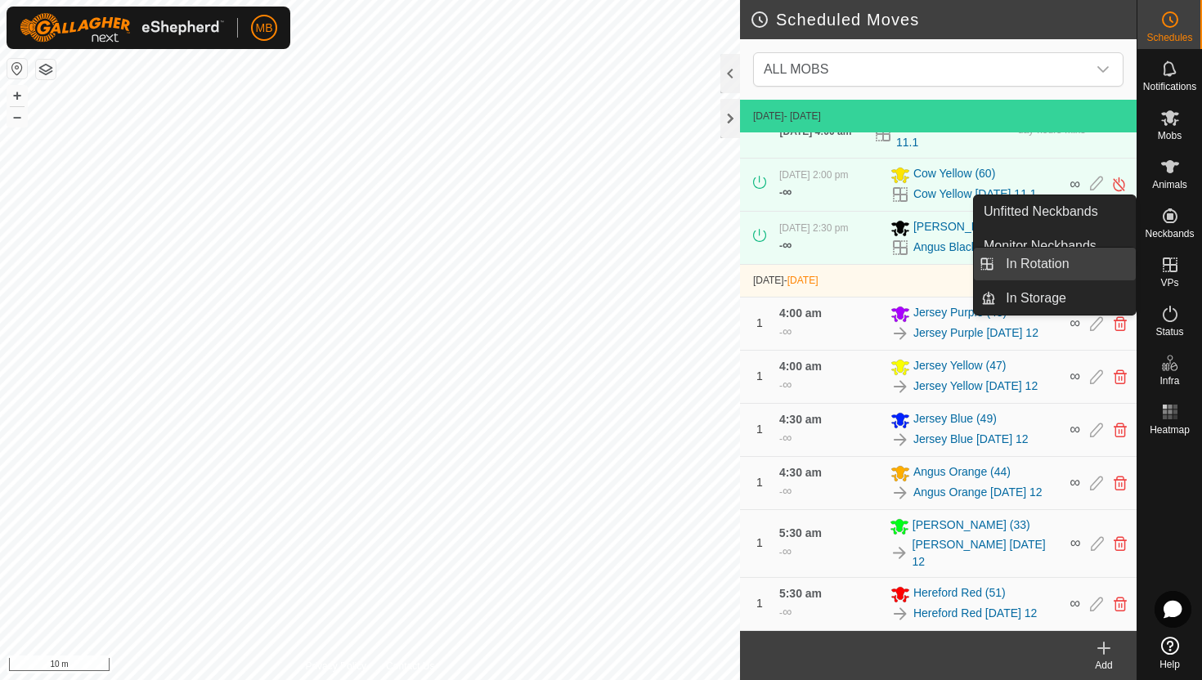
click at [1094, 263] on link "In Rotation" at bounding box center [1066, 264] width 140 height 33
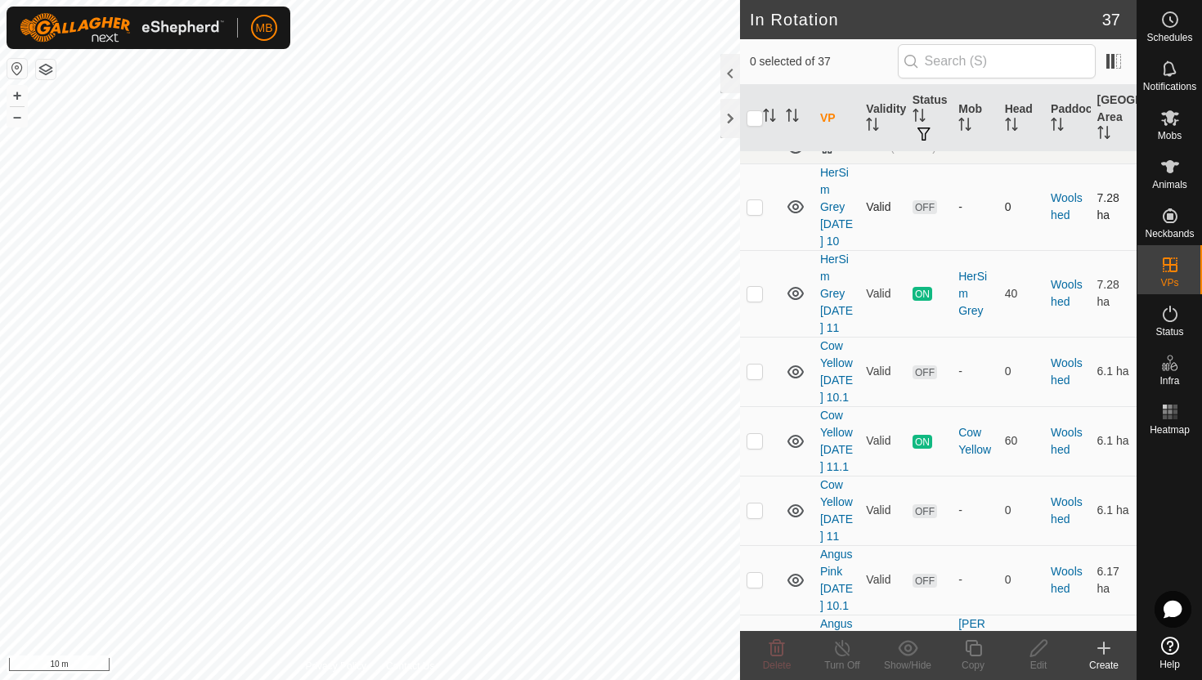
scroll to position [2618, 0]
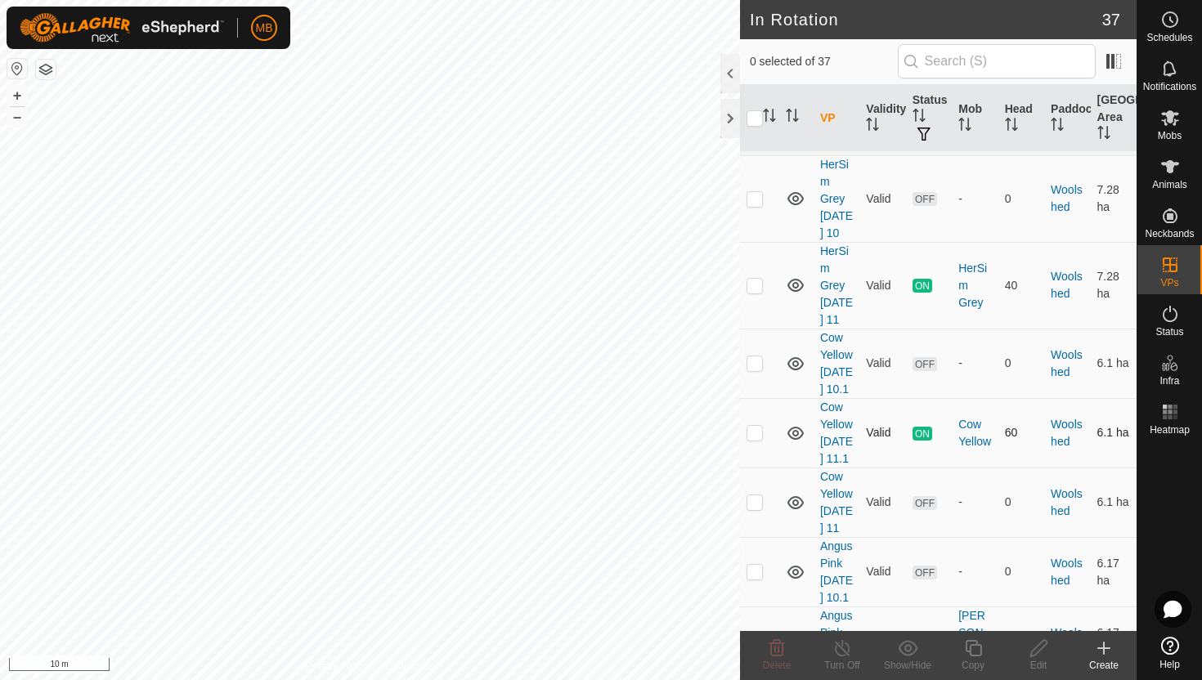
click at [752, 426] on p-checkbox at bounding box center [755, 432] width 16 height 13
checkbox input "true"
click at [973, 649] on icon at bounding box center [973, 649] width 20 height 20
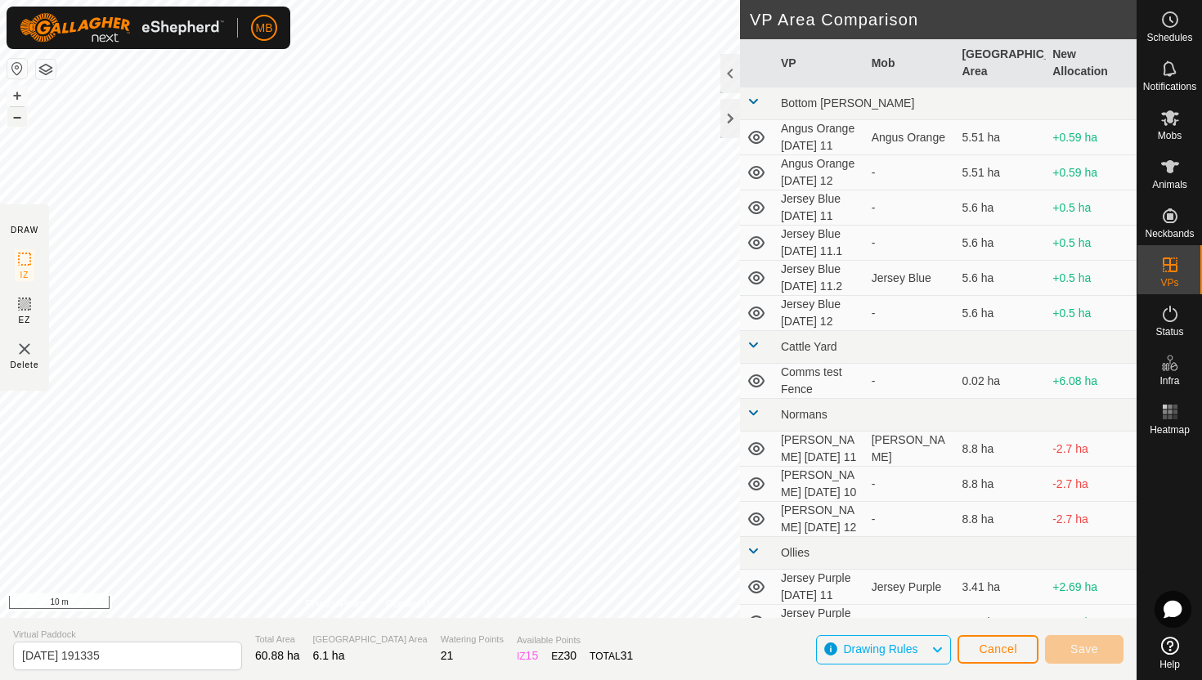
click at [16, 123] on button "–" at bounding box center [17, 117] width 20 height 20
click at [470, 0] on html "MB Schedules Notifications Mobs Animals Neckbands VPs Status Infra Heatmap Help…" at bounding box center [601, 340] width 1202 height 680
click at [19, 96] on button "+" at bounding box center [17, 96] width 20 height 20
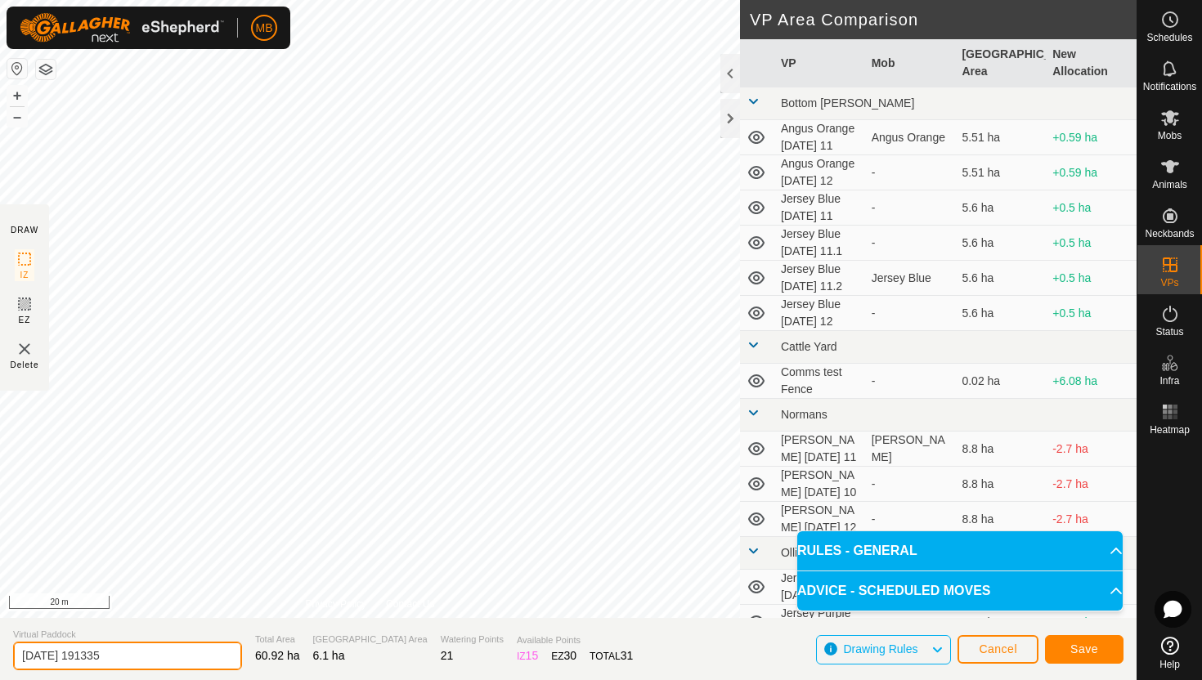
click at [166, 649] on input "2025-08-11 191335" at bounding box center [127, 656] width 229 height 29
type input "2"
type input "Cow Yellow [DATE] 12"
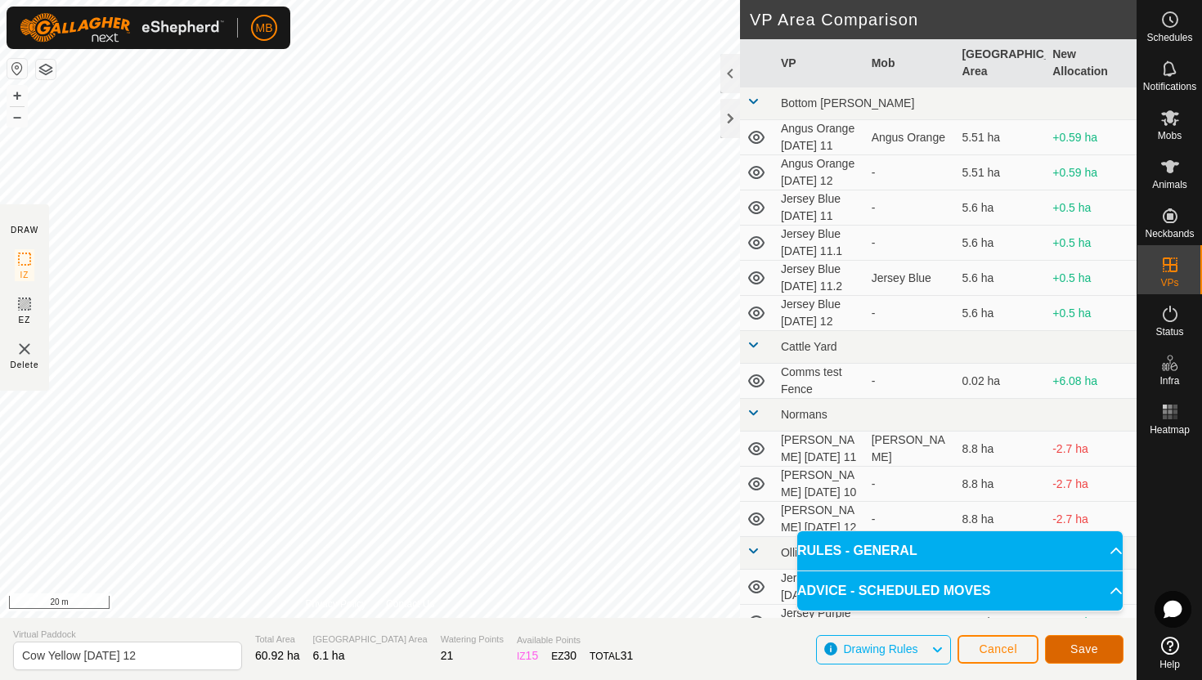
click at [1099, 648] on button "Save" at bounding box center [1084, 649] width 79 height 29
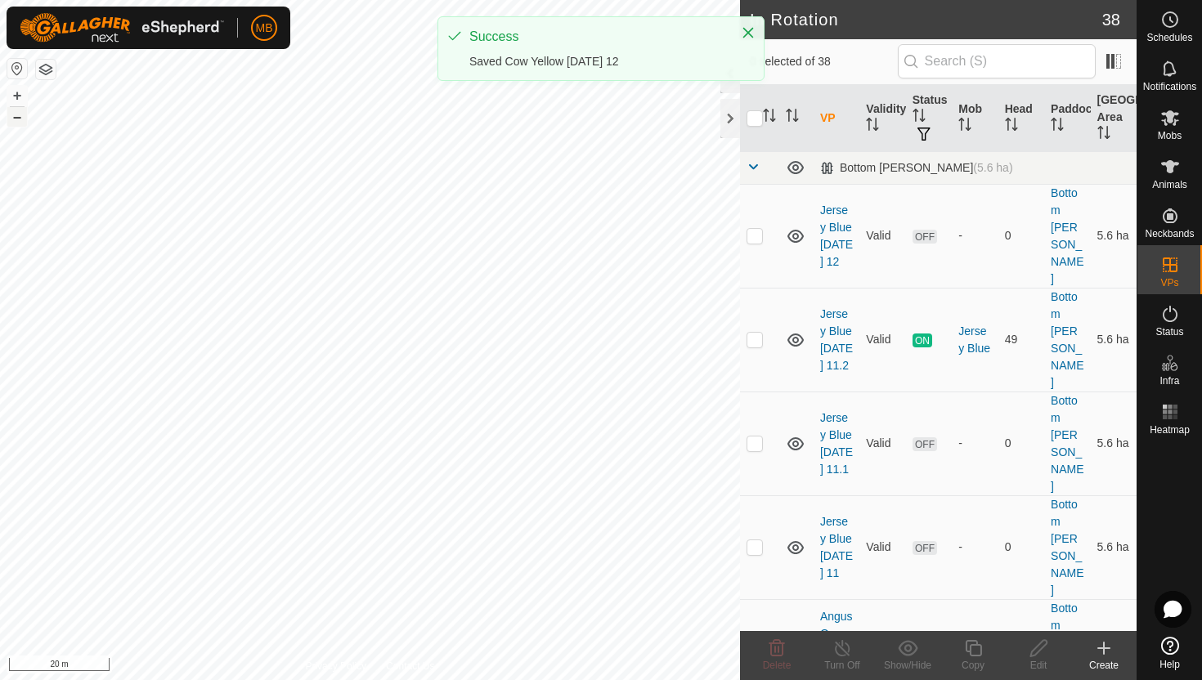
click at [14, 121] on button "–" at bounding box center [17, 117] width 20 height 20
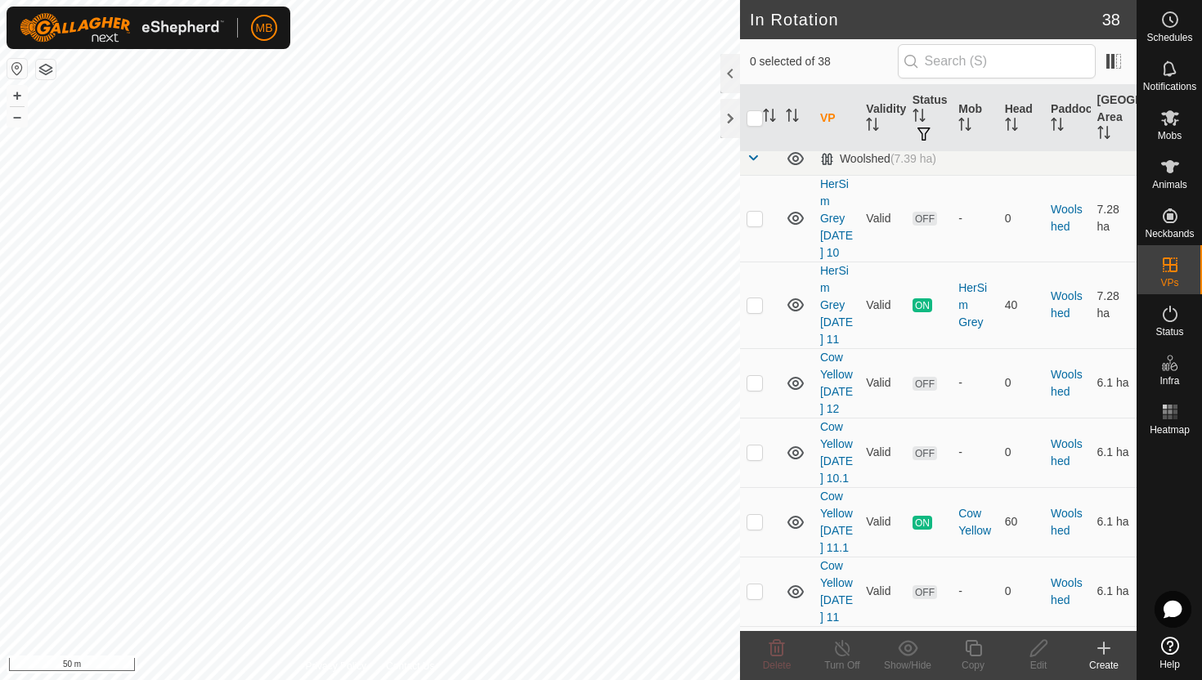
scroll to position [2597, 0]
click at [756, 377] on p-checkbox at bounding box center [755, 383] width 16 height 13
checkbox input "true"
click at [978, 649] on icon at bounding box center [973, 649] width 20 height 20
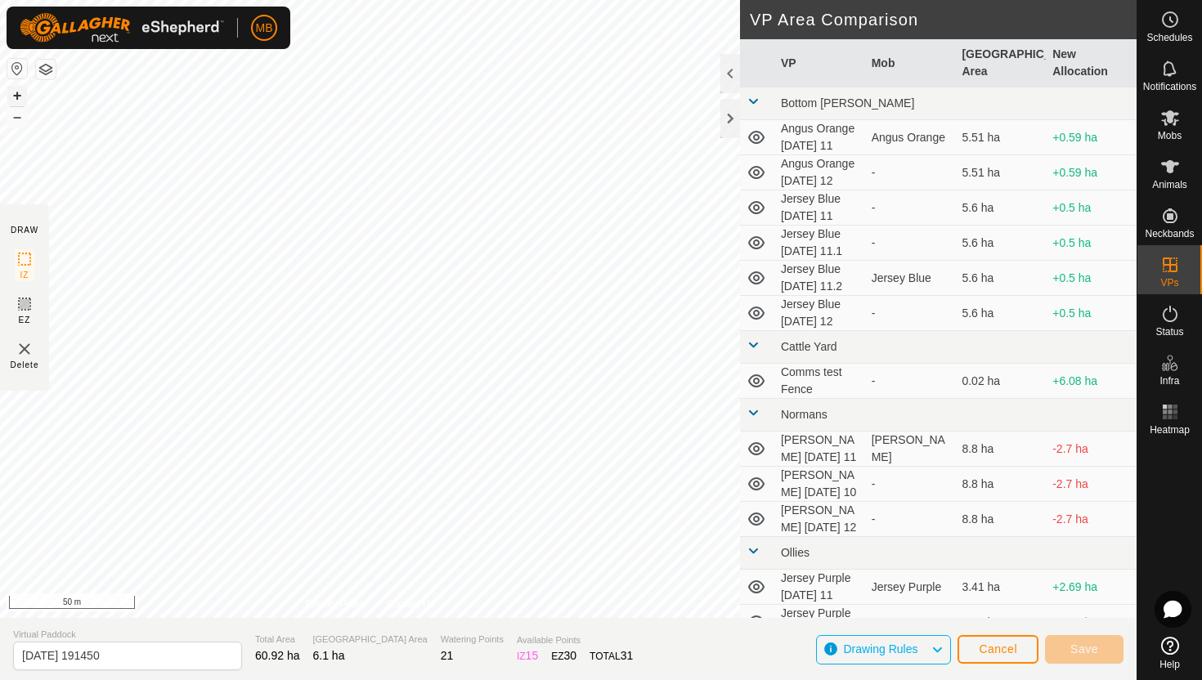
click at [17, 92] on button "+" at bounding box center [17, 96] width 20 height 20
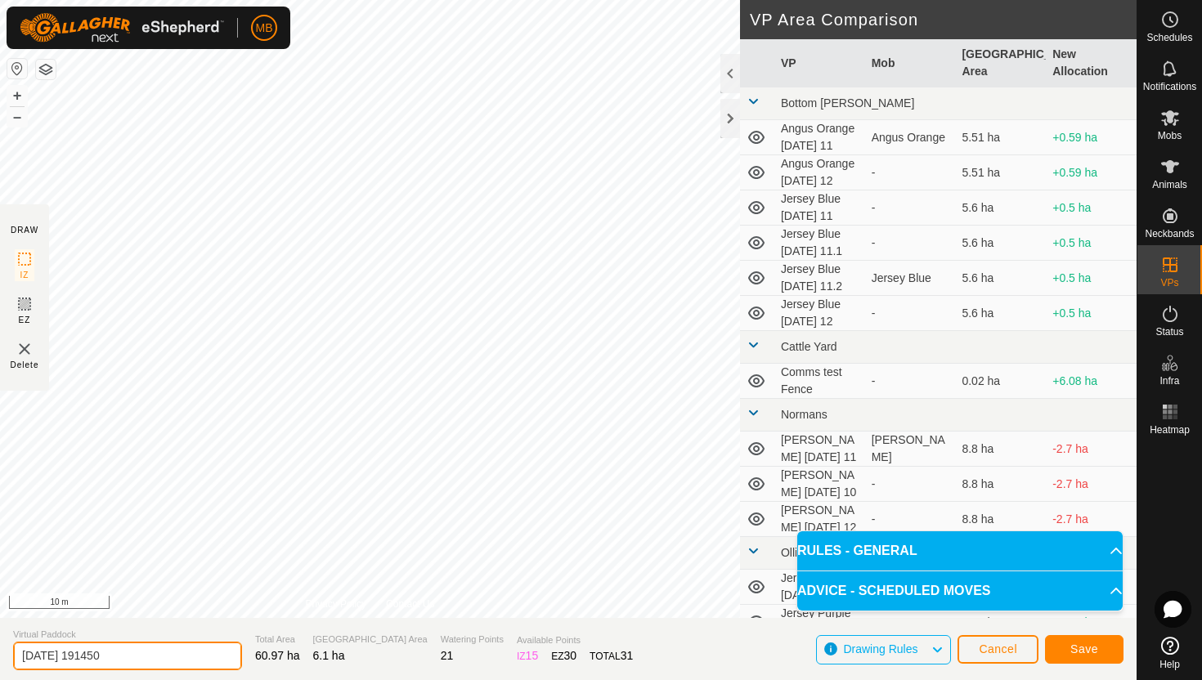
click at [175, 658] on input "2025-08-11 191450" at bounding box center [127, 656] width 229 height 29
type input "2"
type input "Cow Yellow Tuesday 12.1"
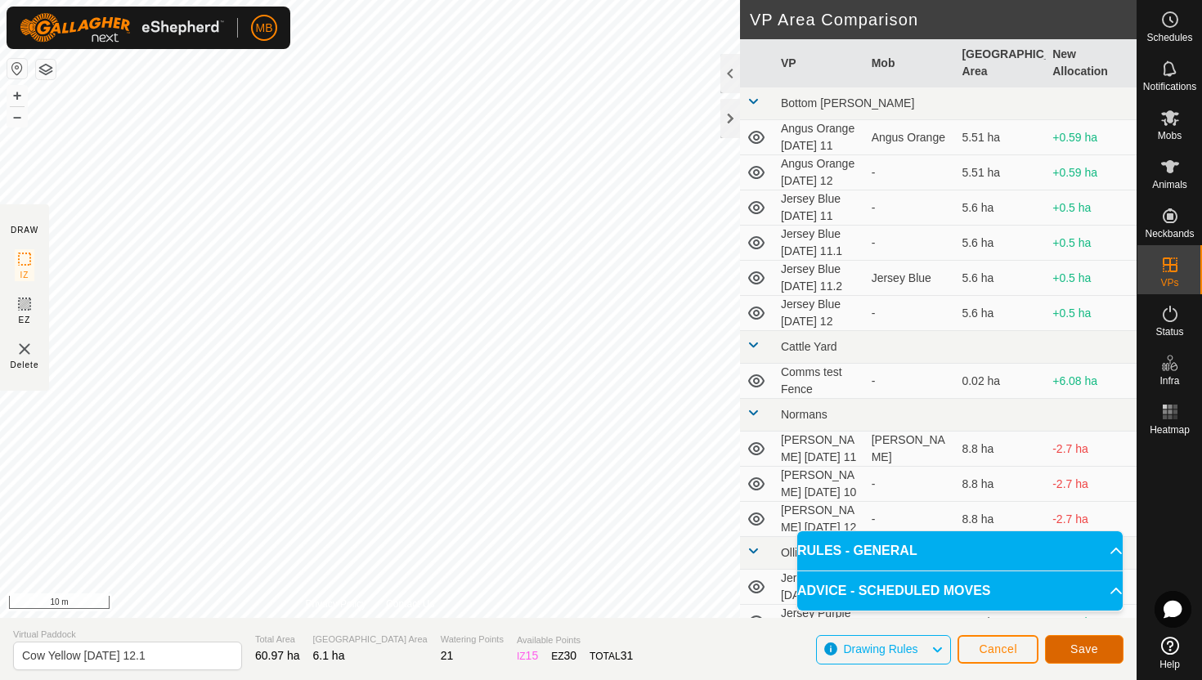
click at [1068, 647] on button "Save" at bounding box center [1084, 649] width 79 height 29
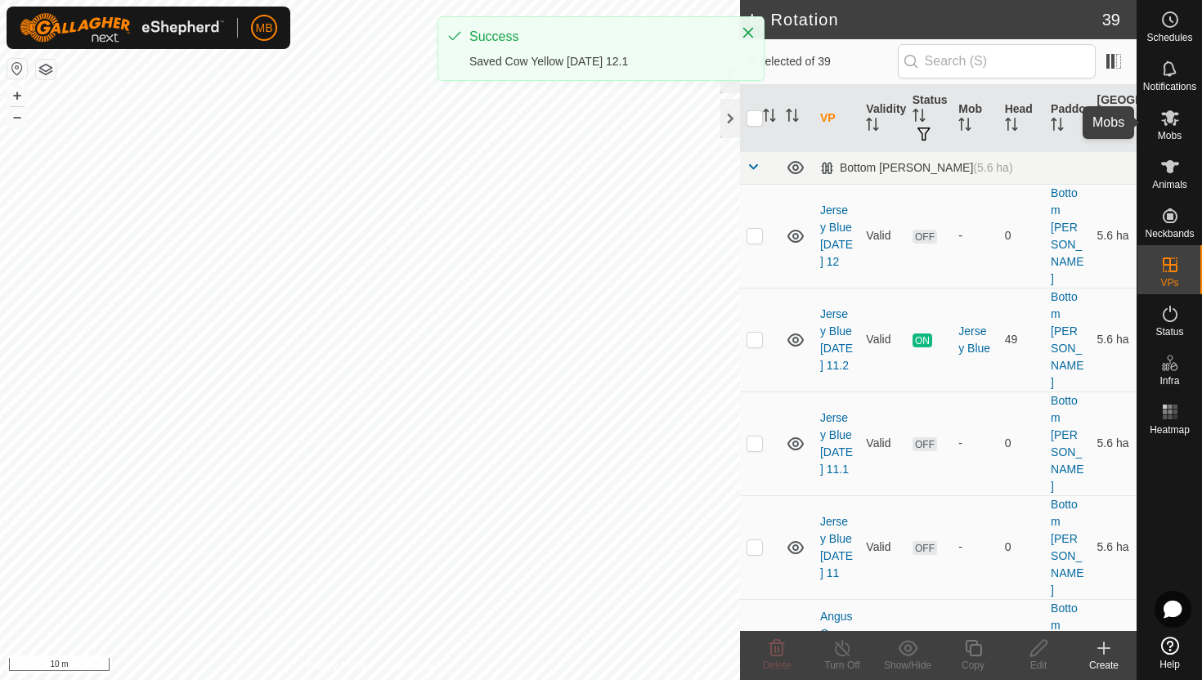
click at [1172, 114] on icon at bounding box center [1170, 118] width 18 height 16
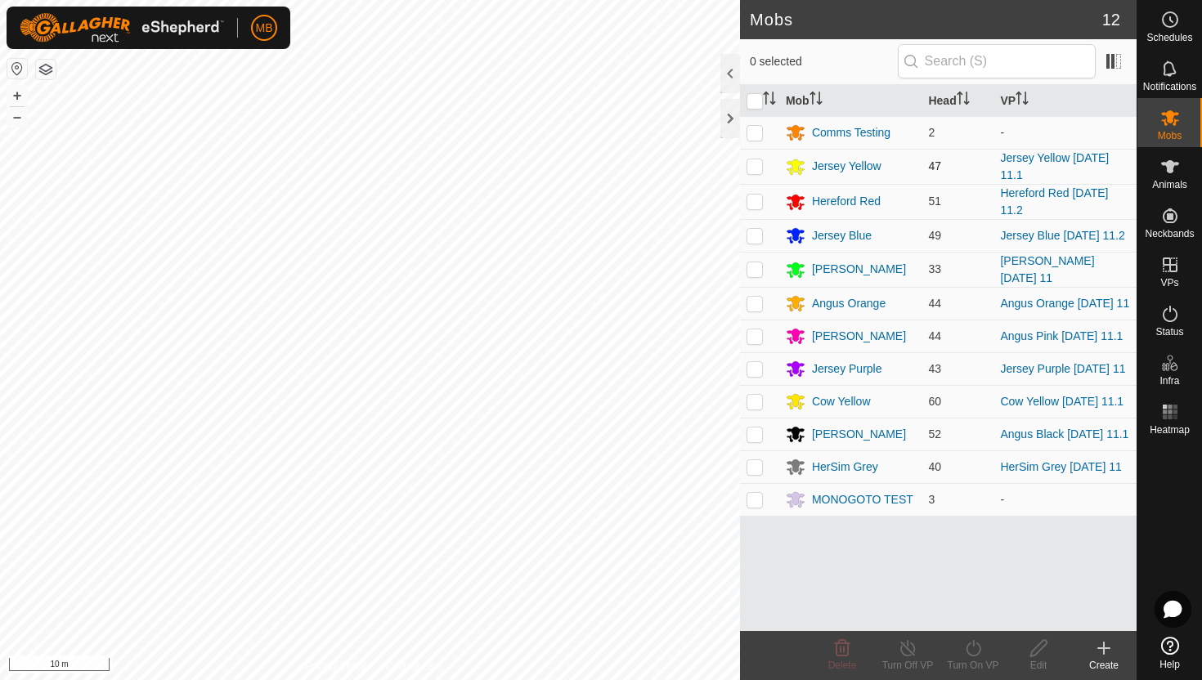
click at [754, 166] on p-checkbox at bounding box center [755, 165] width 16 height 13
checkbox input "true"
click at [972, 644] on icon at bounding box center [973, 648] width 15 height 16
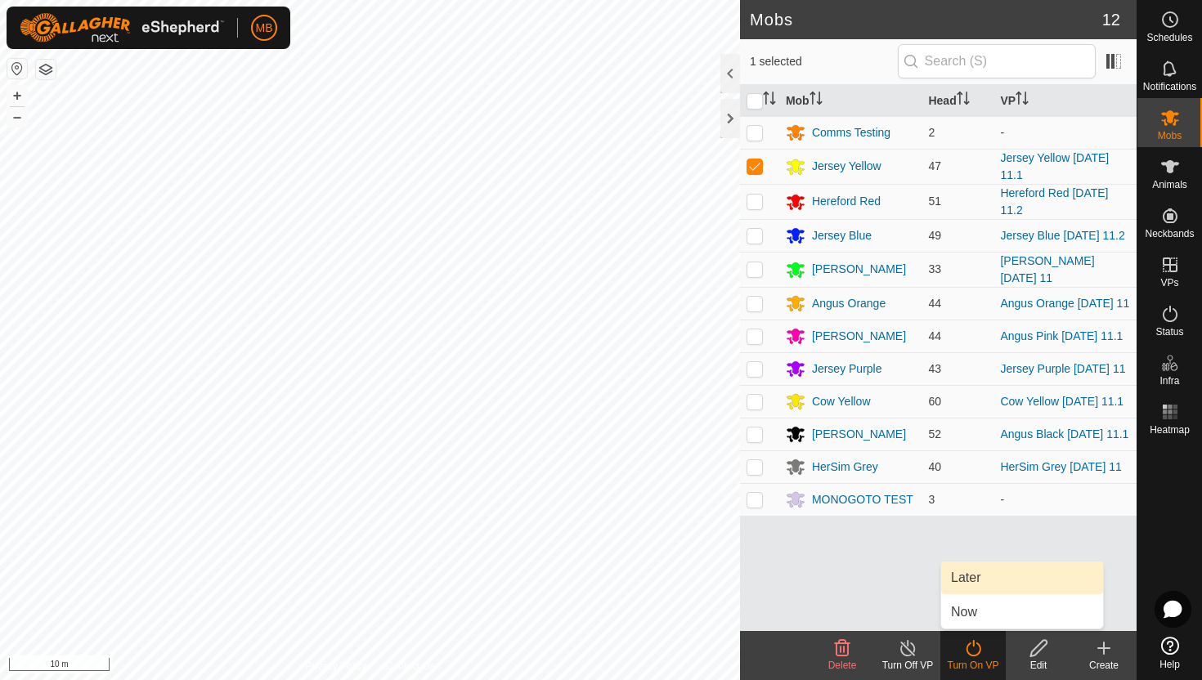
click at [975, 587] on link "Later" at bounding box center [1022, 578] width 162 height 33
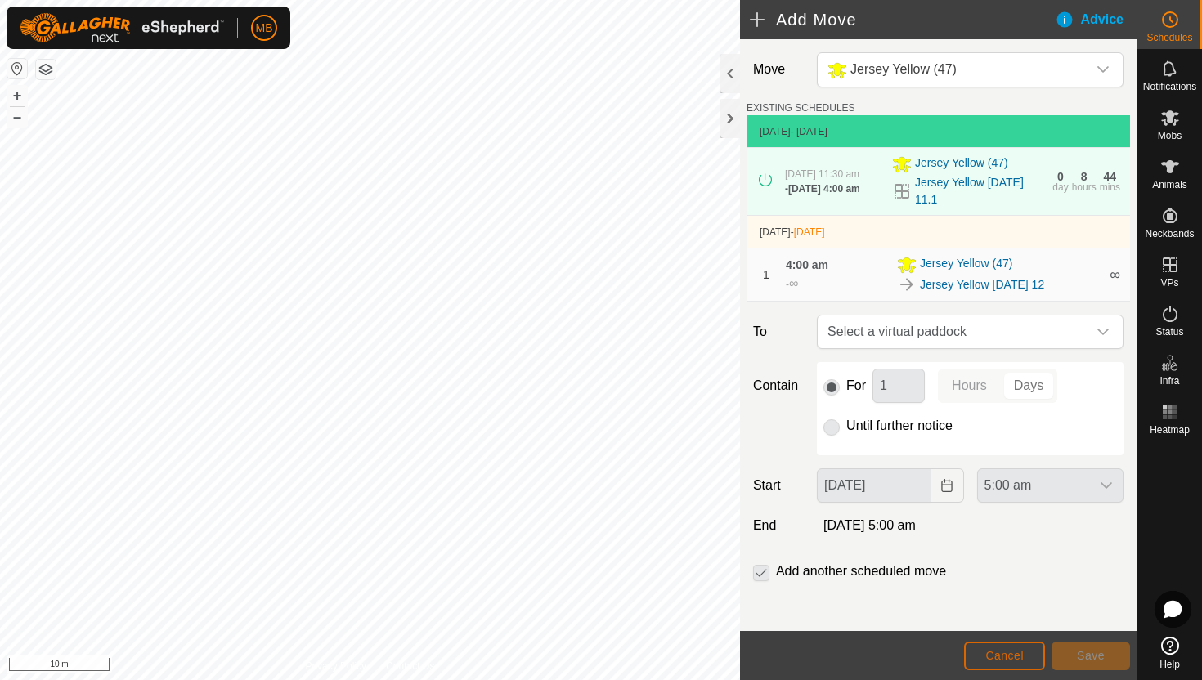
click at [992, 655] on span "Cancel" at bounding box center [1004, 655] width 38 height 13
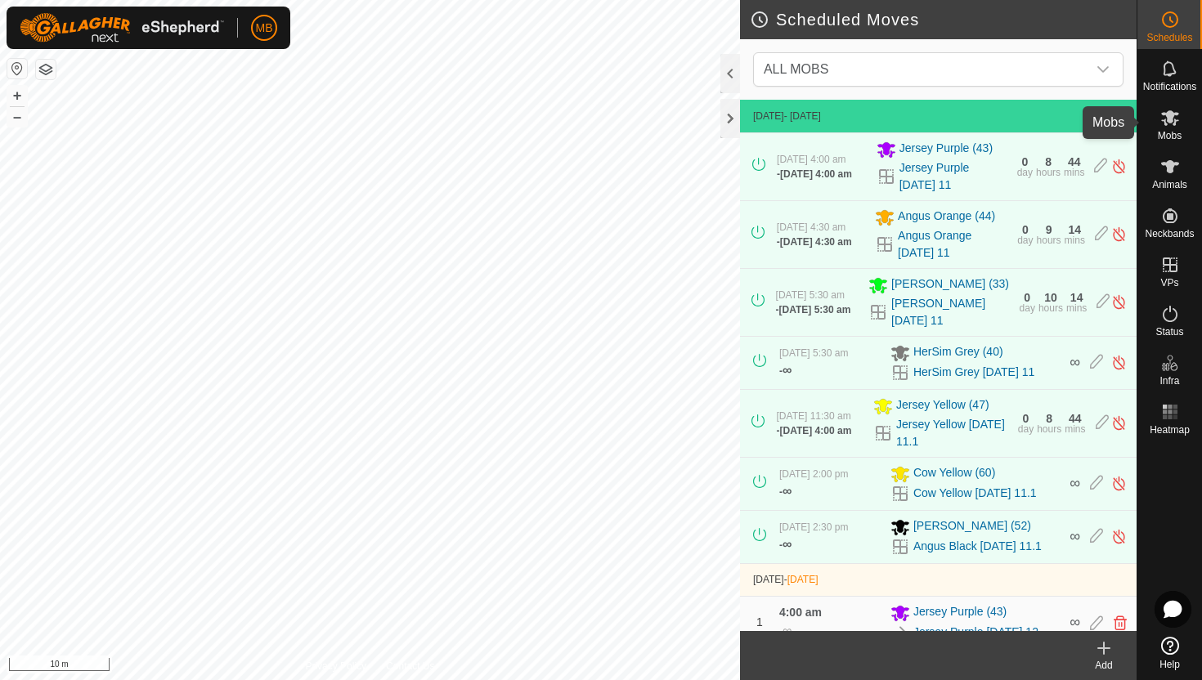
click at [1169, 122] on icon at bounding box center [1170, 118] width 18 height 16
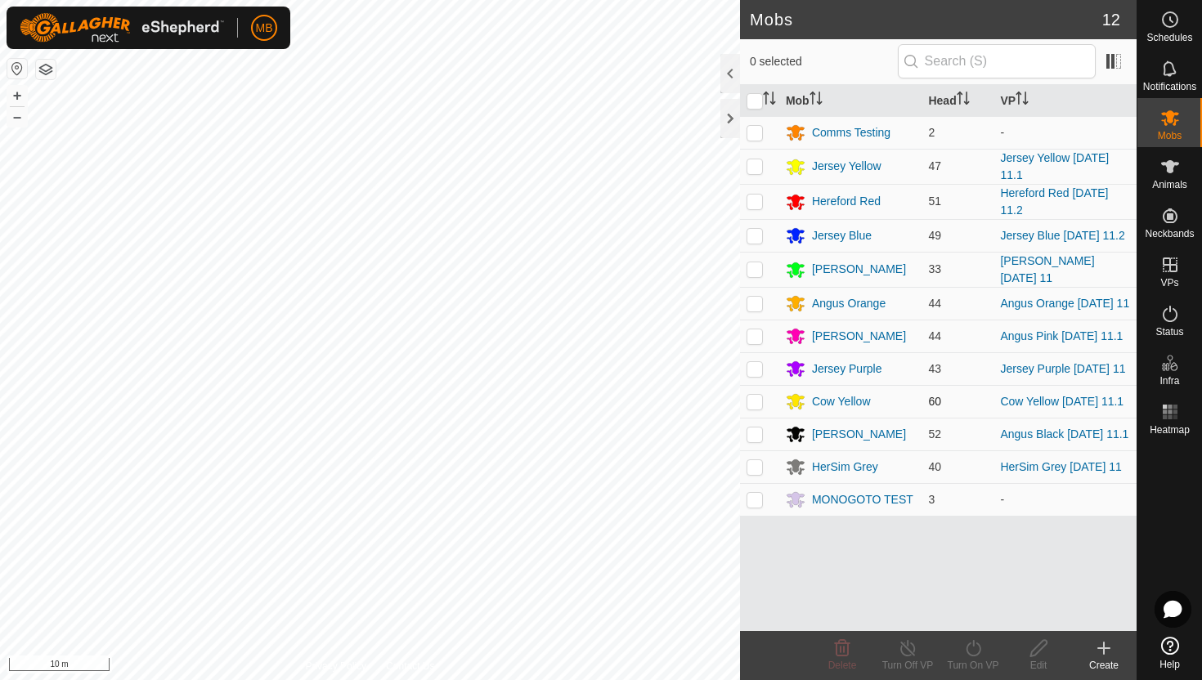
click at [754, 403] on p-checkbox at bounding box center [755, 401] width 16 height 13
checkbox input "true"
click at [970, 649] on icon at bounding box center [973, 649] width 20 height 20
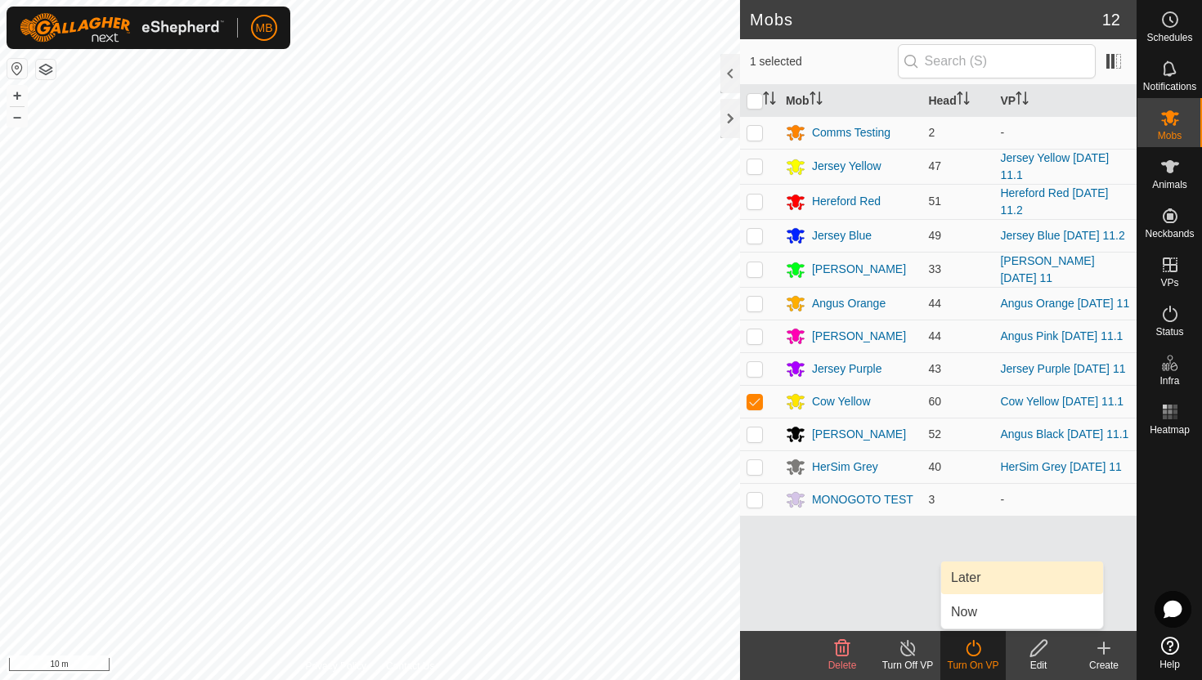
click at [979, 581] on link "Later" at bounding box center [1022, 578] width 162 height 33
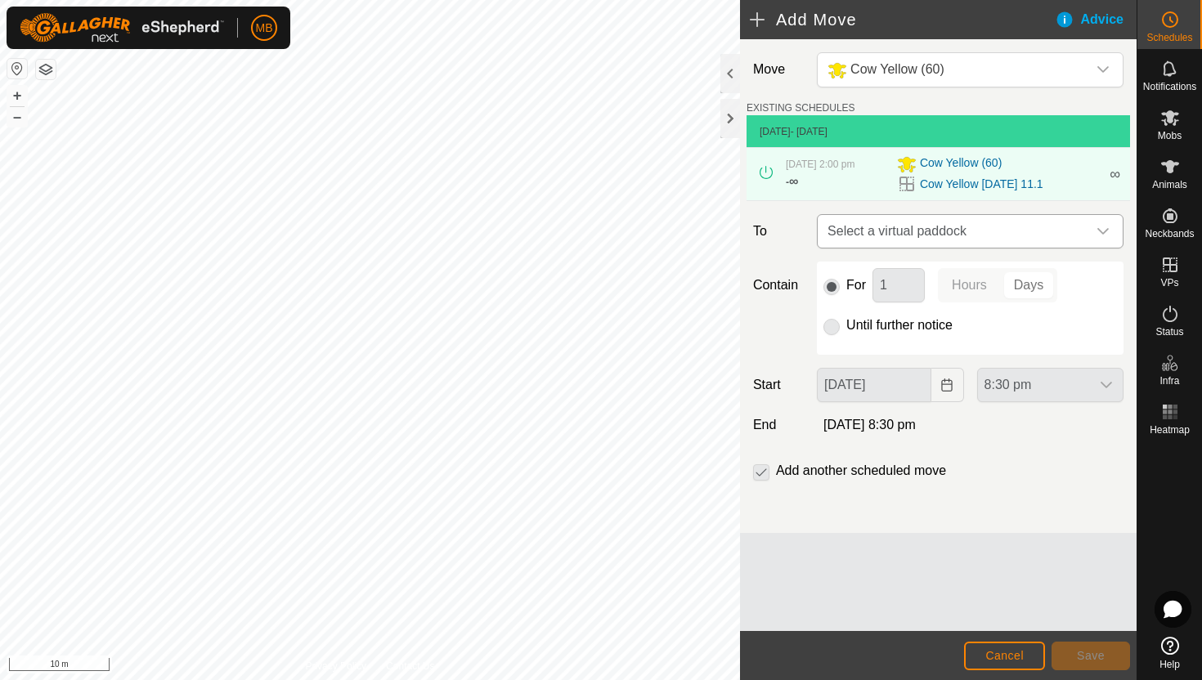
click at [1083, 242] on span "Select a virtual paddock" at bounding box center [954, 231] width 266 height 33
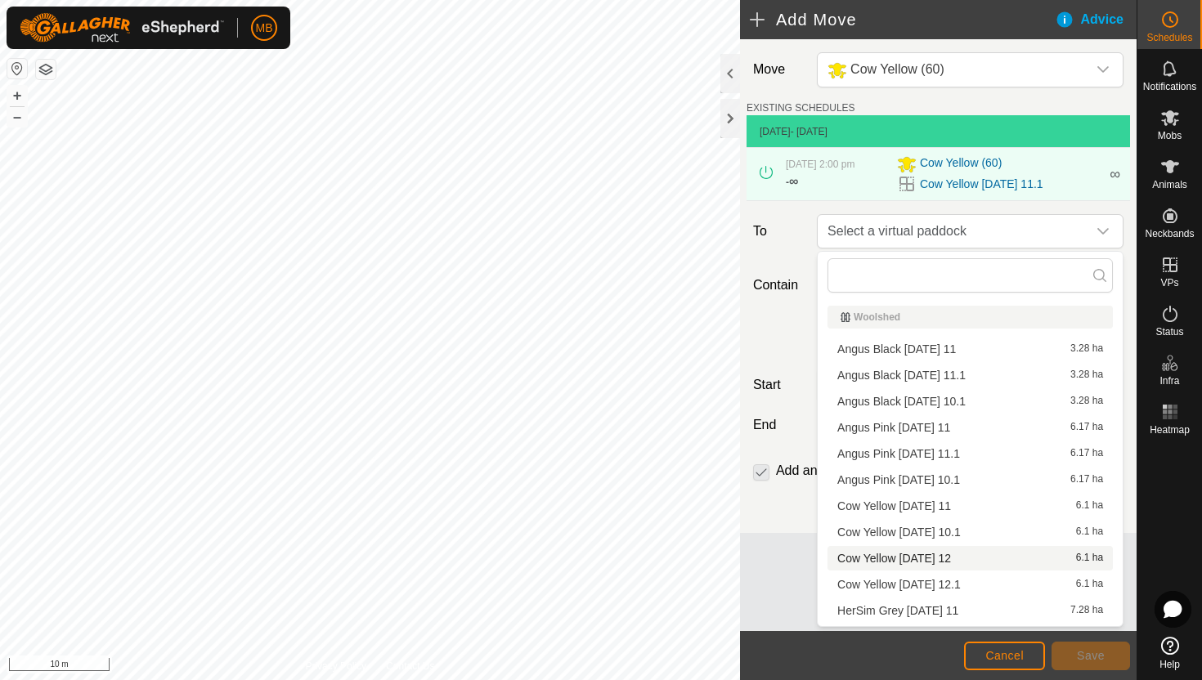
click at [962, 563] on li "Cow Yellow Tuesday 12 6.1 ha" at bounding box center [970, 558] width 285 height 25
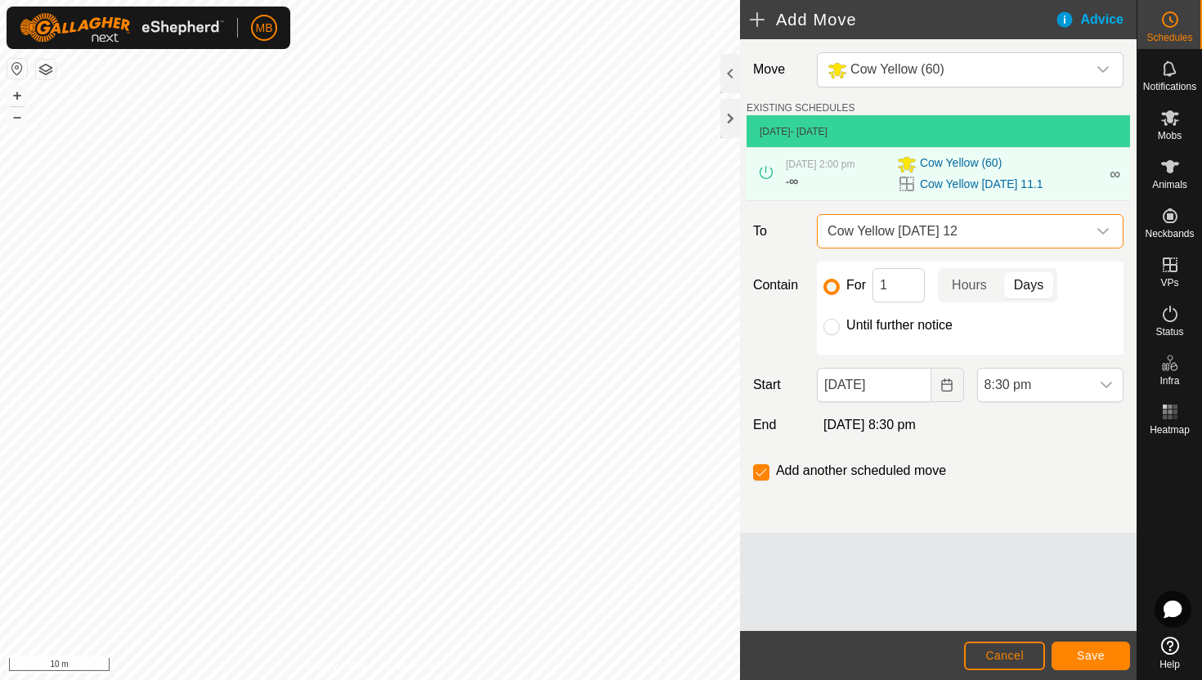
click at [913, 325] on label "Until further notice" at bounding box center [899, 325] width 106 height 13
click at [840, 325] on input "Until further notice" at bounding box center [832, 327] width 16 height 16
radio input "true"
checkbox input "false"
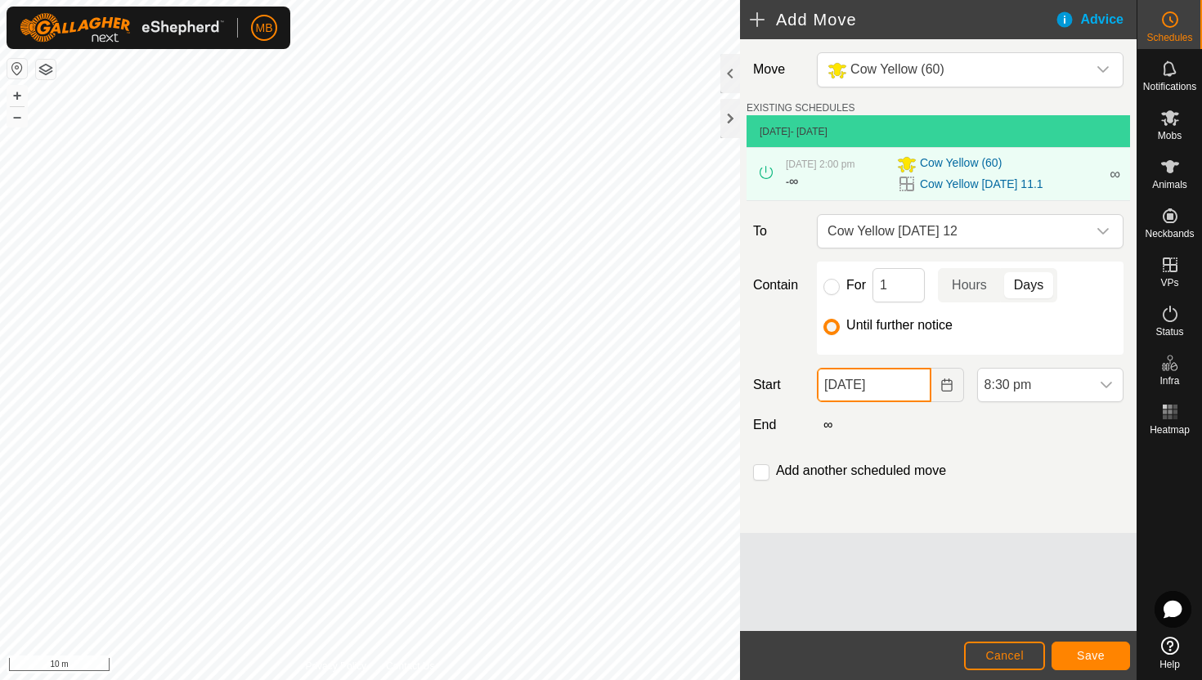
click at [918, 388] on input "11 Aug, 2025" at bounding box center [874, 385] width 114 height 34
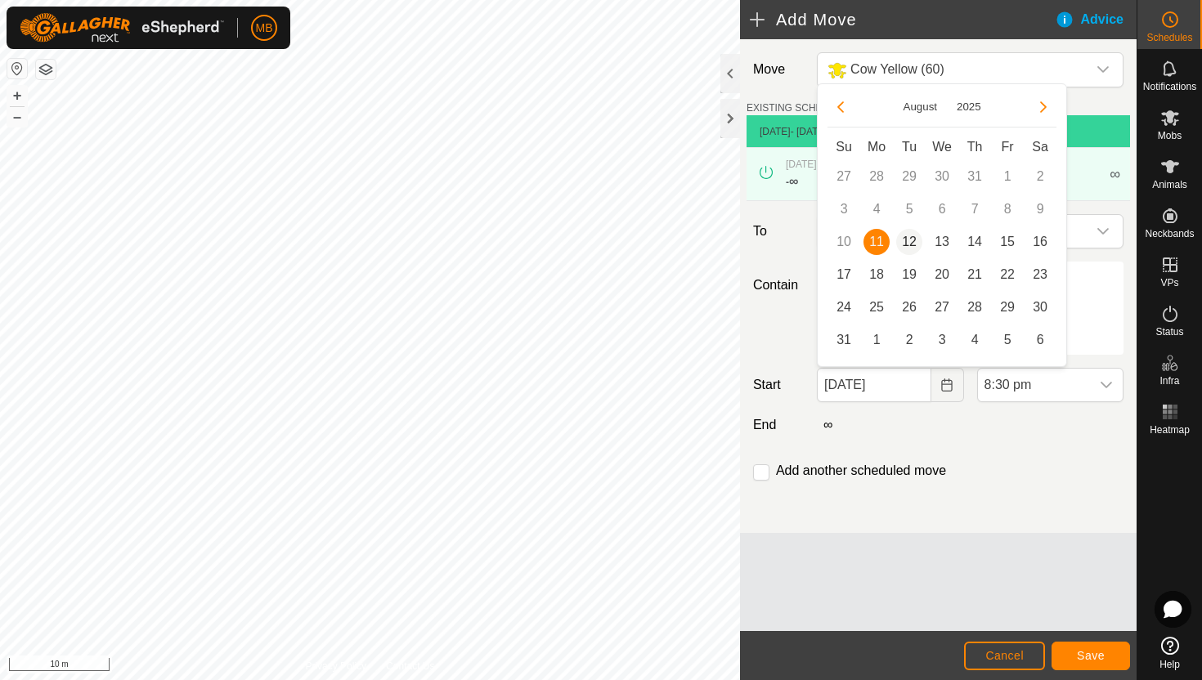
click at [911, 238] on span "12" at bounding box center [909, 242] width 26 height 26
type input "12 Aug, 2025"
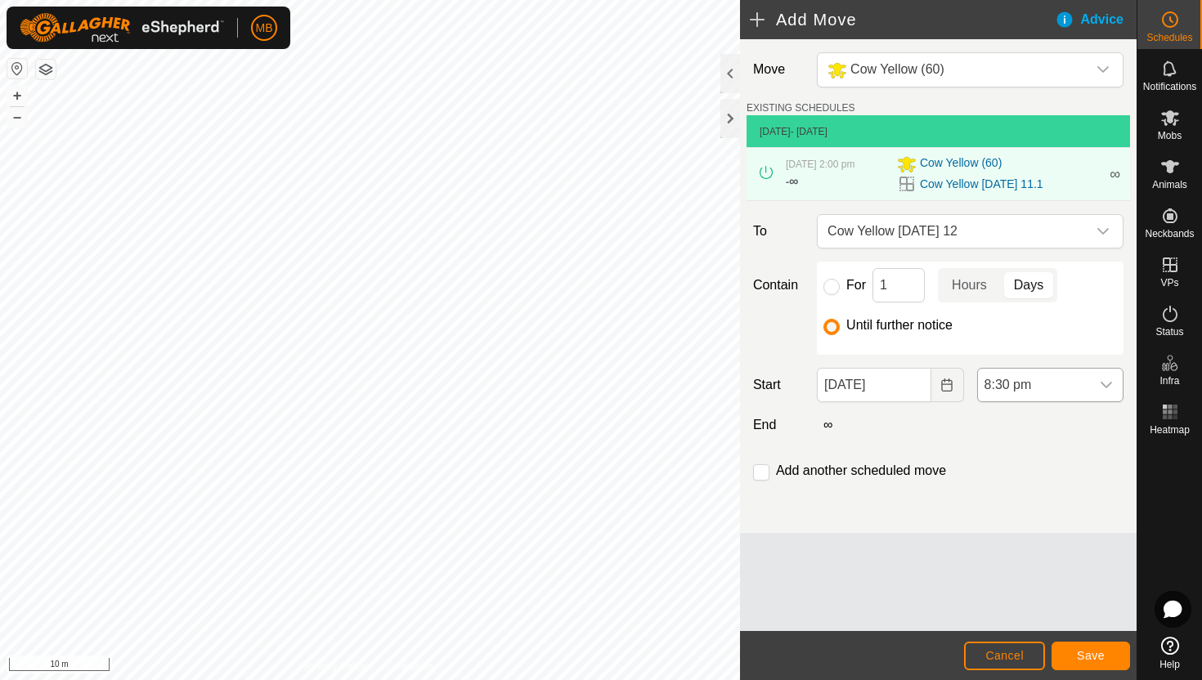
click at [1058, 382] on span "8:30 pm" at bounding box center [1034, 385] width 112 height 33
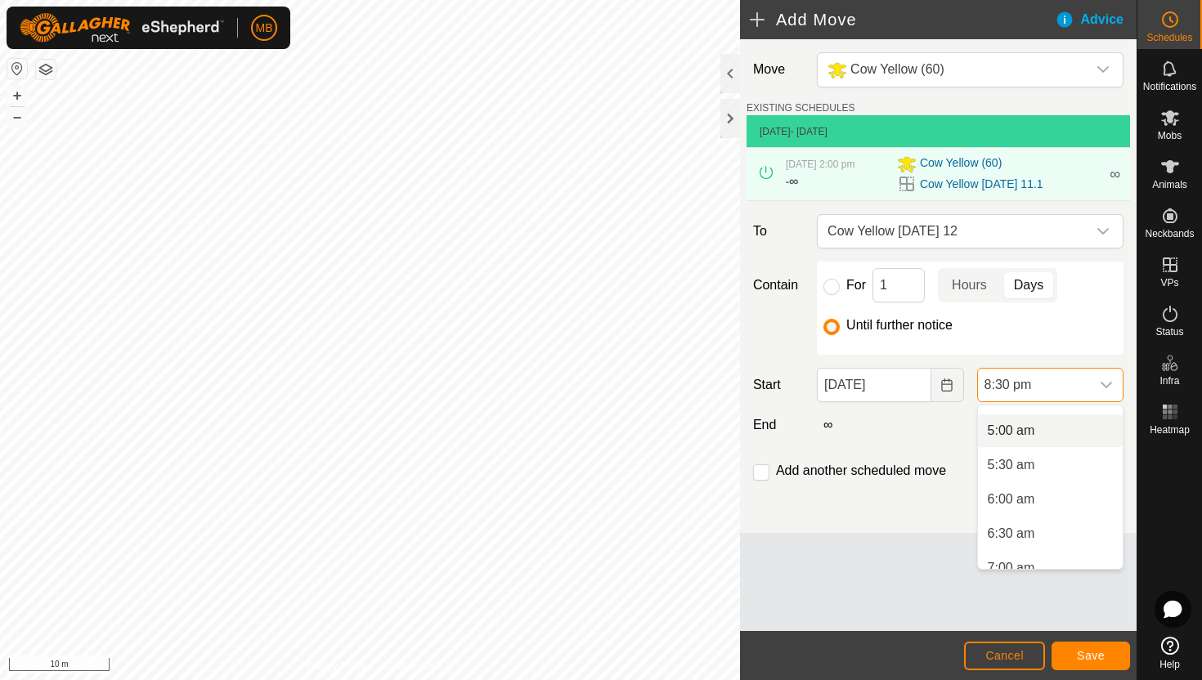
scroll to position [332, 0]
click at [1056, 438] on li "5:00 am" at bounding box center [1050, 433] width 145 height 33
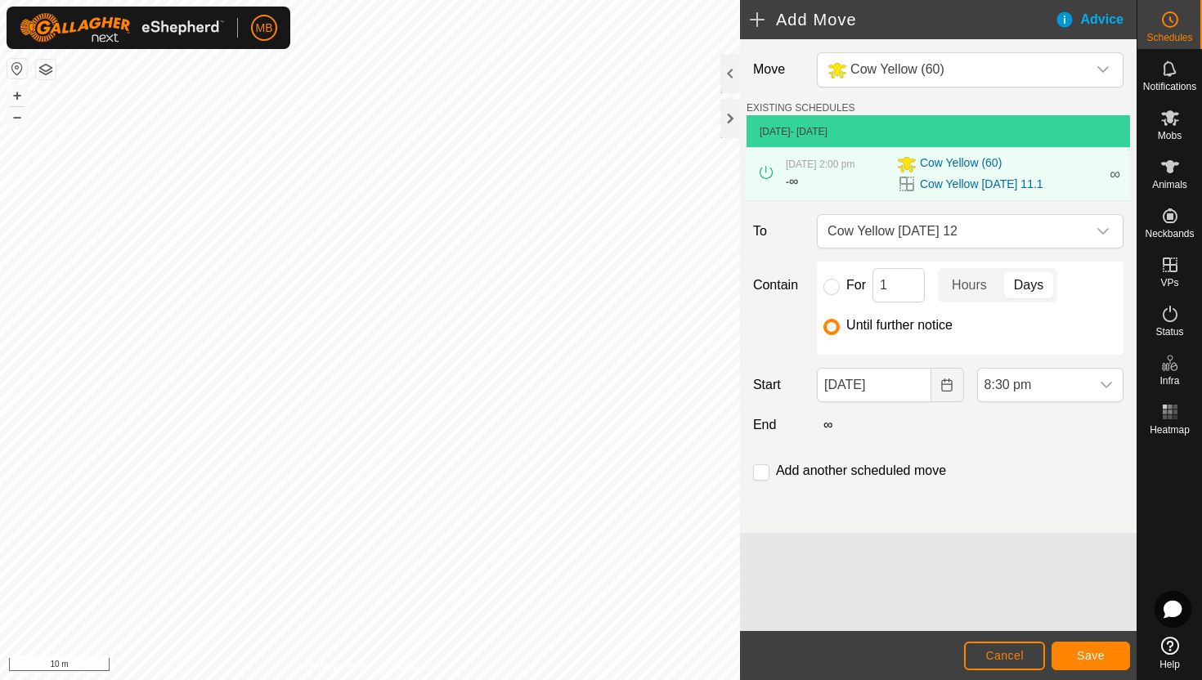
scroll to position [1277, 0]
click at [1106, 662] on button "Save" at bounding box center [1091, 656] width 79 height 29
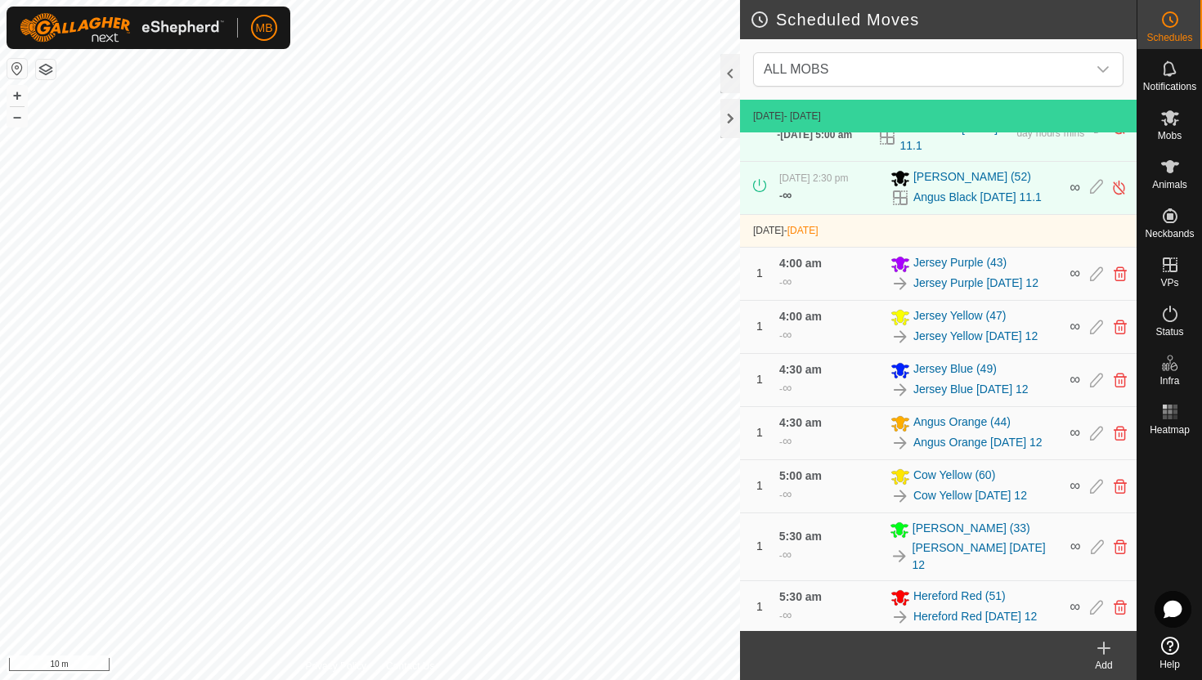
scroll to position [376, 0]
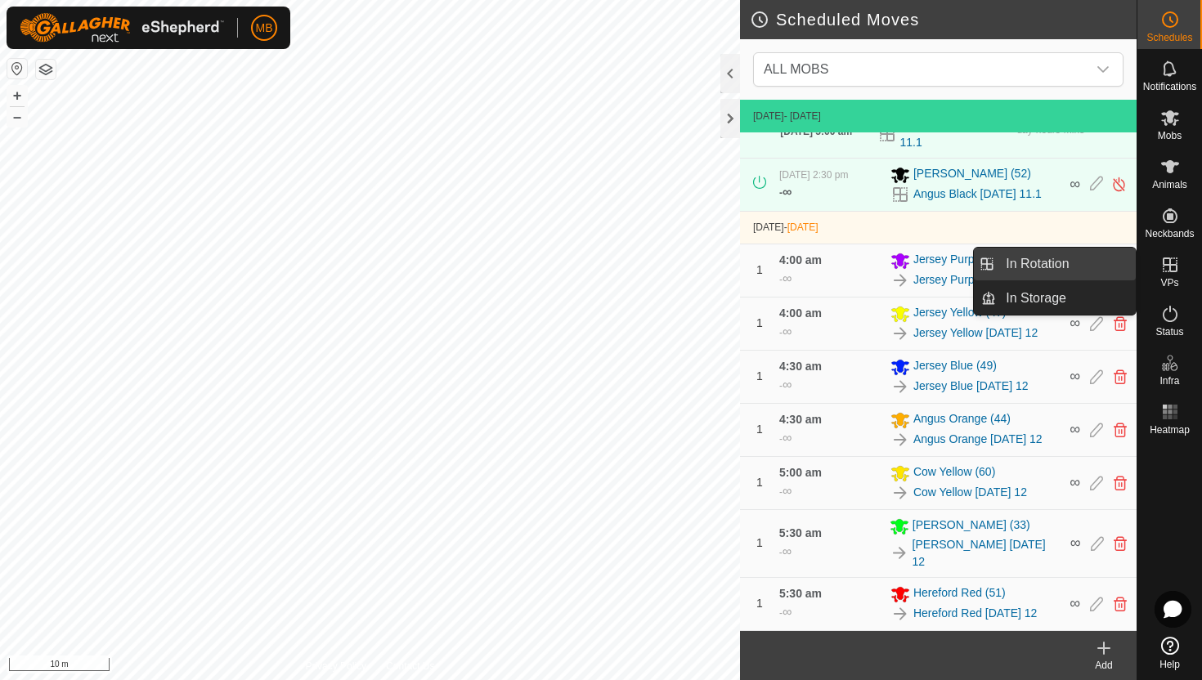
click at [1089, 257] on link "In Rotation" at bounding box center [1066, 264] width 140 height 33
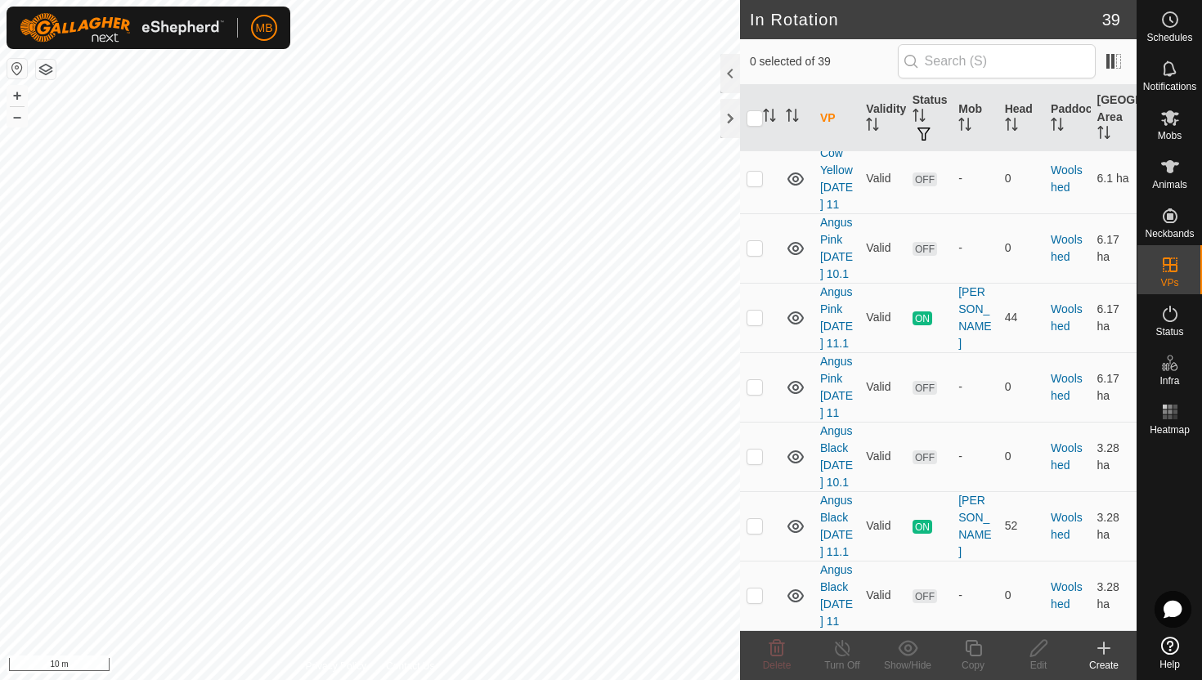
scroll to position [3097, 0]
click at [753, 519] on p-checkbox at bounding box center [755, 525] width 16 height 13
checkbox input "true"
click at [982, 651] on icon at bounding box center [973, 649] width 20 height 20
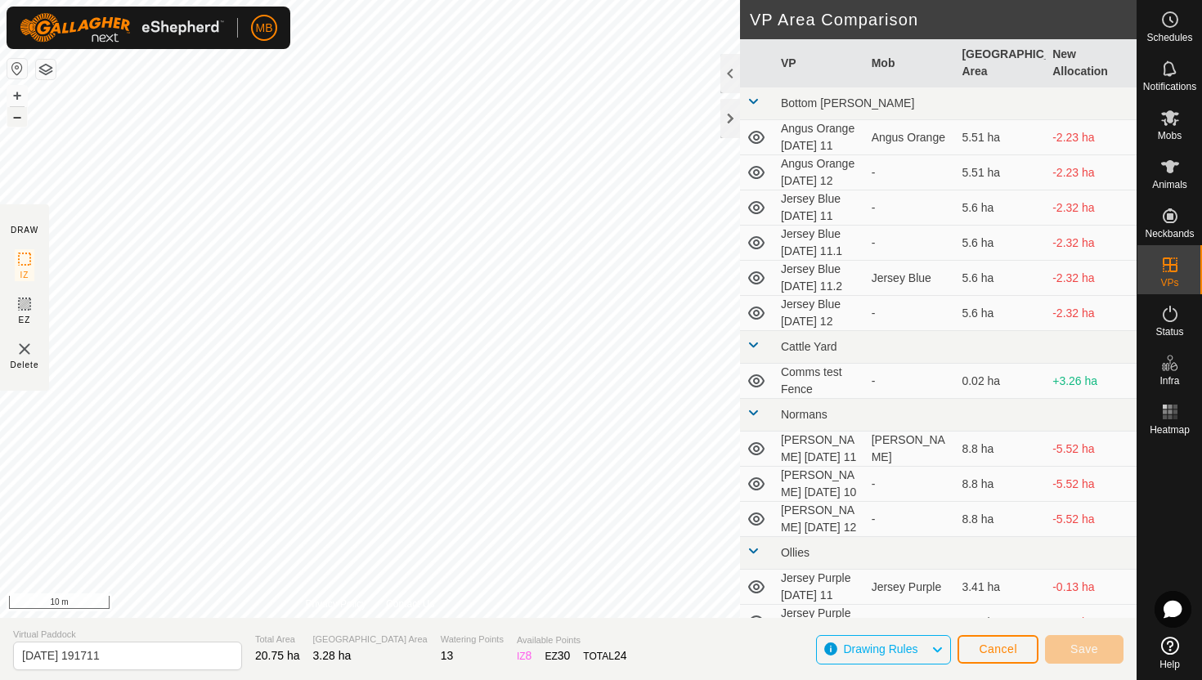
click at [22, 116] on button "–" at bounding box center [17, 117] width 20 height 20
click at [18, 90] on button "+" at bounding box center [17, 96] width 20 height 20
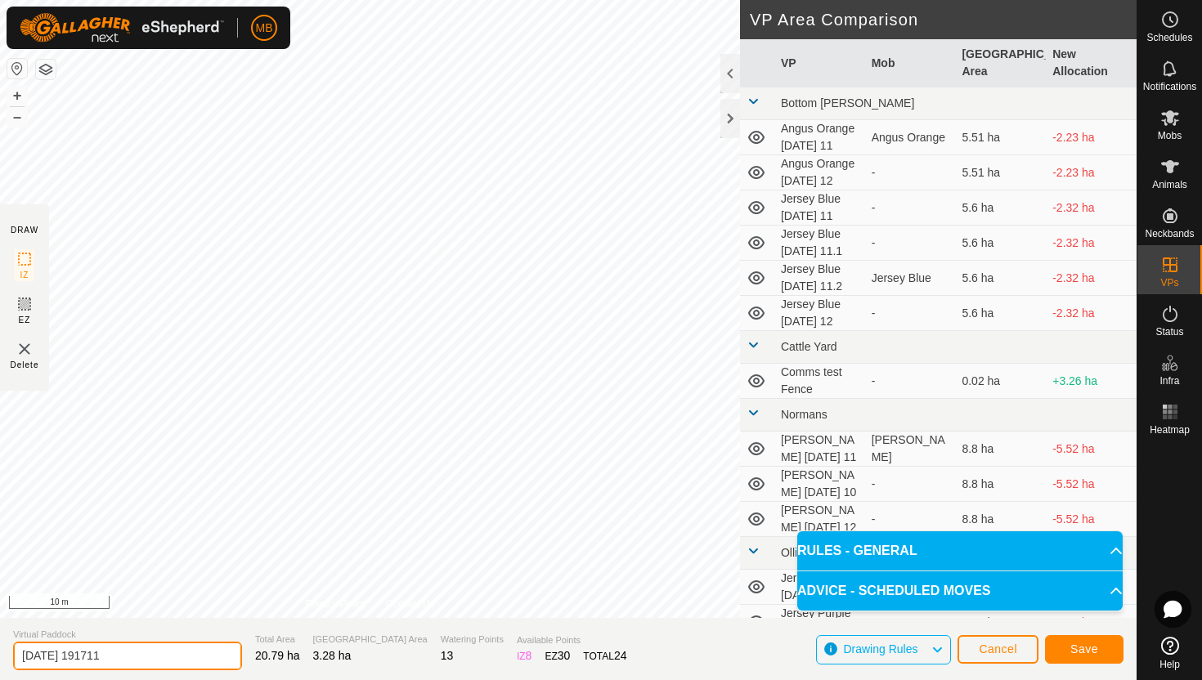
click at [163, 660] on input "2025-08-11 191711" at bounding box center [127, 656] width 229 height 29
type input "2"
type input "Angus Black [DATE] 12"
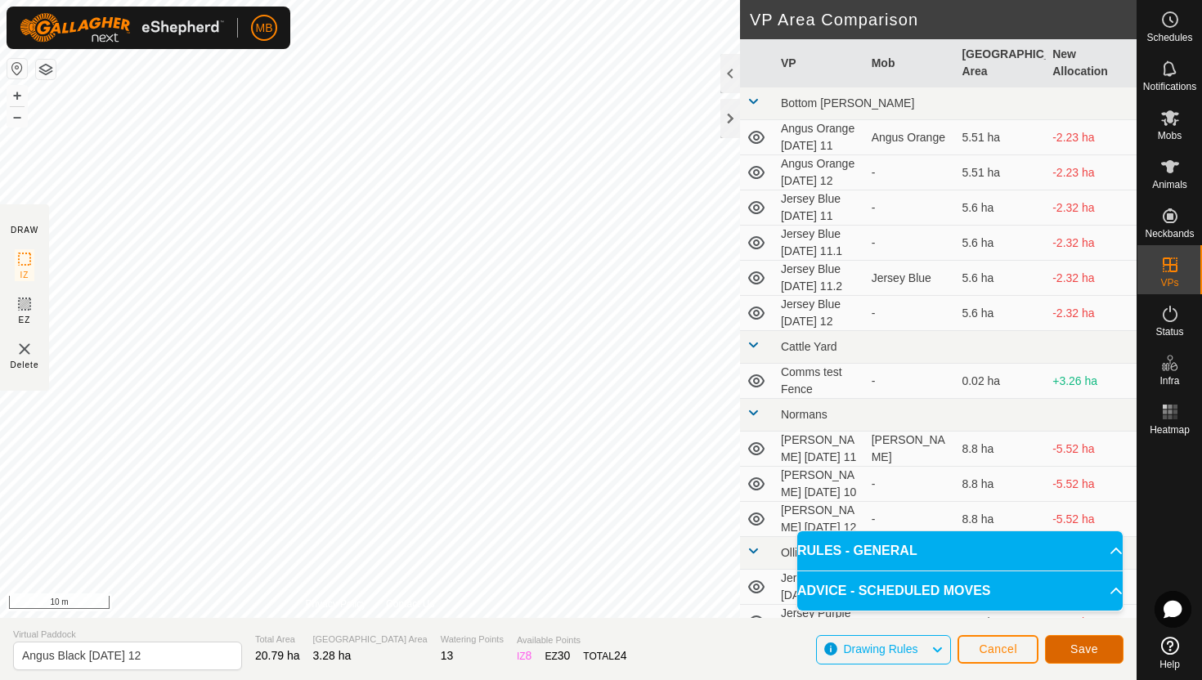
click at [1097, 643] on span "Save" at bounding box center [1084, 649] width 28 height 13
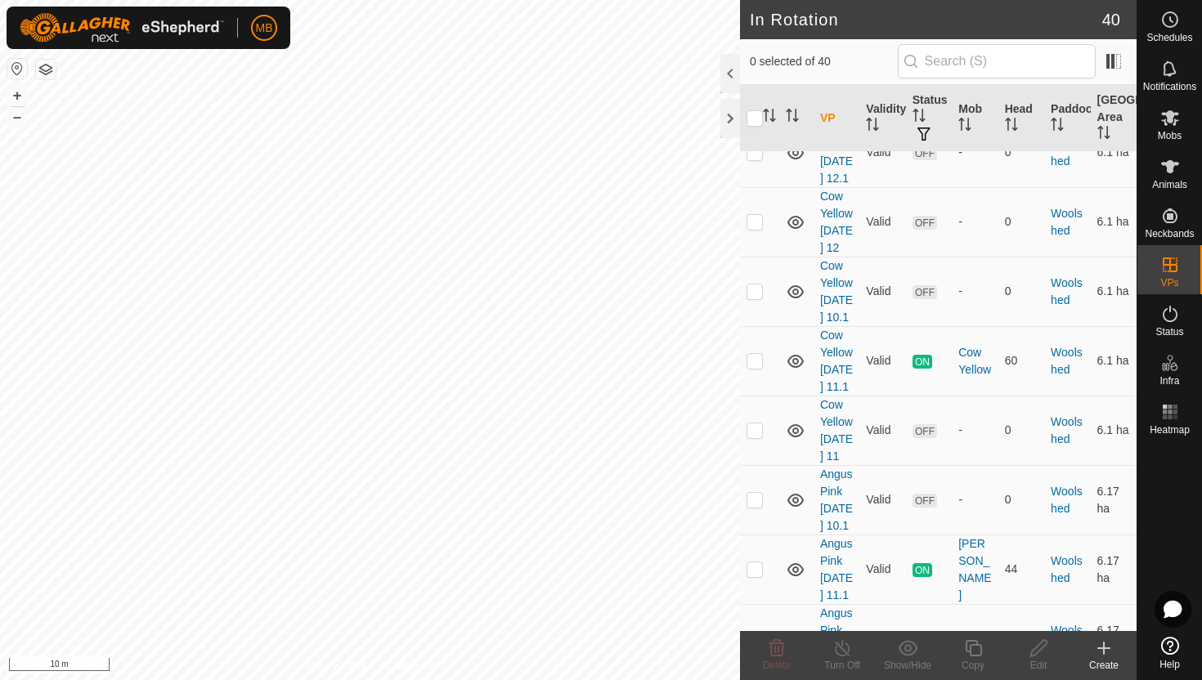
scroll to position [3166, 0]
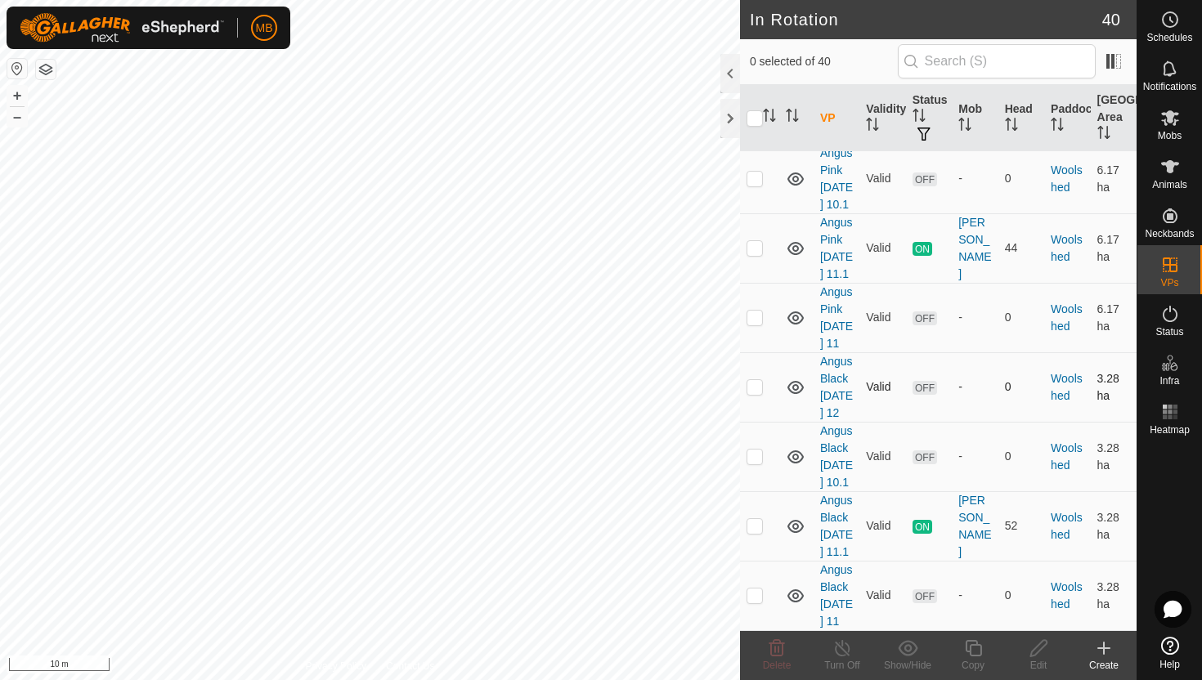
click at [751, 380] on p-checkbox at bounding box center [755, 386] width 16 height 13
checkbox input "true"
click at [979, 646] on icon at bounding box center [973, 649] width 20 height 20
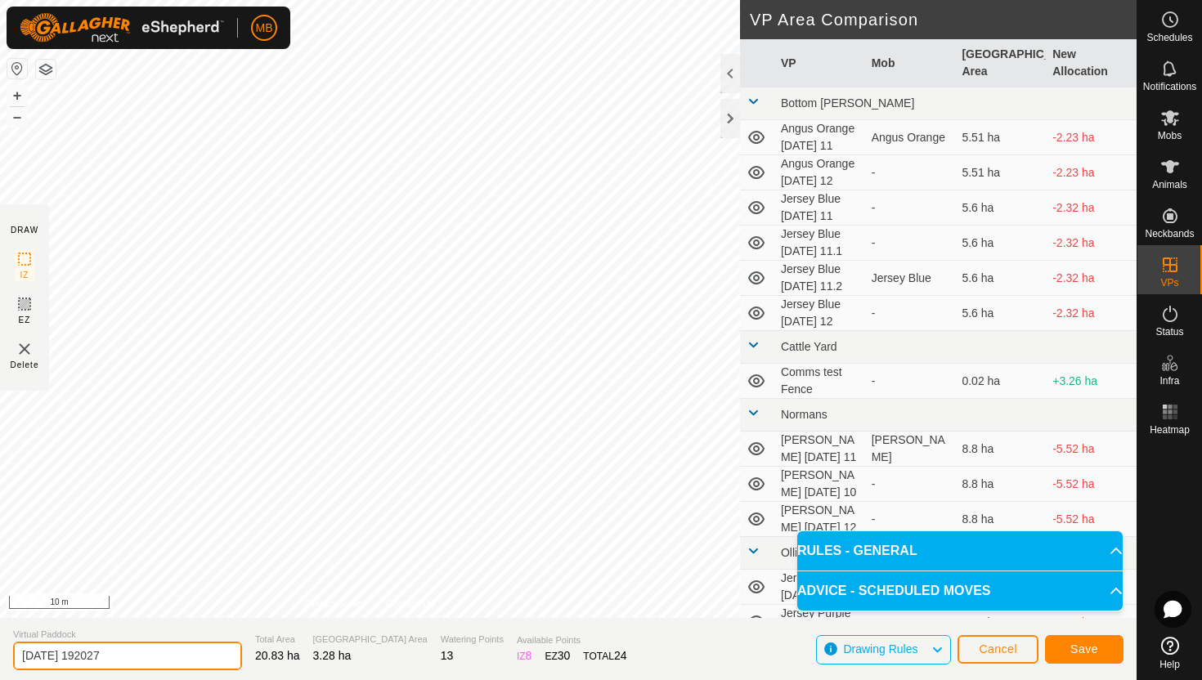
click at [187, 657] on input "2025-08-11 192027" at bounding box center [127, 656] width 229 height 29
type input "2"
type input "Angus Black Tuesday 12.1"
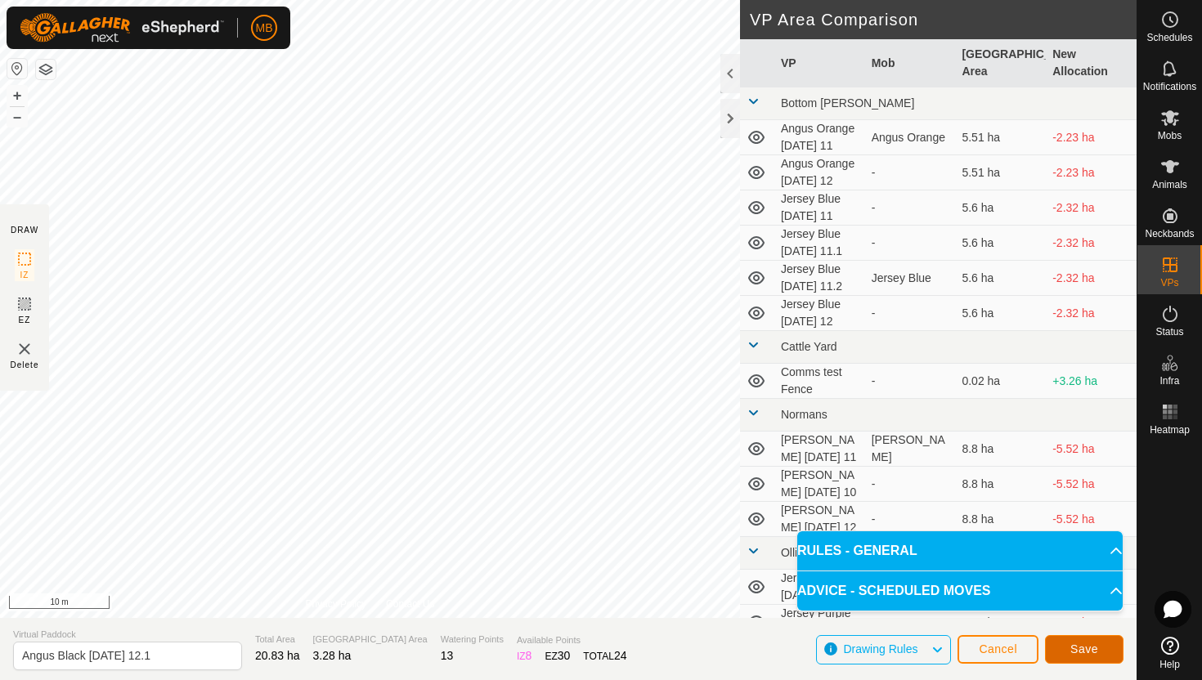
click at [1097, 649] on span "Save" at bounding box center [1084, 649] width 28 height 13
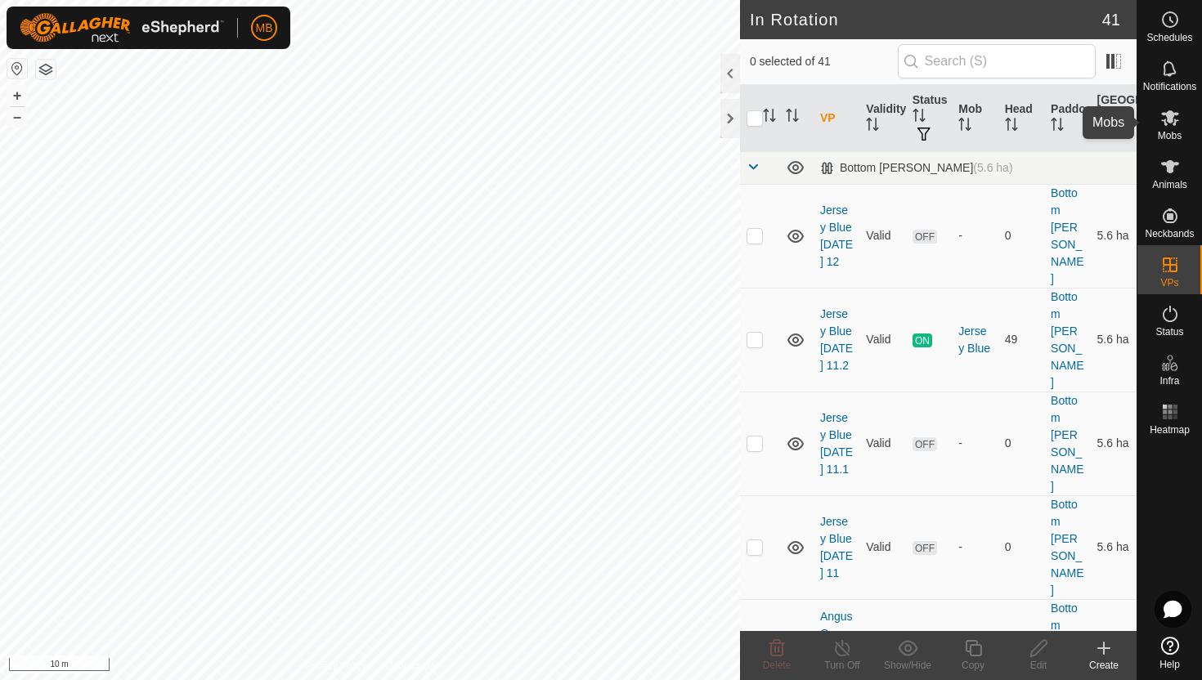
click at [1168, 121] on icon at bounding box center [1170, 118] width 18 height 16
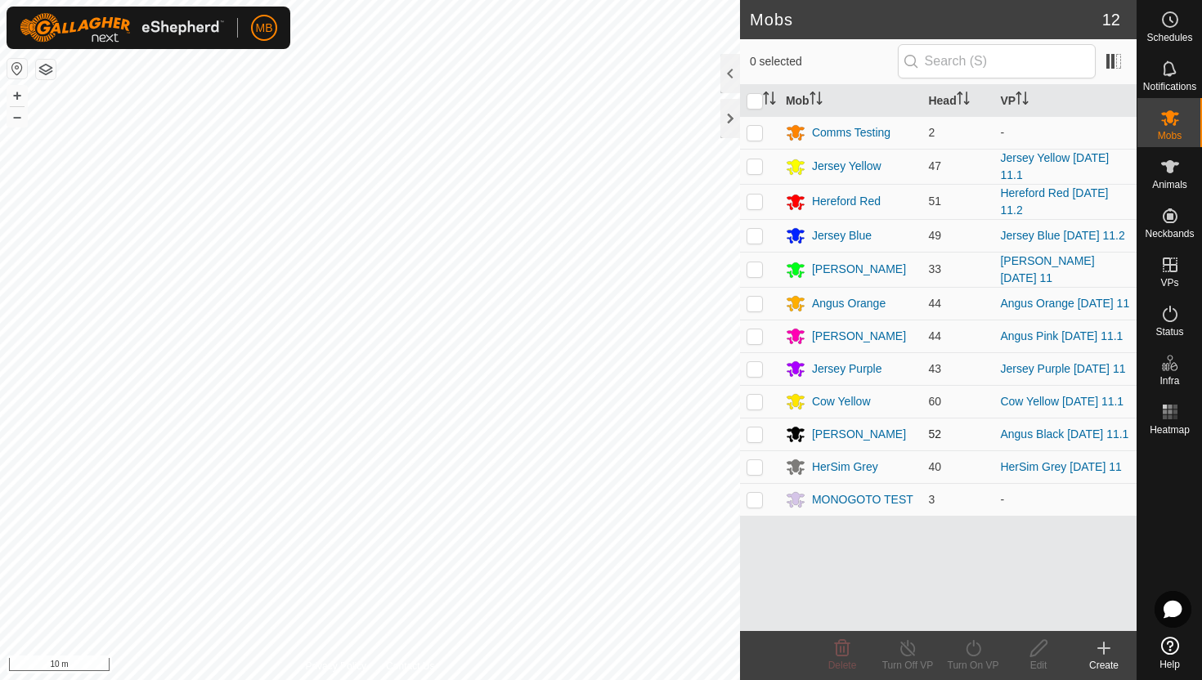
click at [756, 436] on p-checkbox at bounding box center [755, 434] width 16 height 13
checkbox input "true"
click at [971, 646] on icon at bounding box center [973, 649] width 20 height 20
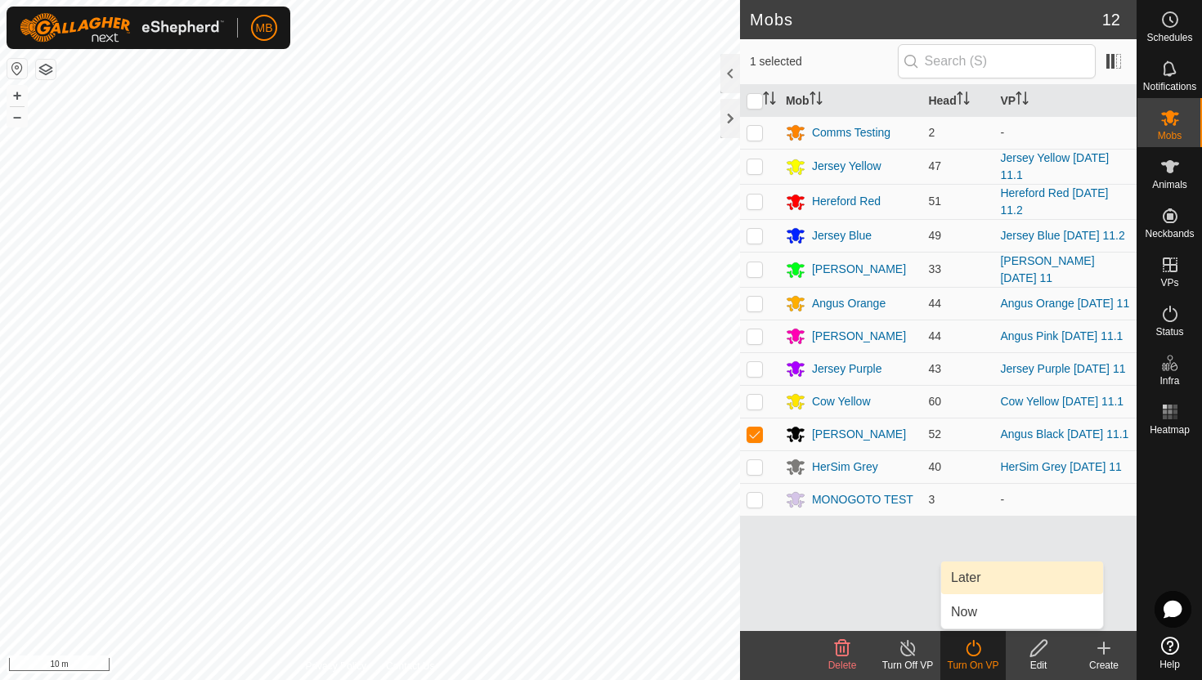
click at [971, 582] on link "Later" at bounding box center [1022, 578] width 162 height 33
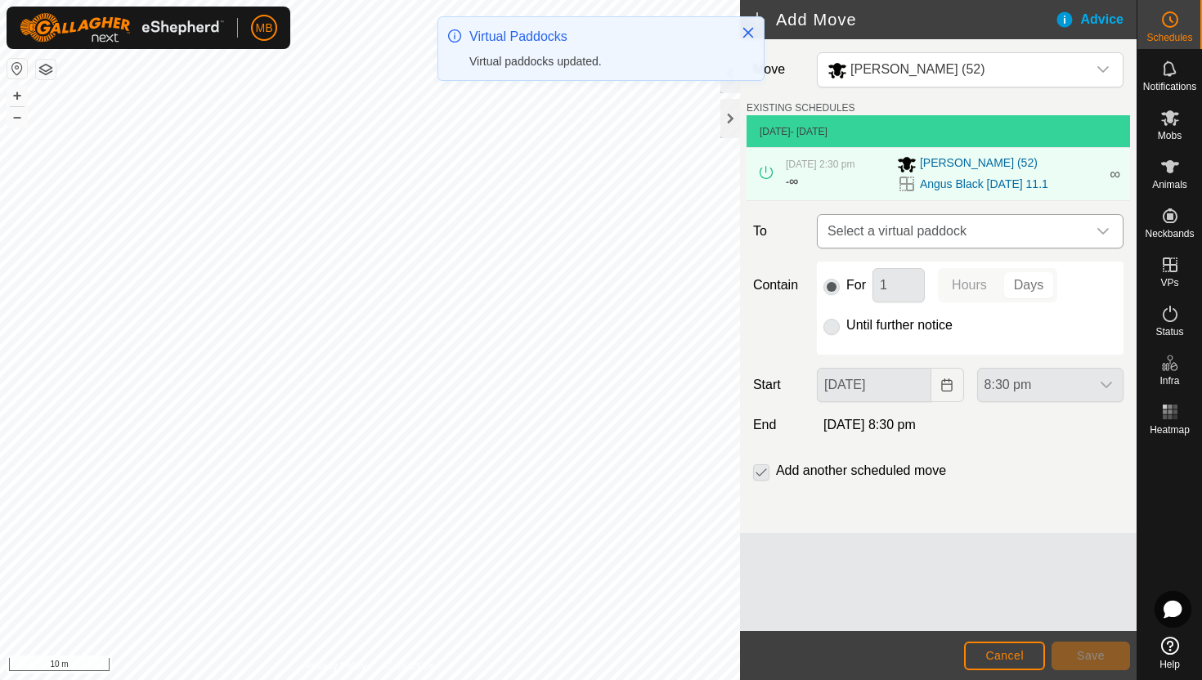
click at [1101, 239] on div "dropdown trigger" at bounding box center [1103, 231] width 33 height 33
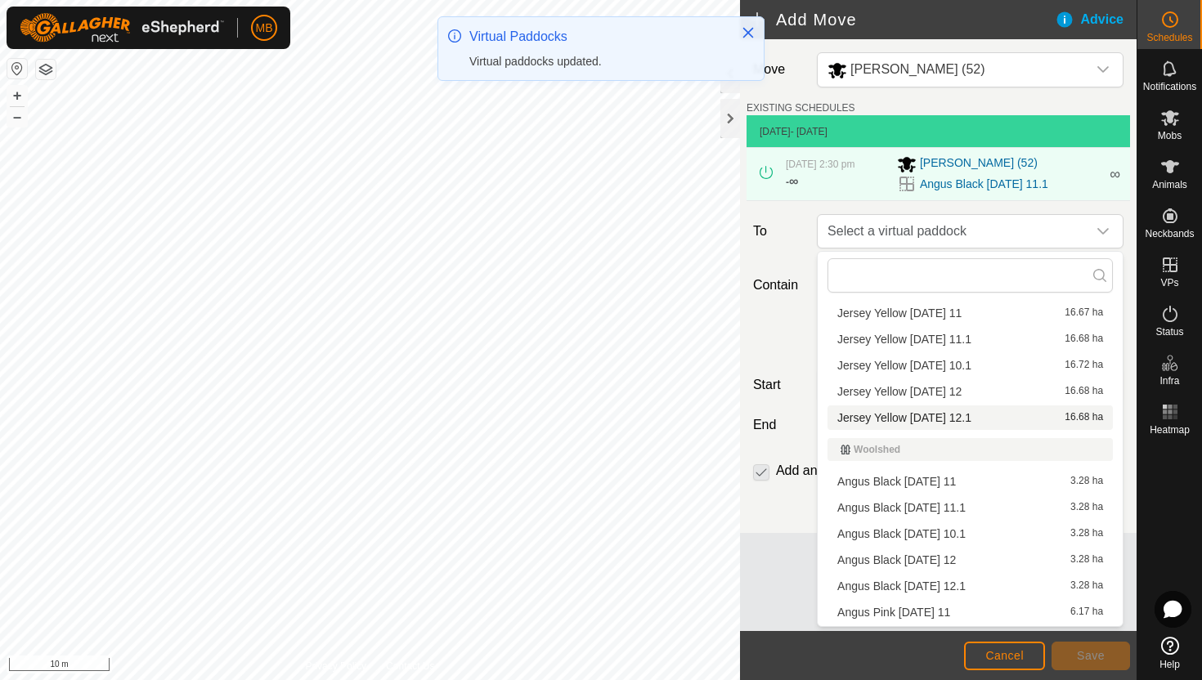
scroll to position [970, 0]
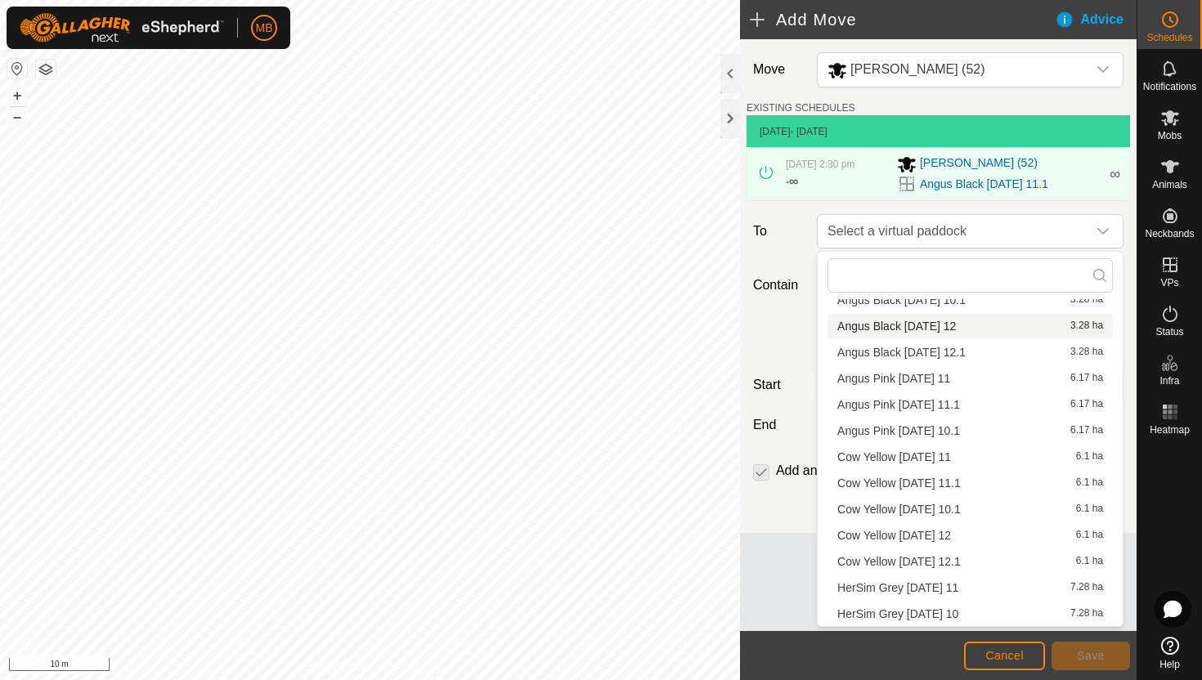
click at [967, 325] on li "Angus Black Tuesday 12 3.28 ha" at bounding box center [970, 326] width 285 height 25
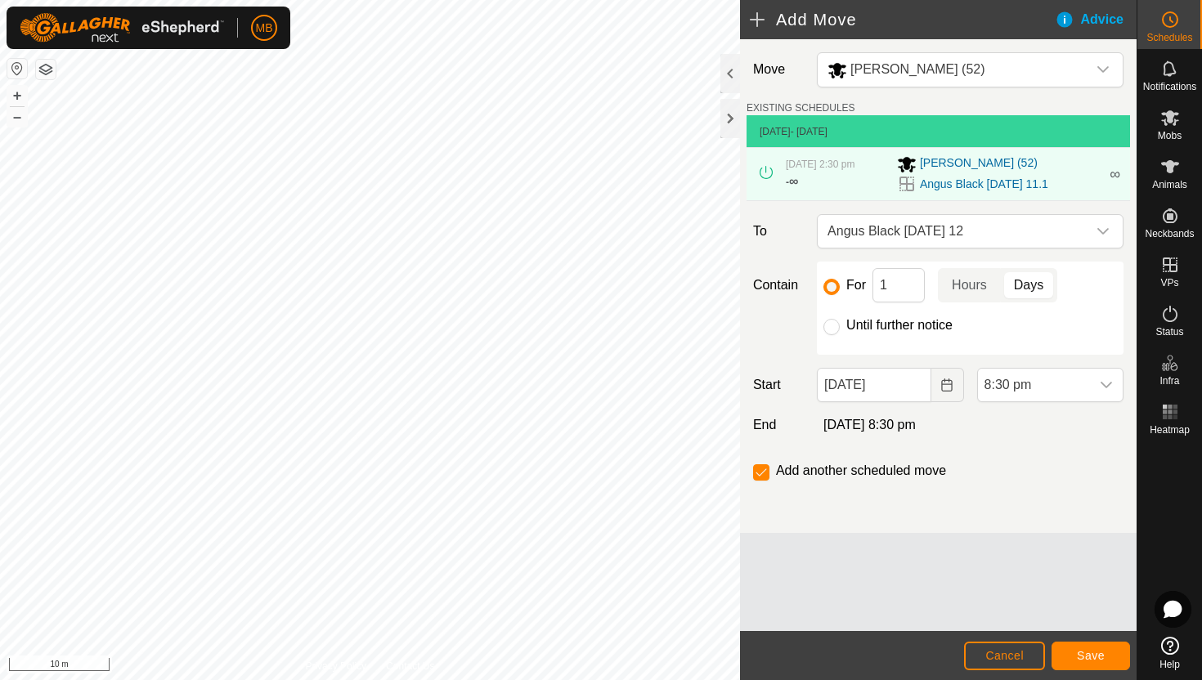
click at [920, 325] on label "Until further notice" at bounding box center [899, 325] width 106 height 13
click at [840, 325] on input "Until further notice" at bounding box center [832, 327] width 16 height 16
radio input "true"
checkbox input "false"
click at [918, 385] on input "11 Aug, 2025" at bounding box center [874, 385] width 114 height 34
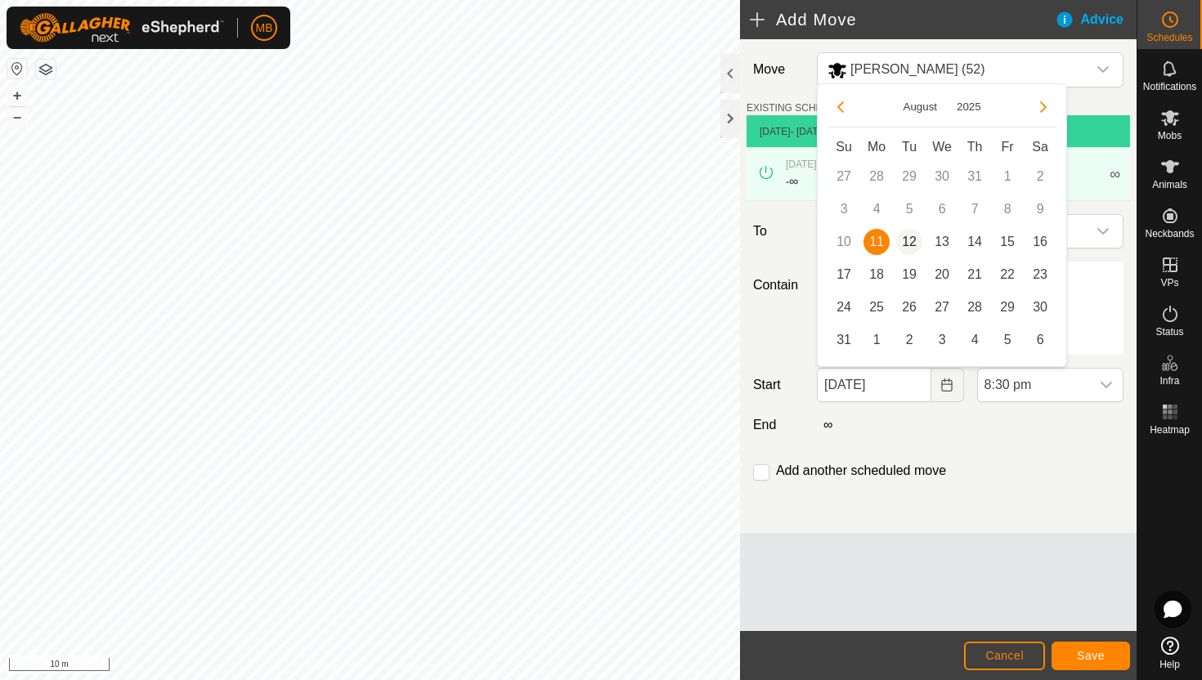
click at [909, 243] on span "12" at bounding box center [909, 242] width 26 height 26
type input "12 Aug, 2025"
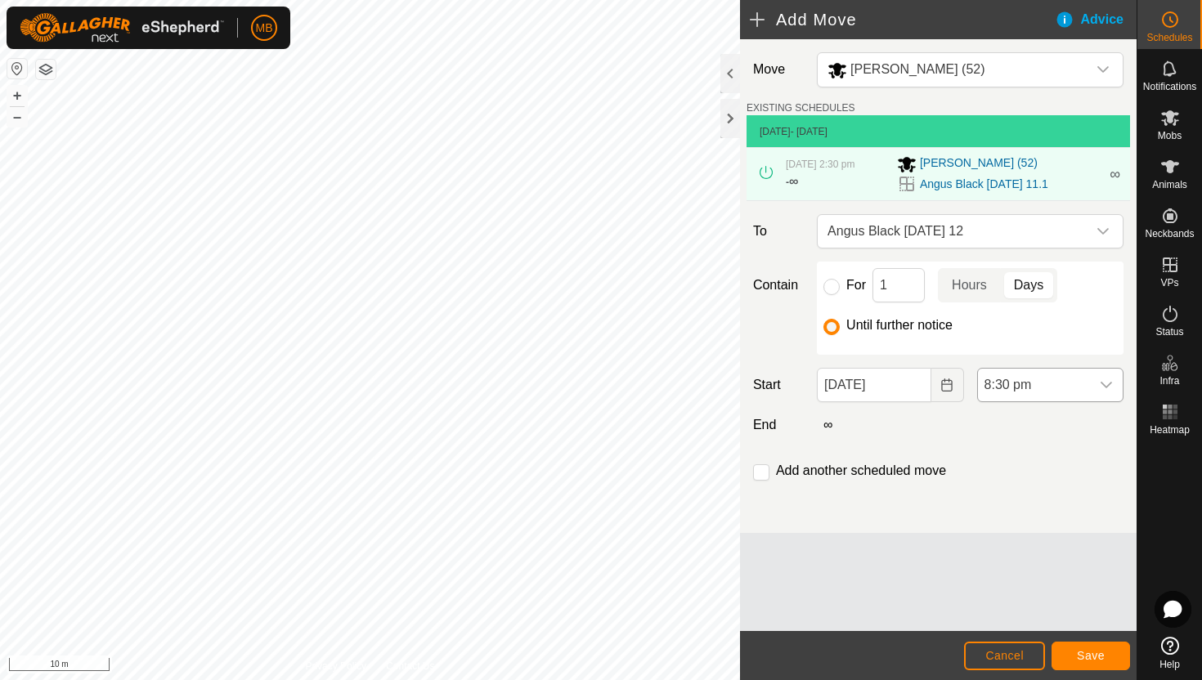
click at [1046, 379] on span "8:30 pm" at bounding box center [1034, 385] width 112 height 33
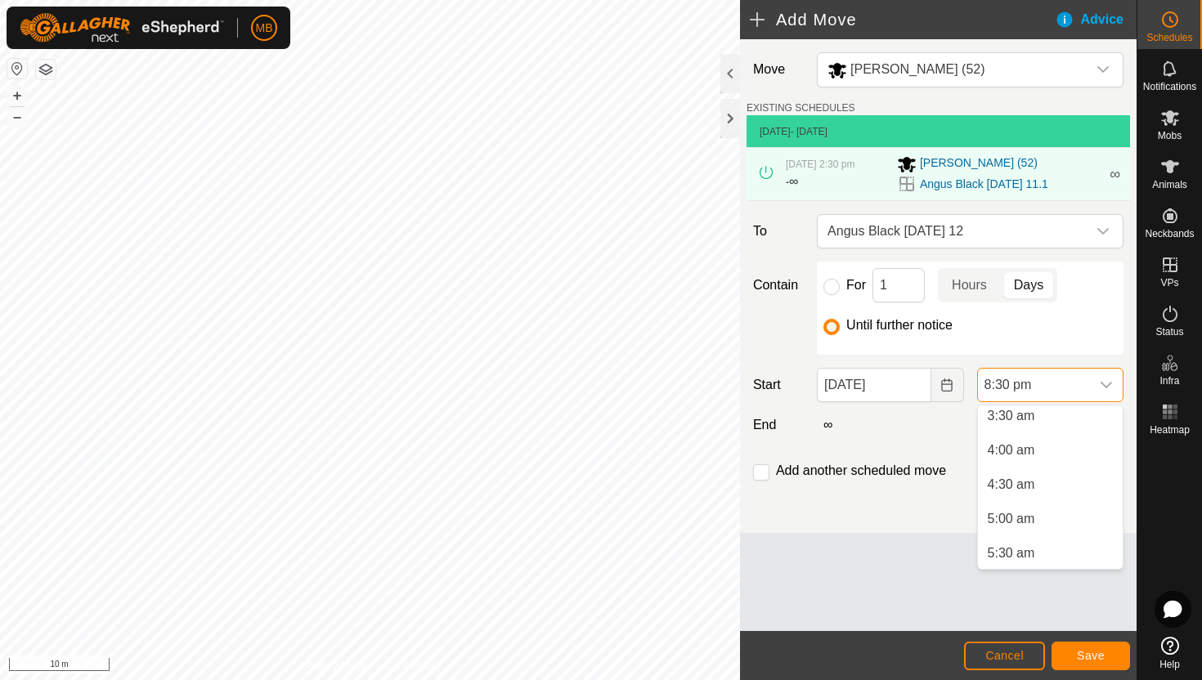
scroll to position [245, 0]
click at [1039, 519] on li "5:00 am" at bounding box center [1050, 520] width 145 height 33
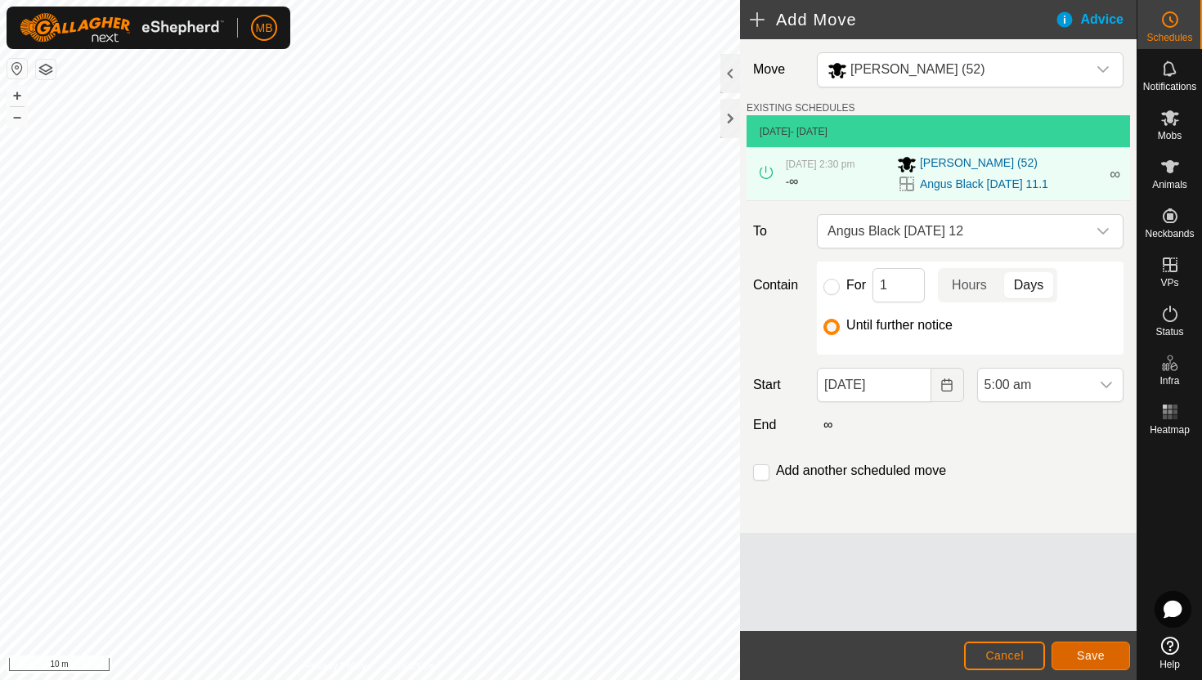
click at [1089, 663] on button "Save" at bounding box center [1091, 656] width 79 height 29
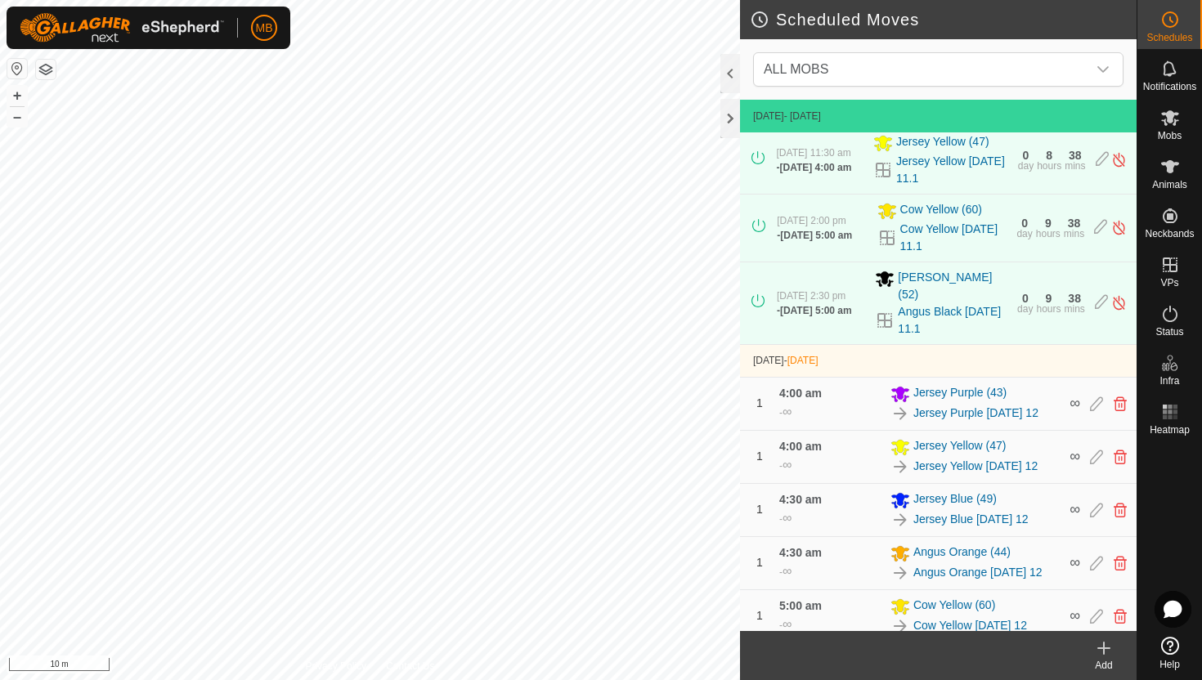
scroll to position [449, 0]
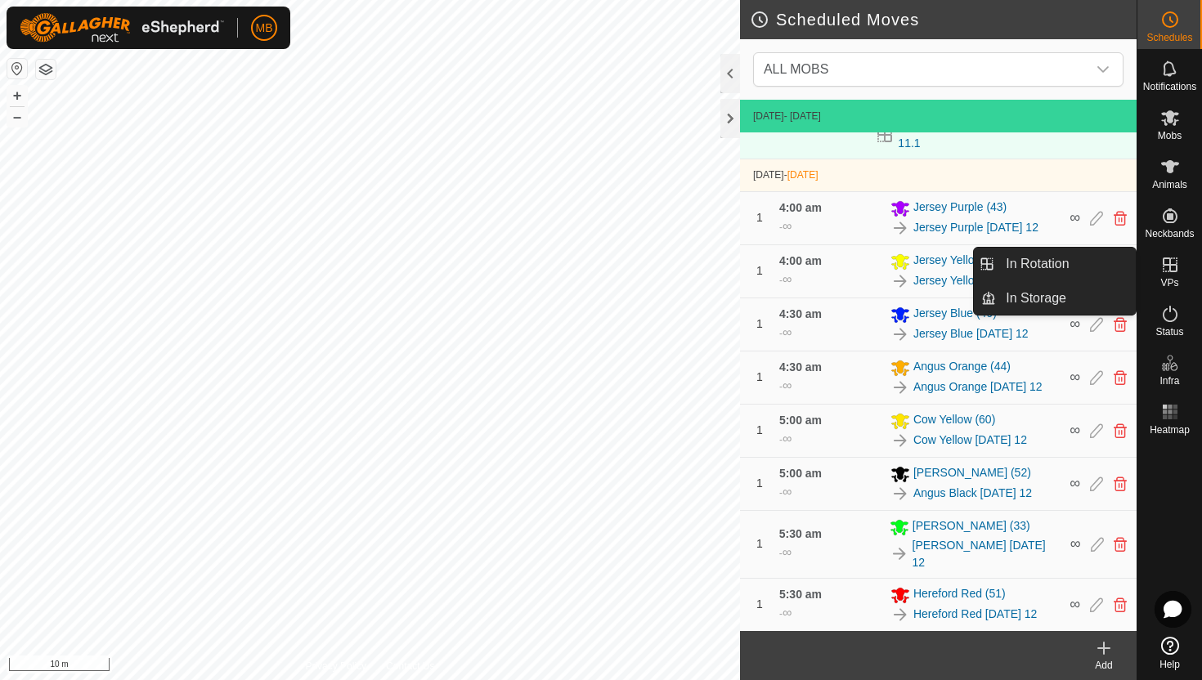
click at [1090, 259] on link "In Rotation" at bounding box center [1066, 264] width 140 height 33
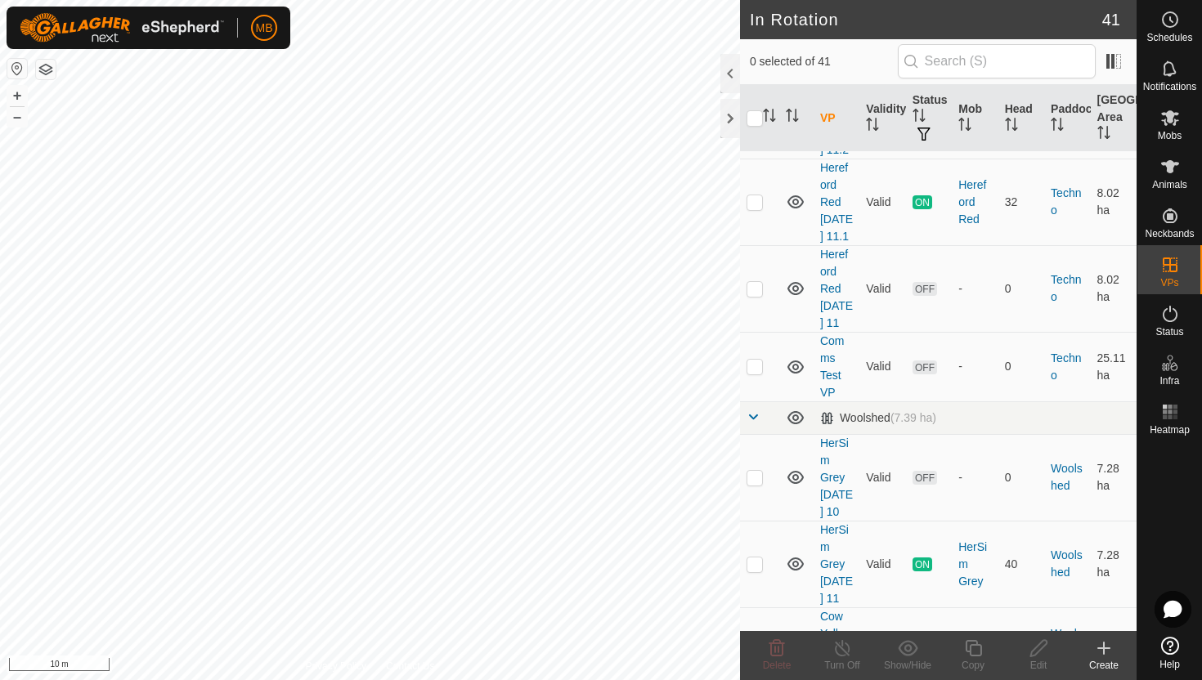
scroll to position [2343, 0]
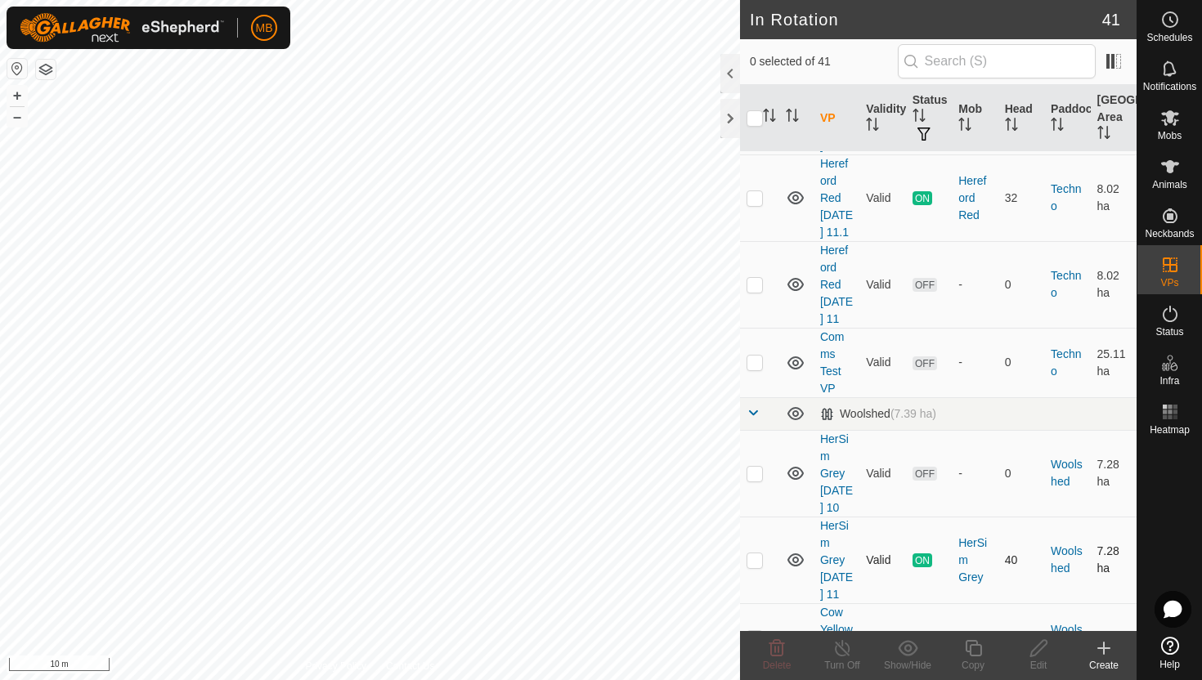
click at [753, 554] on p-checkbox at bounding box center [755, 560] width 16 height 13
checkbox input "true"
click at [973, 649] on icon at bounding box center [973, 649] width 20 height 20
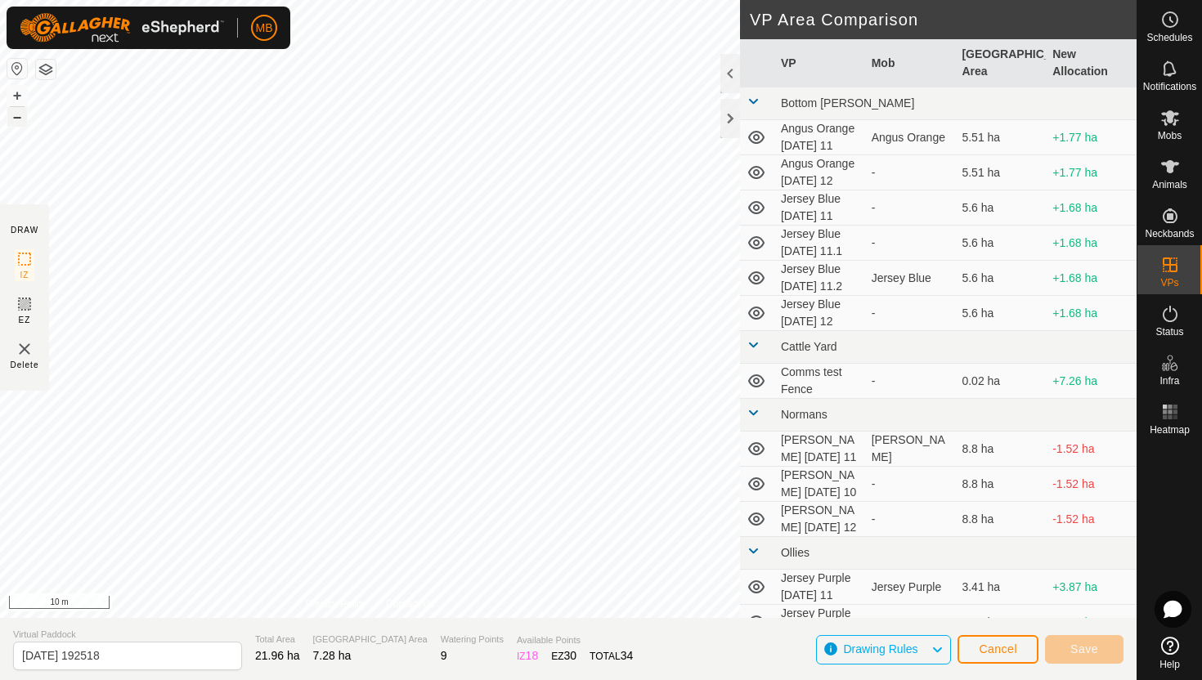
click at [16, 121] on button "–" at bounding box center [17, 117] width 20 height 20
click at [16, 94] on button "+" at bounding box center [17, 96] width 20 height 20
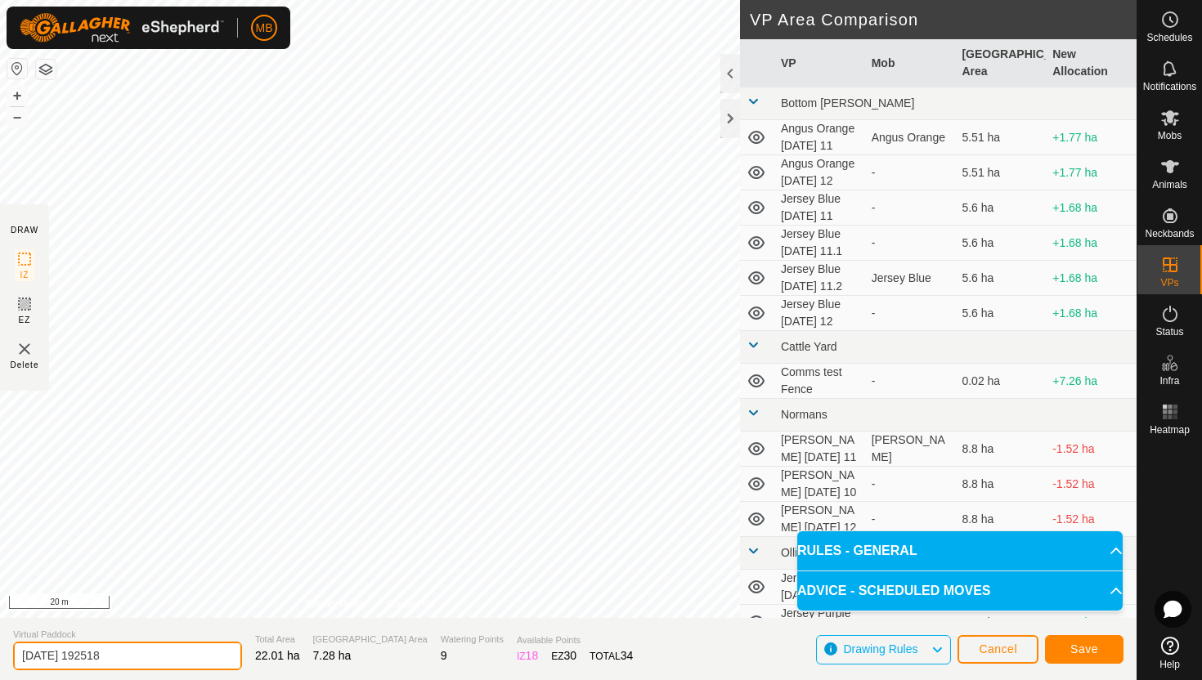
click at [165, 661] on input "2025-08-11 192518" at bounding box center [127, 656] width 229 height 29
type input "2"
type input "HerSim Grey [DATE] 12"
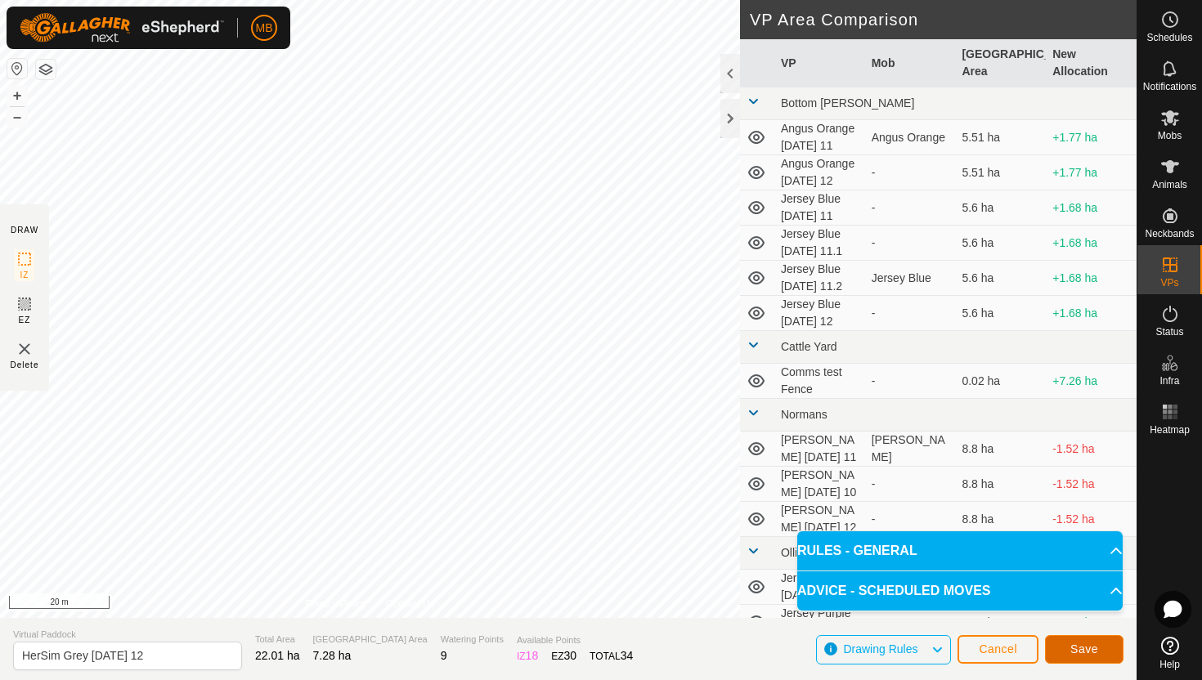
click at [1087, 651] on span "Save" at bounding box center [1084, 649] width 28 height 13
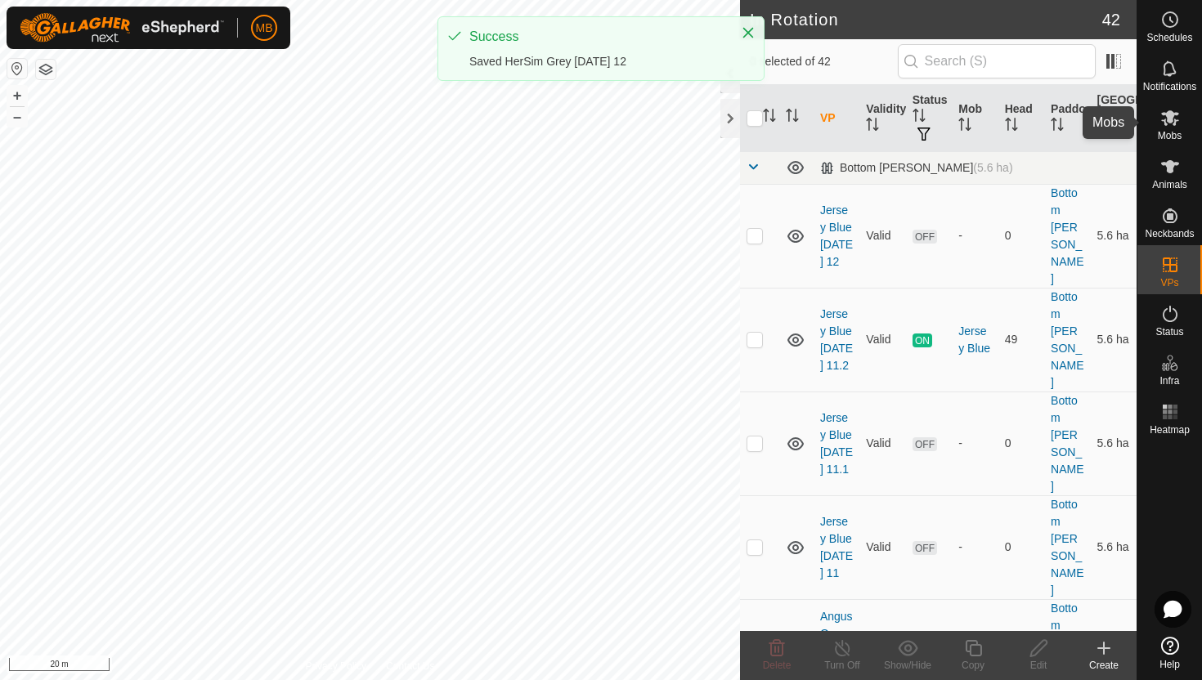
click at [1172, 119] on icon at bounding box center [1170, 118] width 18 height 16
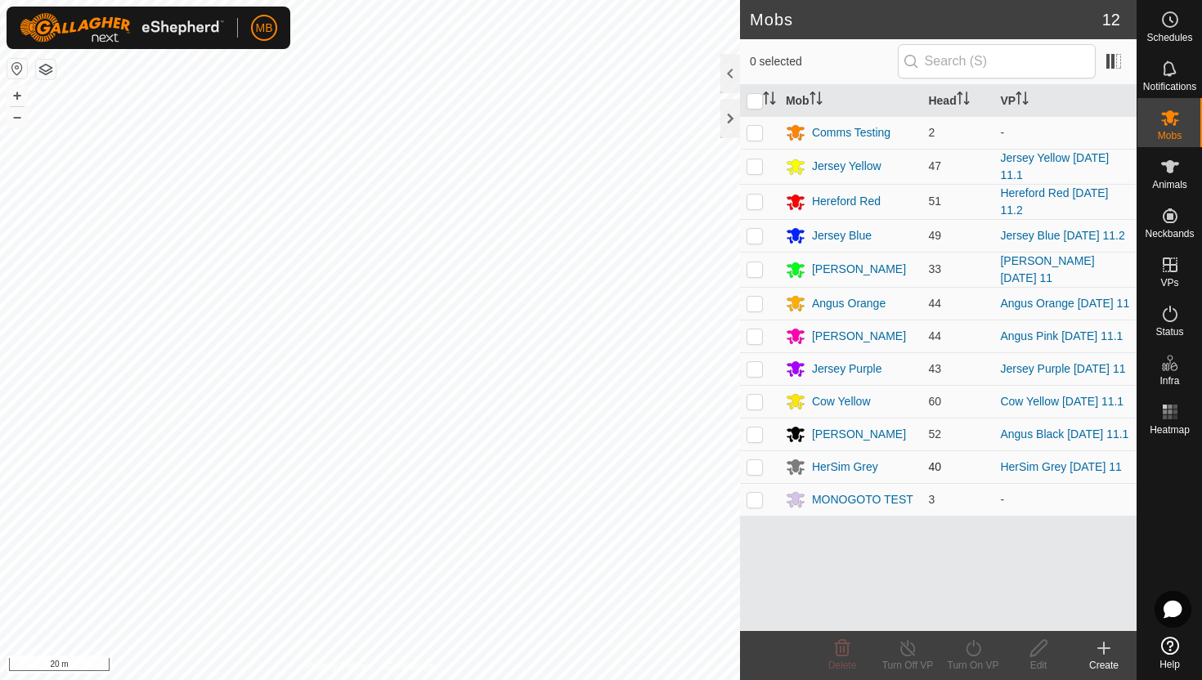
click at [755, 472] on p-checkbox at bounding box center [755, 466] width 16 height 13
checkbox input "true"
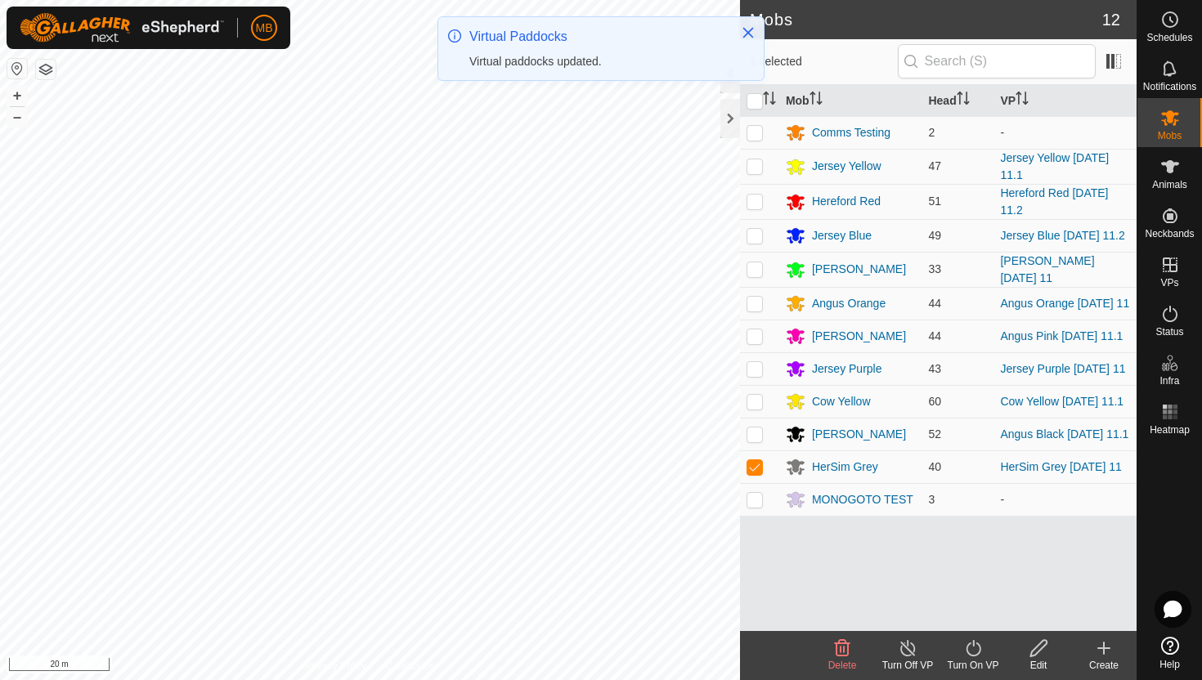
click at [972, 647] on icon at bounding box center [973, 649] width 20 height 20
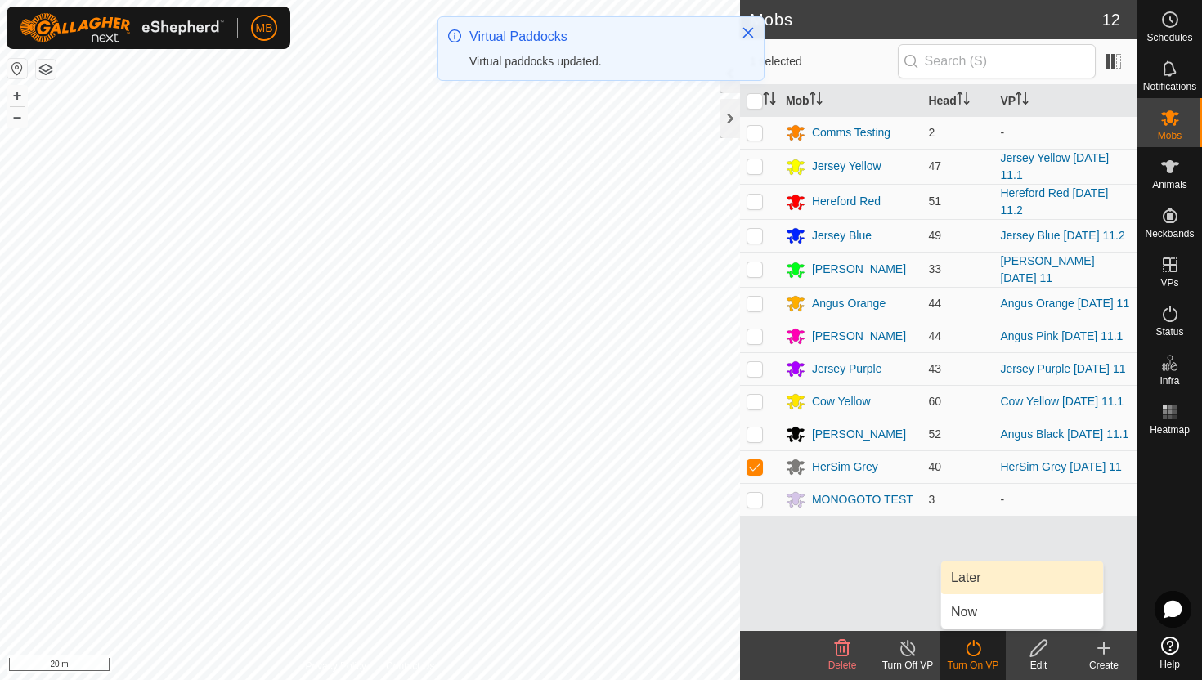
click at [969, 574] on link "Later" at bounding box center [1022, 578] width 162 height 33
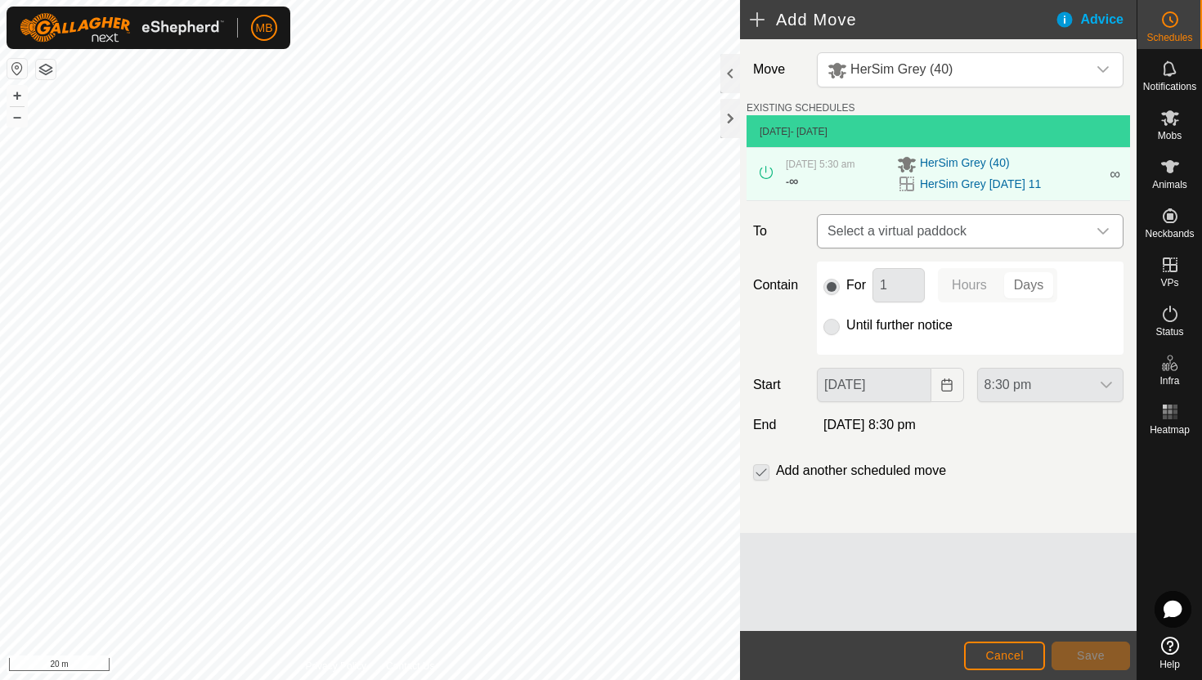
click at [1084, 236] on span "Select a virtual paddock" at bounding box center [954, 231] width 266 height 33
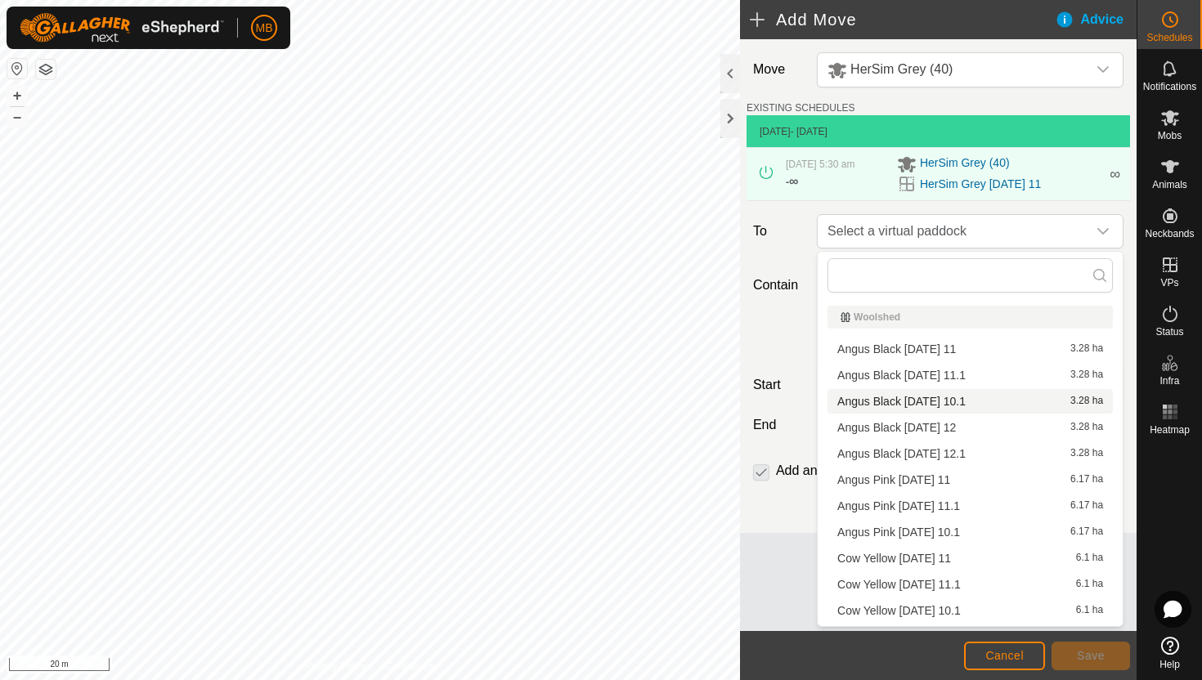
scroll to position [101, 0]
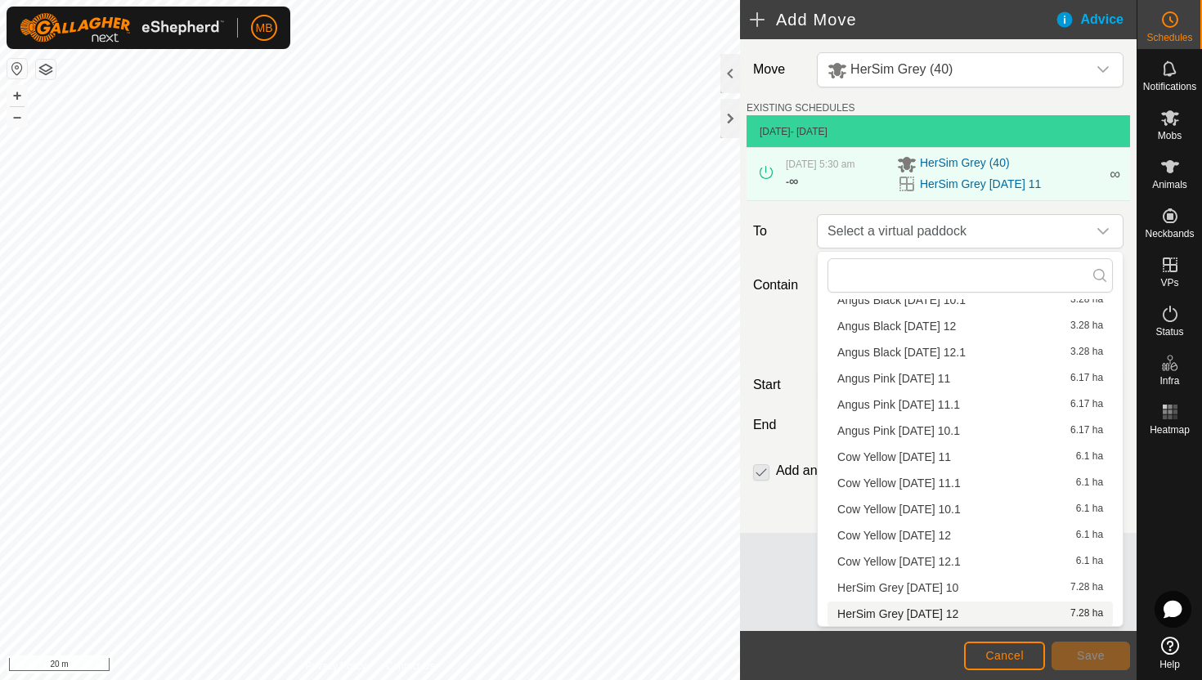
click at [947, 617] on li "HerSim Grey Tuesday 12 7.28 ha" at bounding box center [970, 614] width 285 height 25
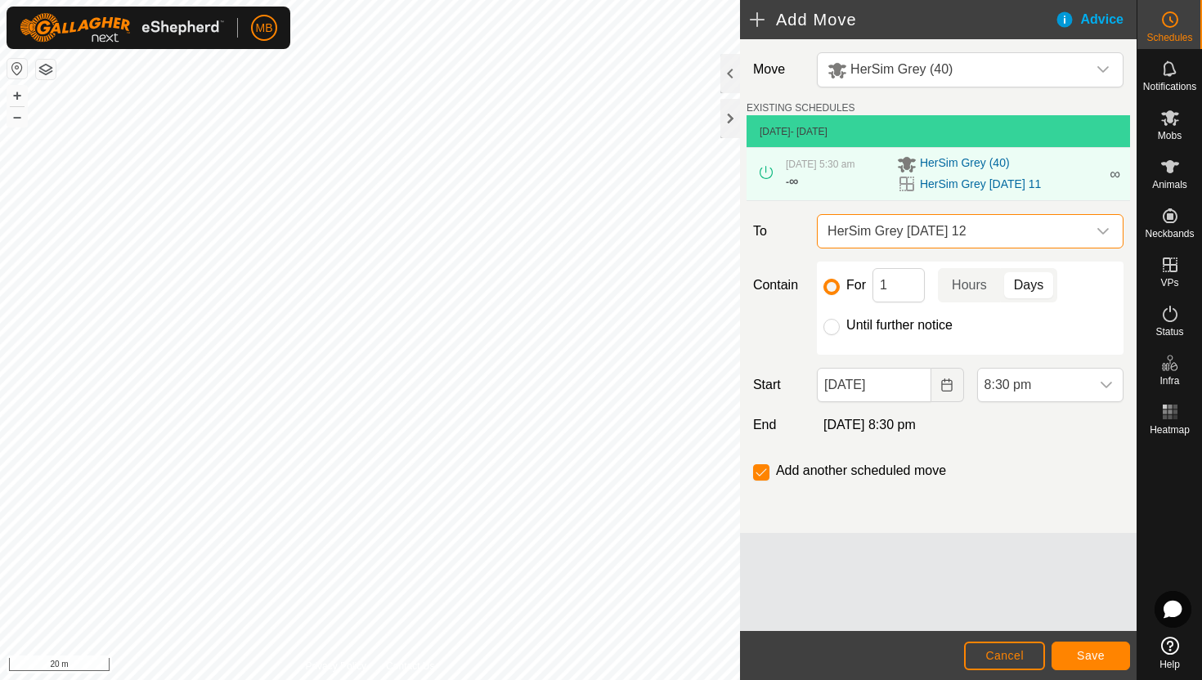
click at [895, 324] on label "Until further notice" at bounding box center [899, 325] width 106 height 13
click at [840, 324] on input "Until further notice" at bounding box center [832, 327] width 16 height 16
radio input "true"
checkbox input "false"
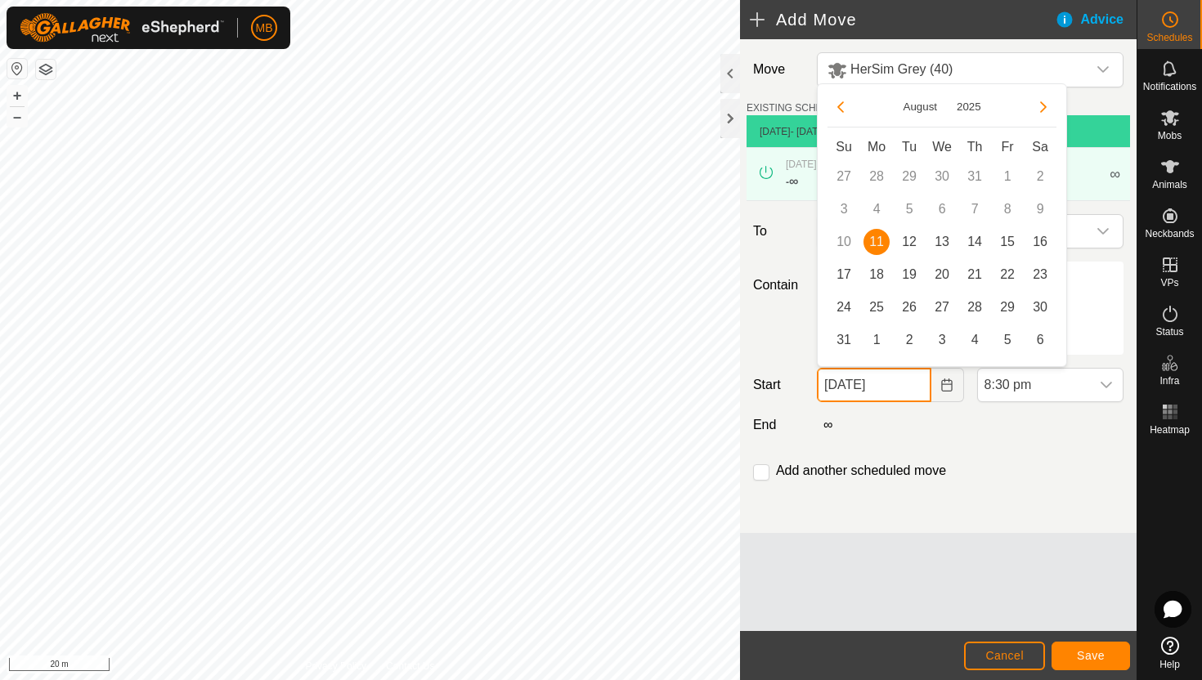
click at [913, 392] on input "11 Aug, 2025" at bounding box center [874, 385] width 114 height 34
click at [909, 245] on span "12" at bounding box center [909, 242] width 26 height 26
type input "12 Aug, 2025"
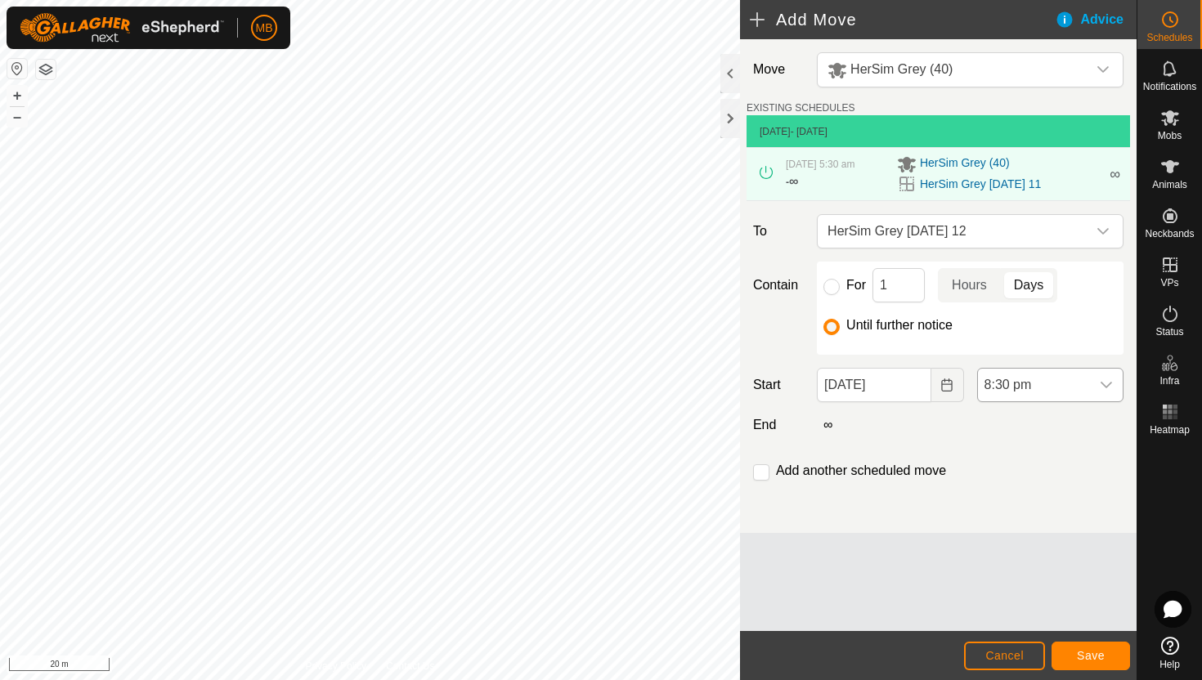
click at [1071, 383] on span "8:30 pm" at bounding box center [1034, 385] width 112 height 33
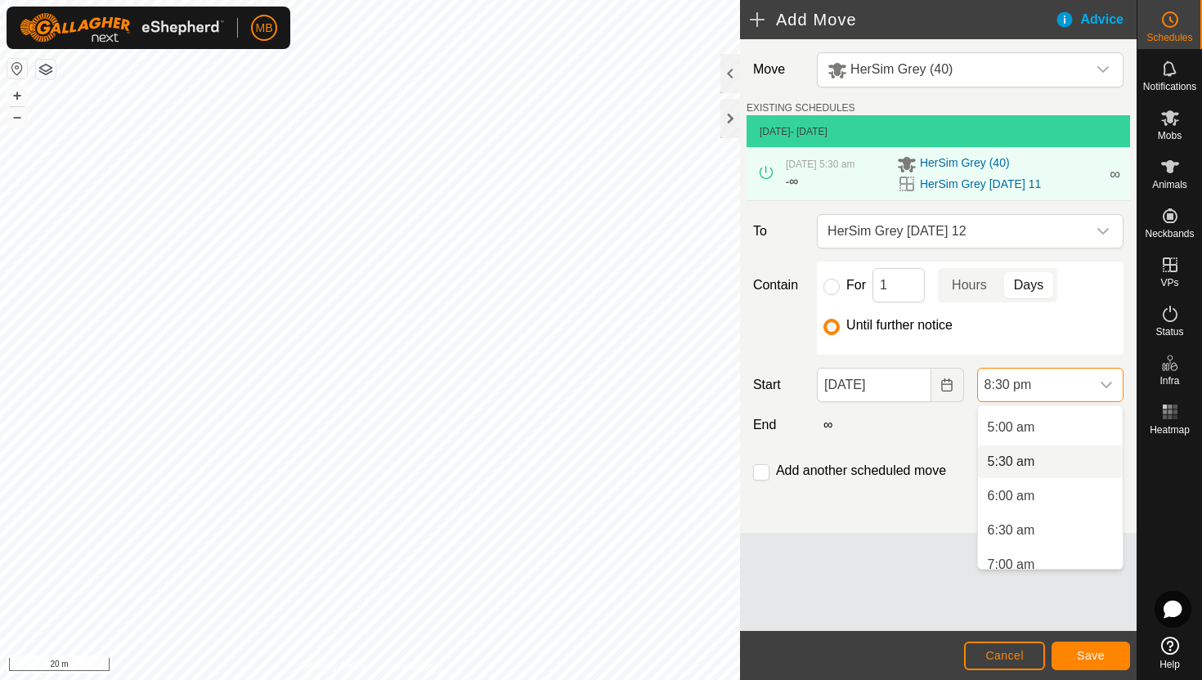
scroll to position [335, 0]
click at [1059, 500] on li "6:00 am" at bounding box center [1050, 498] width 145 height 33
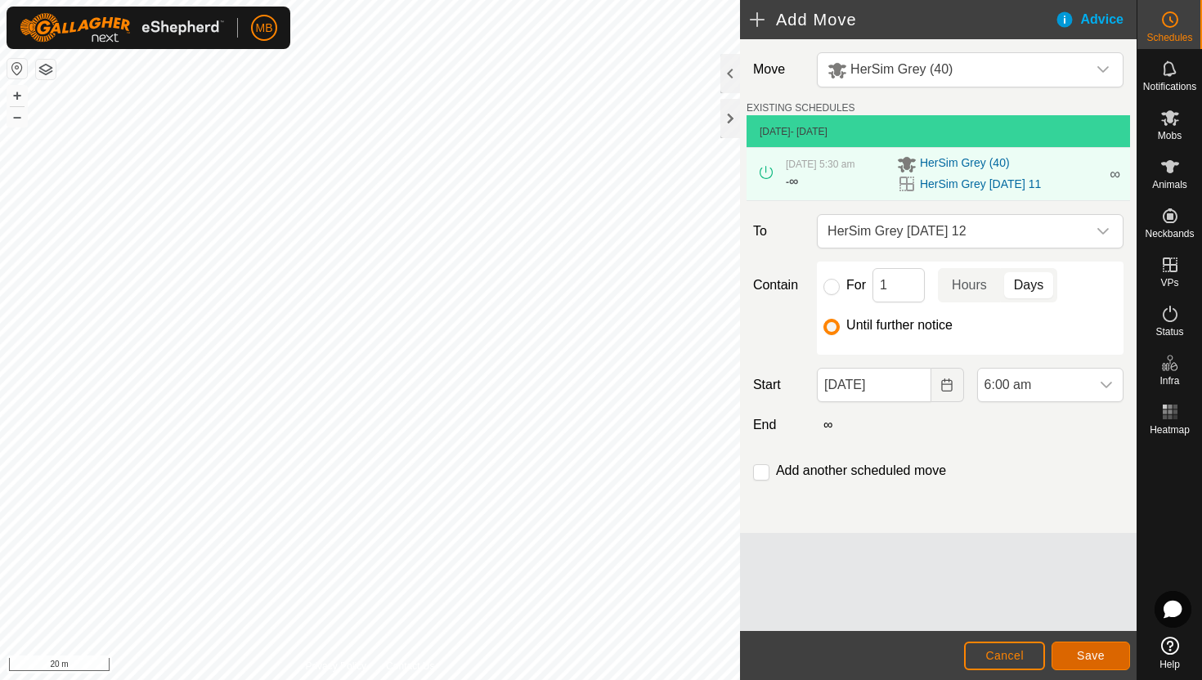
click at [1098, 655] on span "Save" at bounding box center [1091, 655] width 28 height 13
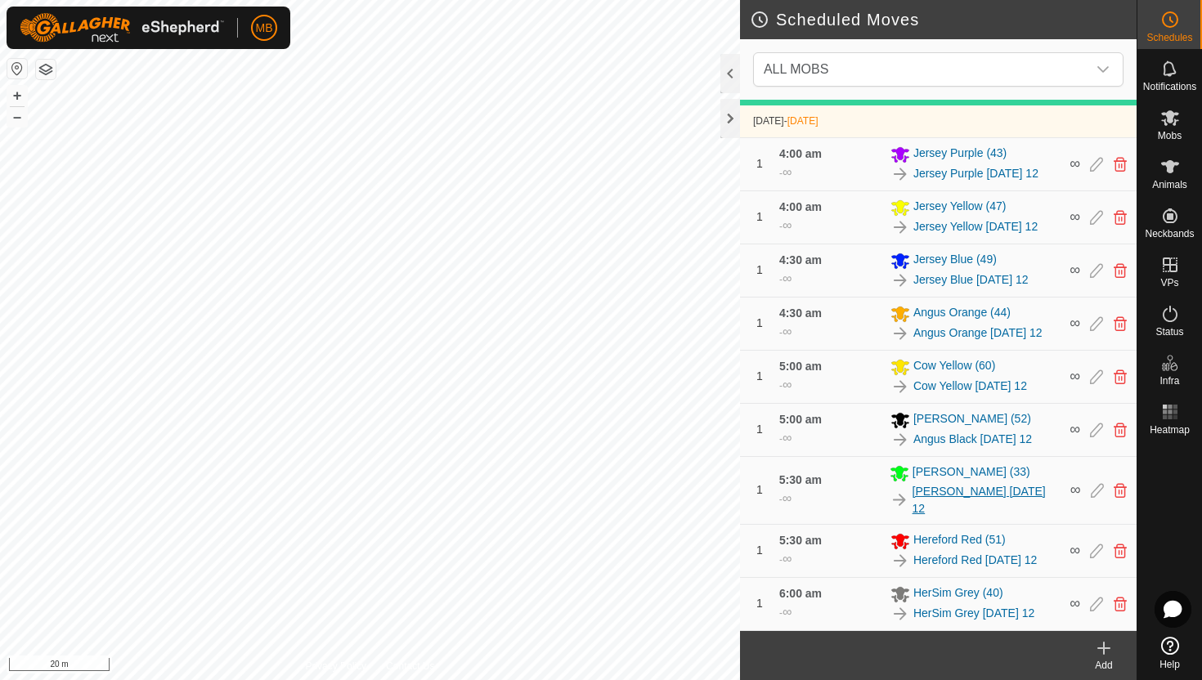
scroll to position [522, 0]
click at [15, 115] on button "–" at bounding box center [17, 117] width 20 height 20
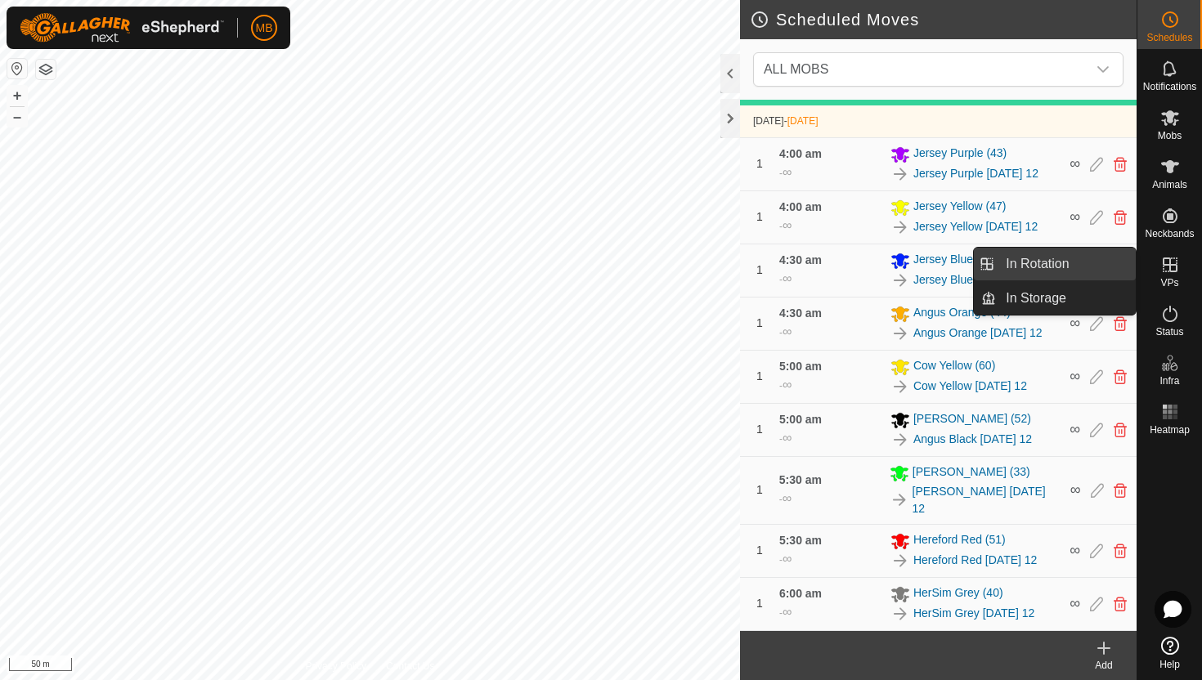
click at [1076, 266] on link "In Rotation" at bounding box center [1066, 264] width 140 height 33
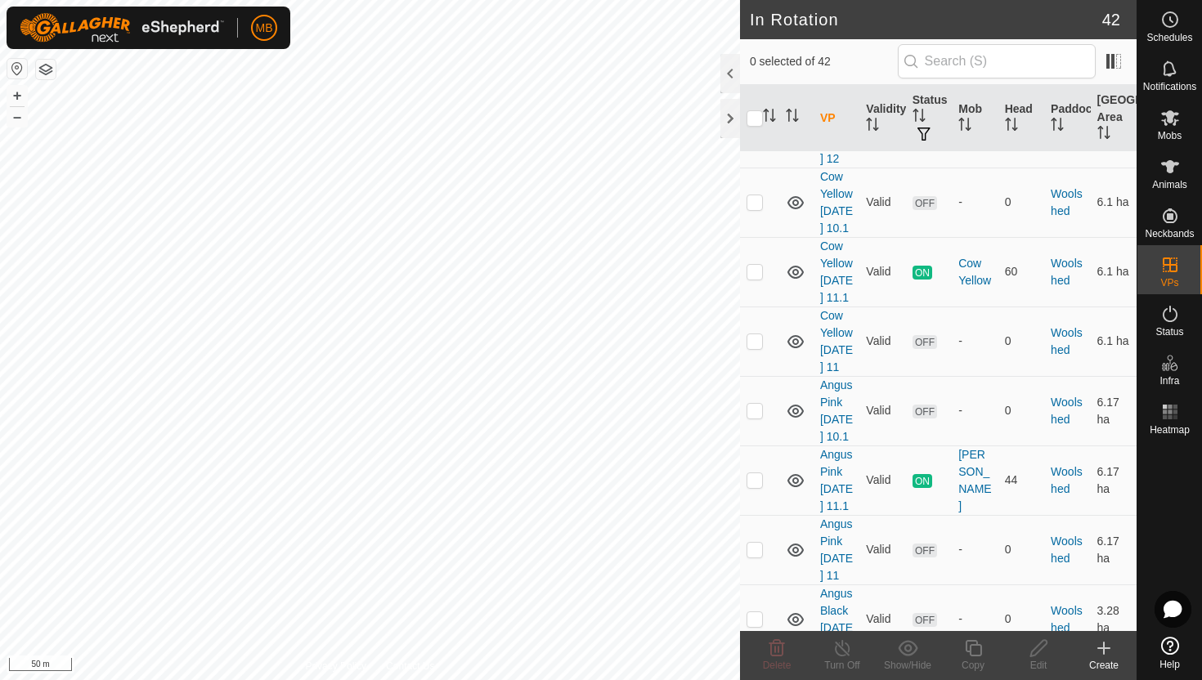
scroll to position [3005, 0]
click at [751, 473] on p-checkbox at bounding box center [755, 479] width 16 height 13
checkbox input "true"
click at [980, 649] on icon at bounding box center [973, 648] width 16 height 16
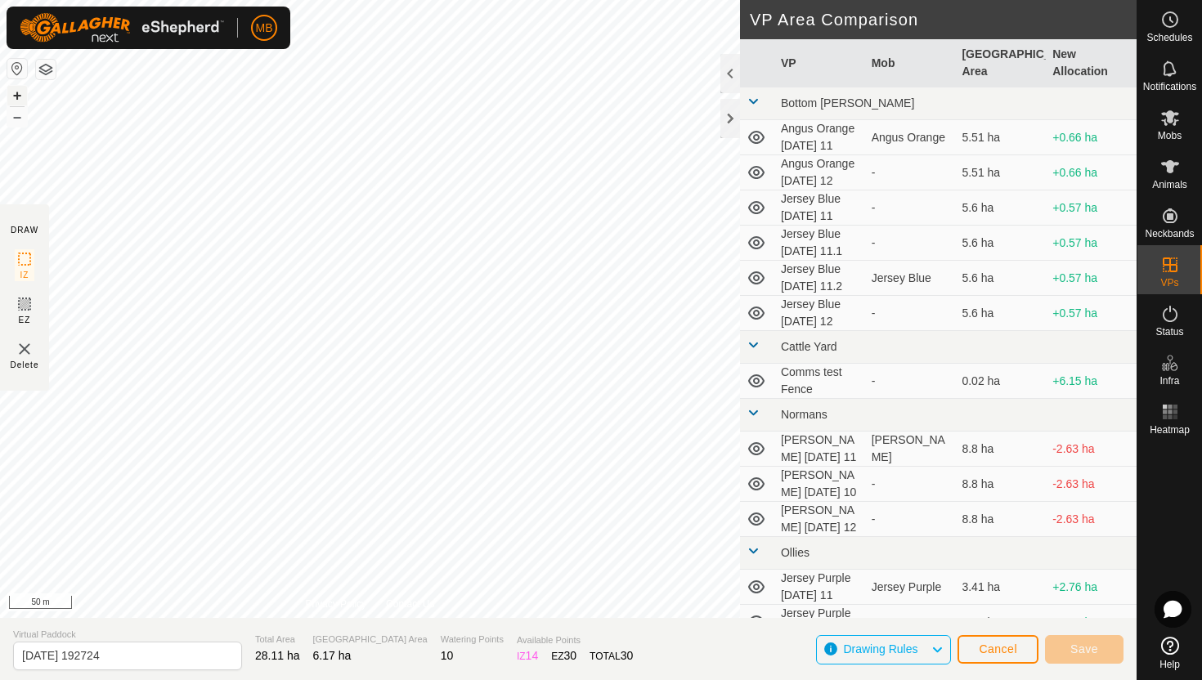
click at [20, 92] on button "+" at bounding box center [17, 96] width 20 height 20
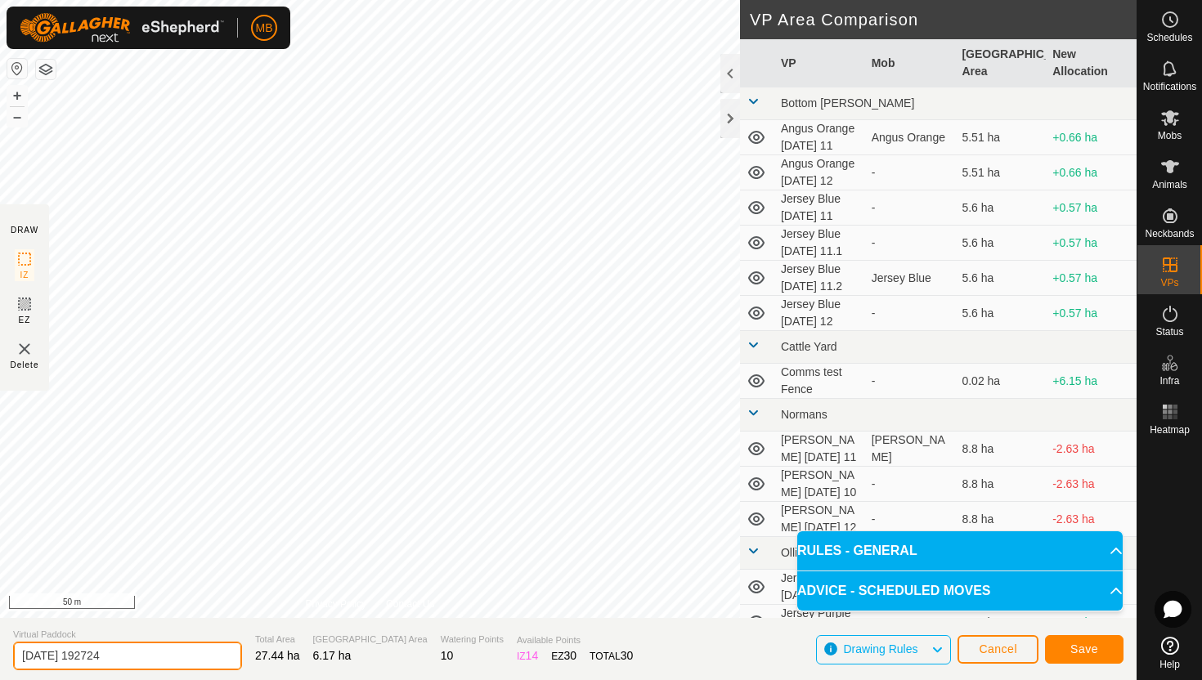
click at [180, 660] on input "2025-08-11 192724" at bounding box center [127, 656] width 229 height 29
type input "2"
type input "Angus Pink [DATE] 12"
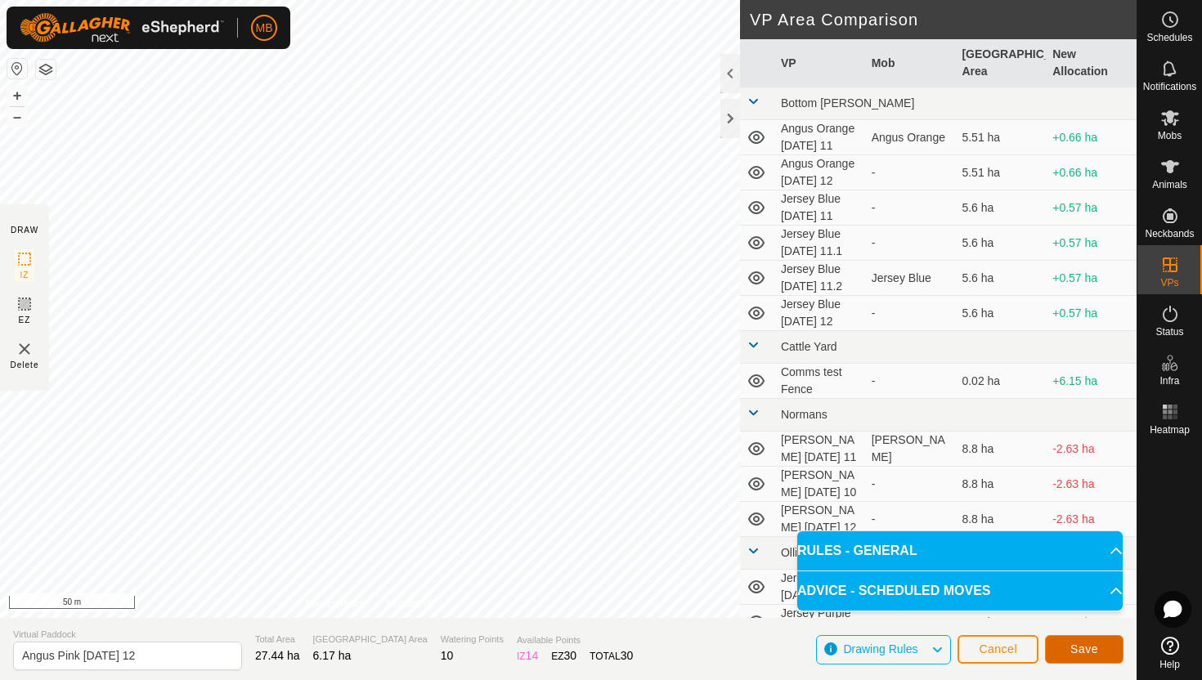
click at [1084, 642] on button "Save" at bounding box center [1084, 649] width 79 height 29
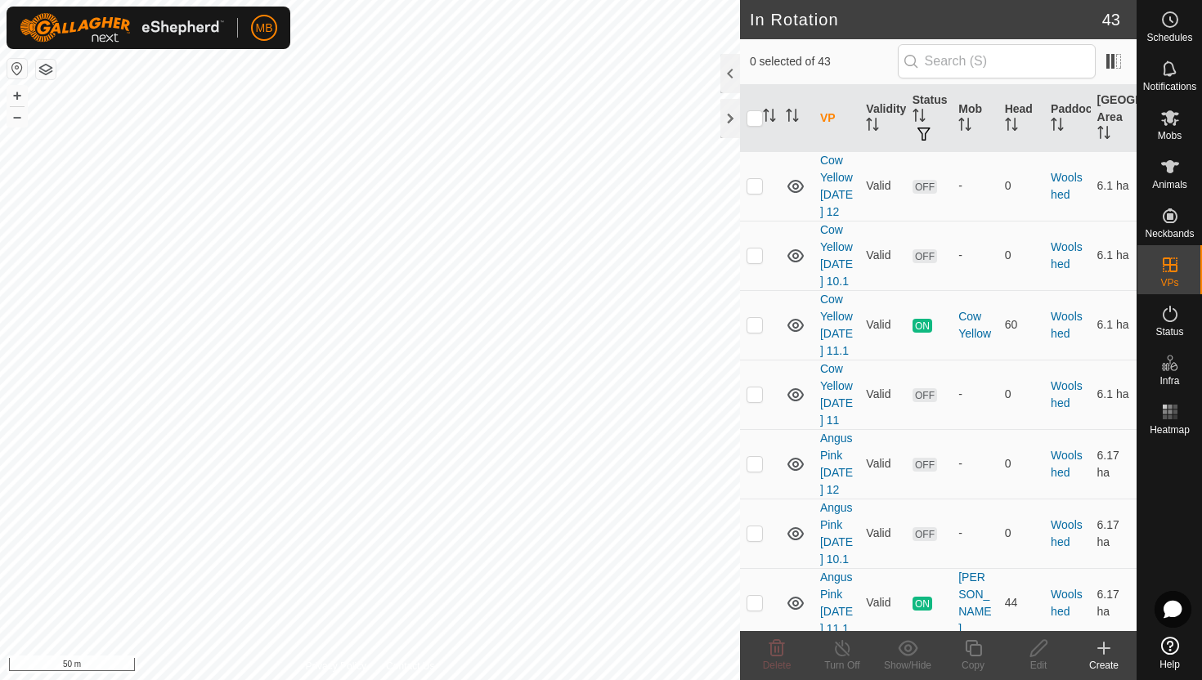
scroll to position [2959, 0]
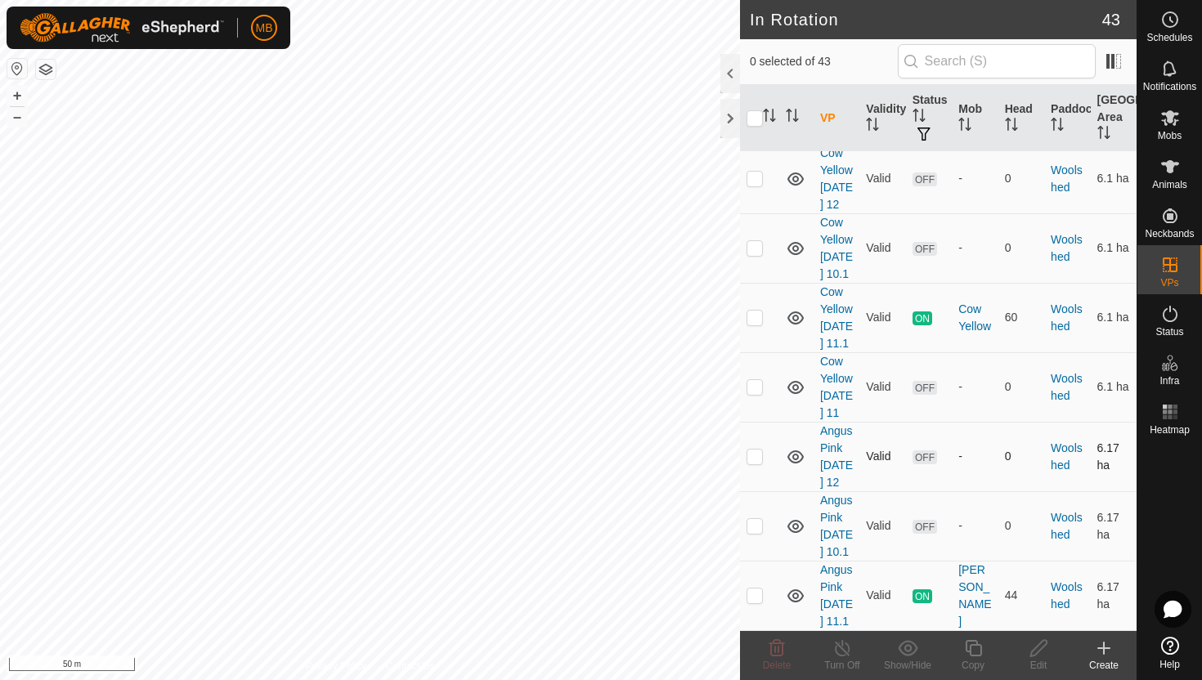
click at [756, 450] on p-checkbox at bounding box center [755, 456] width 16 height 13
checkbox input "true"
click at [973, 650] on icon at bounding box center [973, 649] width 20 height 20
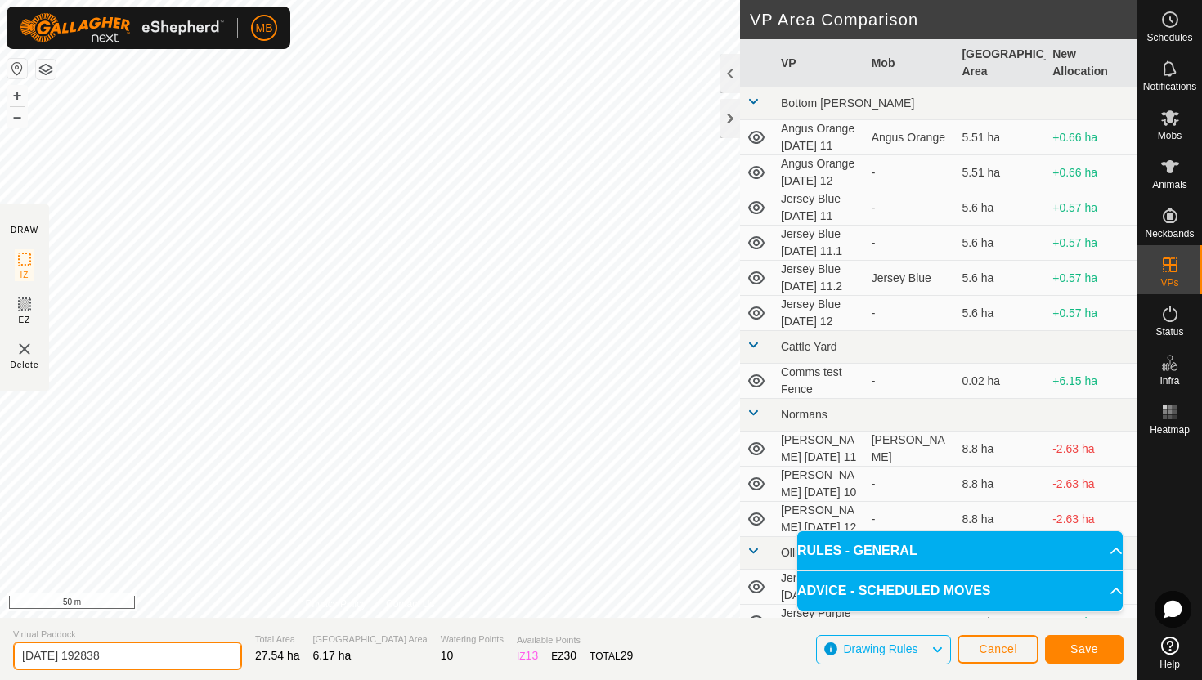
click at [149, 658] on input "2025-08-11 192838" at bounding box center [127, 656] width 229 height 29
type input "2"
type input "Angus Pink Tuesday 12.1"
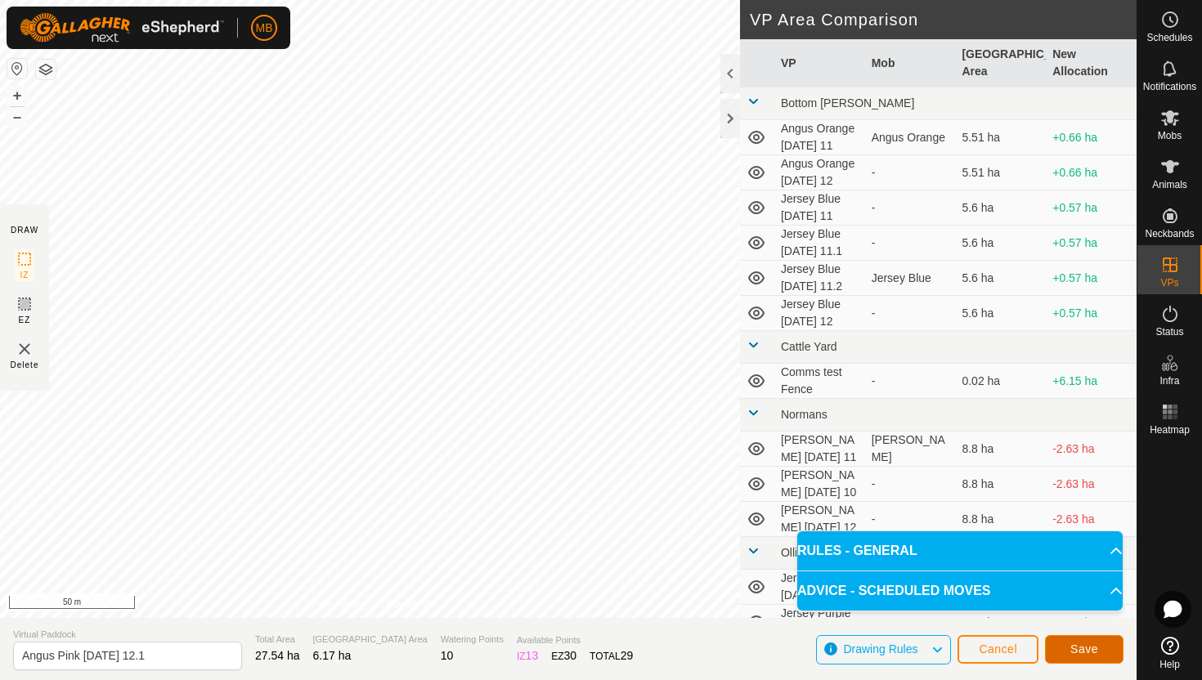
click at [1088, 640] on button "Save" at bounding box center [1084, 649] width 79 height 29
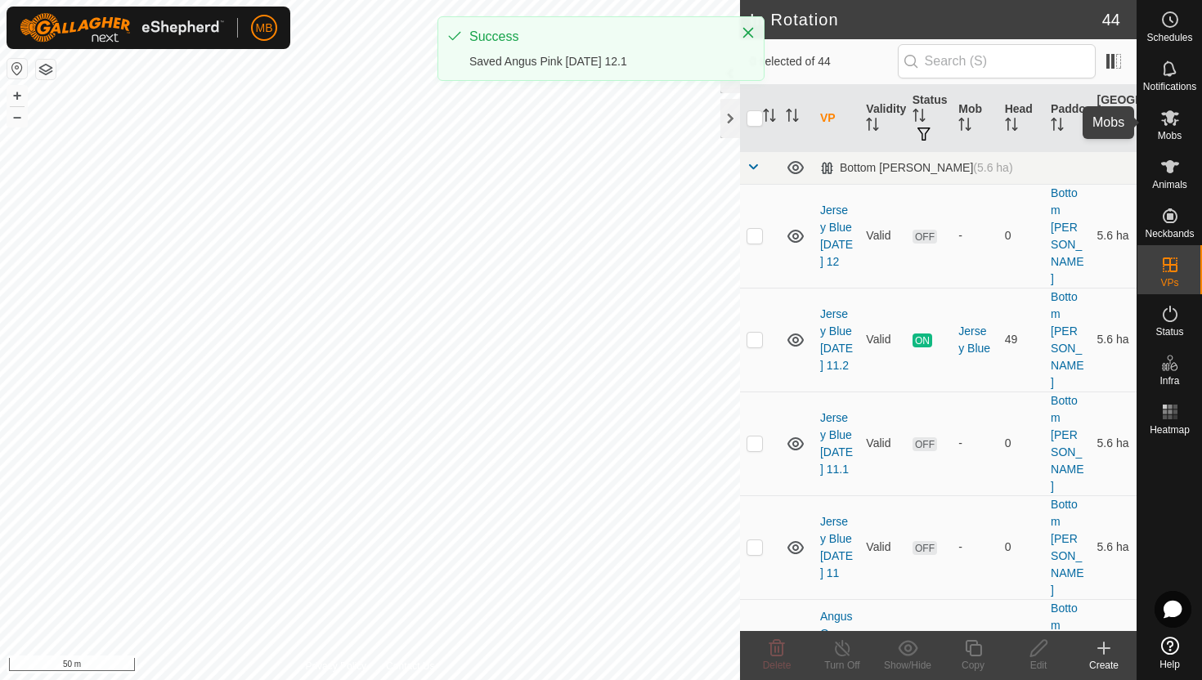
click at [1165, 126] on icon at bounding box center [1170, 118] width 20 height 20
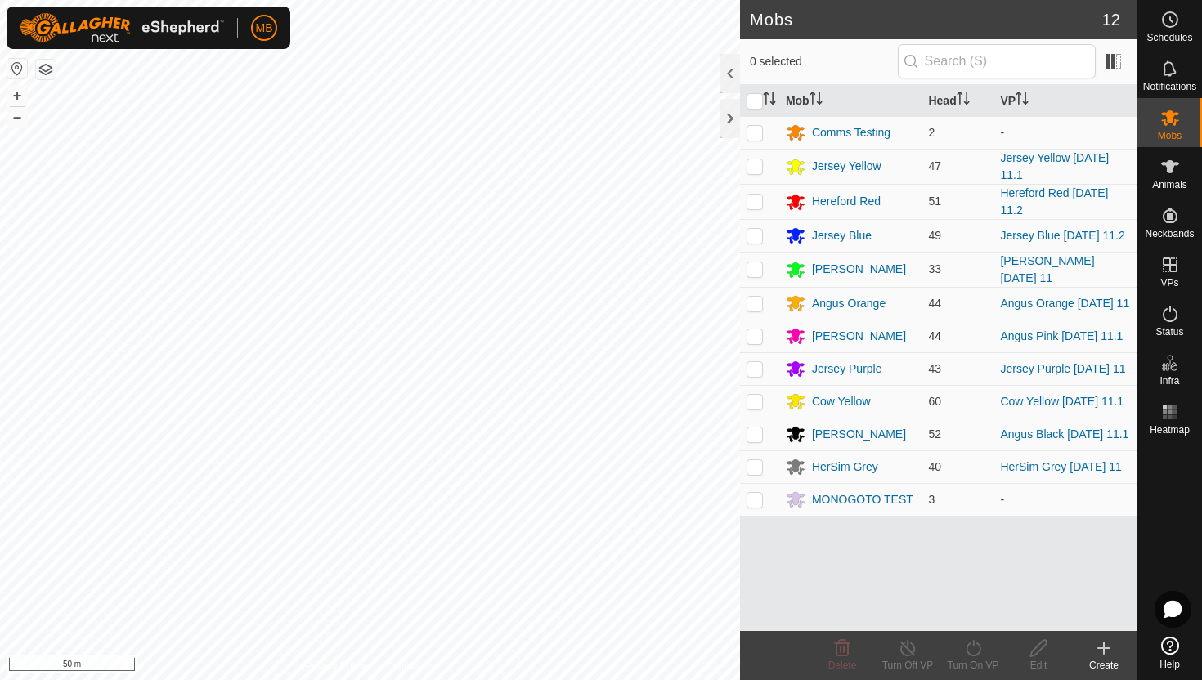
click at [754, 335] on p-checkbox at bounding box center [755, 336] width 16 height 13
checkbox input "true"
click at [972, 644] on icon at bounding box center [973, 649] width 20 height 20
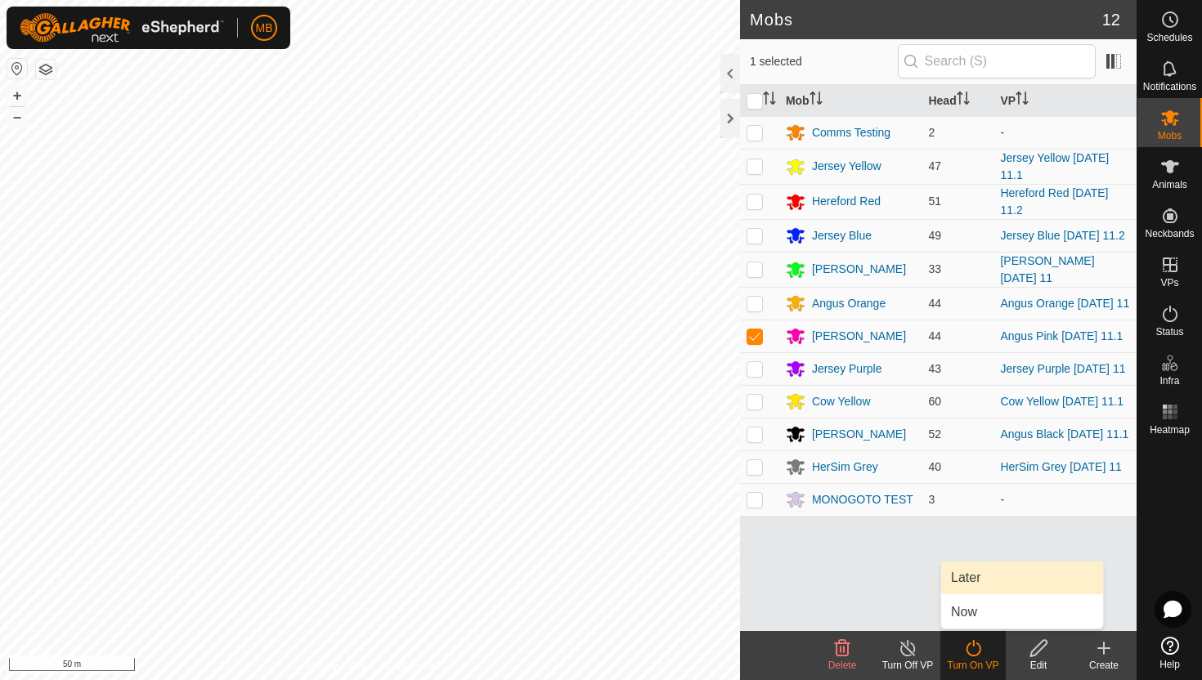
click at [972, 575] on link "Later" at bounding box center [1022, 578] width 162 height 33
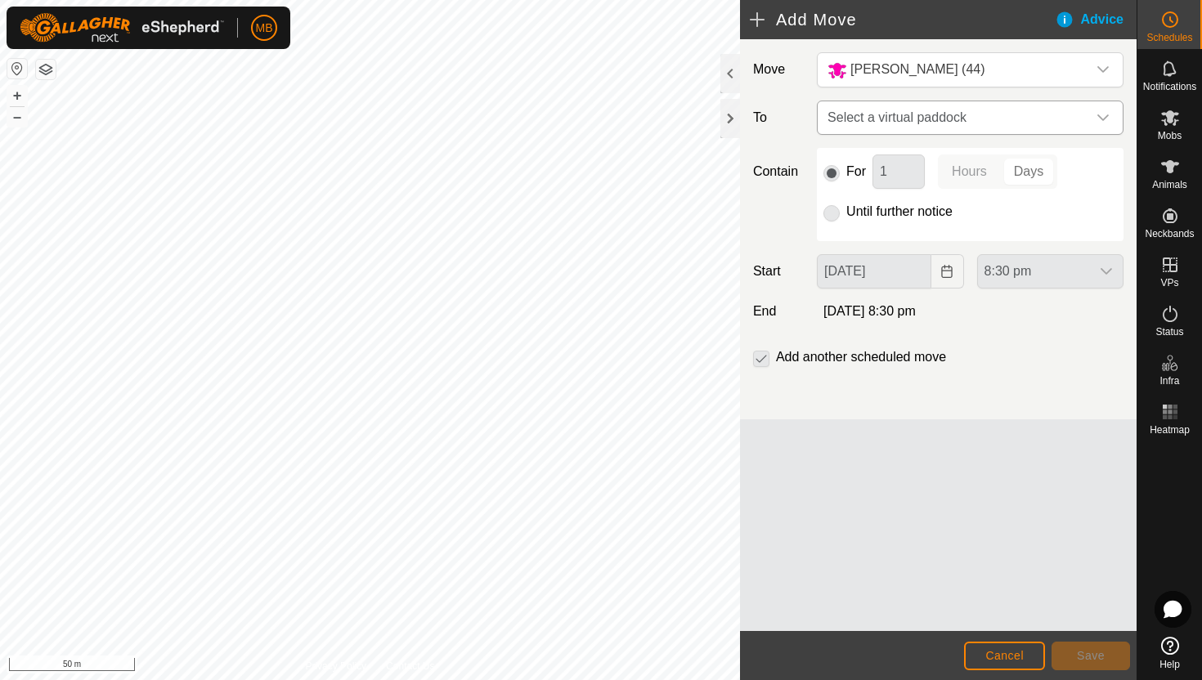
click at [1065, 115] on span "Select a virtual paddock" at bounding box center [954, 117] width 266 height 33
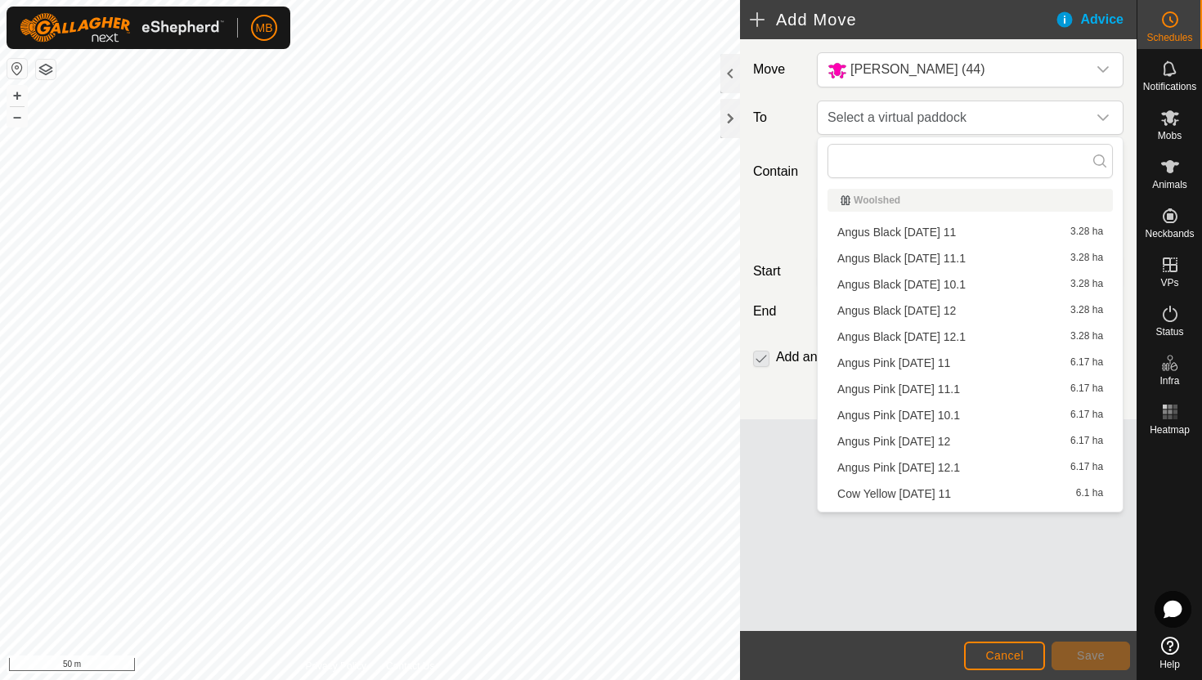
scroll to position [879, 0]
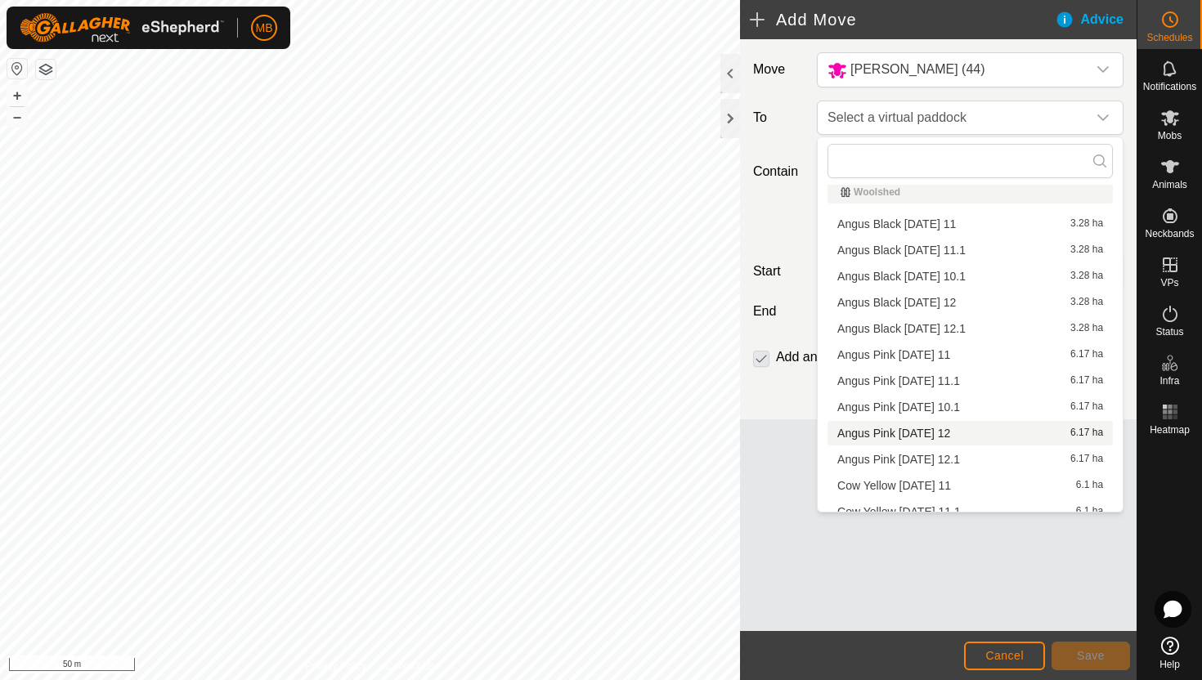
click at [921, 433] on li "Angus Pink Tuesday 12 6.17 ha" at bounding box center [970, 433] width 285 height 25
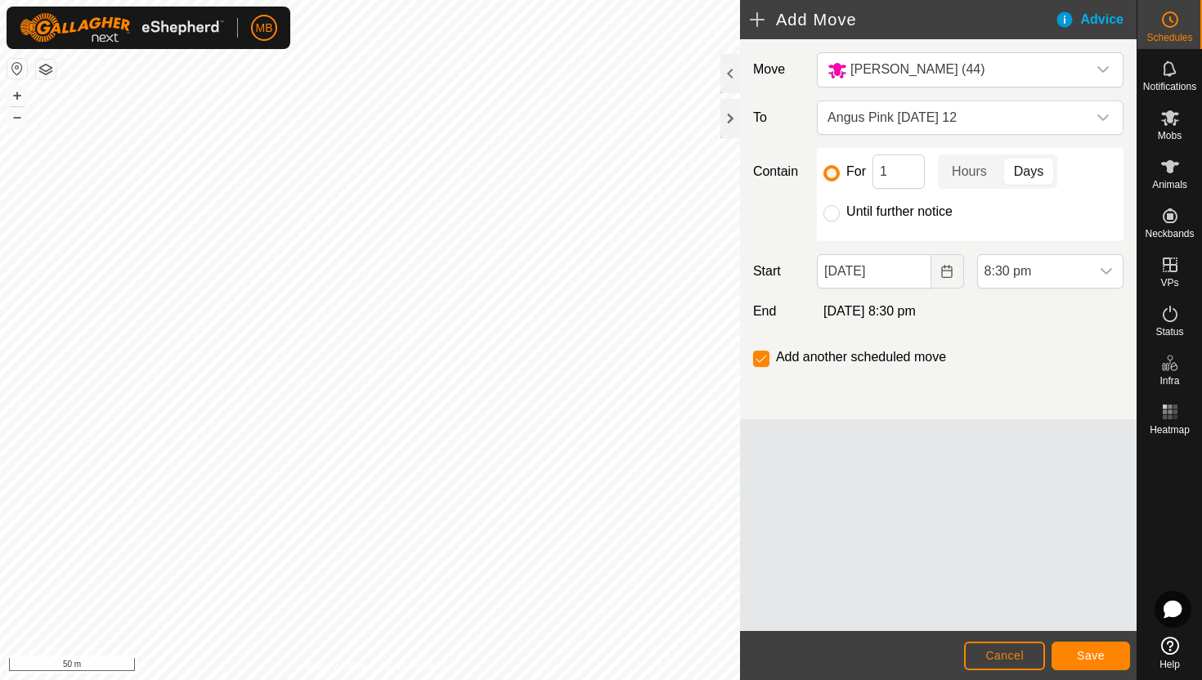
click at [902, 211] on label "Until further notice" at bounding box center [899, 211] width 106 height 13
click at [840, 211] on input "Until further notice" at bounding box center [832, 213] width 16 height 16
radio input "true"
checkbox input "false"
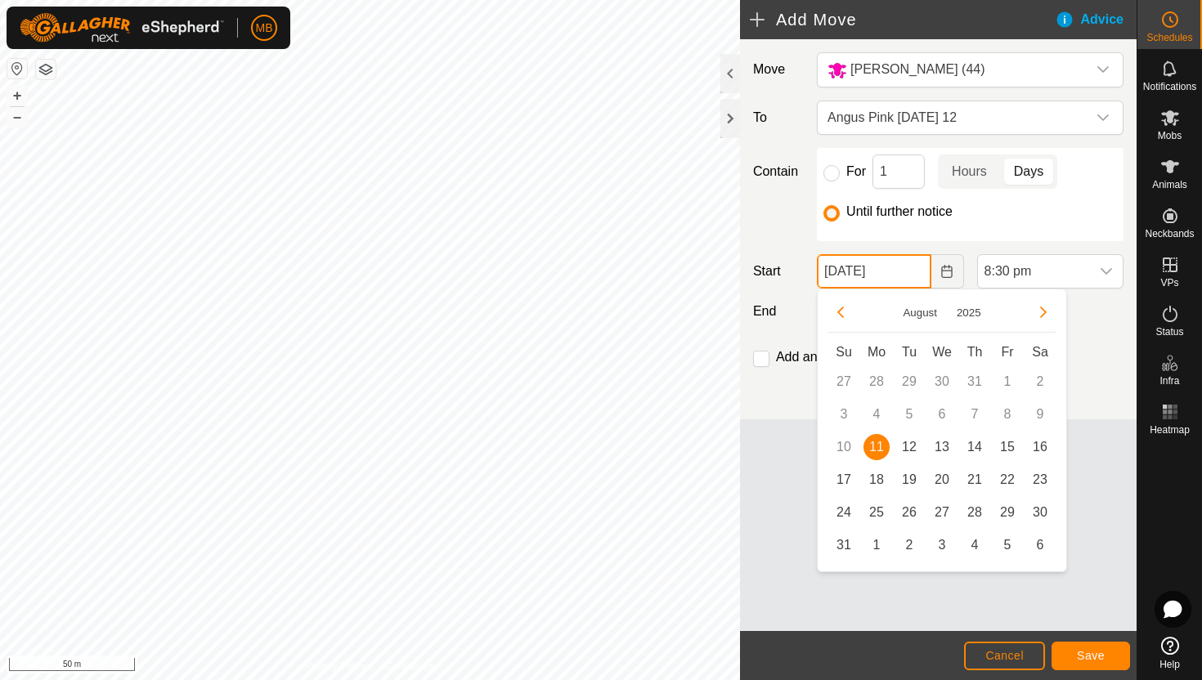
click at [912, 272] on input "11 Aug, 2025" at bounding box center [874, 271] width 114 height 34
click at [914, 447] on span "12" at bounding box center [909, 447] width 26 height 26
type input "12 Aug, 2025"
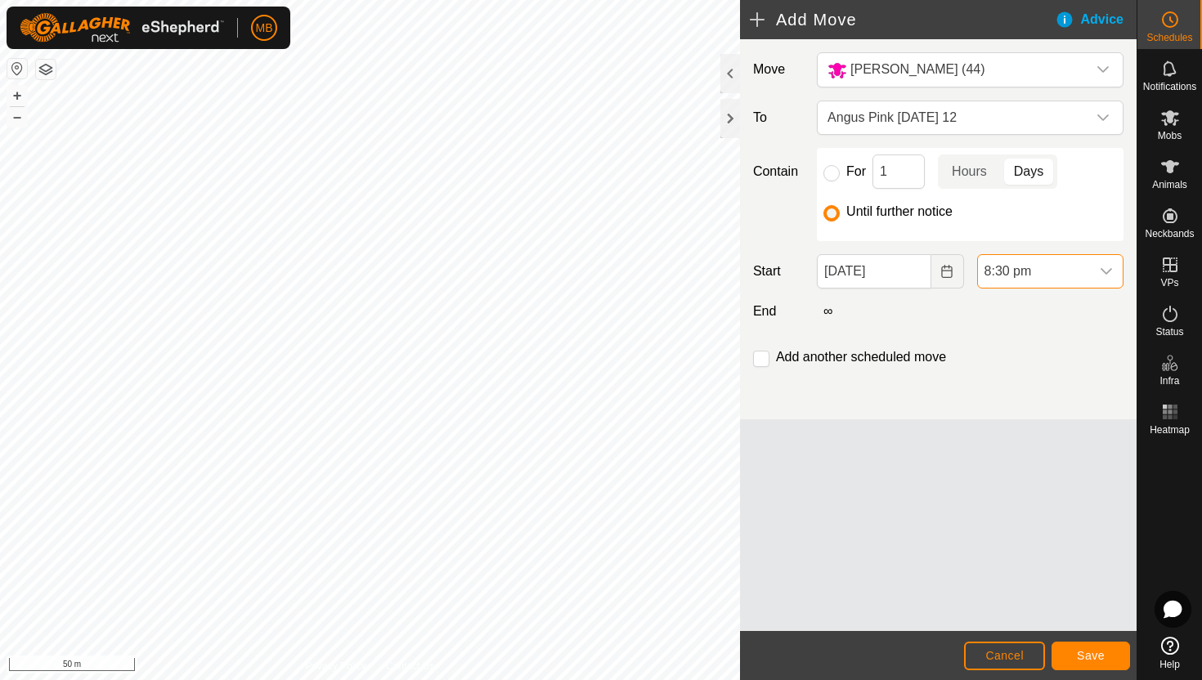
click at [1054, 272] on span "8:30 pm" at bounding box center [1034, 271] width 112 height 33
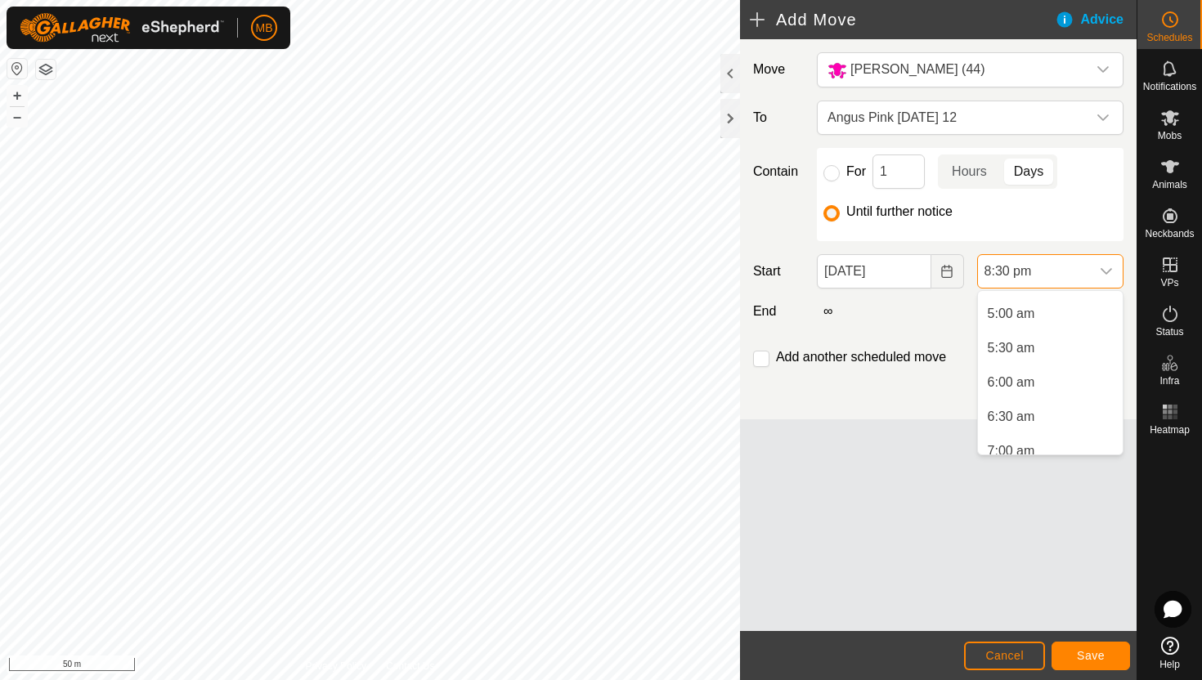
scroll to position [342, 0]
click at [1045, 312] on li "5:00 am" at bounding box center [1050, 309] width 145 height 33
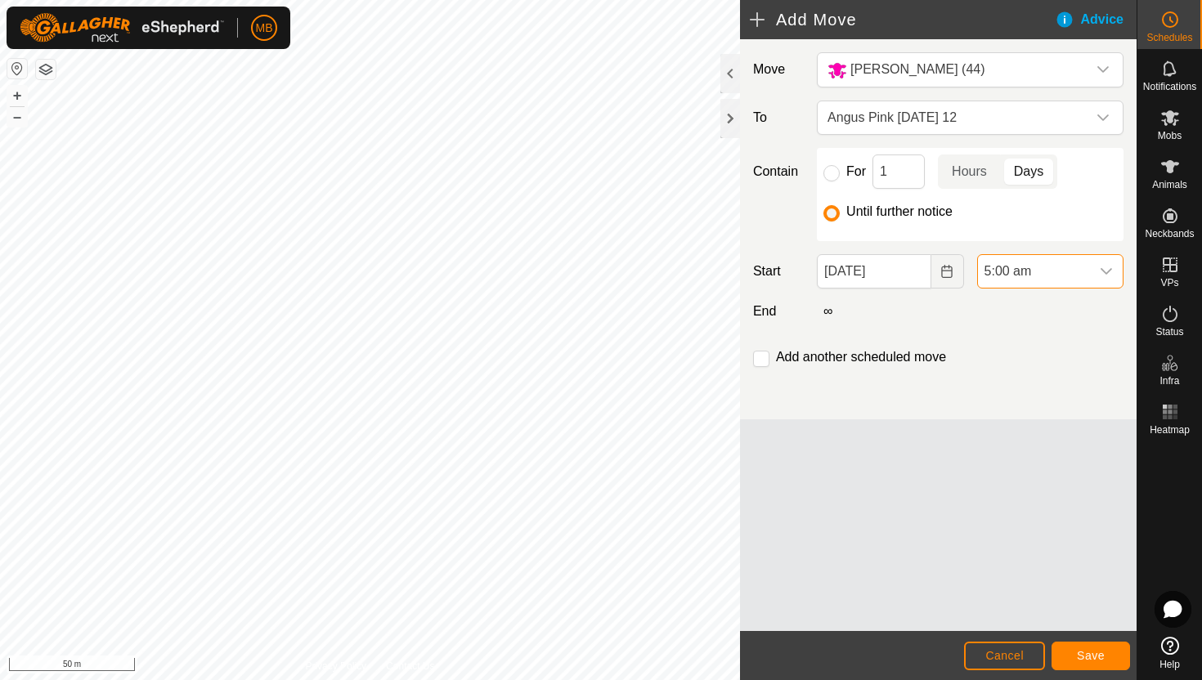
scroll to position [1277, 0]
click at [1089, 658] on span "Save" at bounding box center [1091, 655] width 28 height 13
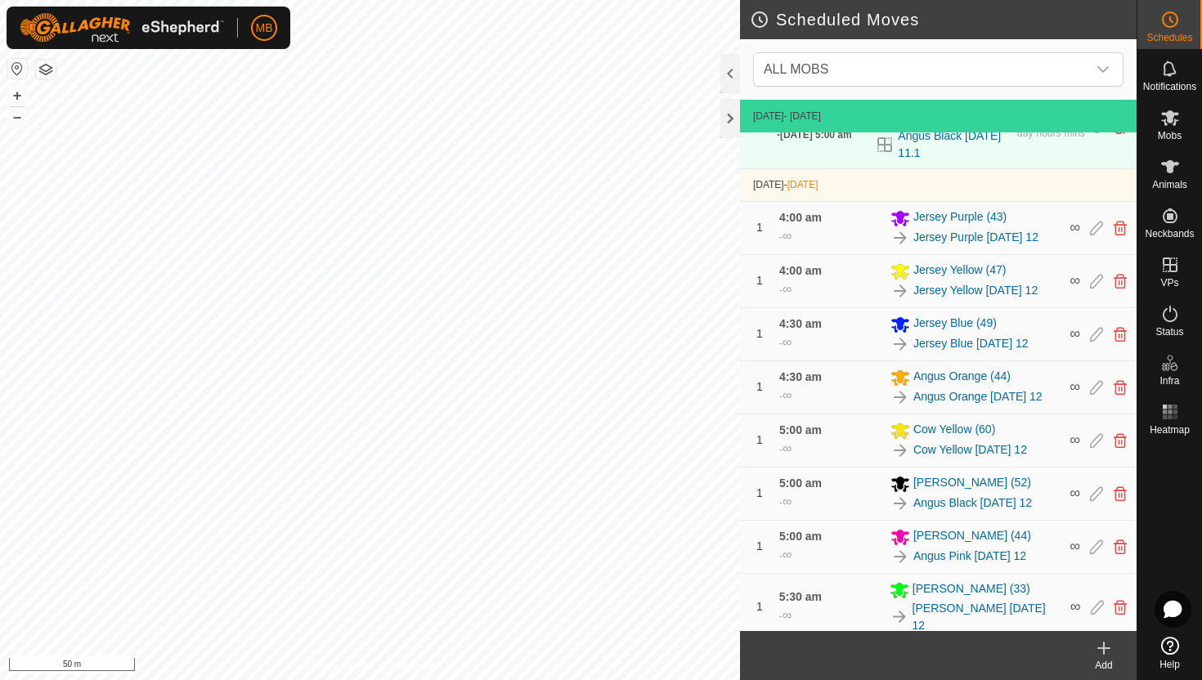
scroll to position [438, 0]
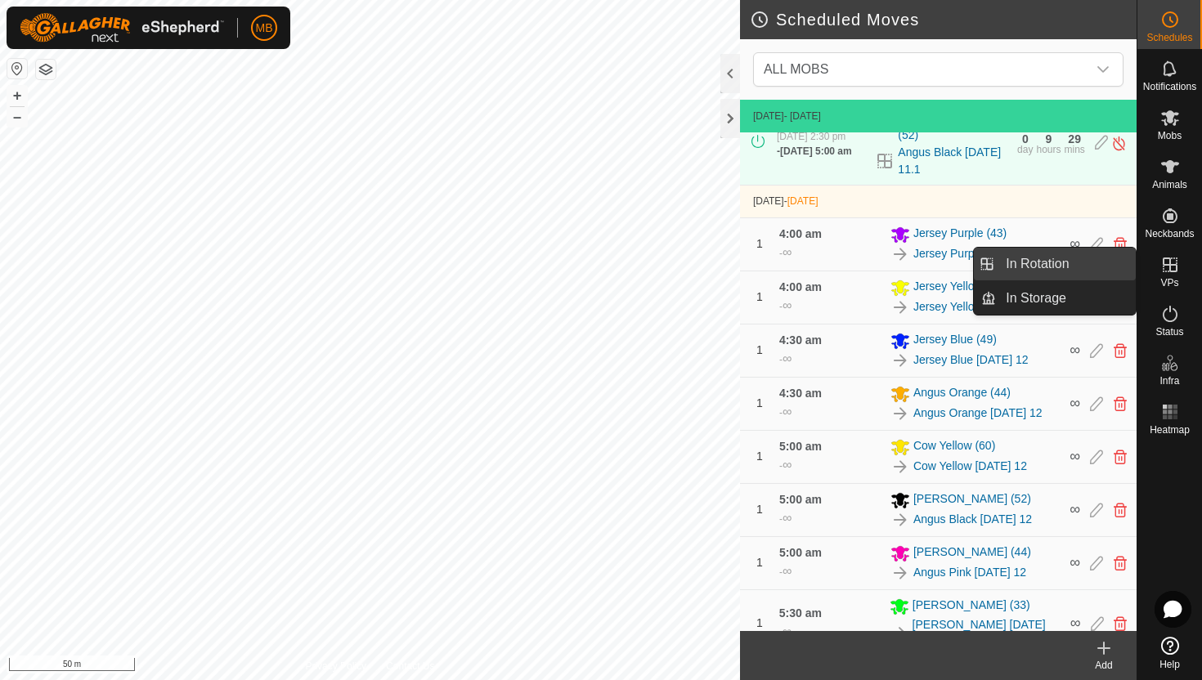
click at [1048, 268] on link "In Rotation" at bounding box center [1066, 264] width 140 height 33
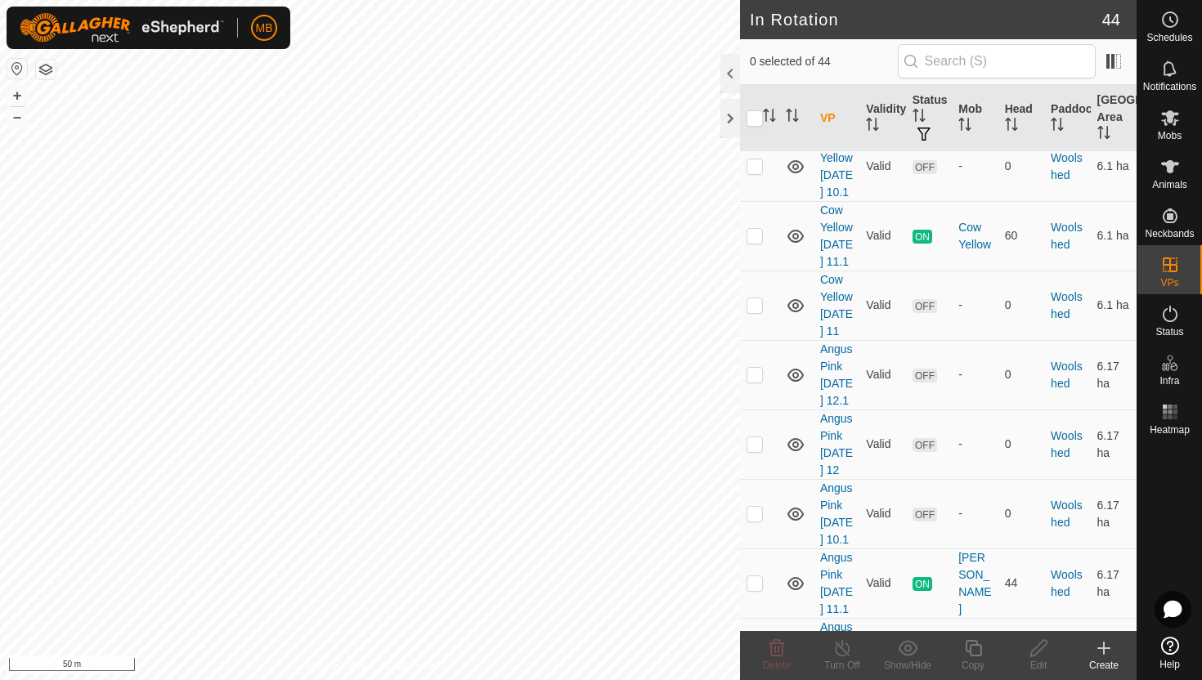
scroll to position [3043, 0]
click at [752, 366] on p-checkbox at bounding box center [755, 372] width 16 height 13
checkbox input "true"
click at [1035, 653] on icon at bounding box center [1038, 648] width 16 height 16
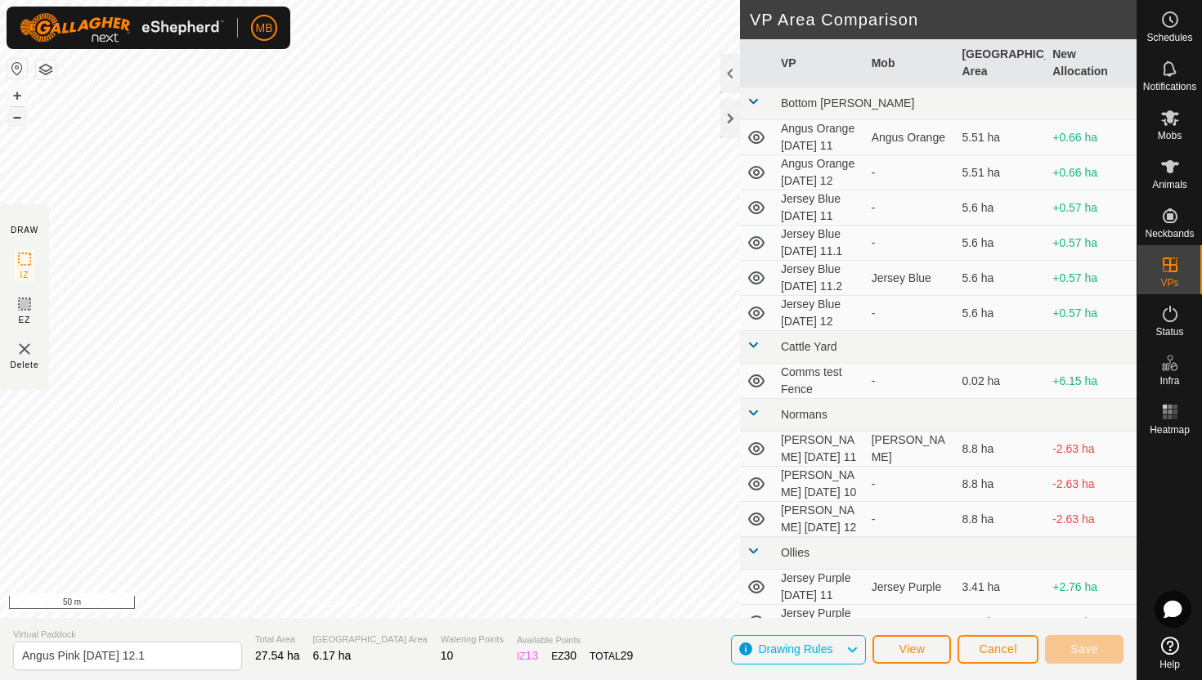
click at [14, 113] on button "–" at bounding box center [17, 117] width 20 height 20
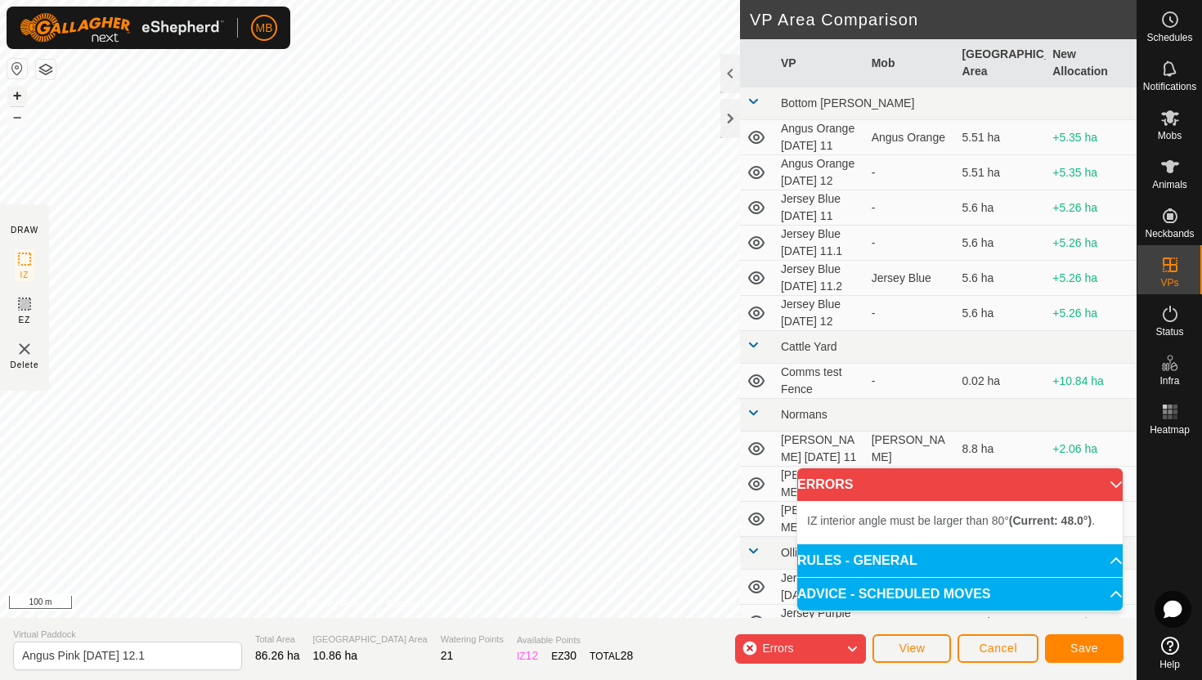
click at [13, 96] on button "+" at bounding box center [17, 96] width 20 height 20
click at [20, 96] on button "+" at bounding box center [17, 96] width 20 height 20
click at [14, 91] on button "+" at bounding box center [17, 96] width 20 height 20
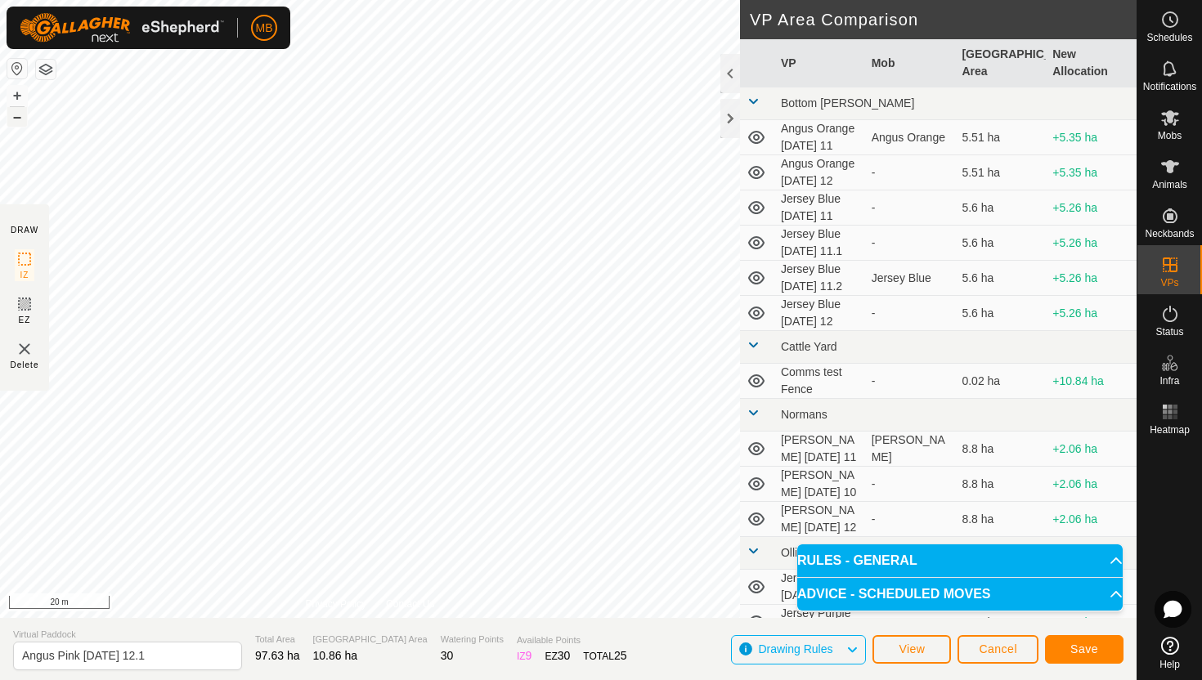
click at [18, 116] on button "–" at bounding box center [17, 117] width 20 height 20
click at [15, 114] on button "–" at bounding box center [17, 117] width 20 height 20
click at [1087, 648] on span "Save" at bounding box center [1084, 649] width 28 height 13
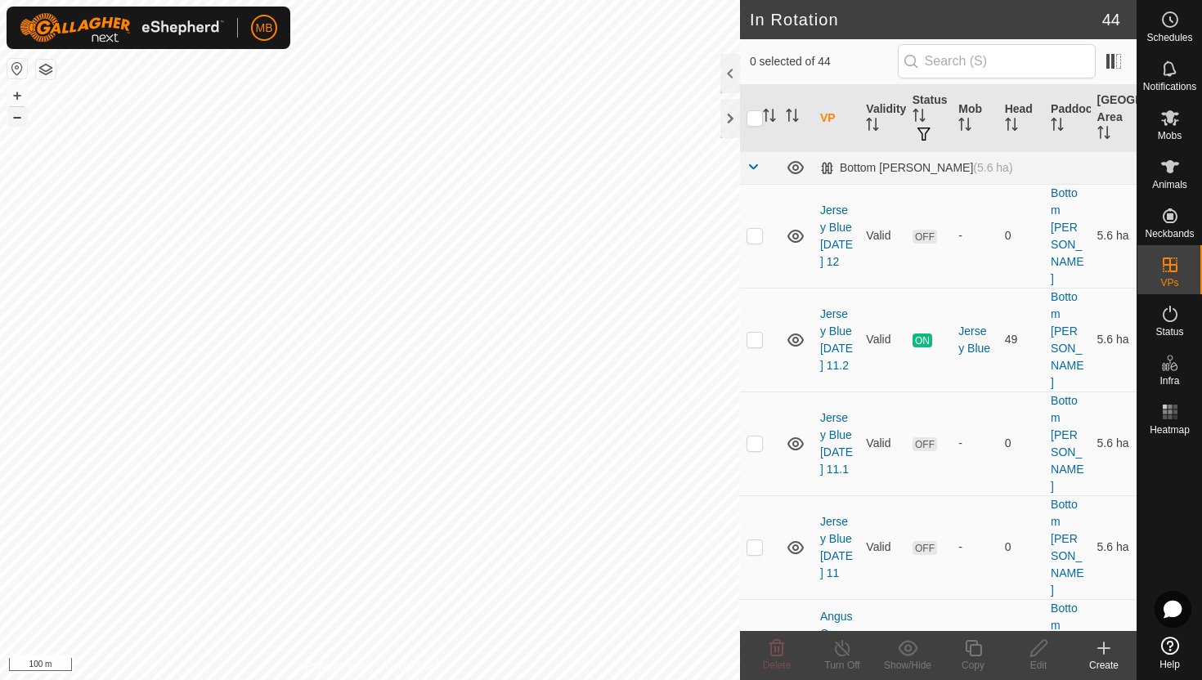
click at [22, 116] on button "–" at bounding box center [17, 117] width 20 height 20
click at [1172, 309] on icon at bounding box center [1170, 314] width 20 height 20
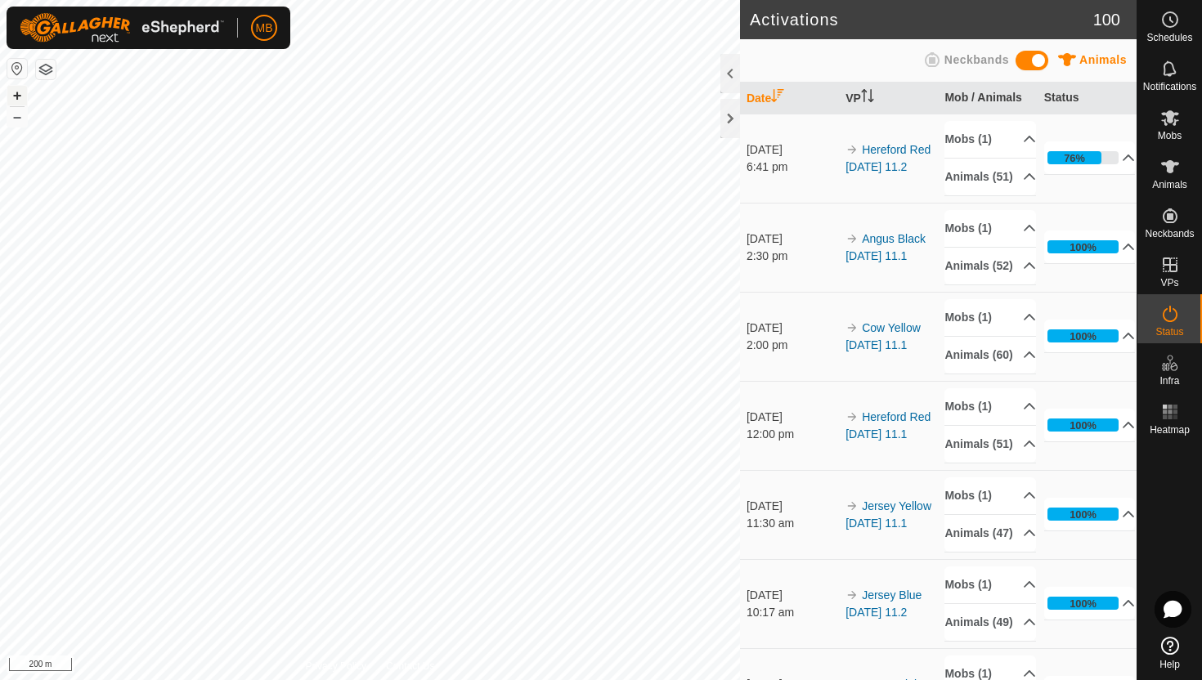
click at [12, 92] on button "+" at bounding box center [17, 96] width 20 height 20
click at [17, 93] on button "+" at bounding box center [17, 96] width 20 height 20
click at [14, 121] on button "–" at bounding box center [17, 117] width 20 height 20
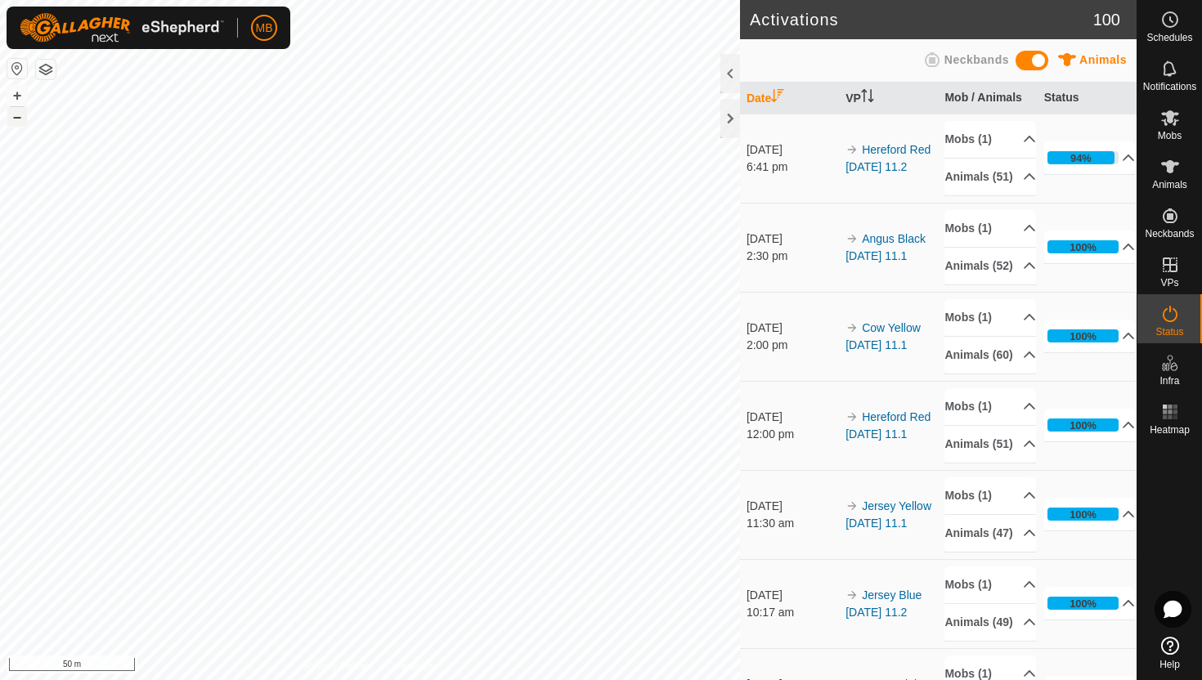
click at [14, 121] on button "–" at bounding box center [17, 117] width 20 height 20
click at [1167, 16] on icon at bounding box center [1170, 20] width 20 height 20
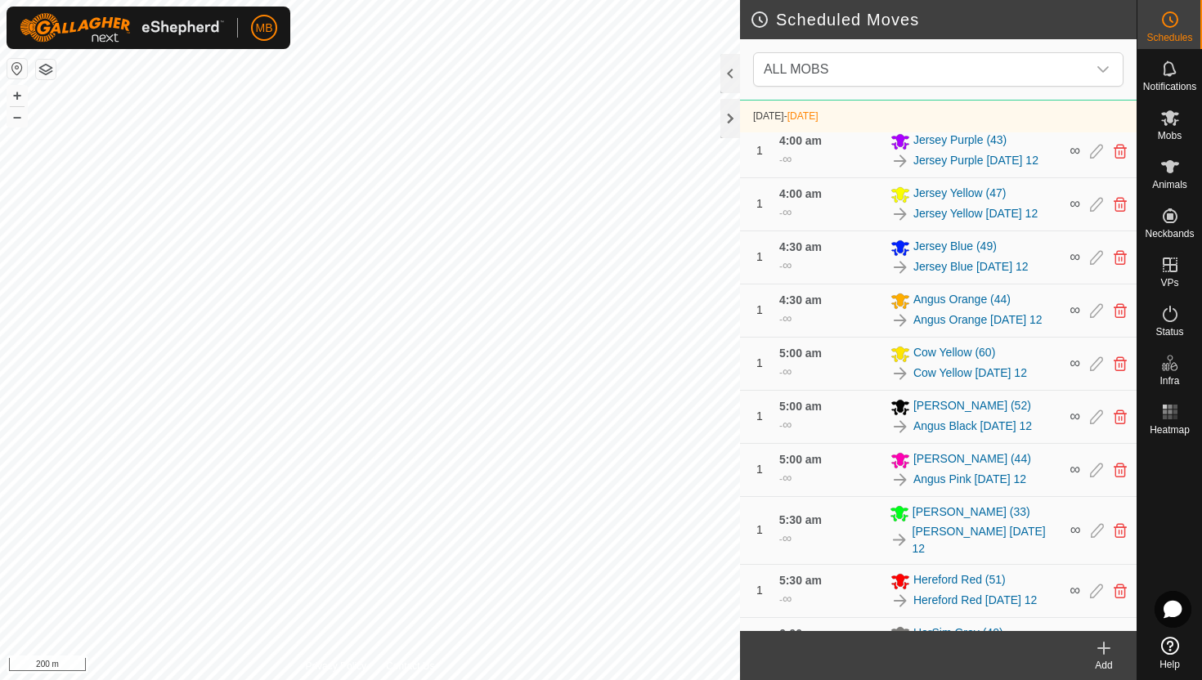
scroll to position [575, 0]
